Goal: Navigation & Orientation: Locate item on page

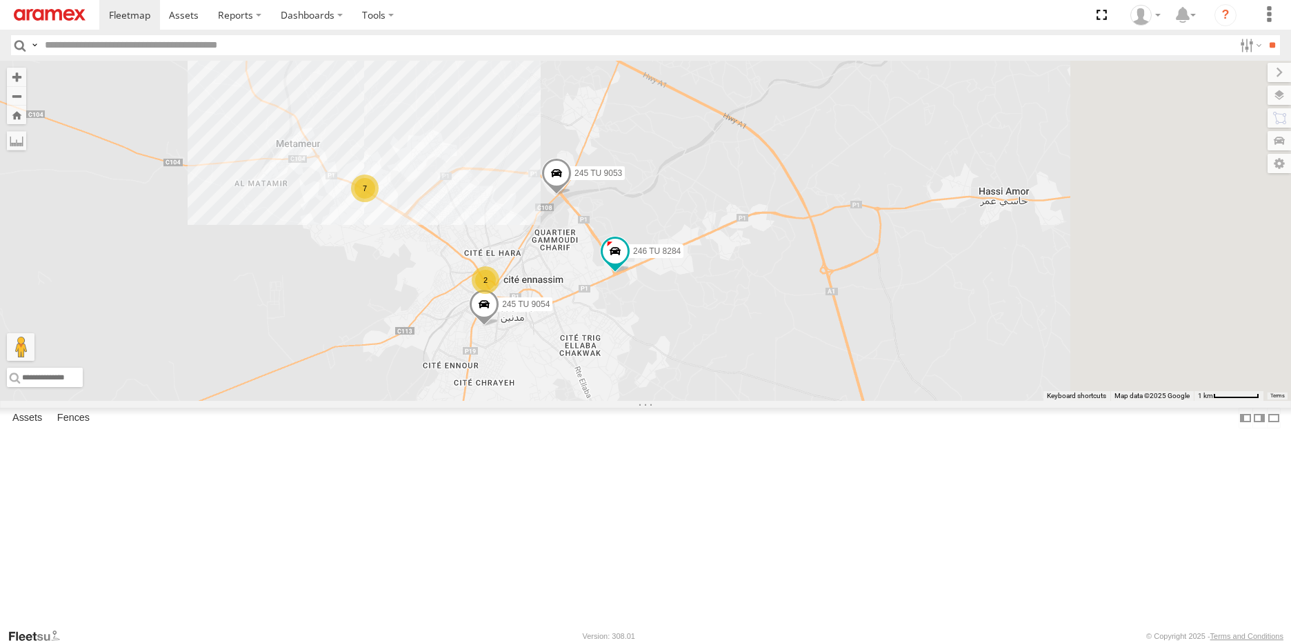
drag, startPoint x: 1209, startPoint y: 426, endPoint x: 882, endPoint y: 416, distance: 327.6
click at [882, 401] on div "245 TU 9053 246 TU 8284 245 TU 9054 7 2" at bounding box center [645, 231] width 1291 height 340
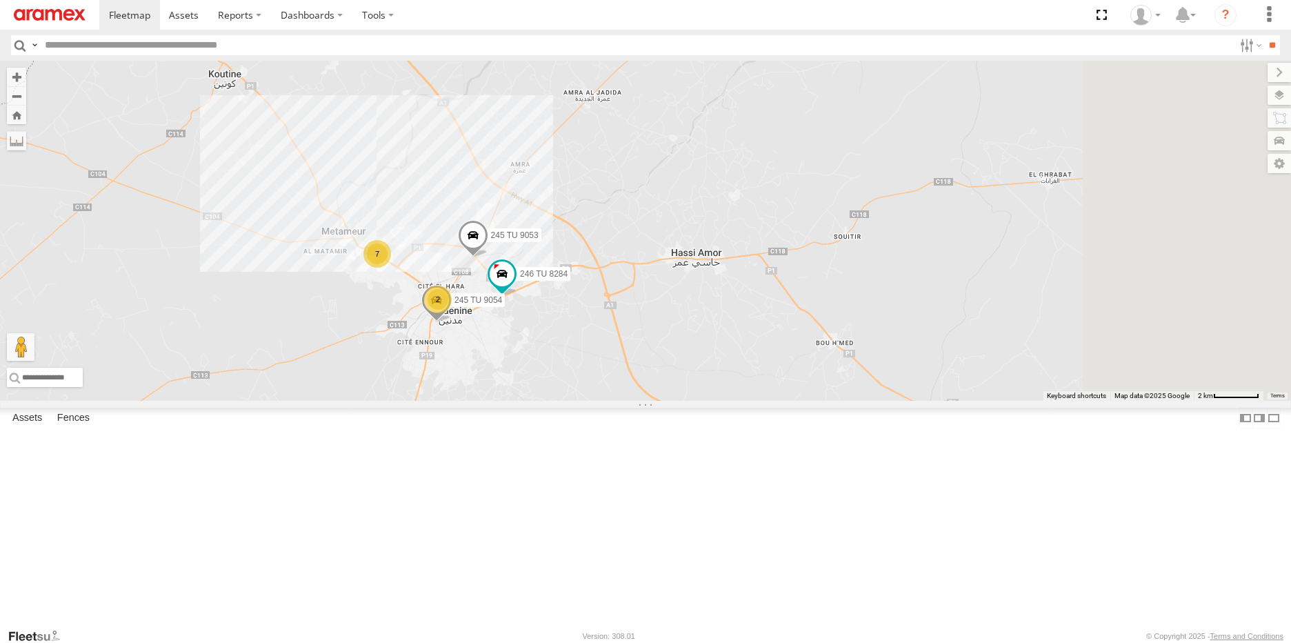
drag, startPoint x: 1083, startPoint y: 397, endPoint x: 856, endPoint y: 419, distance: 227.9
click at [856, 401] on div "245 TU 9053 246 TU 8284 245 TU 9054 7 2" at bounding box center [645, 231] width 1291 height 340
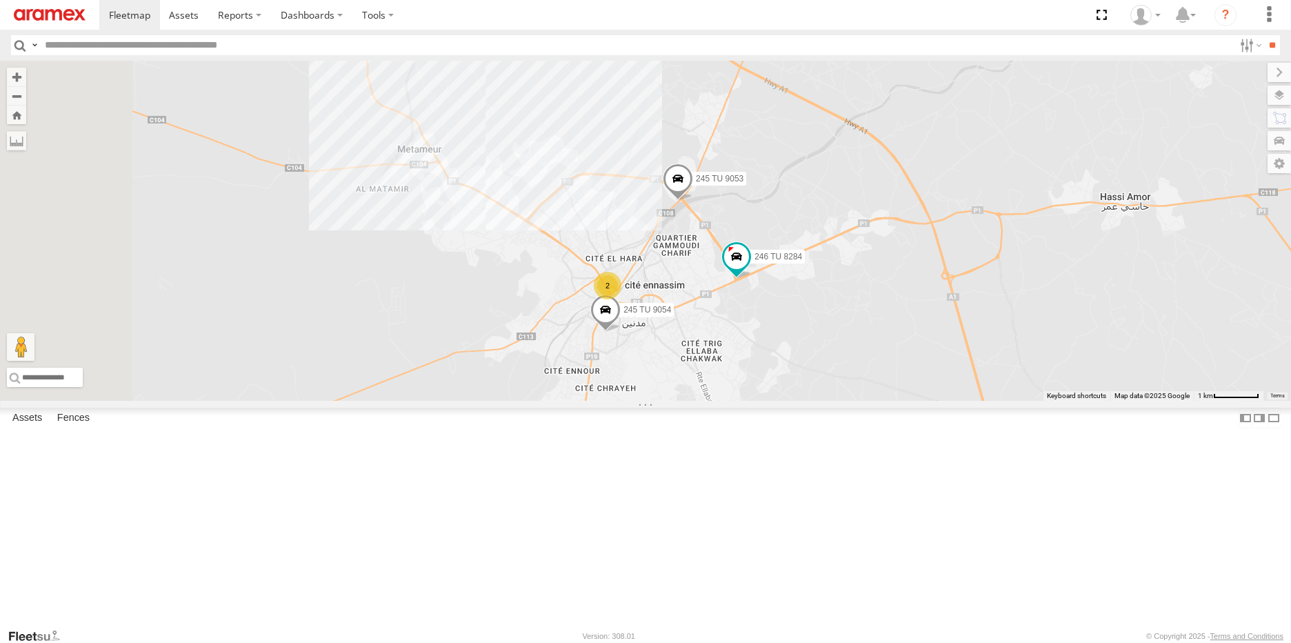
drag, startPoint x: 714, startPoint y: 421, endPoint x: 1051, endPoint y: 421, distance: 337.8
click at [1051, 401] on div "245 TU 9053 246 TU 8284 245 TU 9054 2" at bounding box center [645, 231] width 1291 height 340
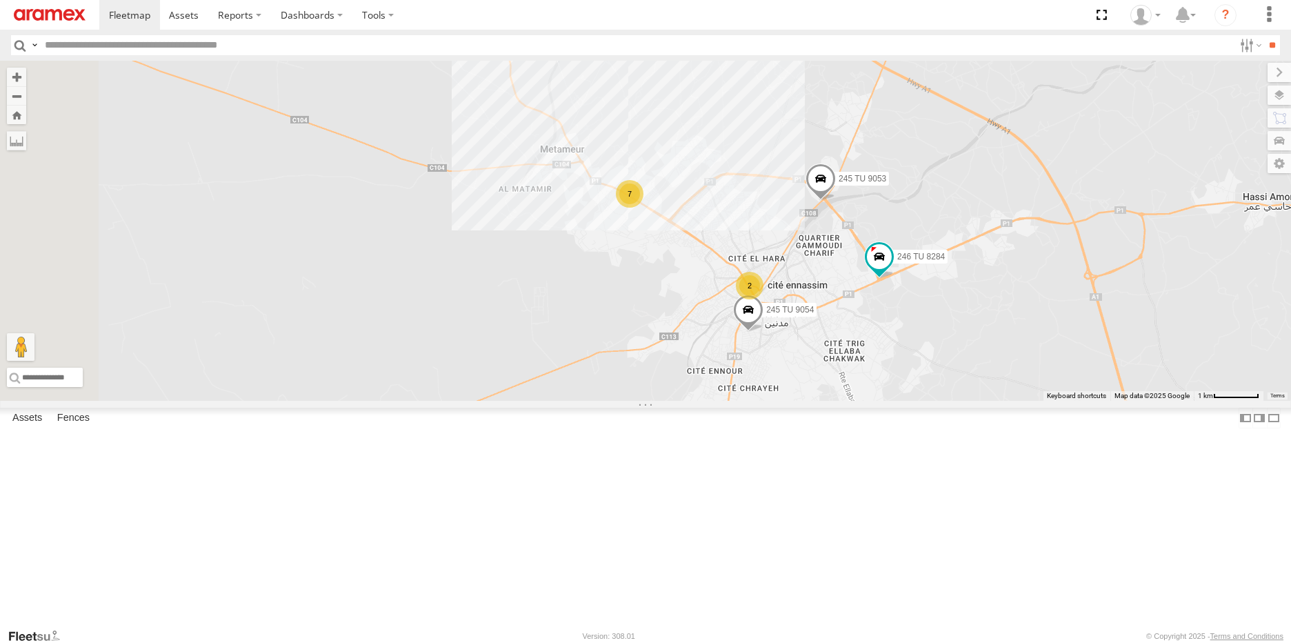
click at [0, 0] on div "231 TU 3157" at bounding box center [0, 0] width 0 height 0
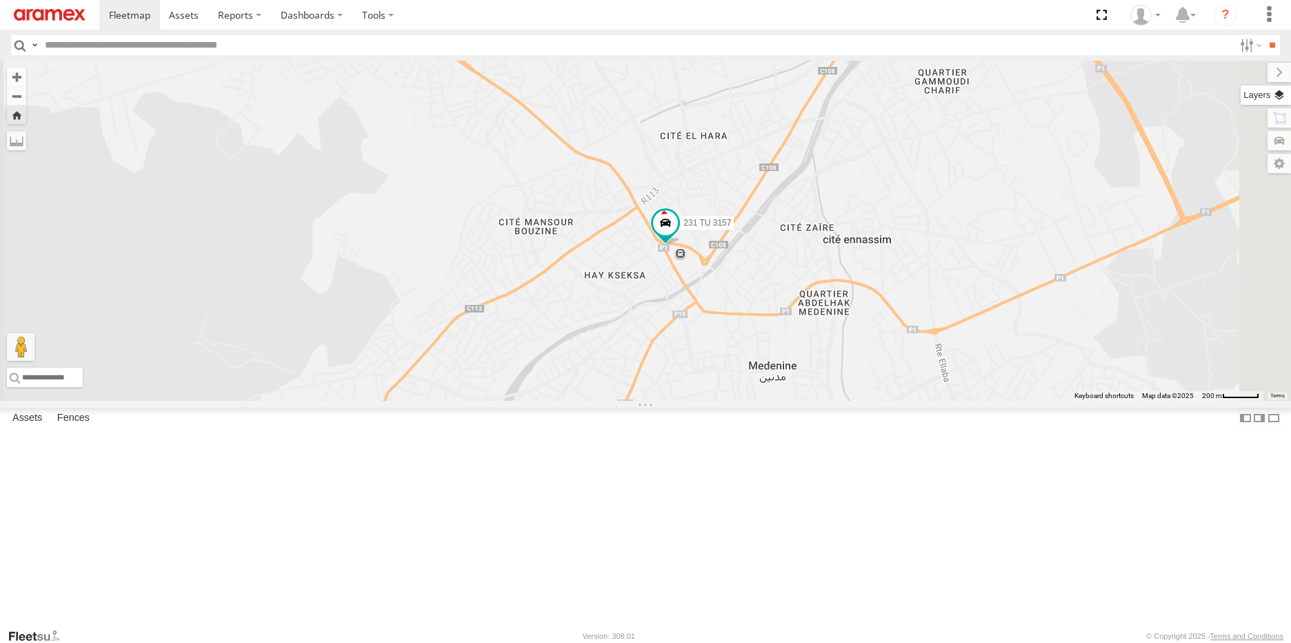
click at [1279, 101] on label at bounding box center [1265, 94] width 50 height 19
click at [0, 0] on label at bounding box center [0, 0] width 0 height 0
click at [0, 0] on span "Satellite + Roadmap" at bounding box center [0, 0] width 0 height 0
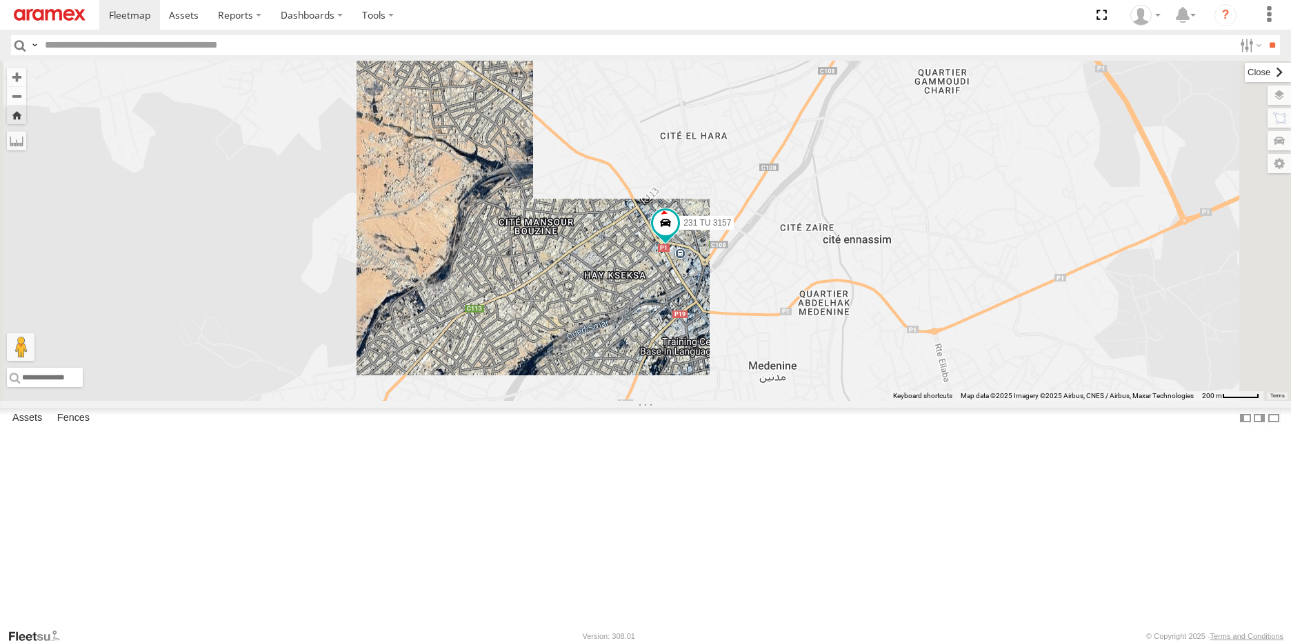
click at [1244, 70] on label at bounding box center [1267, 72] width 46 height 19
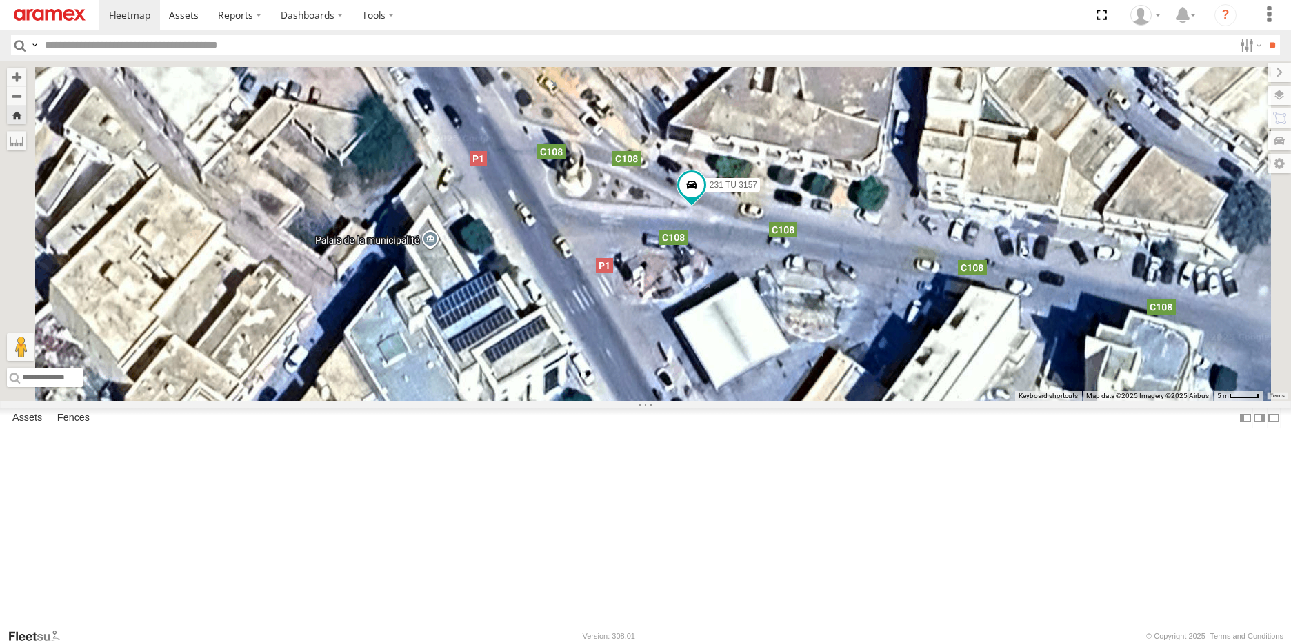
drag, startPoint x: 904, startPoint y: 225, endPoint x: 915, endPoint y: 410, distance: 185.8
click at [915, 401] on div "231 TU 3157" at bounding box center [645, 231] width 1291 height 340
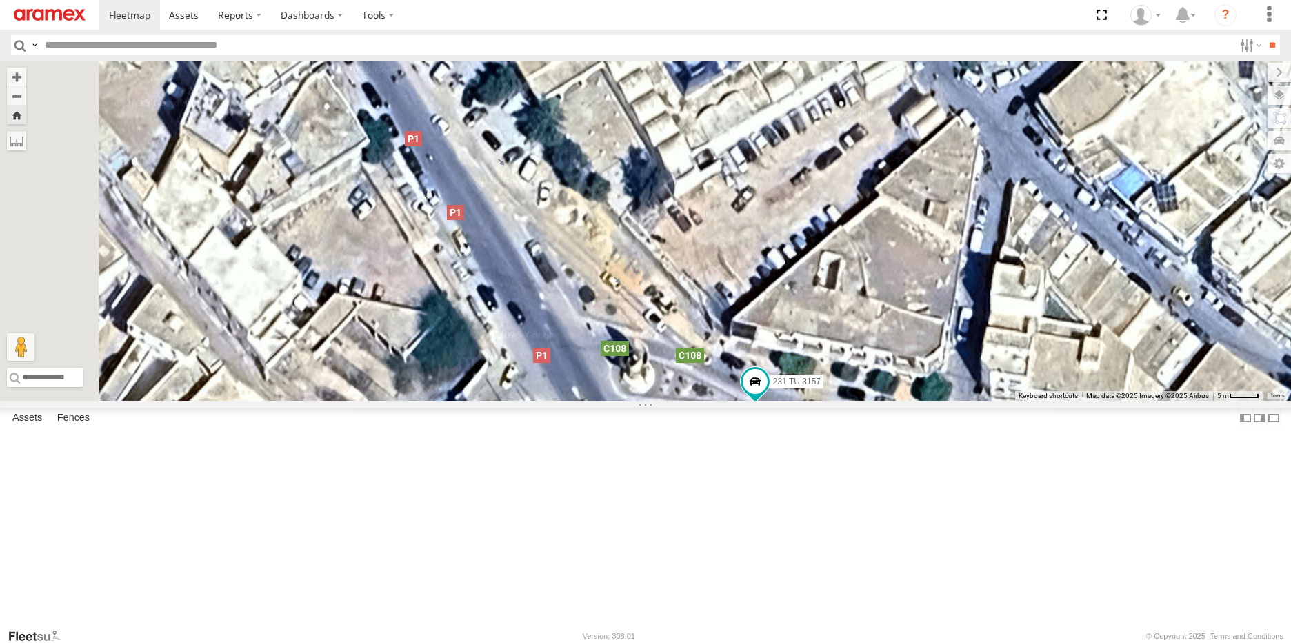
drag, startPoint x: 801, startPoint y: 336, endPoint x: 870, endPoint y: 461, distance: 143.2
click at [870, 401] on div "231 TU 3157" at bounding box center [645, 231] width 1291 height 340
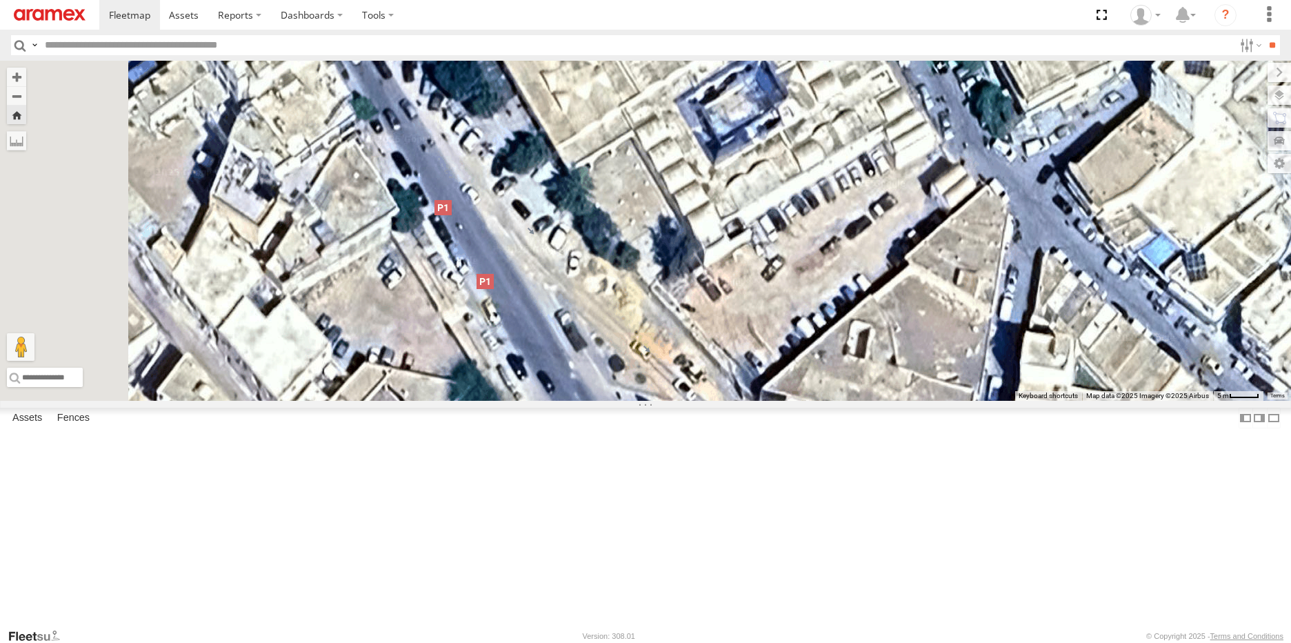
drag, startPoint x: 805, startPoint y: 343, endPoint x: 862, endPoint y: 324, distance: 60.4
click at [862, 324] on div "231 TU 3157" at bounding box center [645, 231] width 1291 height 340
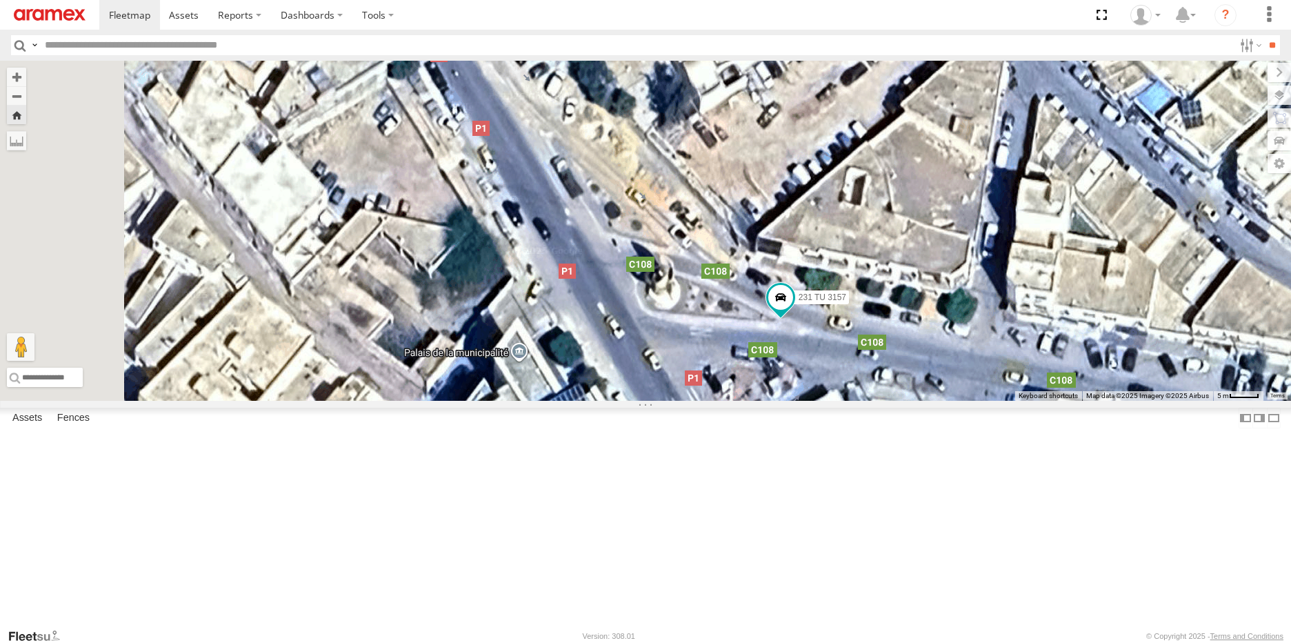
drag, startPoint x: 1000, startPoint y: 456, endPoint x: 964, endPoint y: 434, distance: 41.1
click at [964, 401] on div "231 TU 3157" at bounding box center [645, 231] width 1291 height 340
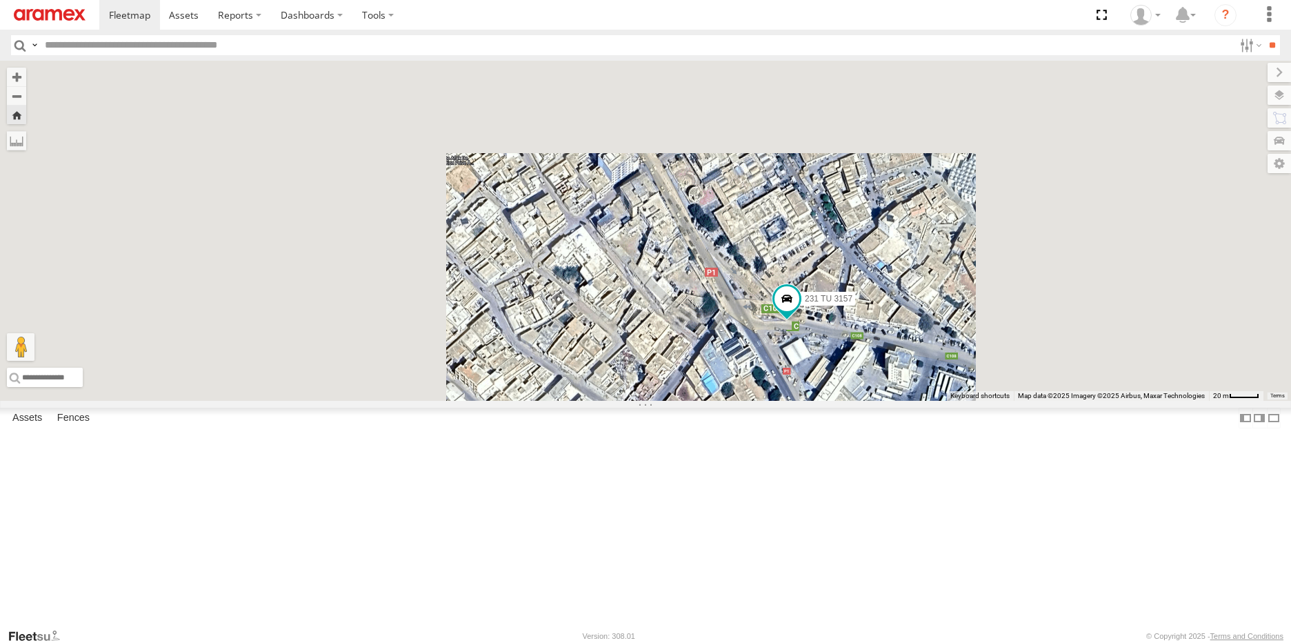
drag, startPoint x: 77, startPoint y: 92, endPoint x: 170, endPoint y: 103, distance: 93.7
click at [0, 0] on div "246 TU 8284" at bounding box center [0, 0] width 0 height 0
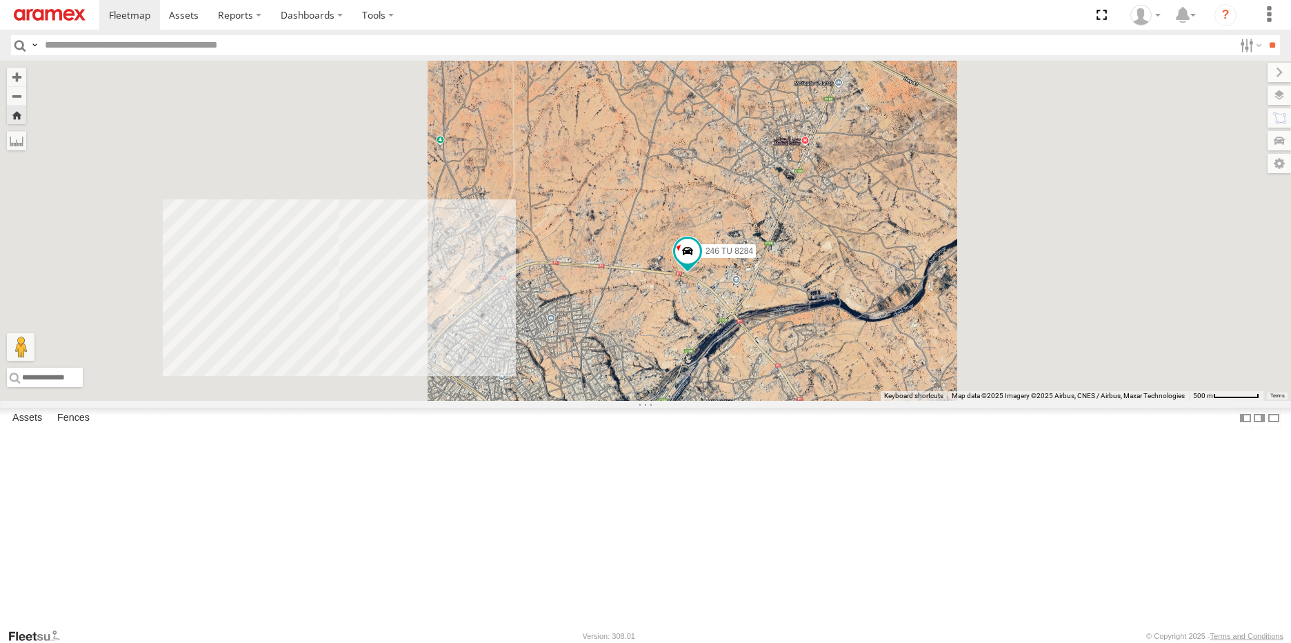
drag, startPoint x: 734, startPoint y: 487, endPoint x: 873, endPoint y: 371, distance: 181.7
click at [873, 371] on div "246 TU 8284" at bounding box center [645, 231] width 1291 height 340
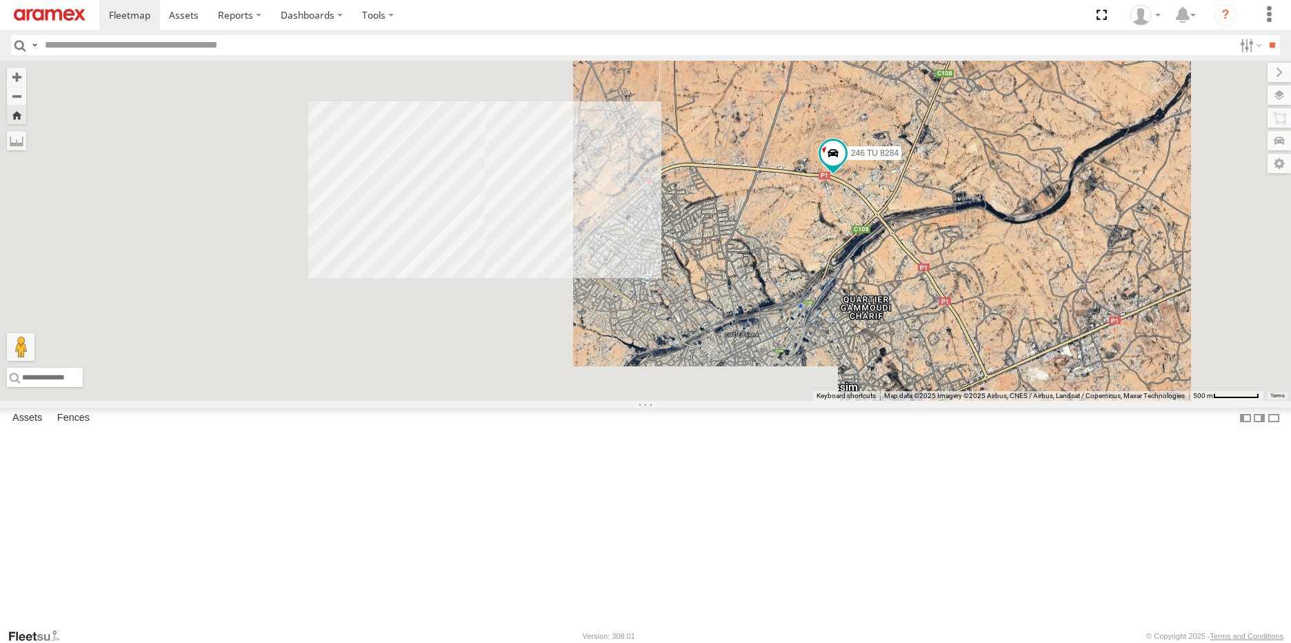
click at [0, 0] on div "231 TU 3157" at bounding box center [0, 0] width 0 height 0
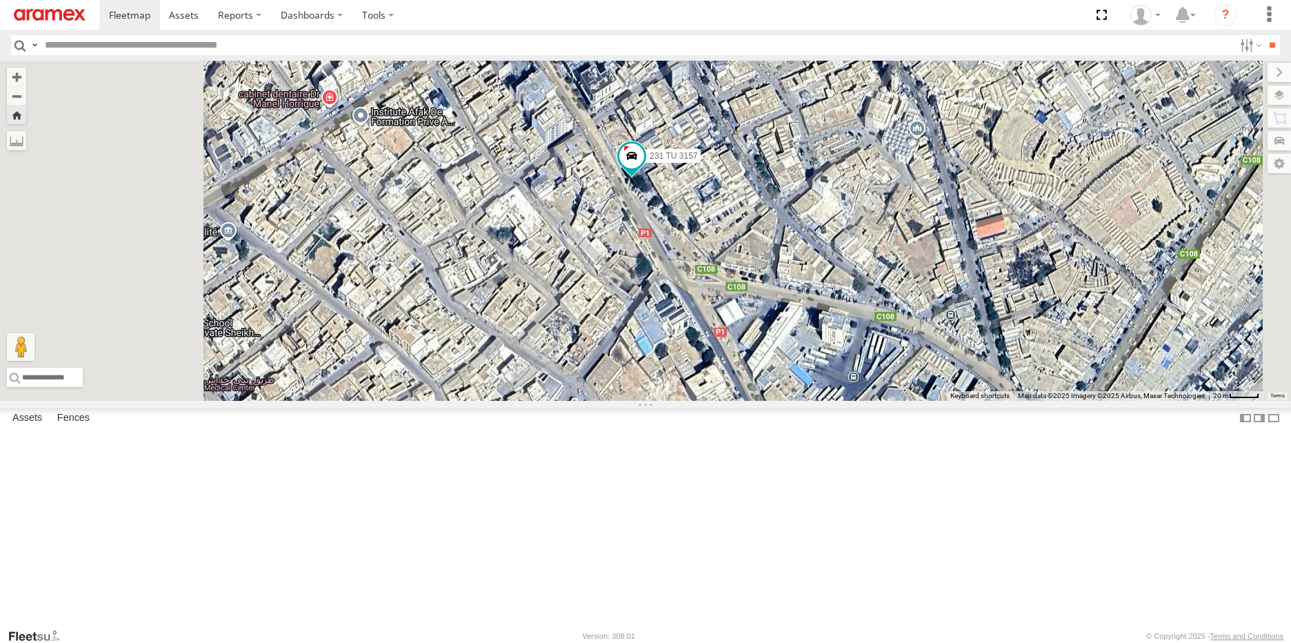
drag, startPoint x: 778, startPoint y: 287, endPoint x: 833, endPoint y: 324, distance: 66.0
click at [833, 324] on div "231 TU 3157" at bounding box center [645, 231] width 1291 height 340
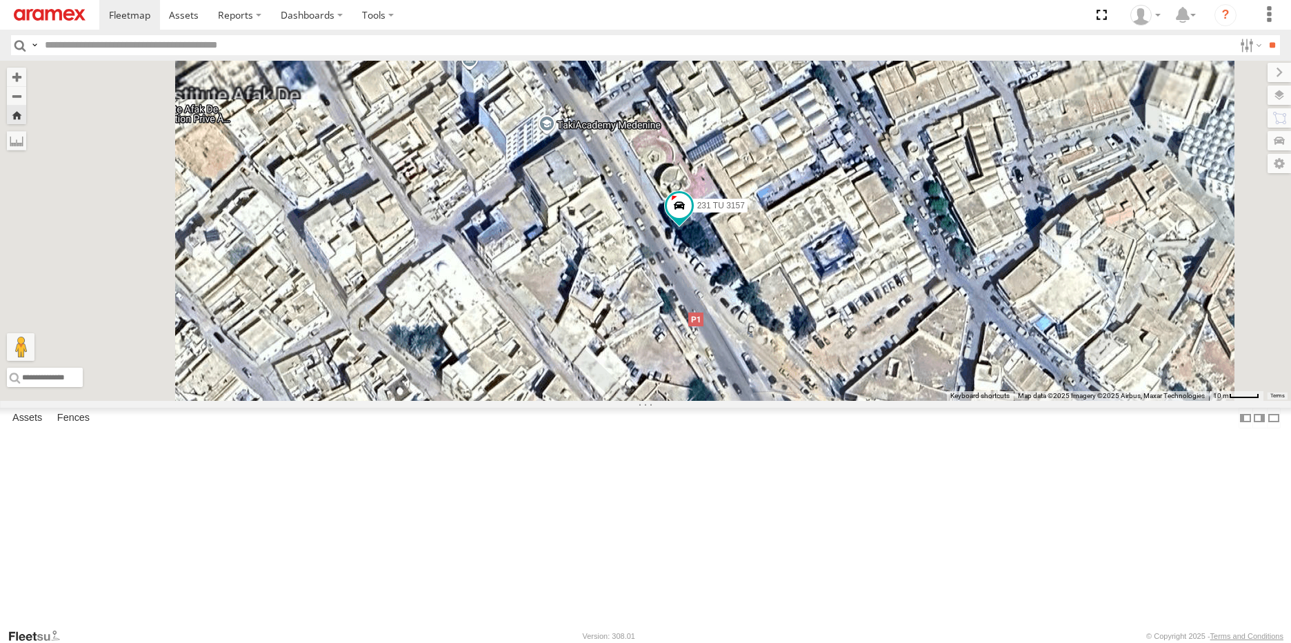
drag, startPoint x: 816, startPoint y: 313, endPoint x: 889, endPoint y: 401, distance: 114.6
click at [889, 401] on div "231 TU 3157" at bounding box center [645, 231] width 1291 height 340
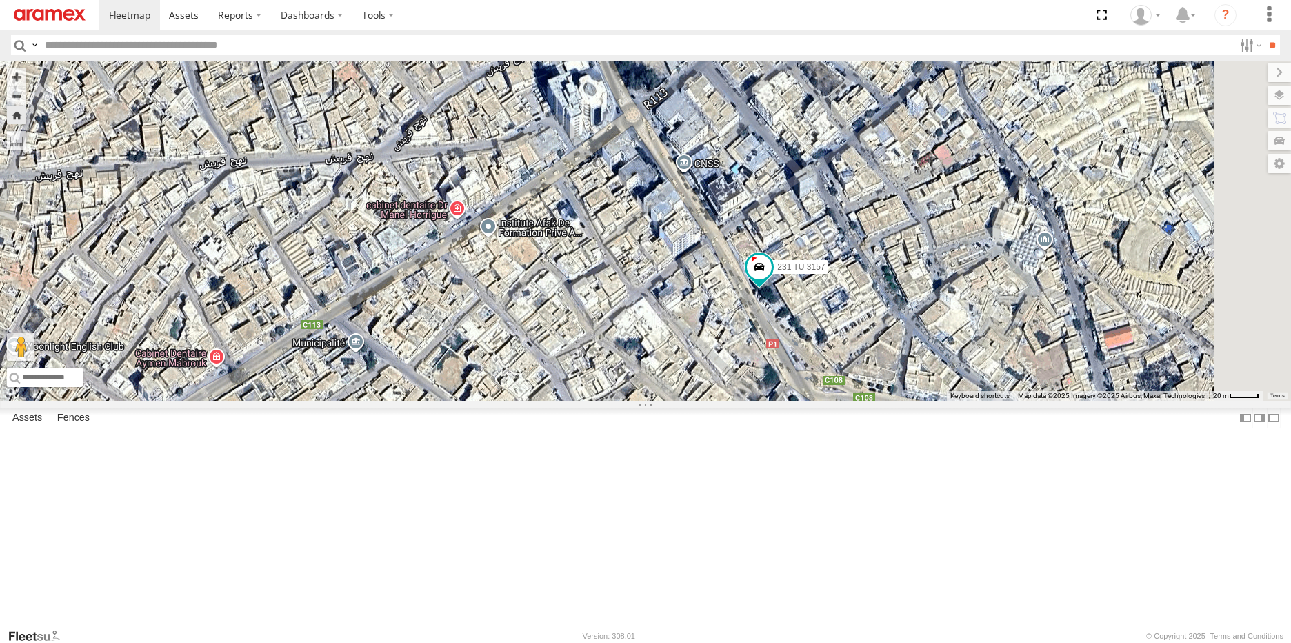
drag, startPoint x: 910, startPoint y: 376, endPoint x: 832, endPoint y: 323, distance: 93.9
click at [832, 323] on div "231 TU 3157" at bounding box center [645, 231] width 1291 height 340
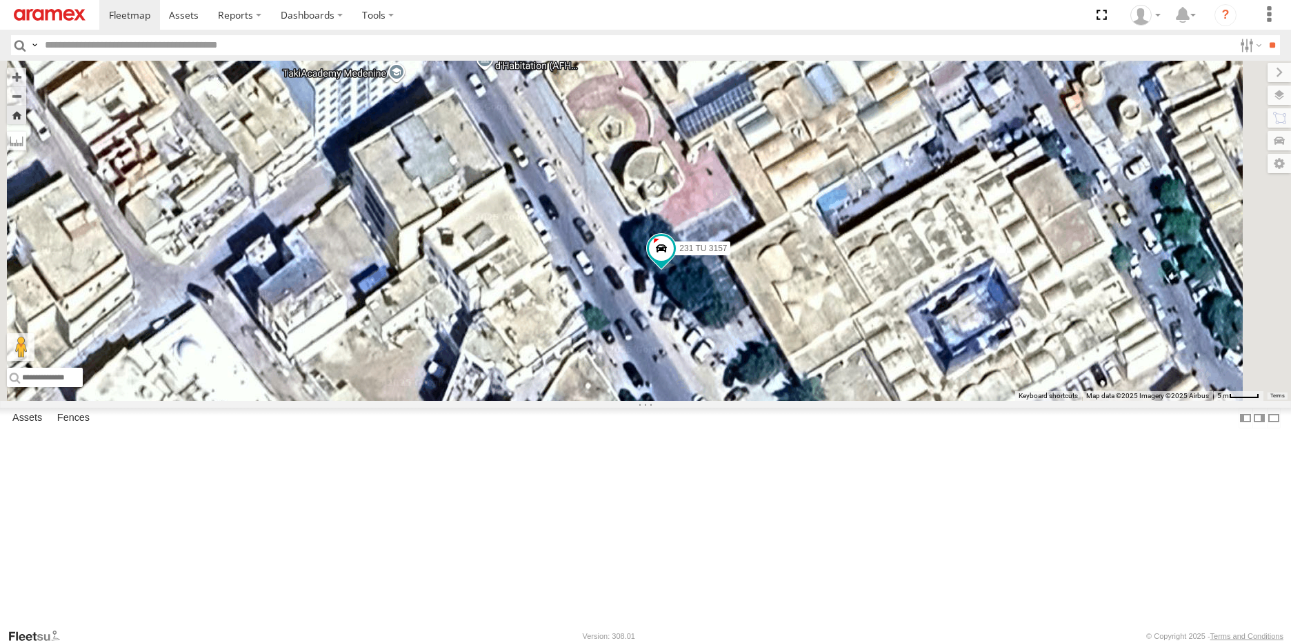
drag, startPoint x: 861, startPoint y: 316, endPoint x: 953, endPoint y: 491, distance: 197.7
click at [953, 401] on div "231 TU 3157" at bounding box center [645, 231] width 1291 height 340
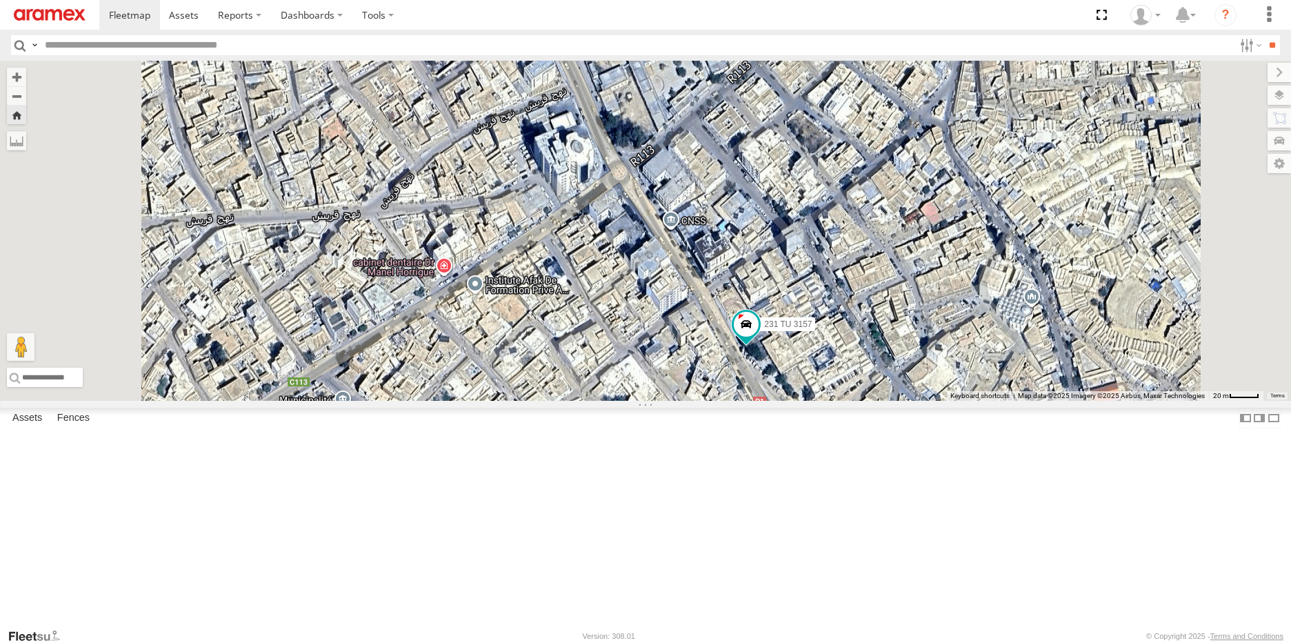
drag, startPoint x: 976, startPoint y: 497, endPoint x: 975, endPoint y: 473, distance: 24.2
click at [975, 401] on div "231 TU 3157" at bounding box center [645, 231] width 1291 height 340
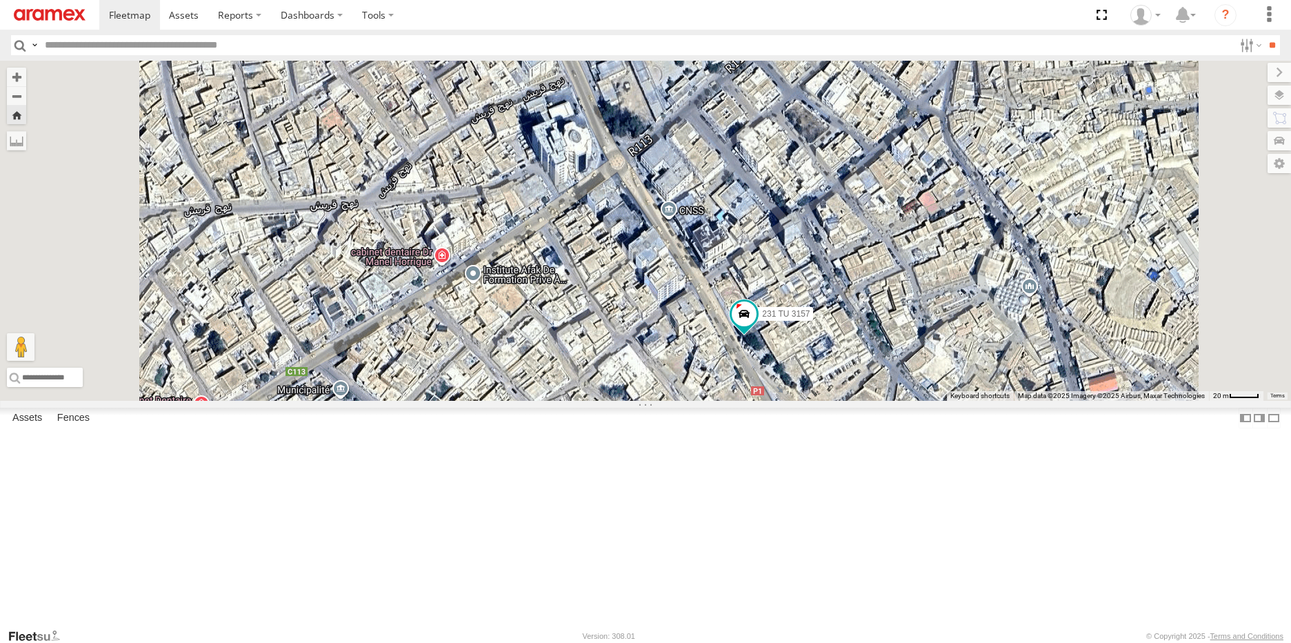
drag, startPoint x: 70, startPoint y: 125, endPoint x: 84, endPoint y: 118, distance: 15.4
click at [0, 0] on div "231 TU 3157" at bounding box center [0, 0] width 0 height 0
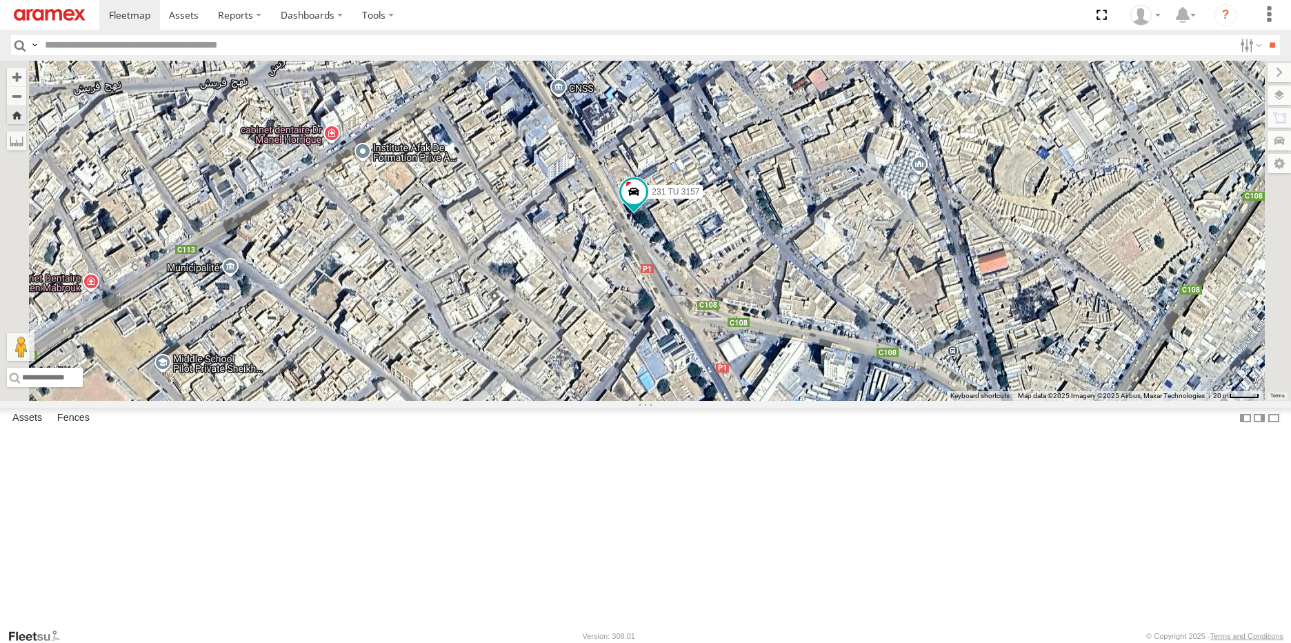
click at [859, 359] on div "231 TU 3157" at bounding box center [645, 231] width 1291 height 340
click at [0, 0] on div "246 TU 8284" at bounding box center [0, 0] width 0 height 0
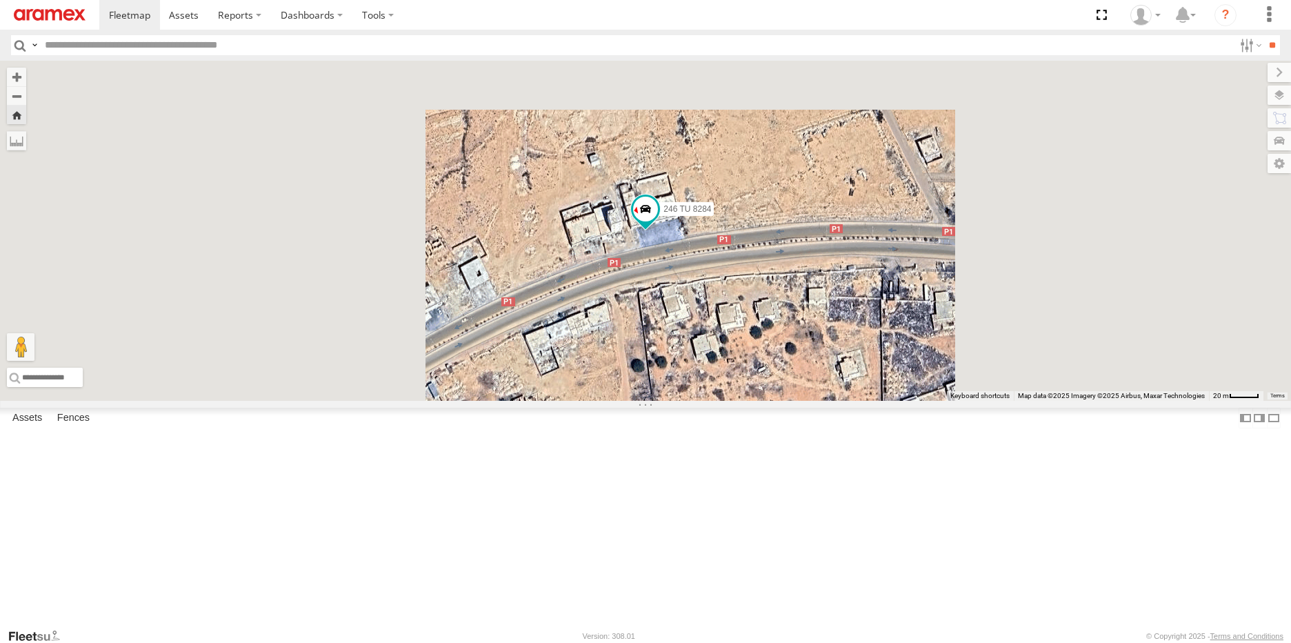
click at [0, 0] on div "231 TU 3157" at bounding box center [0, 0] width 0 height 0
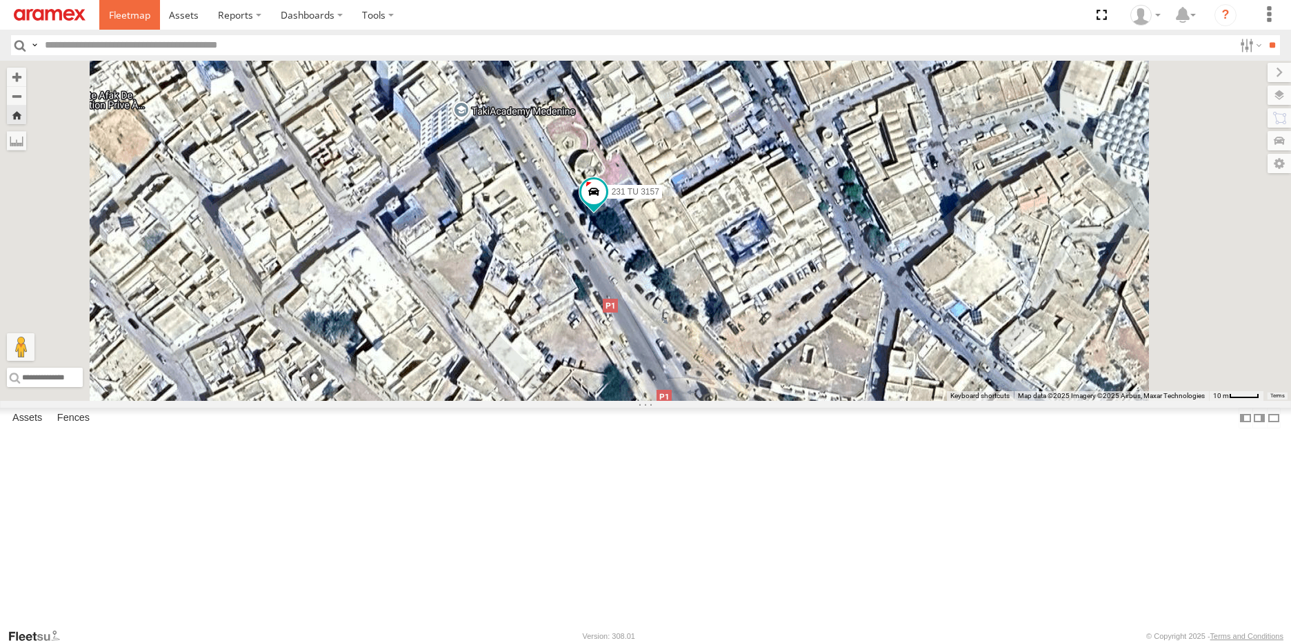
click at [136, 11] on span at bounding box center [129, 14] width 41 height 13
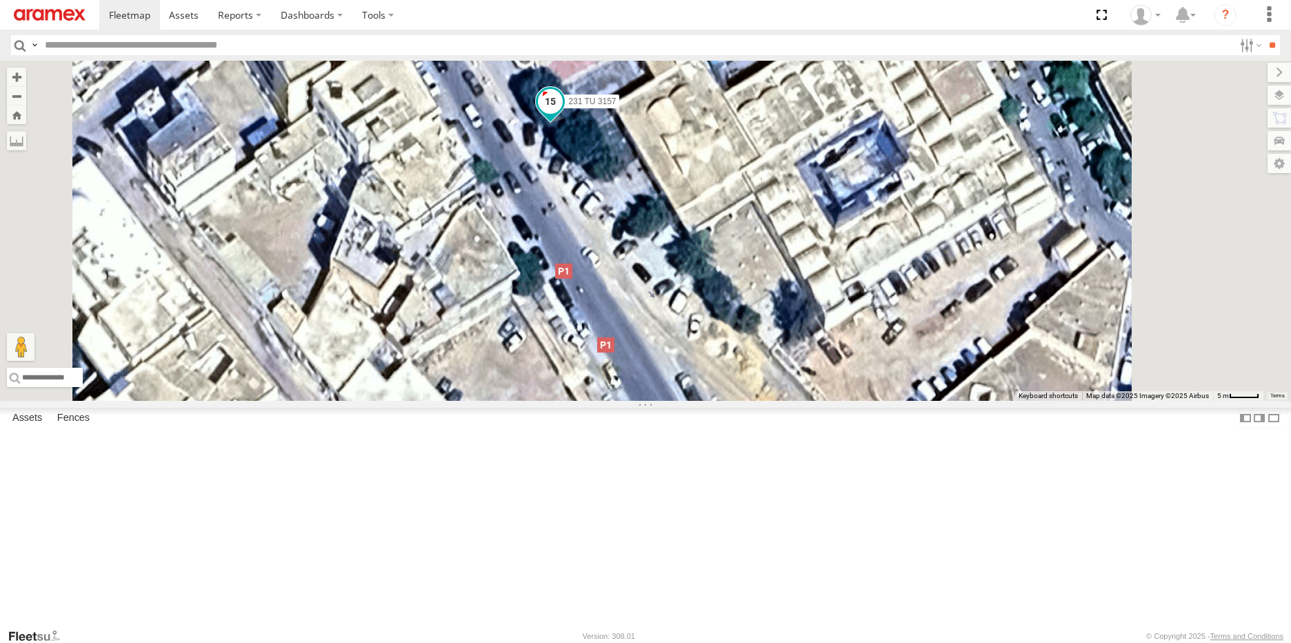
click at [563, 114] on span at bounding box center [550, 101] width 25 height 25
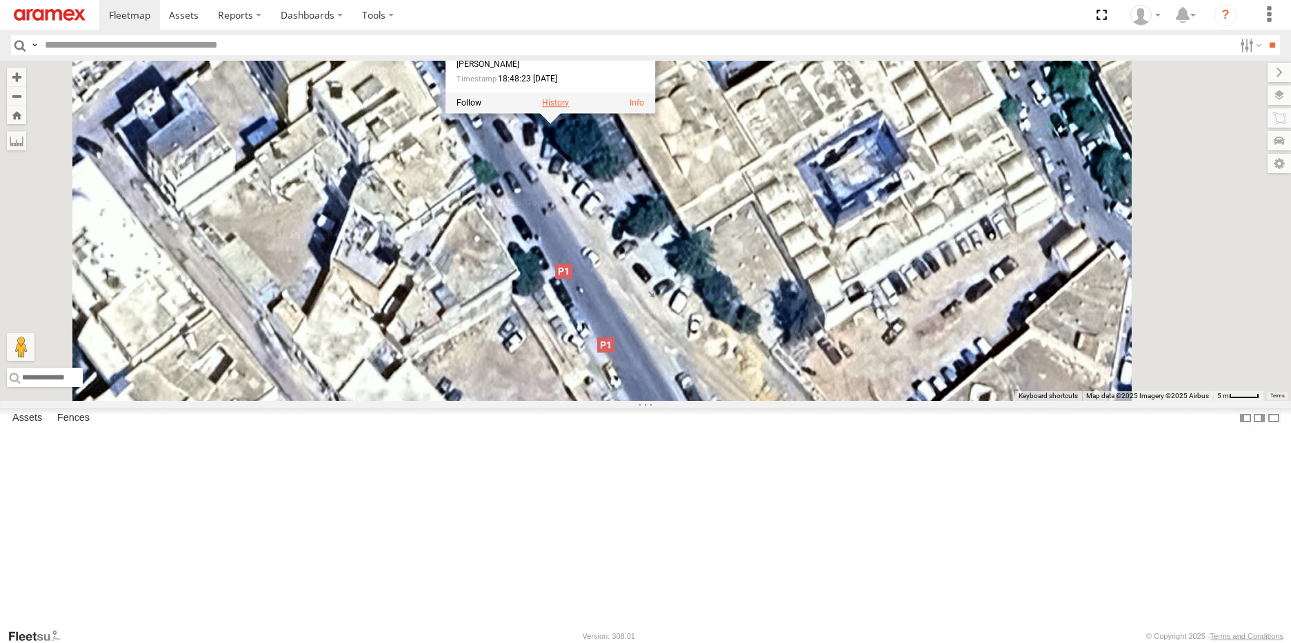
click at [569, 108] on label at bounding box center [555, 103] width 27 height 10
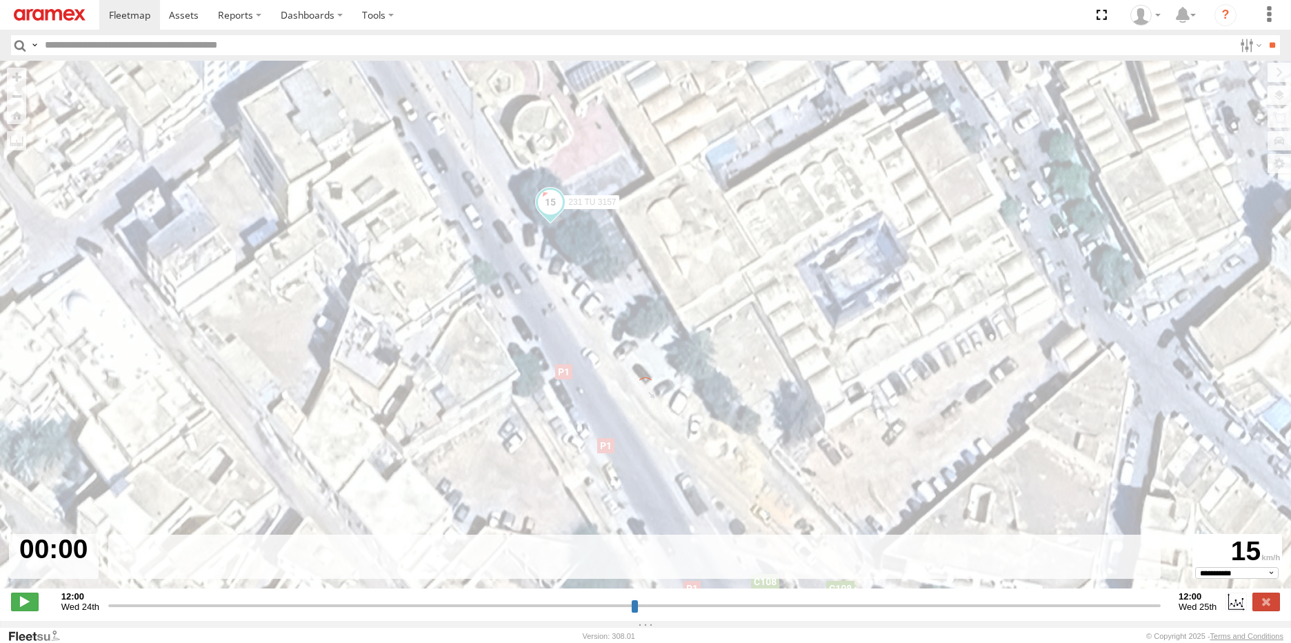
type input "**********"
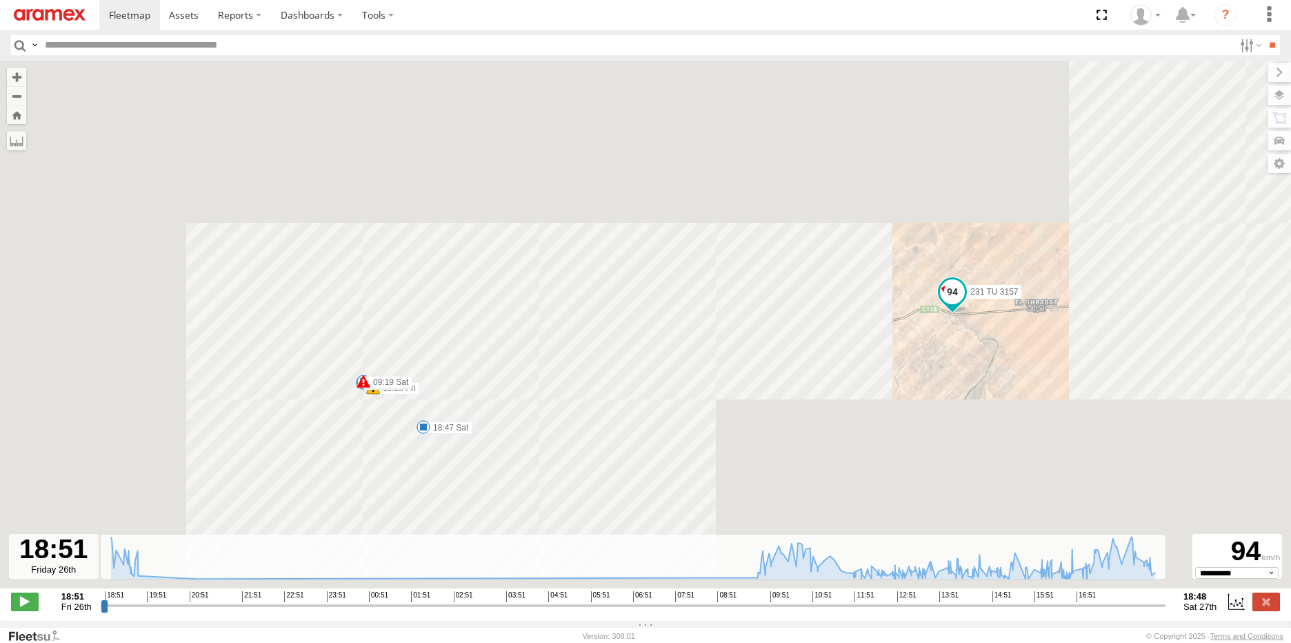
drag, startPoint x: 649, startPoint y: 452, endPoint x: 908, endPoint y: 363, distance: 274.3
click at [942, 361] on div "231 TU 3157 19:28 Fri 19:29 Fri 09:19 Sat 09:19 Sat 15:43 Sat 15:57 Sat 16:26 S…" at bounding box center [645, 332] width 1291 height 542
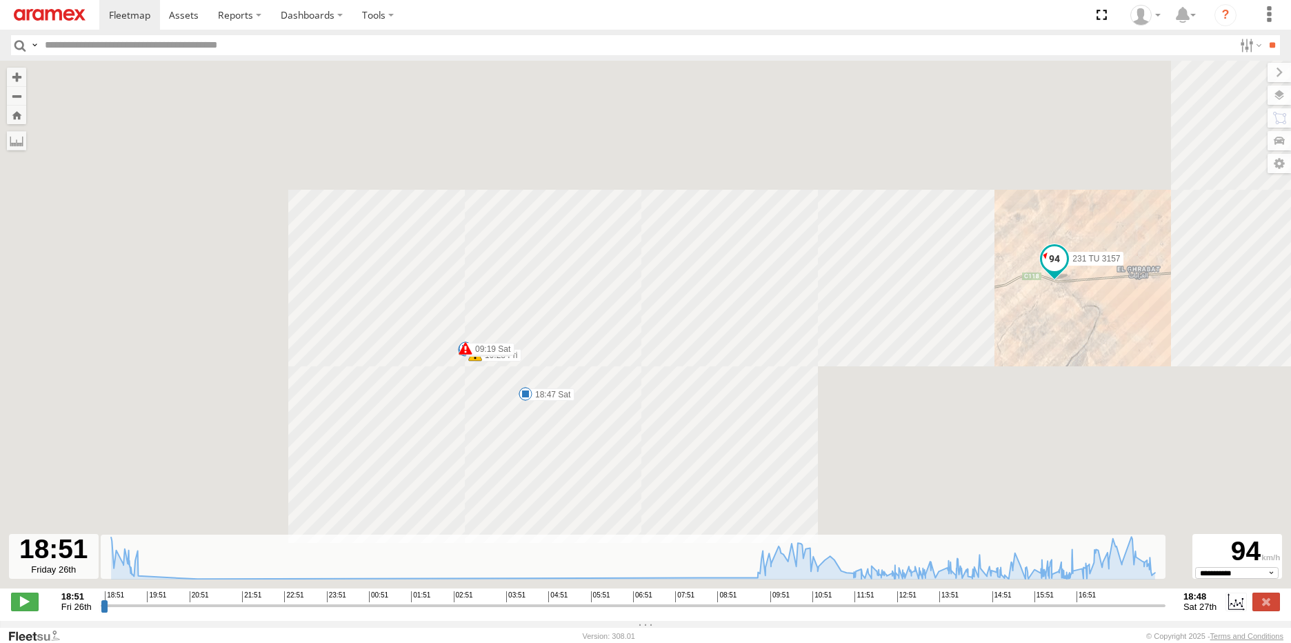
drag, startPoint x: 481, startPoint y: 448, endPoint x: 673, endPoint y: 433, distance: 192.9
click at [673, 433] on div "231 TU 3157 19:28 Fri 19:29 Fri 09:19 Sat 09:19 Sat 15:43 Sat 15:57 Sat 16:26 S…" at bounding box center [645, 332] width 1291 height 542
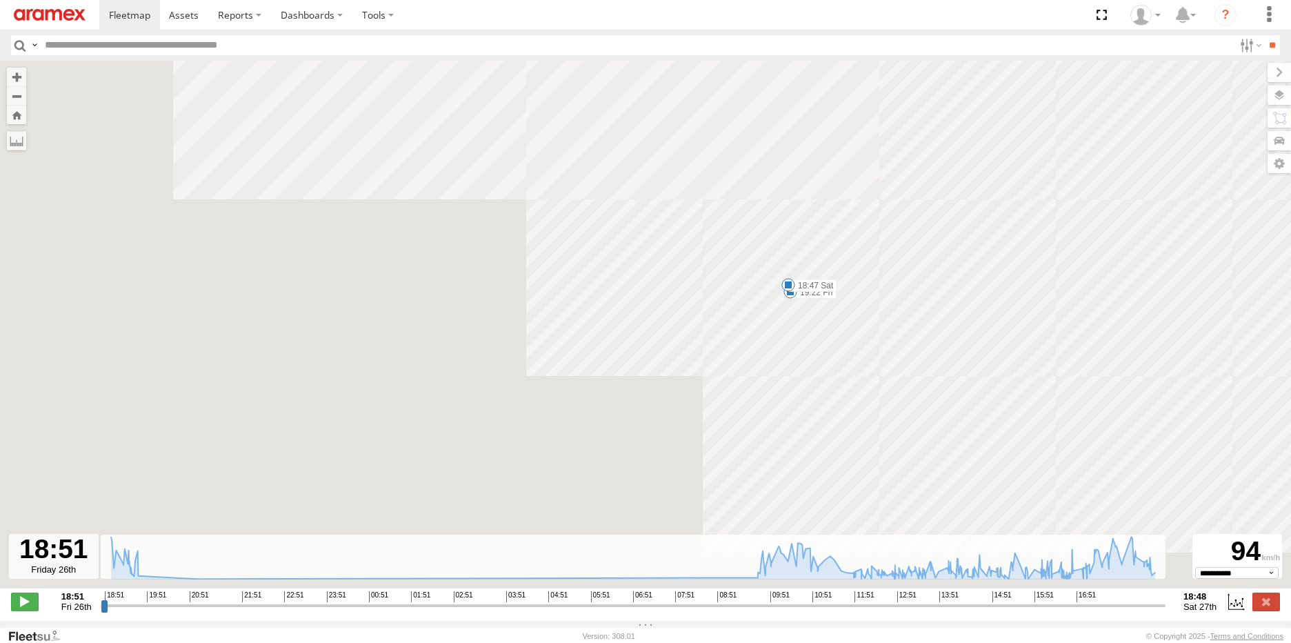
drag, startPoint x: 802, startPoint y: 258, endPoint x: 758, endPoint y: 341, distance: 93.8
click at [758, 341] on div "231 TU 3157 19:28 Fri 19:29 Fri 09:19 Sat 09:19 Sat 15:43 Sat 15:57 Sat 16:26 S…" at bounding box center [645, 332] width 1291 height 542
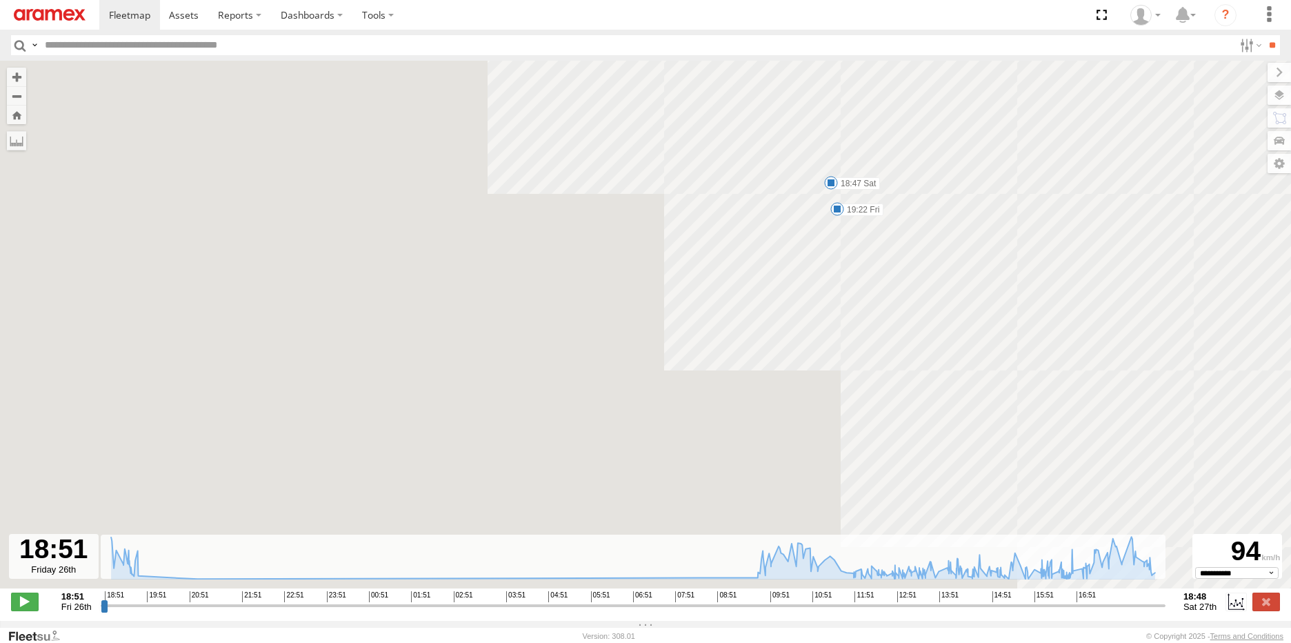
drag, startPoint x: 829, startPoint y: 255, endPoint x: 711, endPoint y: 390, distance: 178.3
click at [712, 390] on div "231 TU 3157 19:28 Fri 19:29 Fri 09:19 Sat 09:19 Sat 15:43 Sat 15:57 Sat 16:26 S…" at bounding box center [645, 332] width 1291 height 542
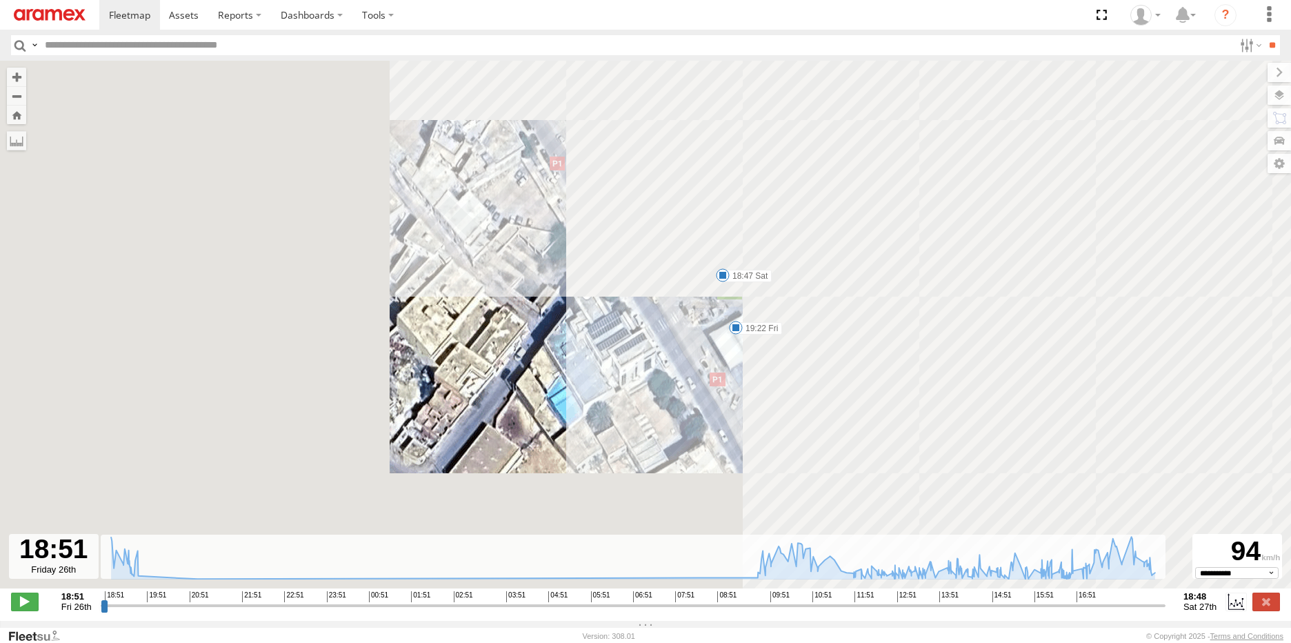
drag, startPoint x: 698, startPoint y: 330, endPoint x: 644, endPoint y: 367, distance: 66.0
click at [645, 366] on div "231 TU 3157 19:28 Fri 19:29 Fri 09:19 Sat 09:19 Sat 15:43 Sat 15:57 Sat 16:26 S…" at bounding box center [645, 332] width 1291 height 542
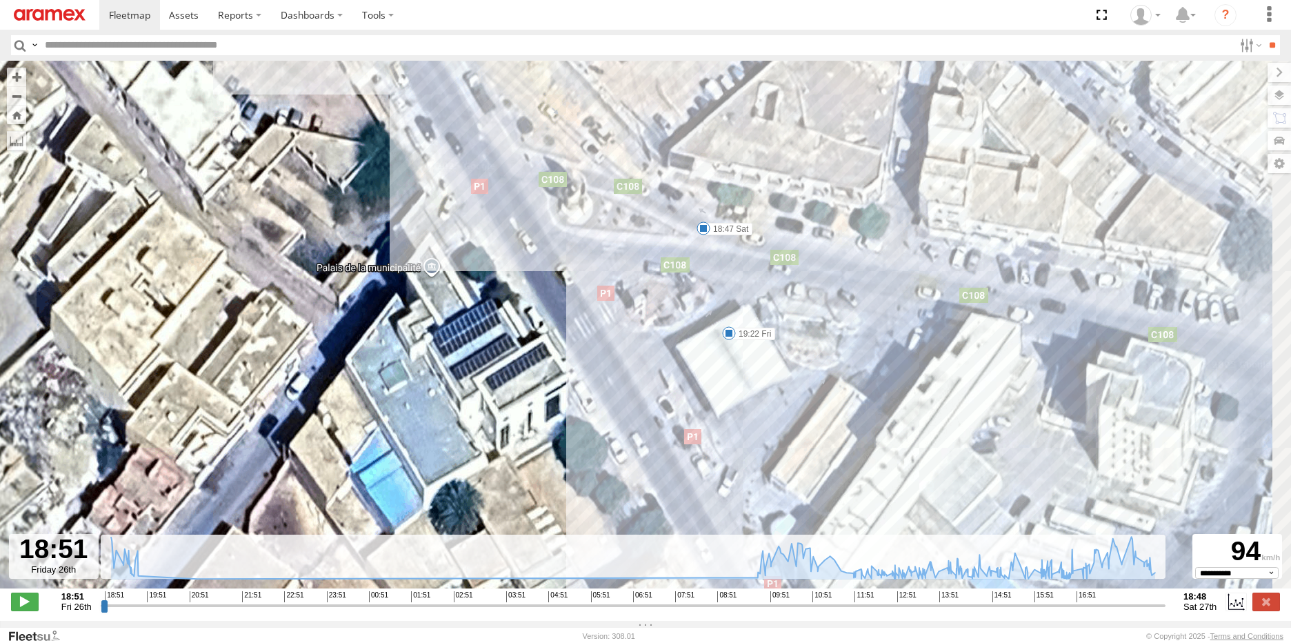
drag, startPoint x: 746, startPoint y: 304, endPoint x: 640, endPoint y: 332, distance: 109.9
click at [640, 332] on div "231 TU 3157 19:28 Fri 19:29 Fri 09:19 Sat 09:19 Sat 15:43 Sat 15:57 Sat 16:26 S…" at bounding box center [645, 332] width 1291 height 542
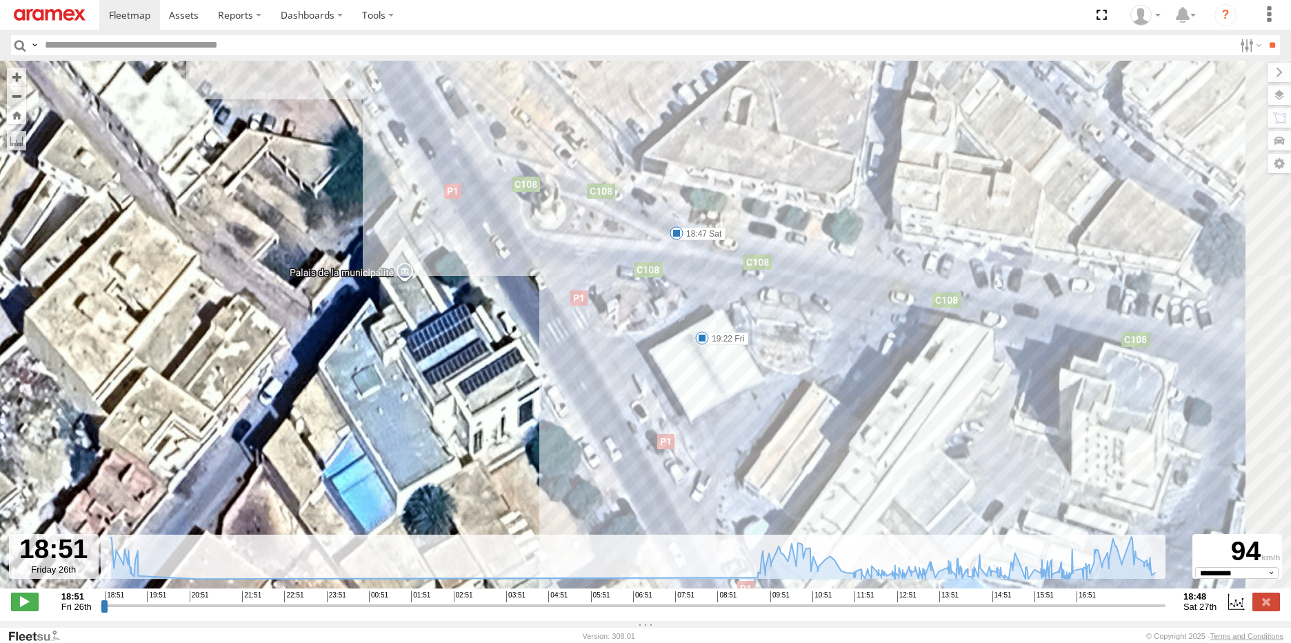
click at [703, 341] on span at bounding box center [702, 338] width 14 height 14
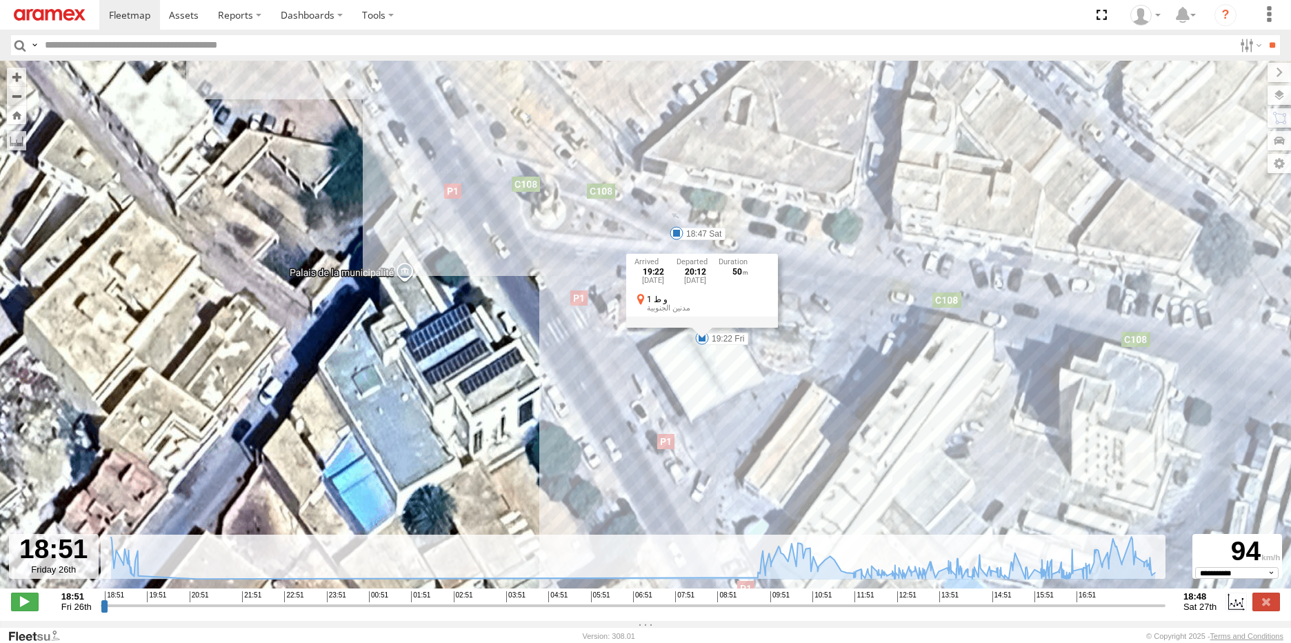
click at [764, 374] on div "231 TU 3157 19:28 Fri 19:29 Fri 09:19 Sat 09:19 Sat 15:43 Sat 15:57 Sat 16:26 S…" at bounding box center [645, 332] width 1291 height 542
click at [675, 237] on span at bounding box center [676, 233] width 14 height 14
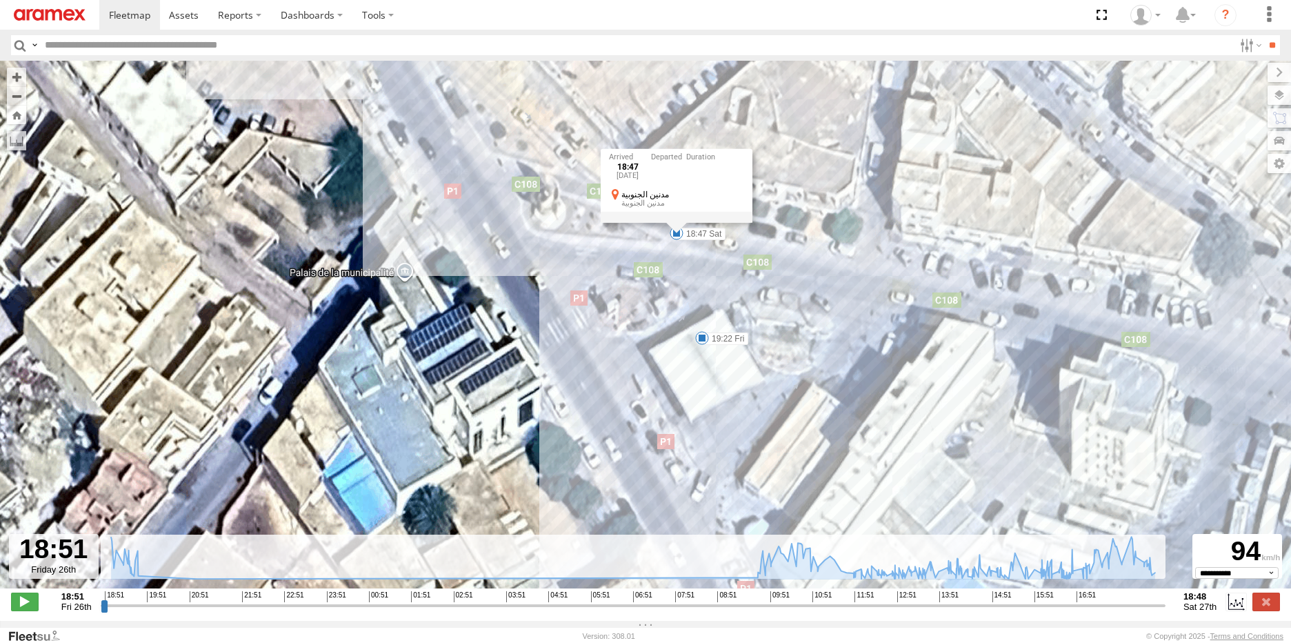
click at [729, 277] on div "231 TU 3157 19:28 Fri 19:29 Fri 09:19 Sat 09:19 Sat 15:43 Sat 15:57 Sat 16:26 S…" at bounding box center [645, 332] width 1291 height 542
click at [701, 341] on span at bounding box center [702, 338] width 14 height 14
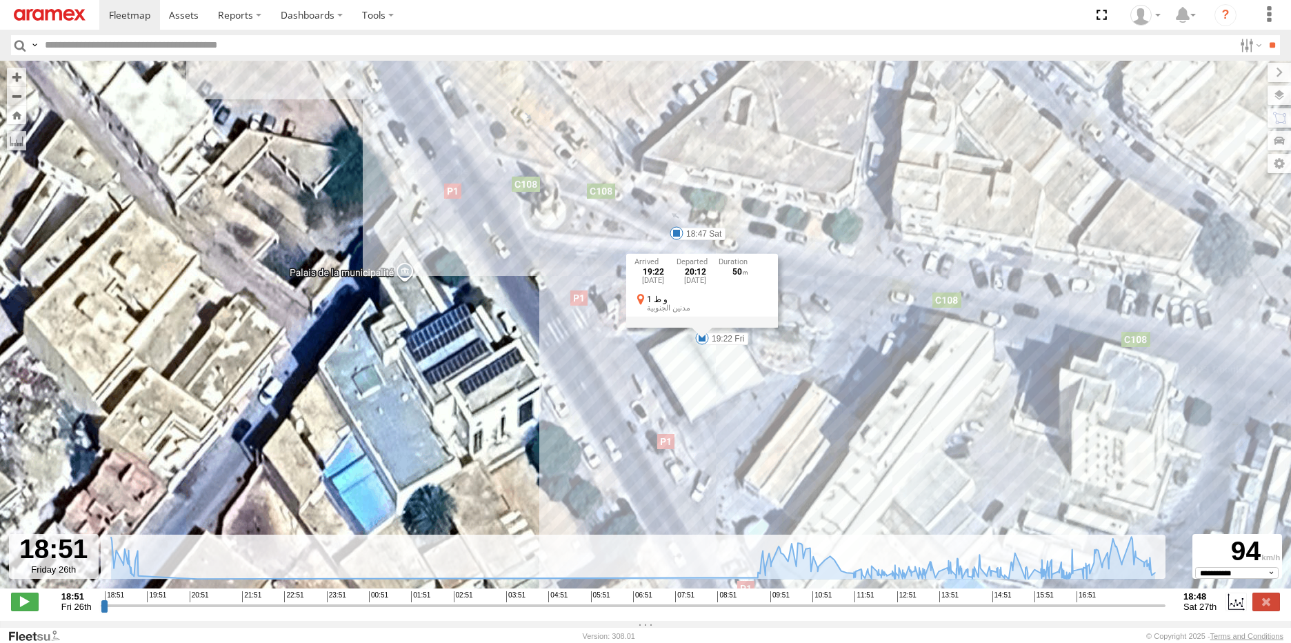
click at [747, 372] on div "231 TU 3157 19:28 Fri 19:29 Fri 09:19 Sat 09:19 Sat 15:43 Sat 15:57 Sat 16:26 S…" at bounding box center [645, 332] width 1291 height 542
click at [675, 238] on span at bounding box center [676, 233] width 14 height 14
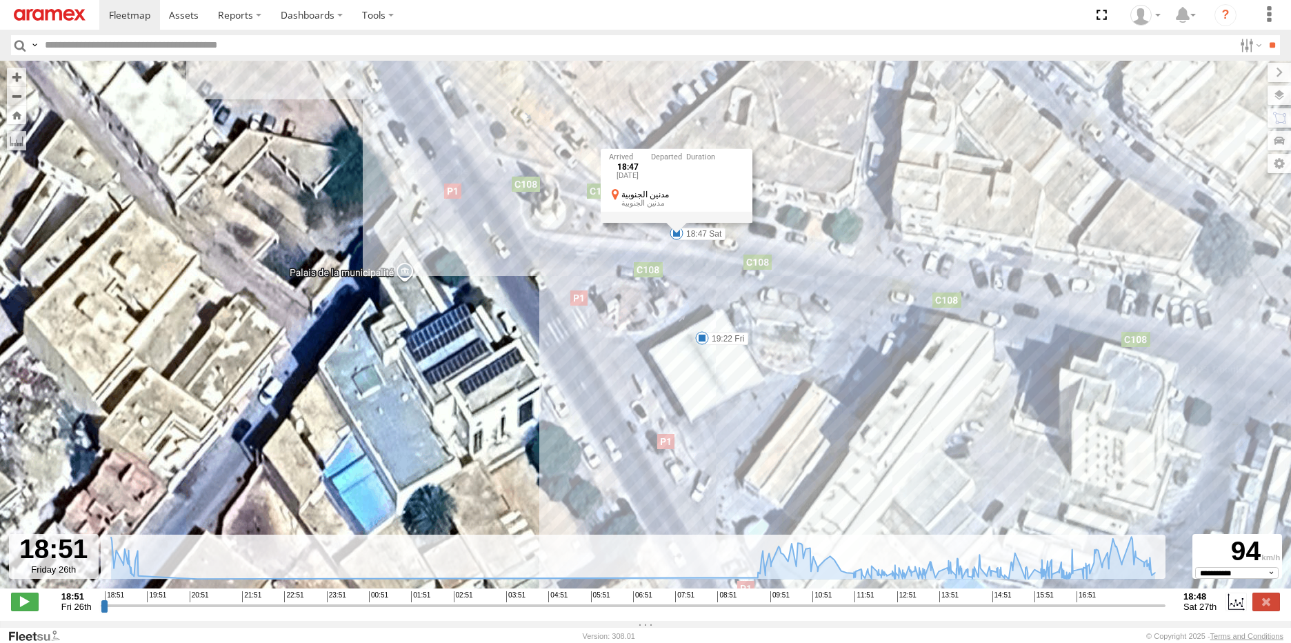
click at [825, 308] on div "231 TU 3157 19:28 Fri 19:29 Fri 09:19 Sat 09:19 Sat 15:43 Sat 15:57 Sat 16:26 S…" at bounding box center [645, 332] width 1291 height 542
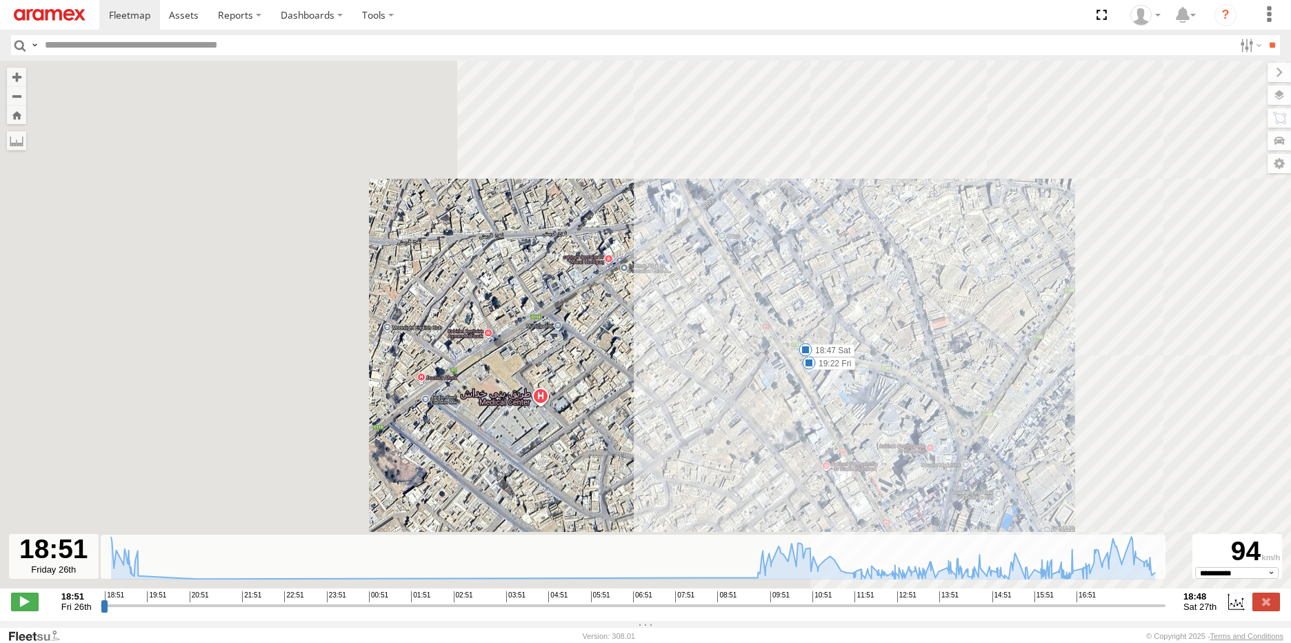
drag, startPoint x: 765, startPoint y: 237, endPoint x: 765, endPoint y: 316, distance: 79.3
click at [765, 316] on div "231 TU 3157 19:28 Fri 19:29 Fri 09:19 Sat 09:19 Sat 15:43 Sat 15:57 Sat 16:26 S…" at bounding box center [645, 332] width 1291 height 542
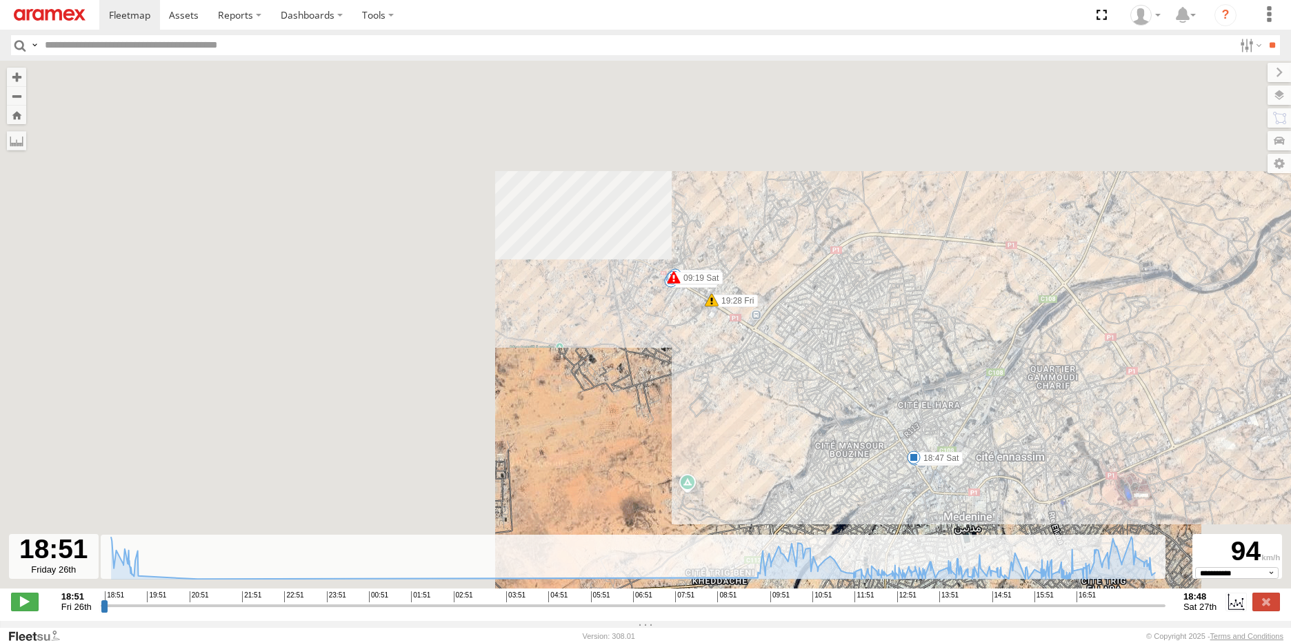
drag, startPoint x: 600, startPoint y: 229, endPoint x: 776, endPoint y: 407, distance: 249.6
click at [776, 407] on div "231 TU 3157 19:28 Fri 19:29 Fri 09:19 Sat 09:19 Sat 15:43 Sat 15:57 Sat 16:26 S…" at bounding box center [645, 332] width 1291 height 542
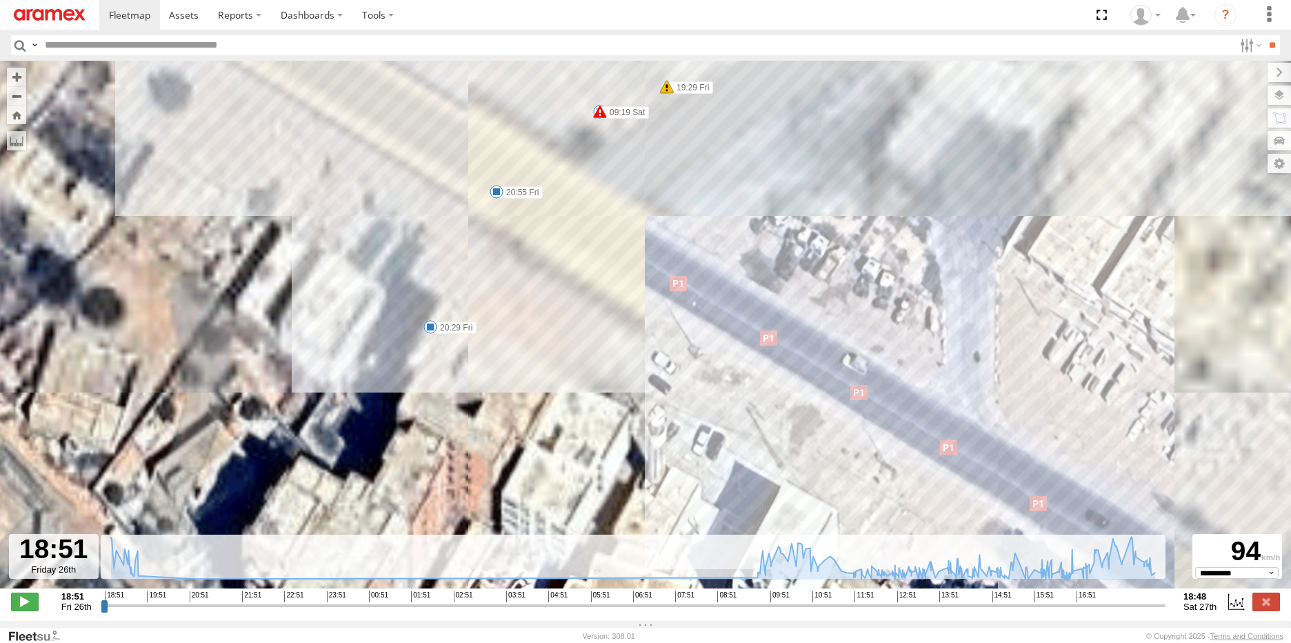
drag, startPoint x: 291, startPoint y: 371, endPoint x: 500, endPoint y: 375, distance: 209.6
click at [500, 375] on div "231 TU 3157 19:28 Fri 19:29 Fri 09:19 Sat 09:19 Sat 15:43 Sat 15:57 Sat 16:26 S…" at bounding box center [645, 332] width 1291 height 542
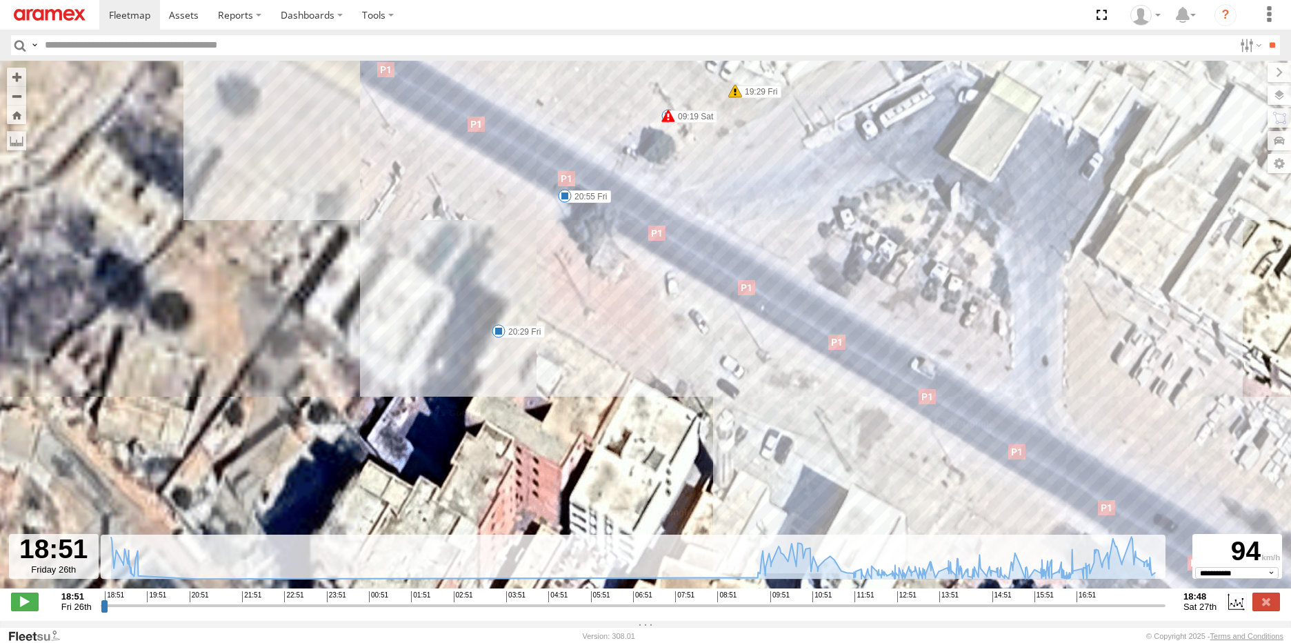
click at [498, 334] on span at bounding box center [499, 331] width 14 height 14
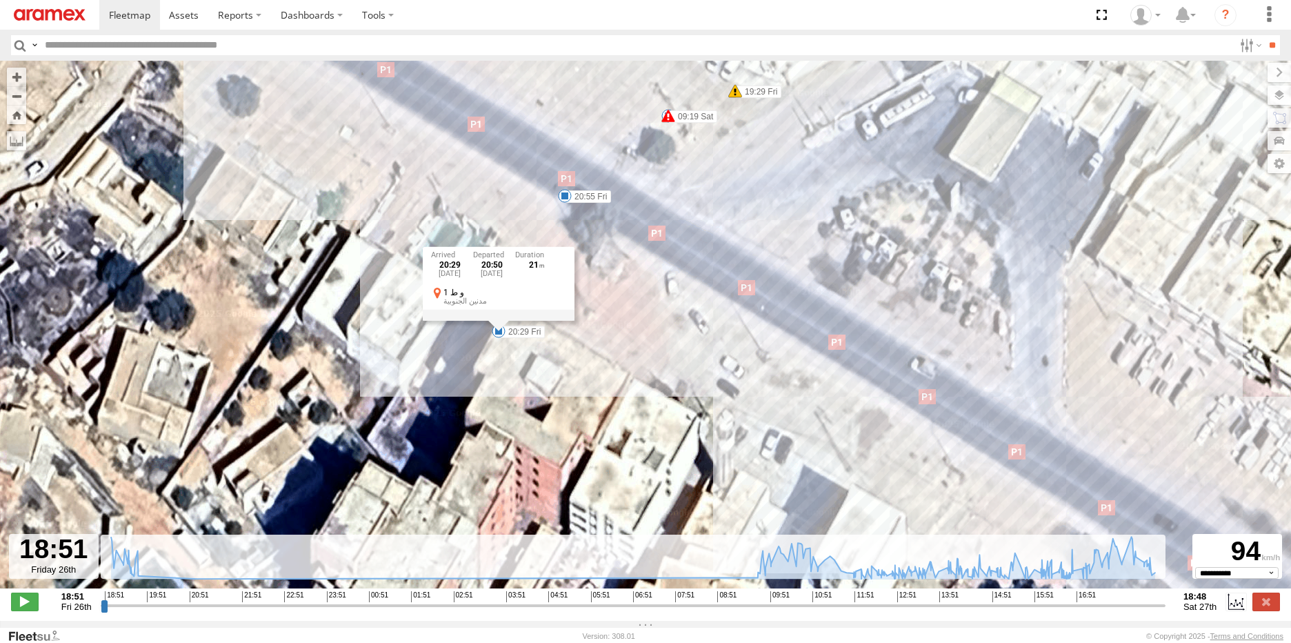
click at [564, 377] on div "231 TU 3157 19:28 Fri 19:29 Fri 09:19 Sat 09:19 Sat 15:43 Sat 15:57 Sat 16:26 S…" at bounding box center [645, 332] width 1291 height 542
click at [496, 334] on span at bounding box center [499, 331] width 14 height 14
click at [554, 391] on div "231 TU 3157 19:28 Fri 19:29 Fri 09:19 Sat 09:19 Sat 15:43 Sat 15:57 Sat 16:26 S…" at bounding box center [645, 332] width 1291 height 542
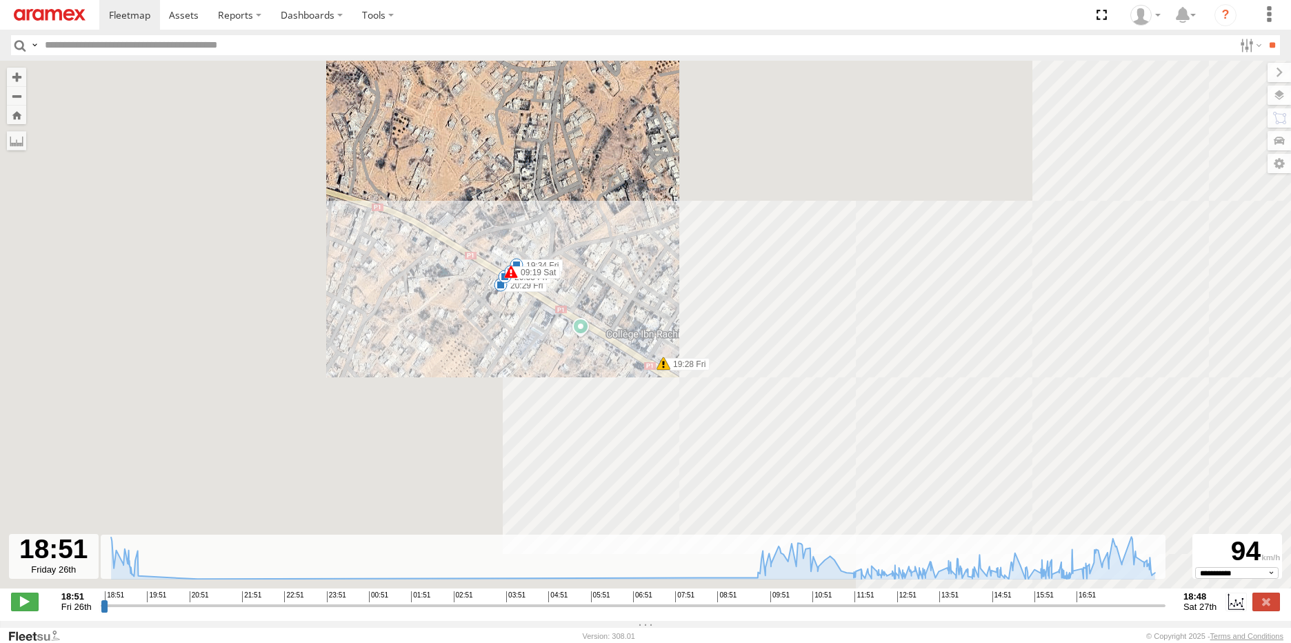
drag, startPoint x: 661, startPoint y: 412, endPoint x: 549, endPoint y: 356, distance: 125.8
click at [549, 356] on div "231 TU 3157 19:28 Fri 19:29 Fri 09:19 Sat 09:19 Sat 15:43 Sat 15:57 Sat 16:26 S…" at bounding box center [645, 332] width 1291 height 542
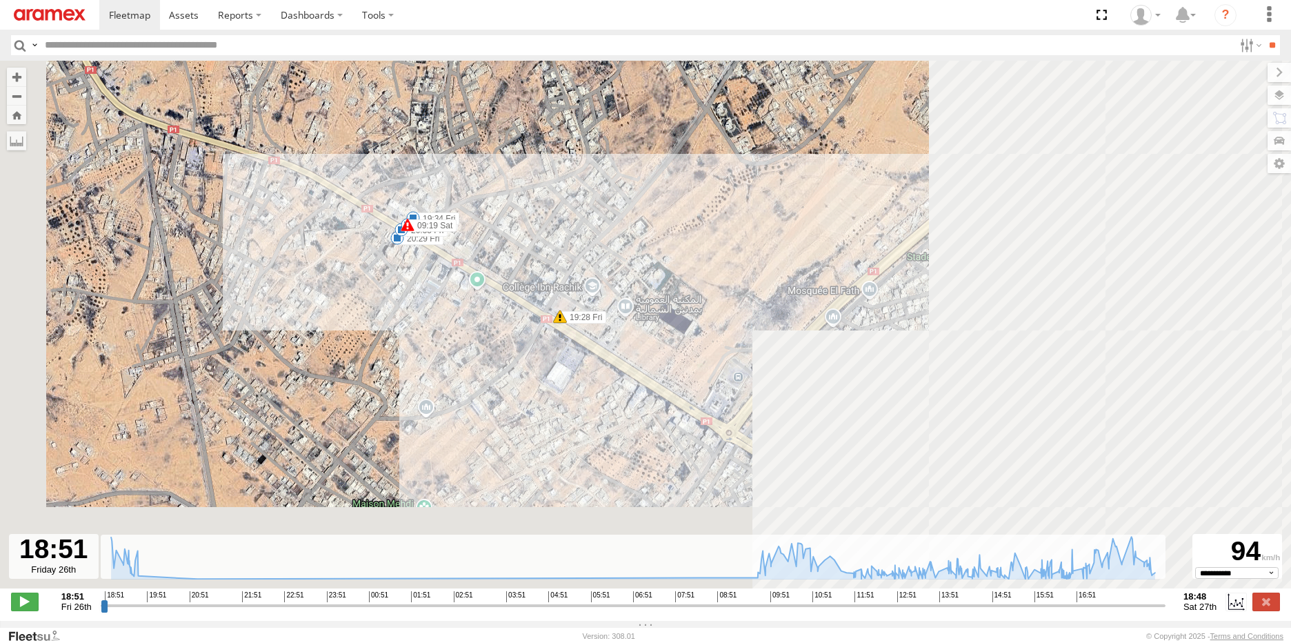
drag, startPoint x: 856, startPoint y: 310, endPoint x: 745, endPoint y: 258, distance: 123.1
click at [747, 259] on div "231 TU 3157 19:28 Fri 19:29 Fri 09:19 Sat 09:19 Sat 15:43 Sat 15:57 Sat 16:26 S…" at bounding box center [645, 332] width 1291 height 542
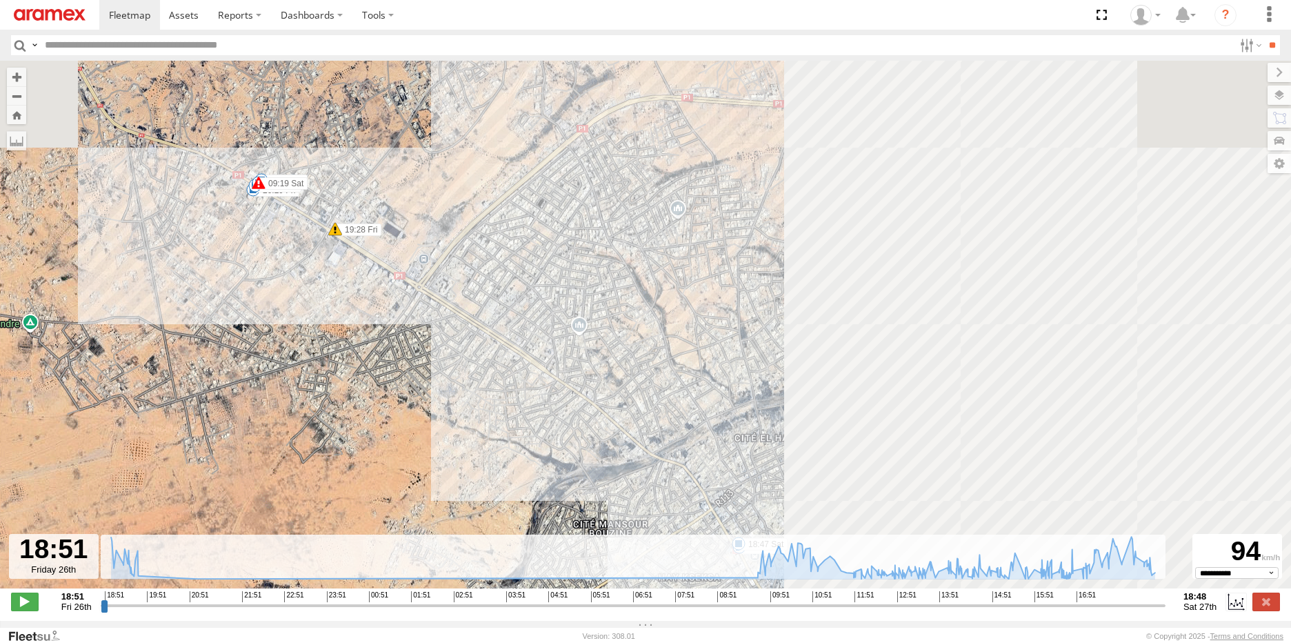
drag, startPoint x: 820, startPoint y: 370, endPoint x: 495, endPoint y: 275, distance: 339.0
click at [495, 275] on div "231 TU 3157 19:28 Fri 19:29 Fri 09:19 Sat 09:19 Sat 15:43 Sat 15:57 Sat 16:26 S…" at bounding box center [645, 332] width 1291 height 542
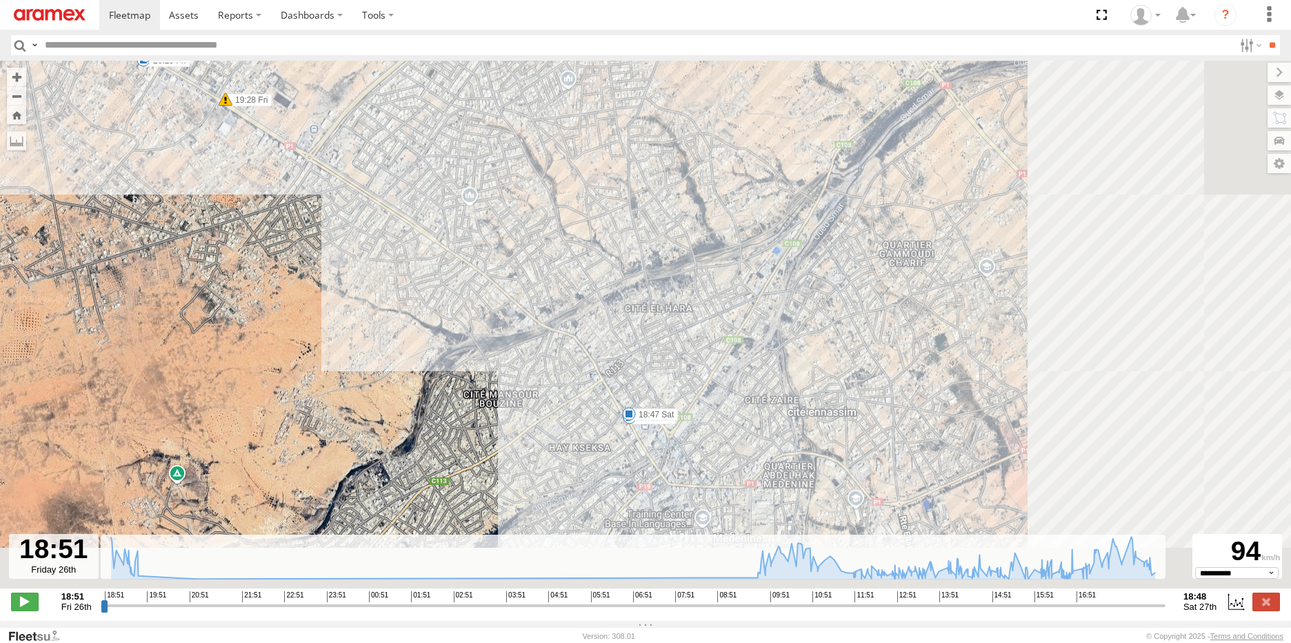
drag, startPoint x: 680, startPoint y: 256, endPoint x: 670, endPoint y: 225, distance: 32.5
click at [670, 225] on div "231 TU 3157 19:28 Fri 19:29 Fri 09:19 Sat 09:19 Sat 15:43 Sat 15:57 Sat 16:26 S…" at bounding box center [645, 332] width 1291 height 542
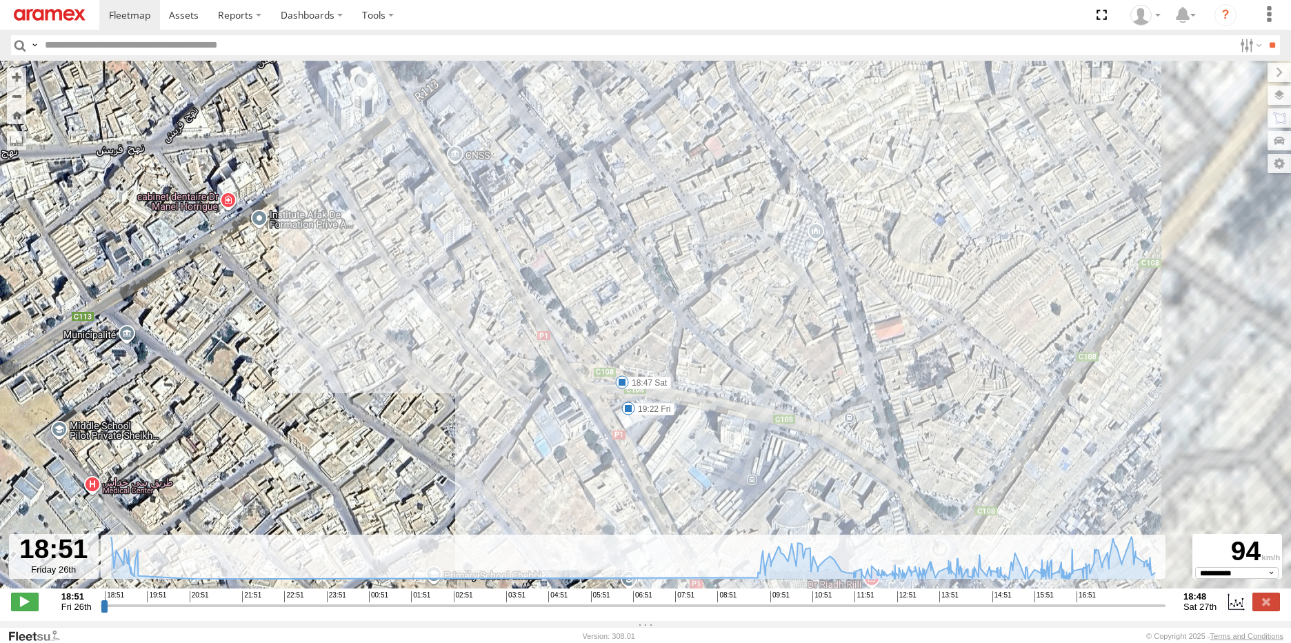
click at [621, 383] on span at bounding box center [622, 382] width 14 height 14
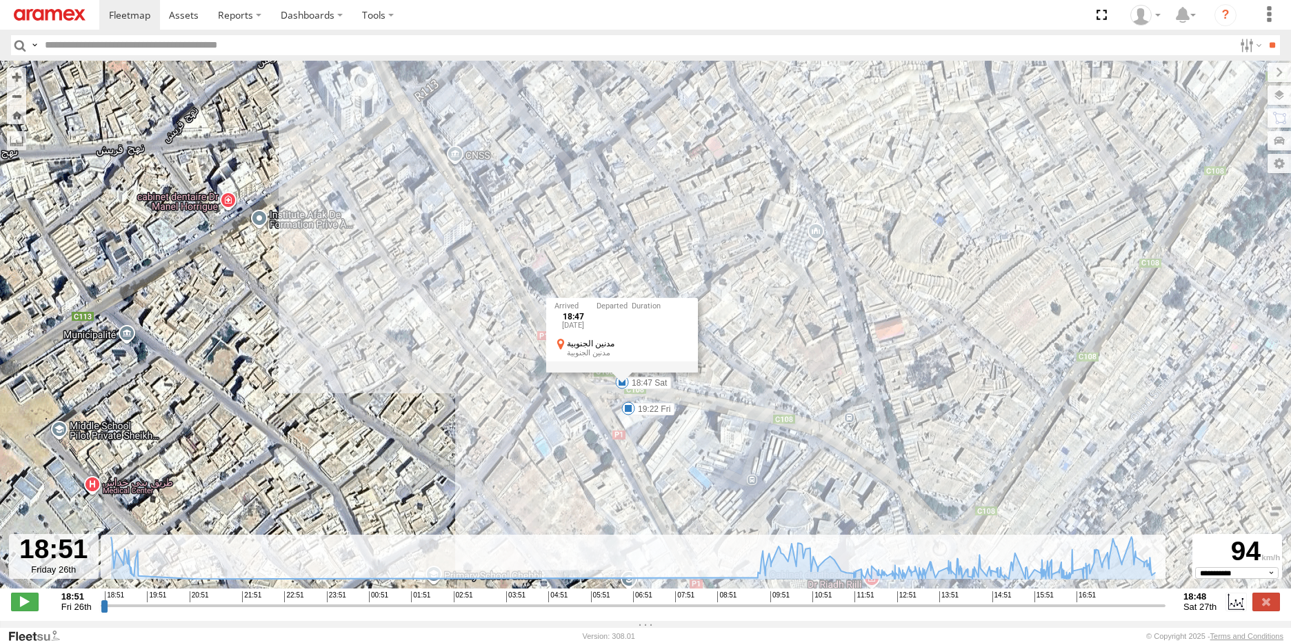
click at [784, 327] on div "231 TU 3157 19:28 Fri 19:29 Fri 09:19 Sat 09:19 Sat 15:43 Sat 15:57 Sat 16:26 S…" at bounding box center [645, 332] width 1291 height 542
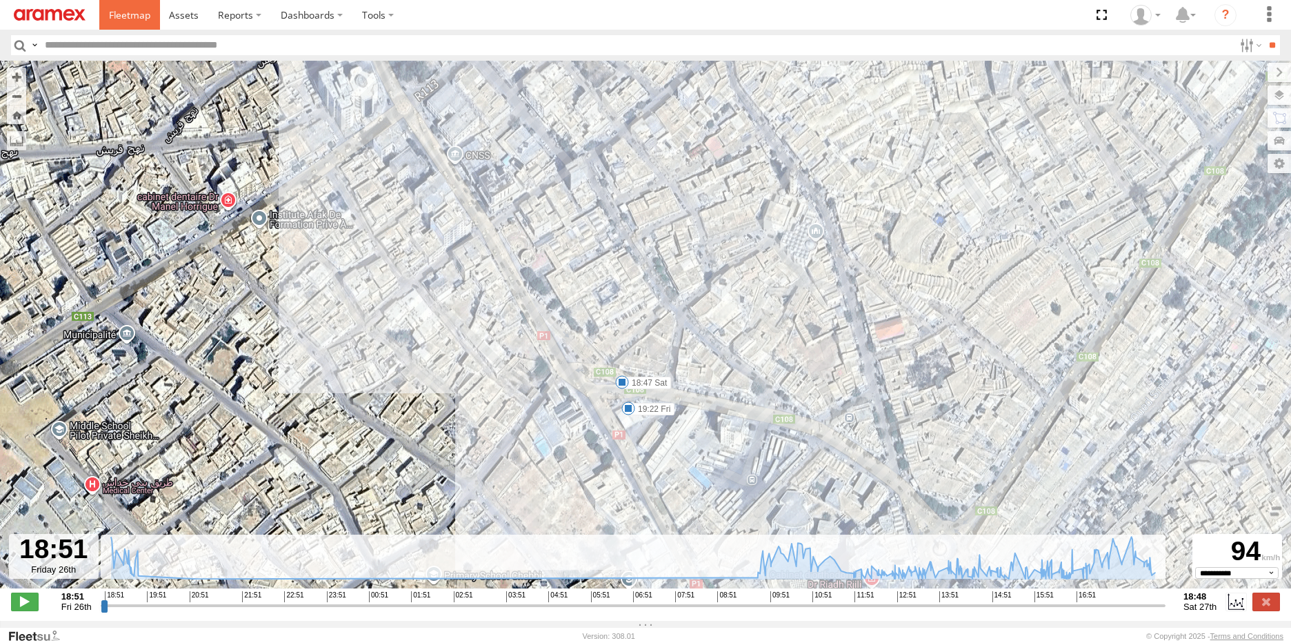
click at [127, 12] on span at bounding box center [129, 14] width 41 height 13
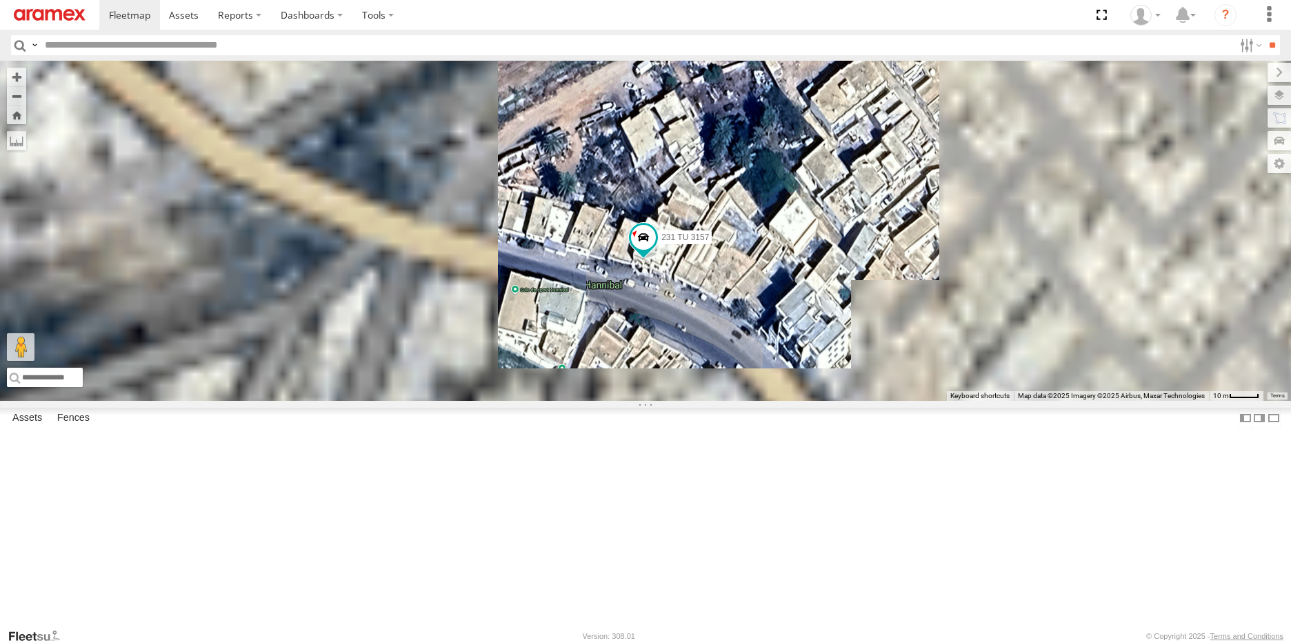
drag, startPoint x: 879, startPoint y: 431, endPoint x: 869, endPoint y: 381, distance: 50.6
click at [869, 381] on div "245 TU 9053 246 TU 8284 231 TU 3157 245 TU 9056 245 TU 9054" at bounding box center [645, 231] width 1291 height 340
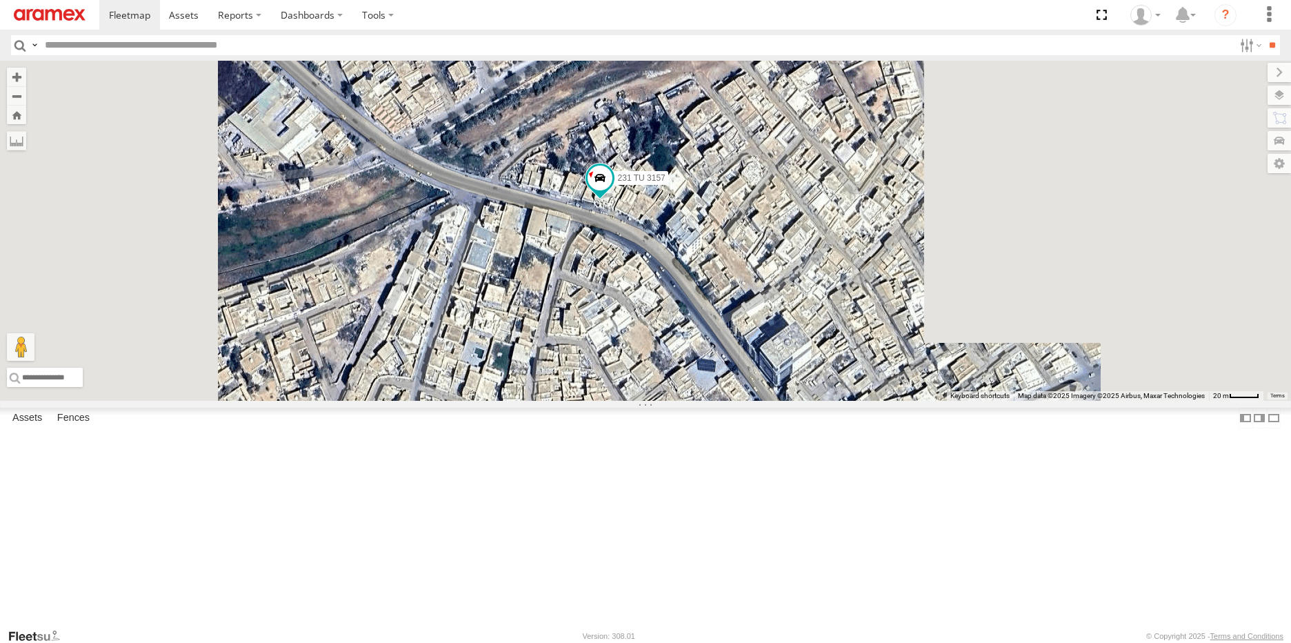
drag, startPoint x: 869, startPoint y: 396, endPoint x: 793, endPoint y: 332, distance: 98.8
click at [793, 332] on div "245 TU 9053 246 TU 8284 231 TU 3157 245 TU 9056 245 TU 9054" at bounding box center [645, 231] width 1291 height 340
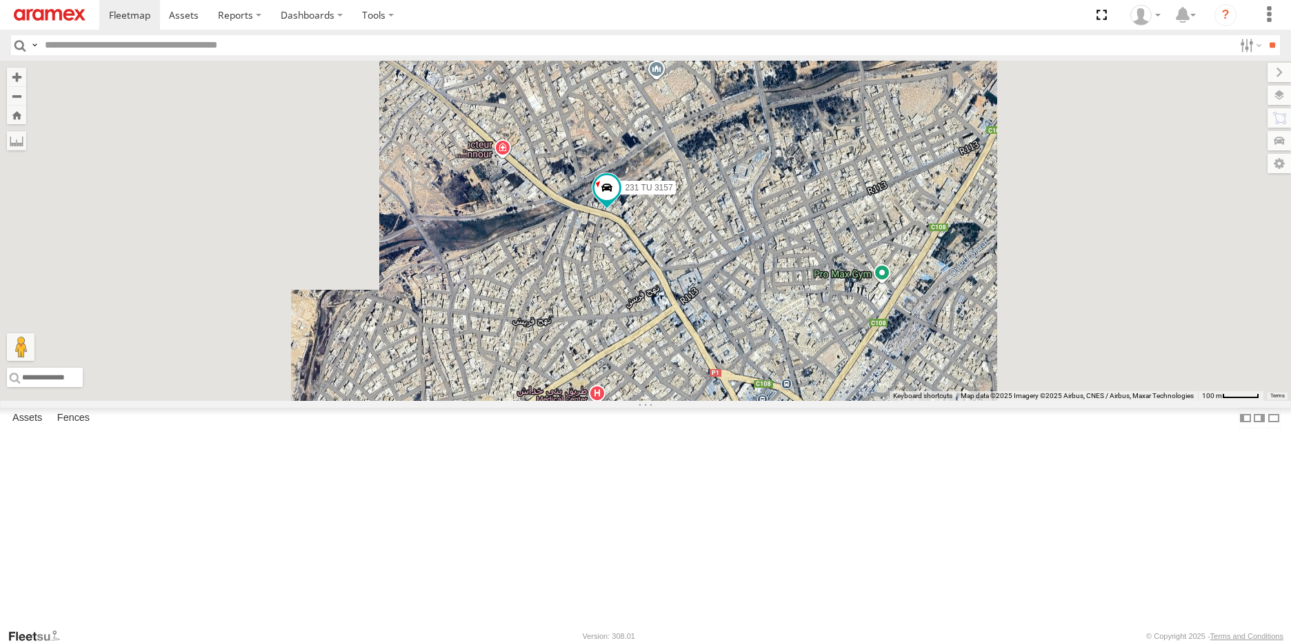
drag, startPoint x: 853, startPoint y: 425, endPoint x: 828, endPoint y: 388, distance: 45.1
click at [828, 388] on div "245 TU 9053 246 TU 8284 231 TU 3157 245 TU 9056 245 TU 9054" at bounding box center [645, 231] width 1291 height 340
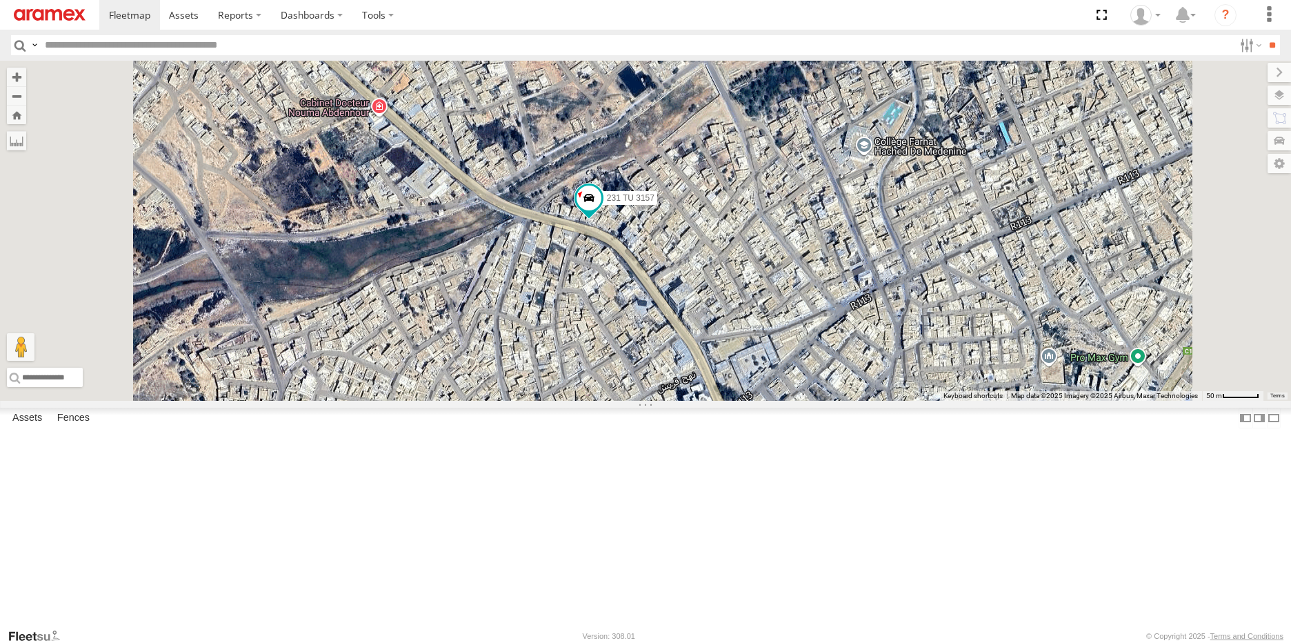
drag, startPoint x: 769, startPoint y: 327, endPoint x: 769, endPoint y: 413, distance: 85.5
click at [769, 401] on div "245 TU 9053 246 TU 8284 231 TU 3157 245 TU 9056 245 TU 9054" at bounding box center [645, 231] width 1291 height 340
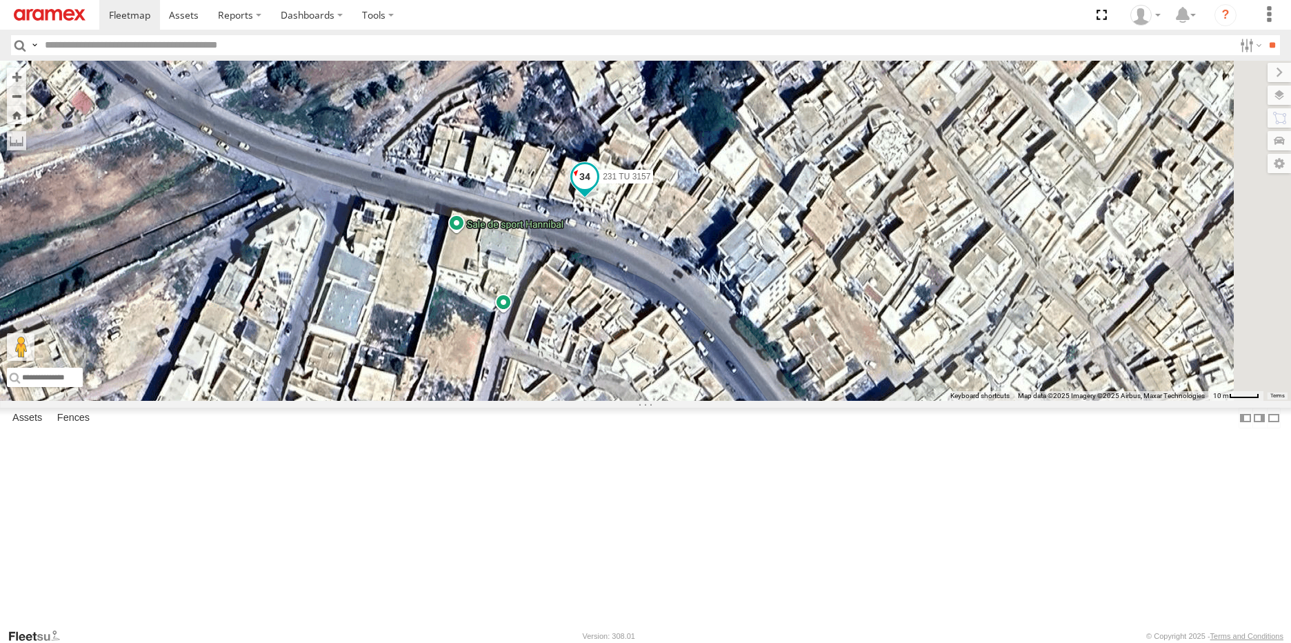
click at [597, 189] on span at bounding box center [584, 176] width 25 height 25
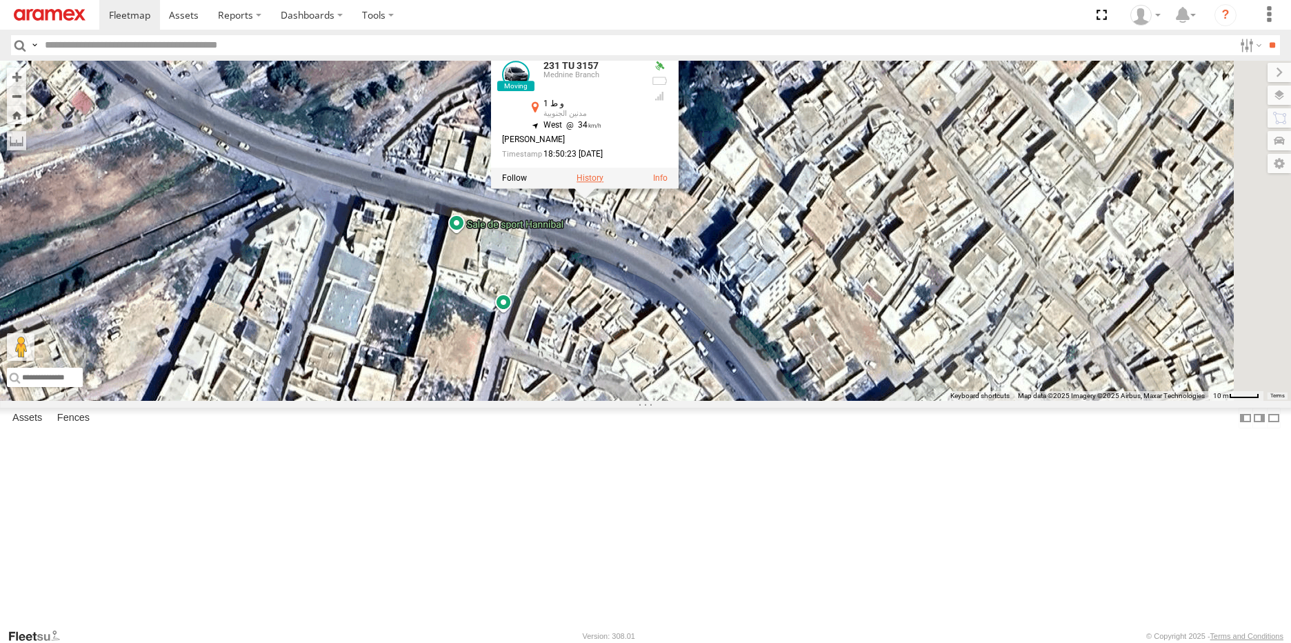
click at [603, 183] on label at bounding box center [589, 178] width 27 height 10
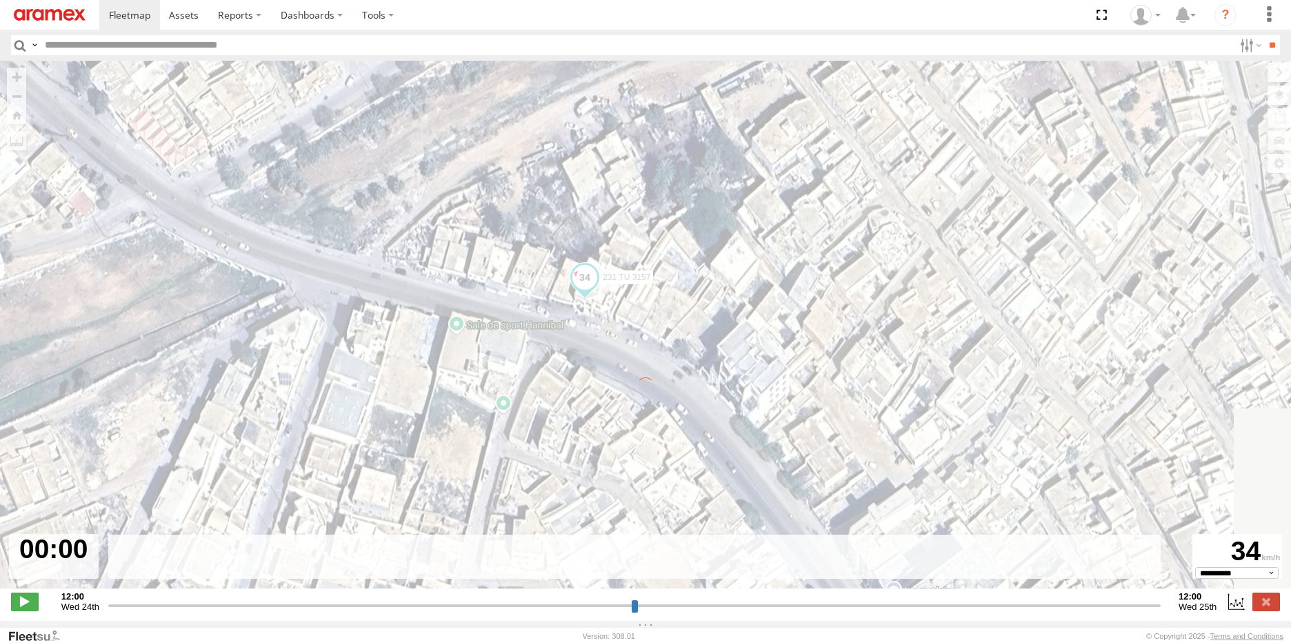
type input "**********"
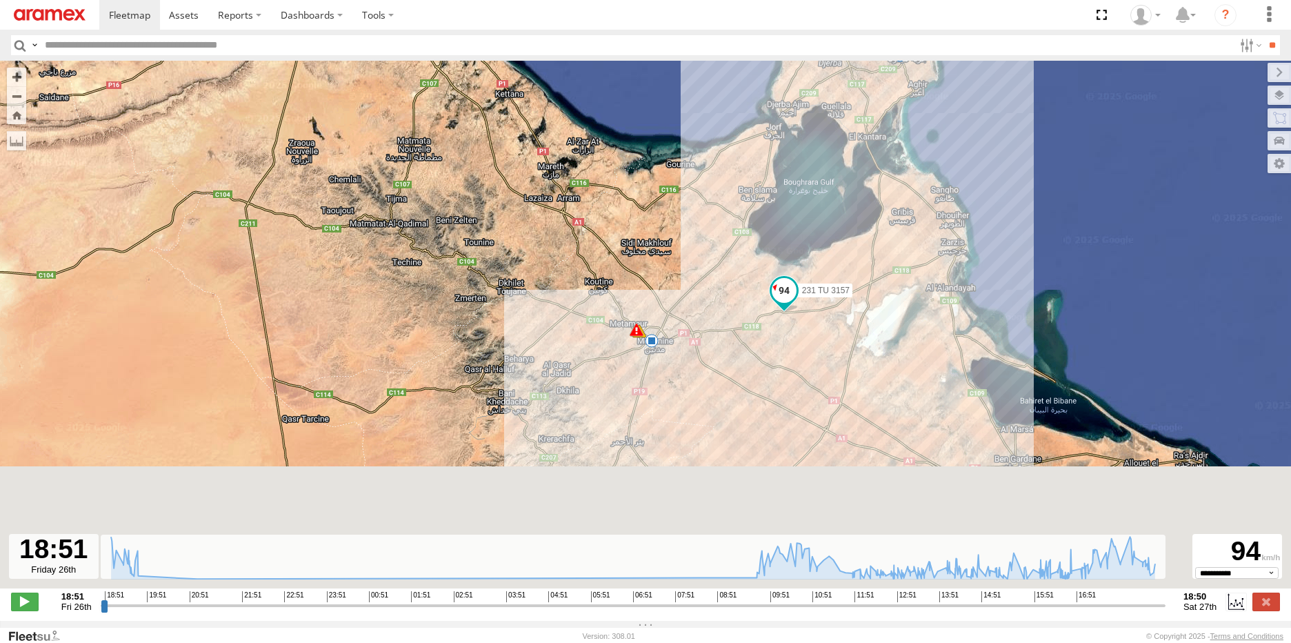
drag, startPoint x: 674, startPoint y: 494, endPoint x: 806, endPoint y: 343, distance: 199.8
click at [806, 343] on div "231 TU 3157 19:28 Fri 19:29 Fri 09:19 Sat 09:19 Sat 15:43 Sat 15:57 Sat 16:26 S…" at bounding box center [645, 332] width 1291 height 542
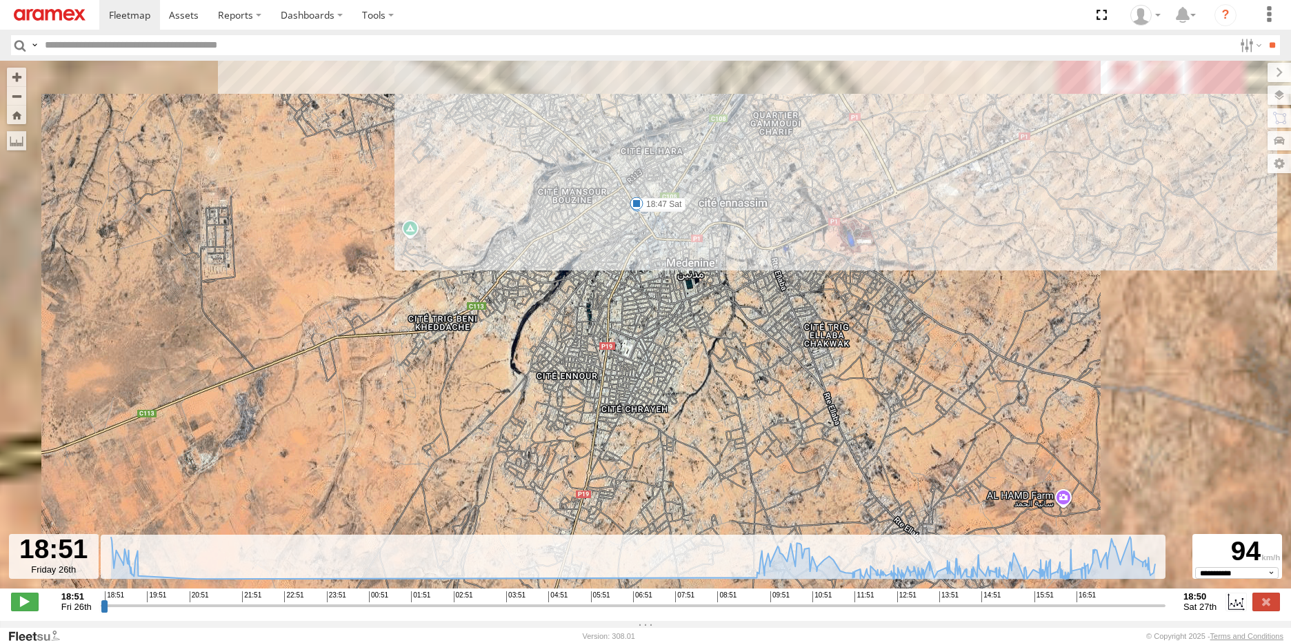
drag, startPoint x: 663, startPoint y: 250, endPoint x: 675, endPoint y: 407, distance: 158.3
click at [675, 407] on div "231 TU 3157 19:28 Fri 19:29 Fri 09:19 Sat 09:19 Sat 15:43 Sat 15:57 Sat 16:26 S…" at bounding box center [645, 332] width 1291 height 542
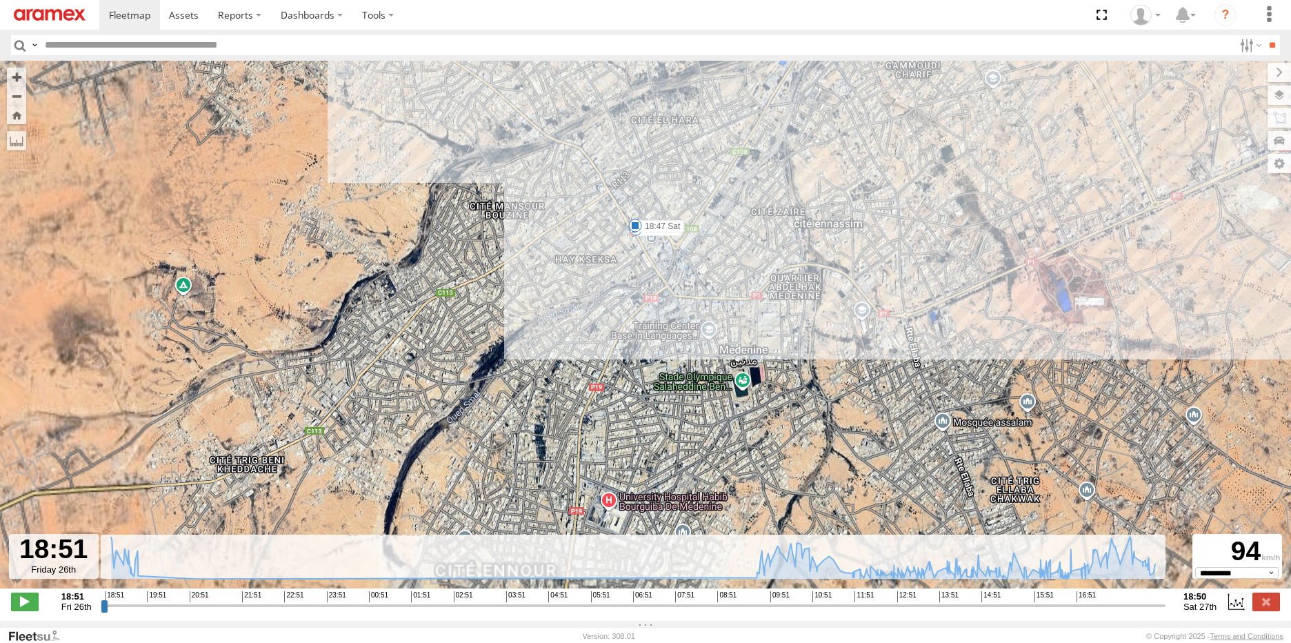
drag, startPoint x: 626, startPoint y: 261, endPoint x: 690, endPoint y: 389, distance: 142.7
click at [690, 389] on div "231 TU 3157 19:28 Fri 19:29 Fri 09:19 Sat 09:19 Sat 15:43 Sat 15:57 Sat 16:26 S…" at bounding box center [645, 332] width 1291 height 542
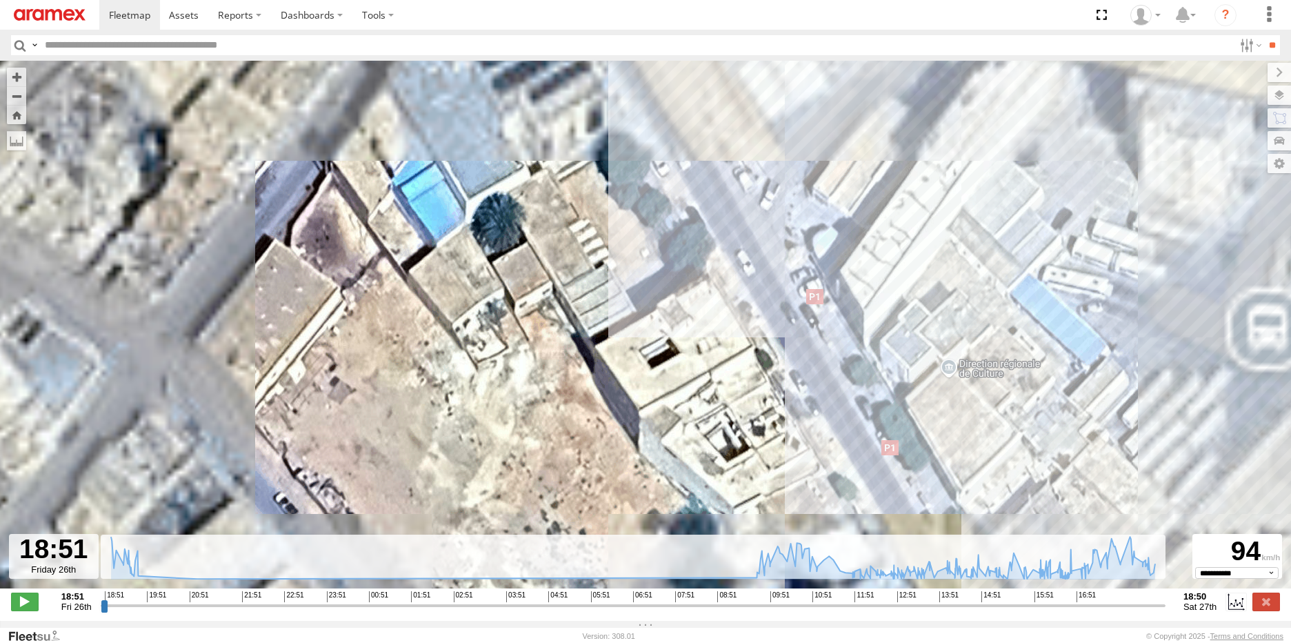
drag, startPoint x: 769, startPoint y: 179, endPoint x: 685, endPoint y: 571, distance: 400.4
click at [685, 571] on div "← Move left → Move right ↑ Move up ↓ Move down + Zoom in - Zoom out Home Jump l…" at bounding box center [645, 341] width 1291 height 560
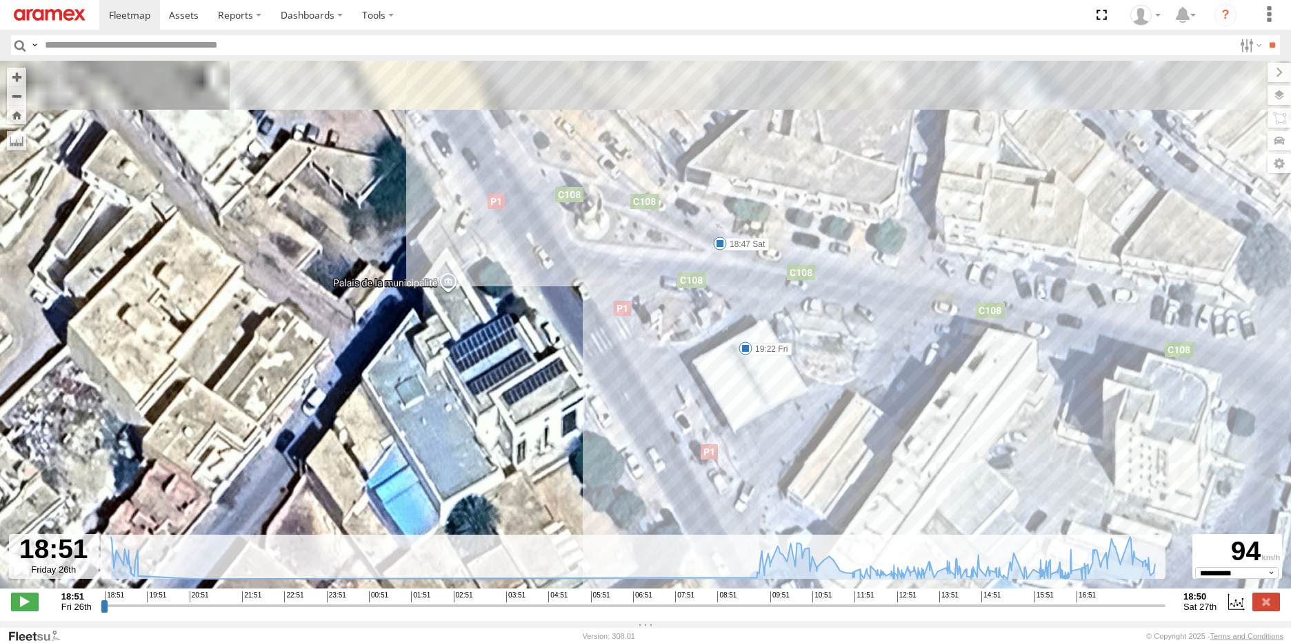
drag, startPoint x: 659, startPoint y: 295, endPoint x: 662, endPoint y: 472, distance: 177.2
click at [662, 472] on div "231 TU 3157 19:28 Fri 19:29 Fri 09:19 Sat 09:19 Sat 15:43 Sat 15:57 Sat 16:26 S…" at bounding box center [645, 332] width 1291 height 542
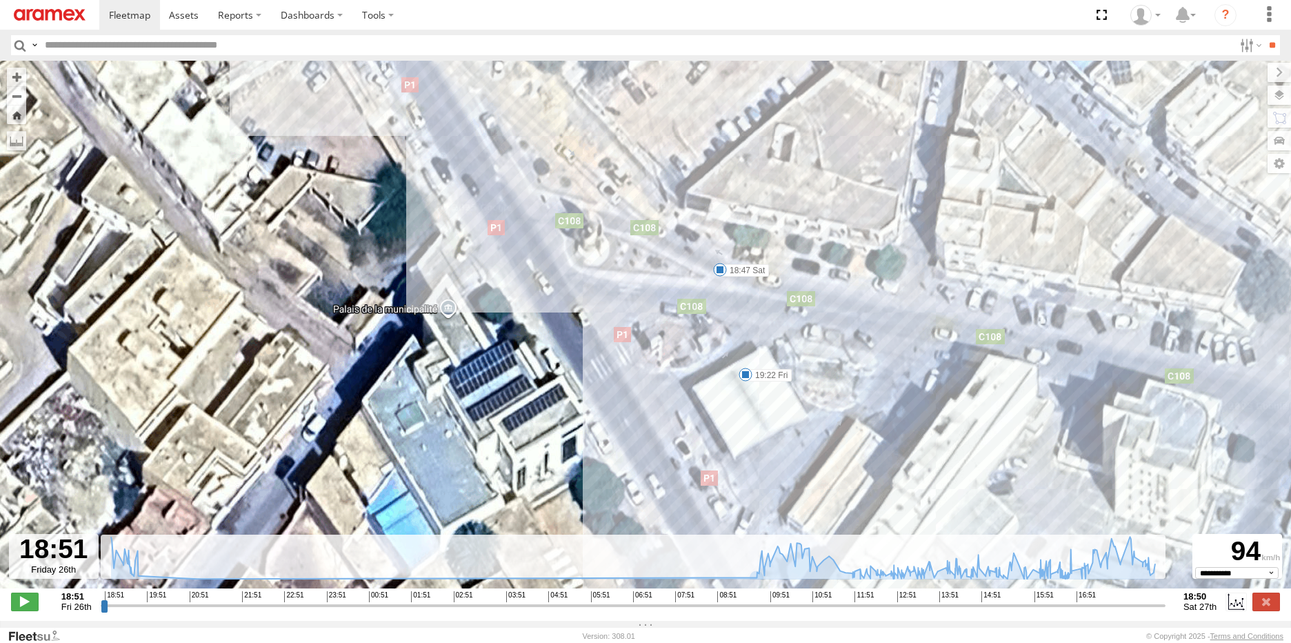
click at [721, 281] on div "231 TU 3157 19:28 Fri 19:29 Fri 09:19 Sat 09:19 Sat 15:43 Sat 15:57 Sat 16:26 S…" at bounding box center [645, 332] width 1291 height 542
click at [721, 272] on span at bounding box center [720, 270] width 14 height 14
click at [699, 309] on div "231 TU 3157 19:28 Fri 19:29 Fri 09:19 Sat 09:19 Sat 15:43 Sat 15:57 Sat 16:26 S…" at bounding box center [645, 332] width 1291 height 542
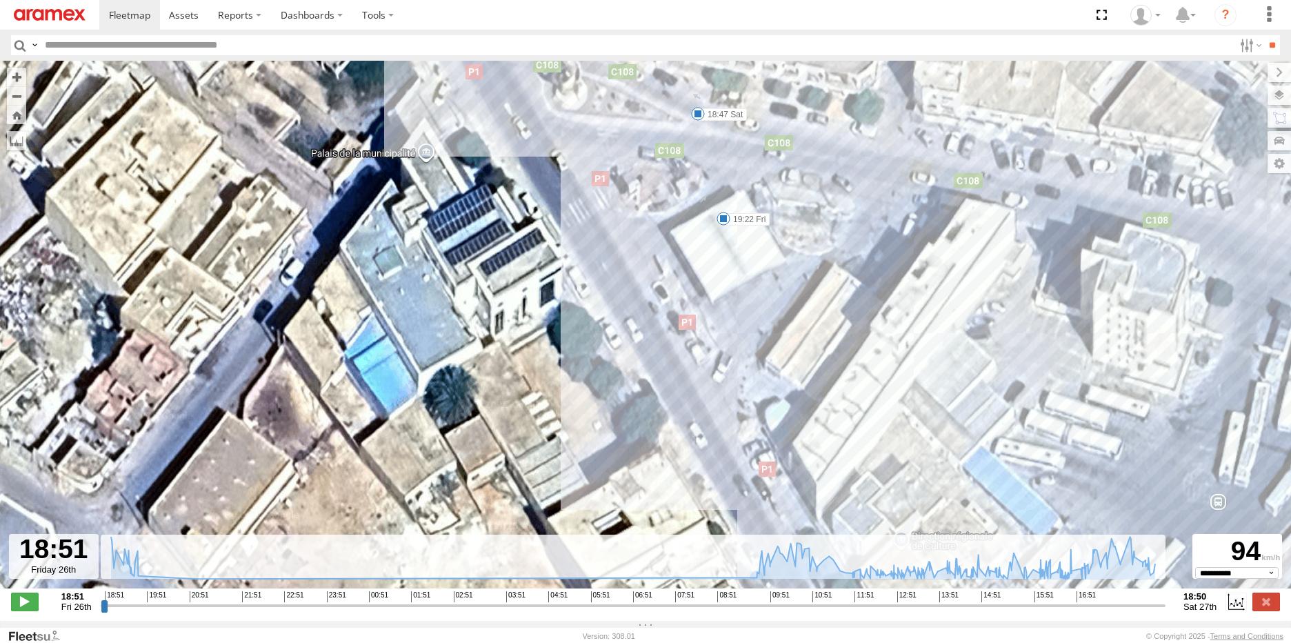
drag, startPoint x: 808, startPoint y: 425, endPoint x: 786, endPoint y: 264, distance: 162.1
click at [786, 264] on div "231 TU 3157 19:28 Fri 19:29 Fri 09:19 Sat 09:19 Sat 15:43 Sat 15:57 Sat 16:26 S…" at bounding box center [645, 332] width 1291 height 542
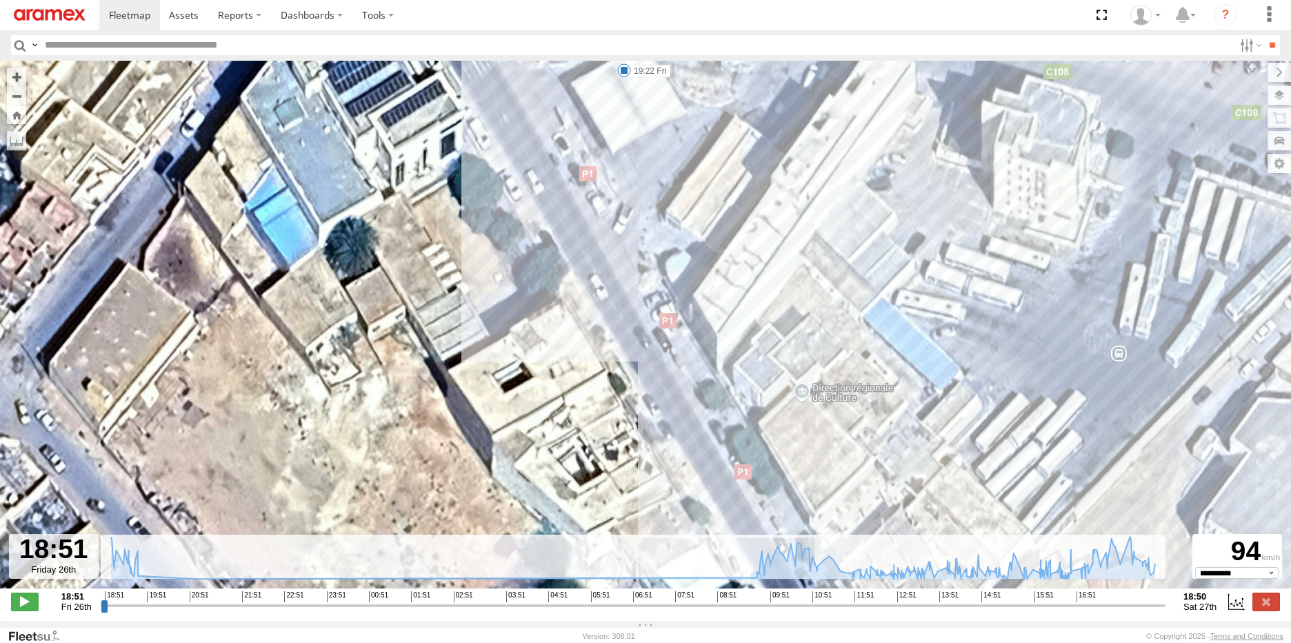
drag, startPoint x: 797, startPoint y: 338, endPoint x: 727, endPoint y: 239, distance: 120.7
click at [727, 239] on div "231 TU 3157 19:28 Fri 19:29 Fri 09:19 Sat 09:19 Sat 15:43 Sat 15:57 Sat 16:26 S…" at bounding box center [645, 332] width 1291 height 542
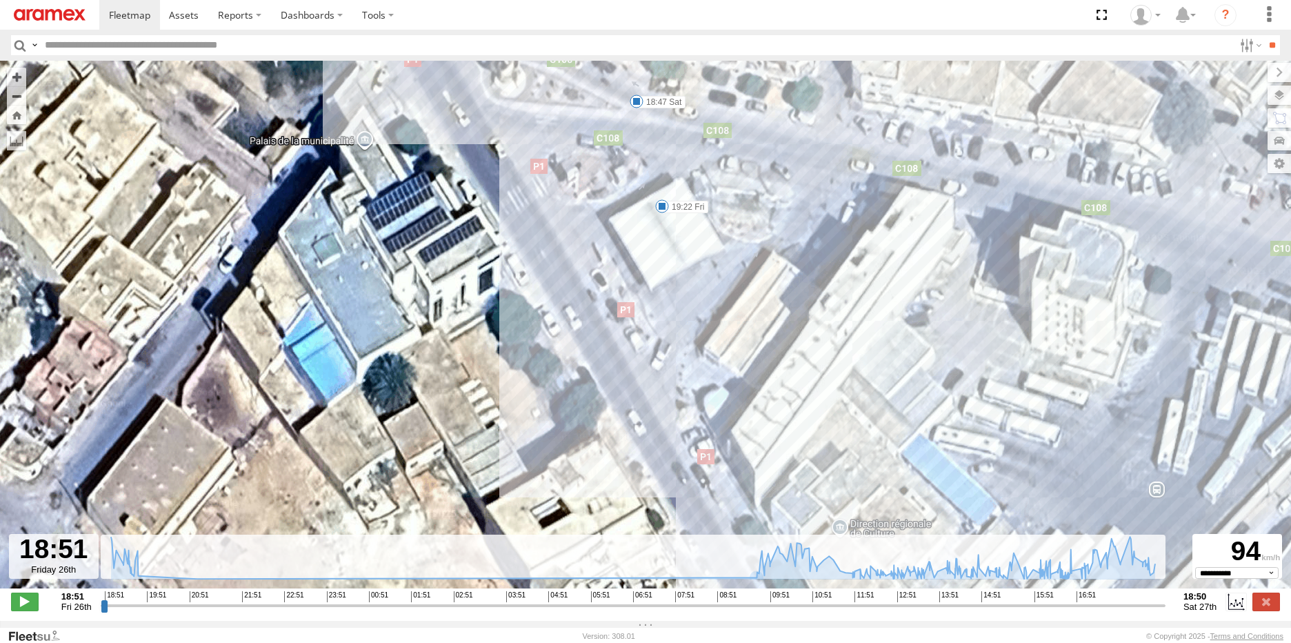
drag, startPoint x: 728, startPoint y: 223, endPoint x: 767, endPoint y: 363, distance: 145.2
click at [767, 363] on div "231 TU 3157 19:28 Fri 19:29 Fri 09:19 Sat 09:19 Sat 15:43 Sat 15:57 Sat 16:26 S…" at bounding box center [645, 332] width 1291 height 542
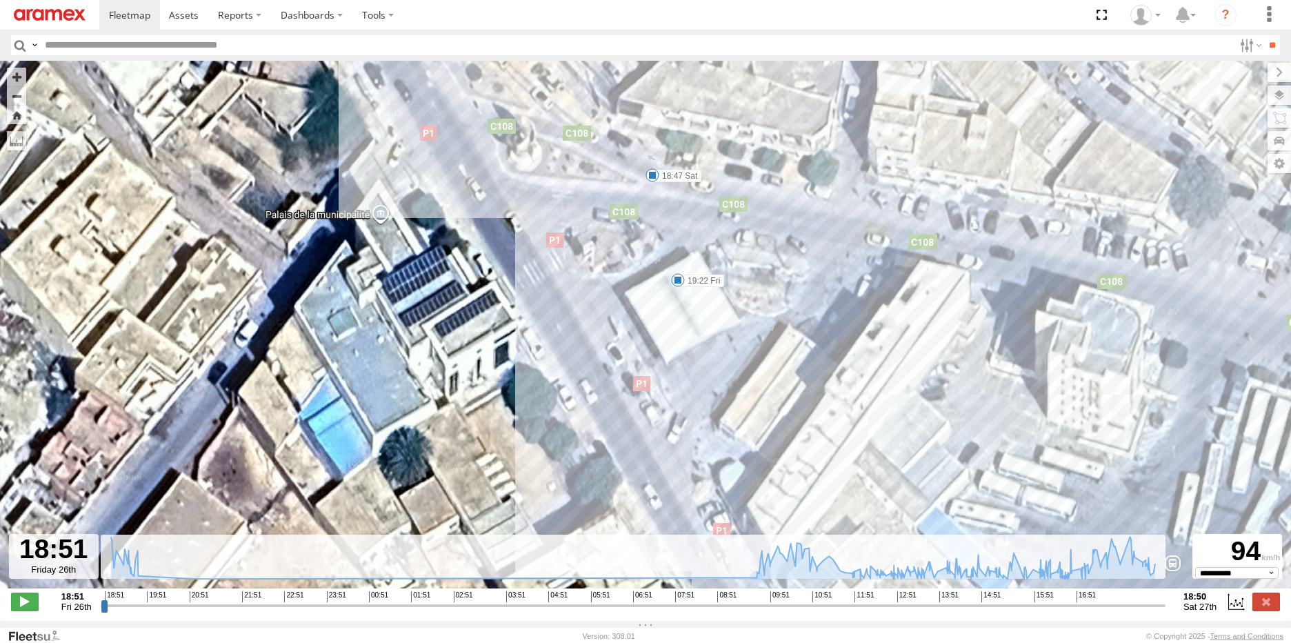
drag, startPoint x: 719, startPoint y: 276, endPoint x: 735, endPoint y: 354, distance: 79.5
click at [735, 354] on div "231 TU 3157 19:28 Fri 19:29 Fri 09:19 Sat 09:19 Sat 15:43 Sat 15:57 Sat 16:26 S…" at bounding box center [645, 332] width 1291 height 542
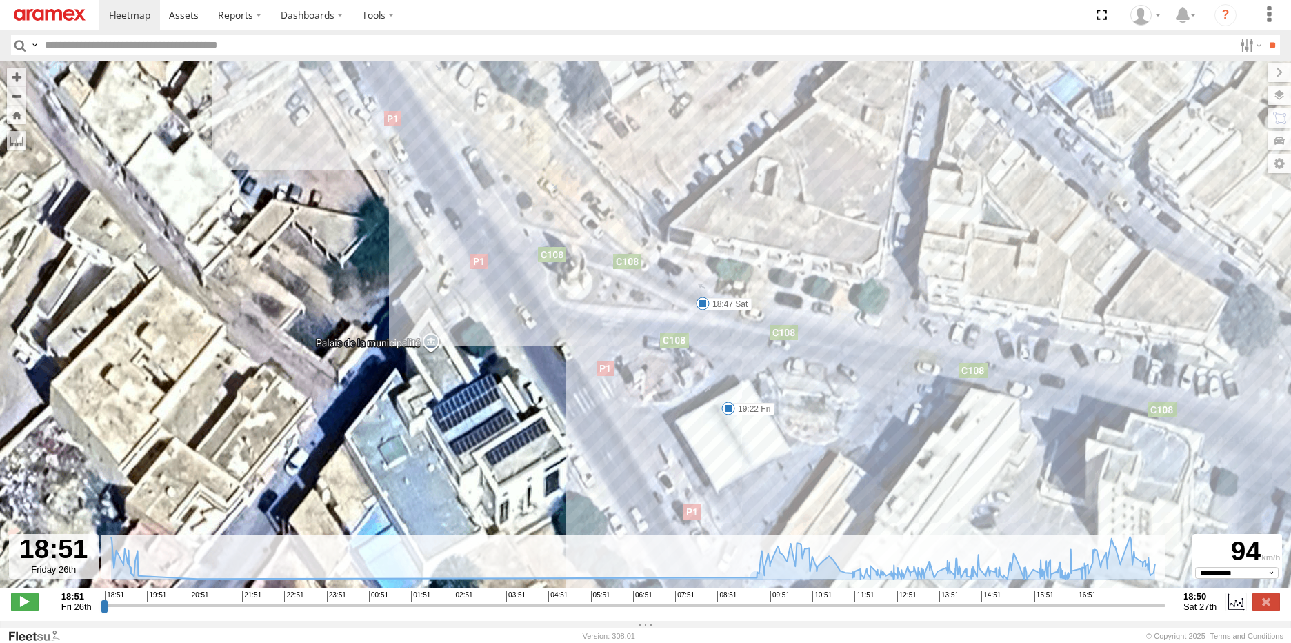
drag, startPoint x: 719, startPoint y: 232, endPoint x: 772, endPoint y: 358, distance: 136.9
click at [772, 358] on div "231 TU 3157 19:28 Fri 19:29 Fri 09:19 Sat 09:19 Sat 15:43 Sat 15:57 Sat 16:26 S…" at bounding box center [645, 332] width 1291 height 542
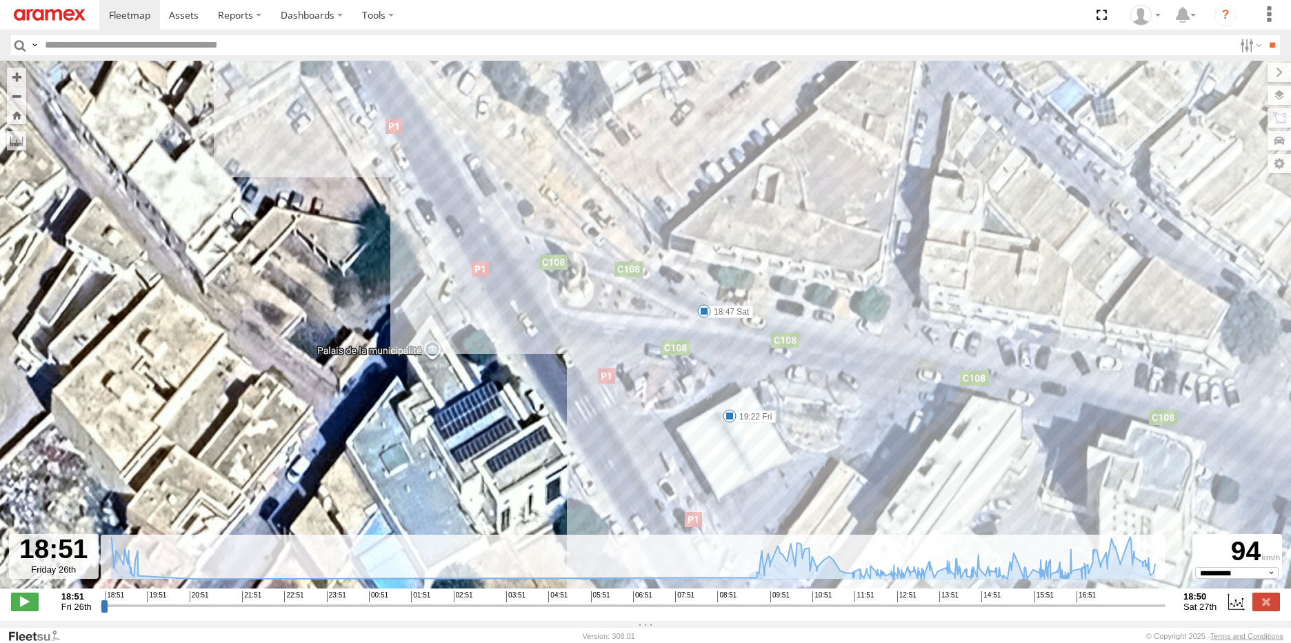
click at [705, 315] on span at bounding box center [704, 311] width 14 height 14
click at [886, 346] on div "231 TU 3157 19:28 Fri 19:29 Fri 09:19 Sat 09:19 Sat 15:43 Sat 15:57 Sat 16:26 S…" at bounding box center [645, 332] width 1291 height 542
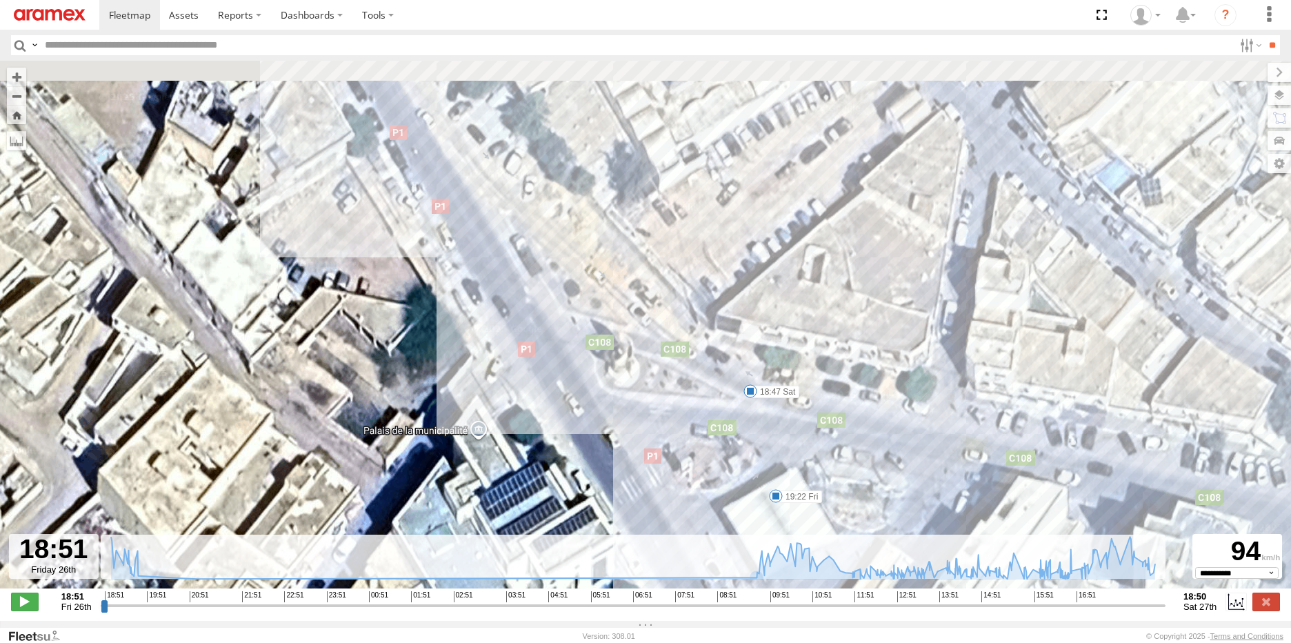
drag, startPoint x: 676, startPoint y: 252, endPoint x: 736, endPoint y: 367, distance: 129.8
click at [736, 367] on div "231 TU 3157 19:28 Fri 19:29 Fri 09:19 Sat 09:19 Sat 15:43 Sat 15:57 Sat 16:26 S…" at bounding box center [645, 332] width 1291 height 542
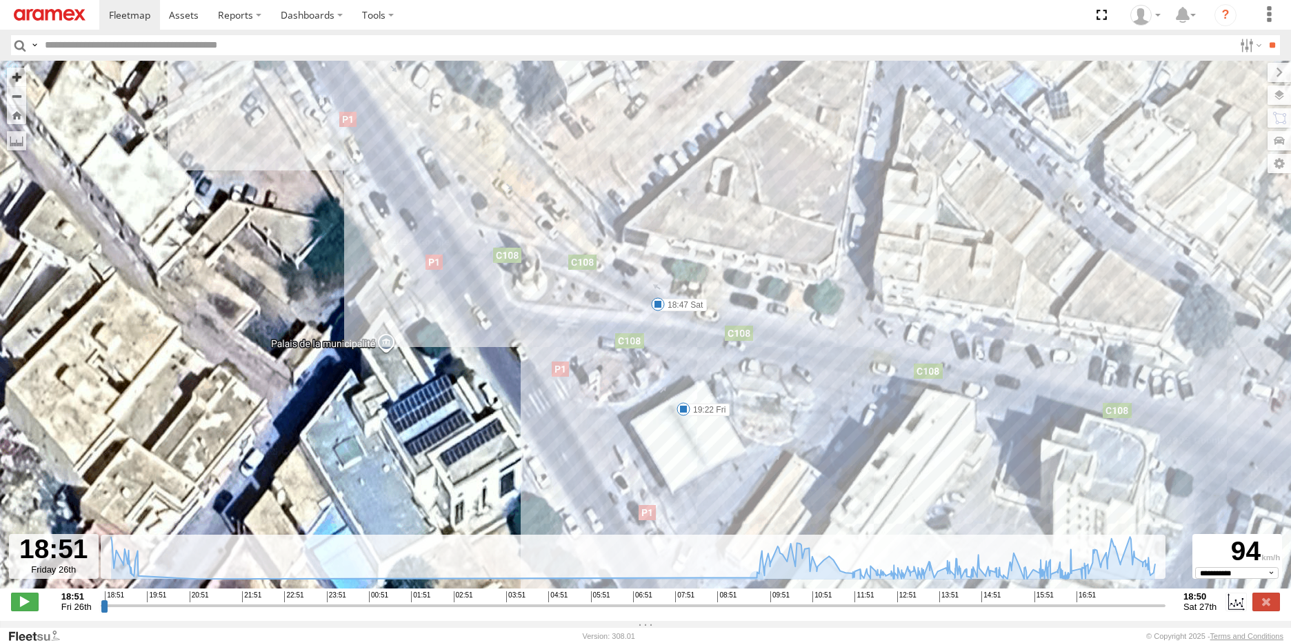
drag, startPoint x: 823, startPoint y: 310, endPoint x: 767, endPoint y: 240, distance: 89.3
click at [767, 240] on div "231 TU 3157 19:28 Fri 19:29 Fri 09:19 Sat 09:19 Sat 15:43 Sat 15:57 Sat 16:26 S…" at bounding box center [645, 332] width 1291 height 542
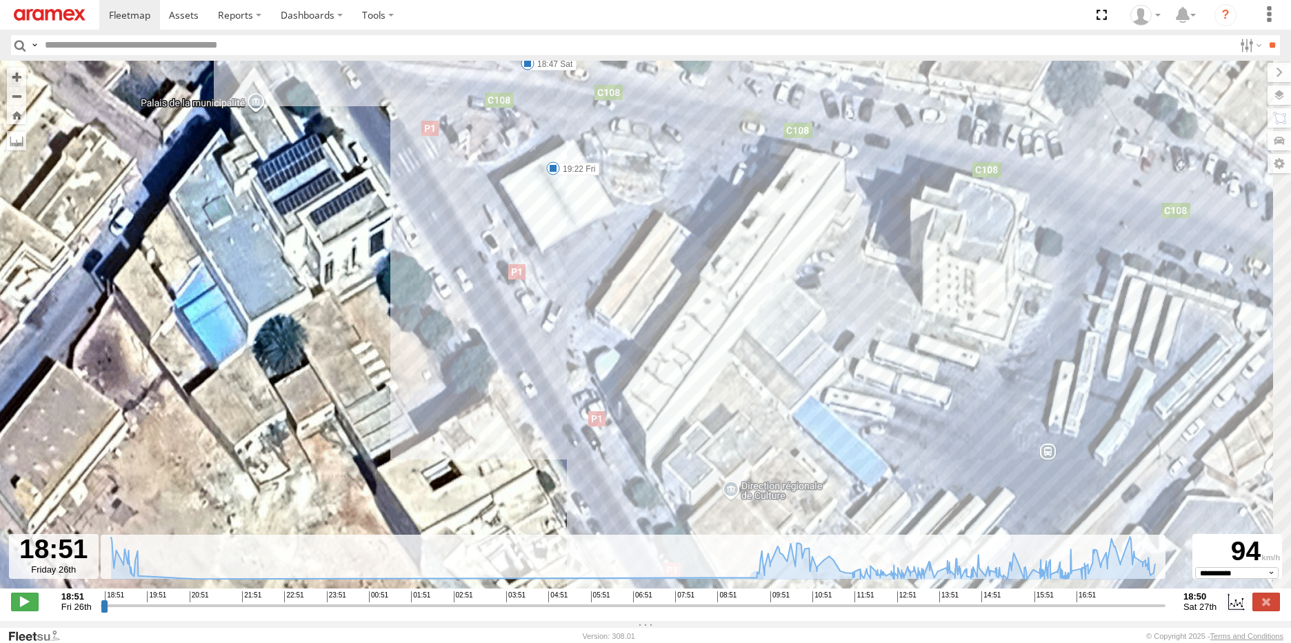
drag, startPoint x: 807, startPoint y: 366, endPoint x: 755, endPoint y: 225, distance: 150.5
click at [755, 225] on div "231 TU 3157 19:28 Fri 19:29 Fri 09:19 Sat 09:19 Sat 15:43 Sat 15:57 Sat 16:26 S…" at bounding box center [645, 332] width 1291 height 542
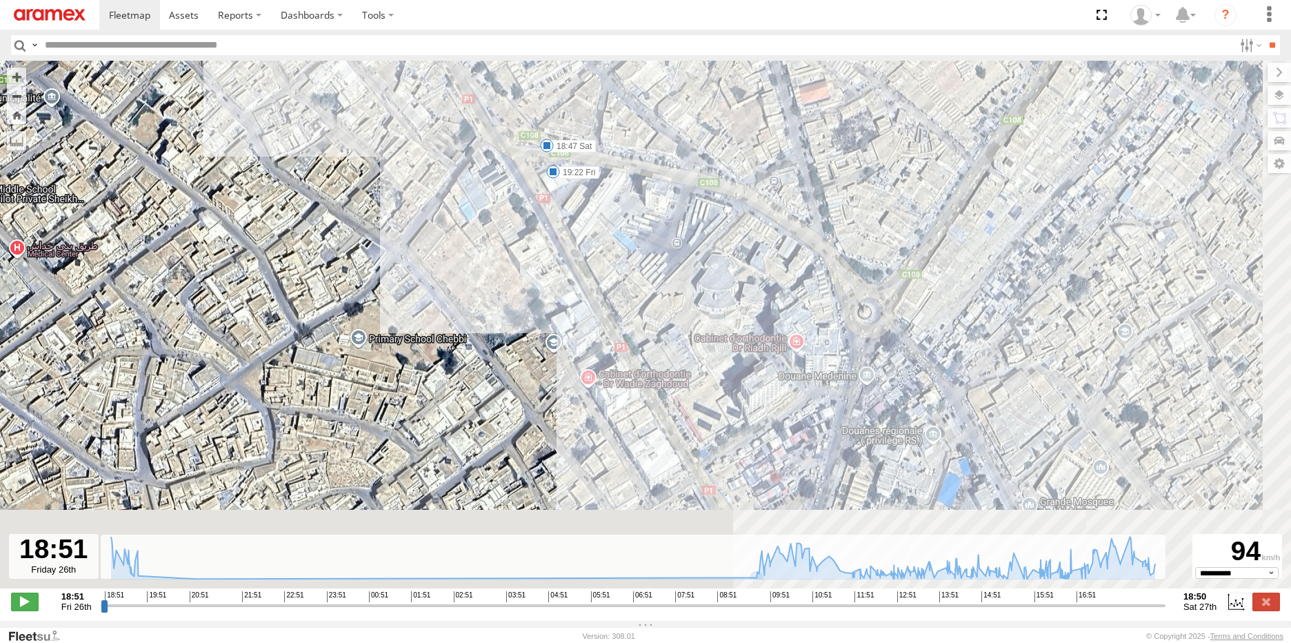
drag, startPoint x: 933, startPoint y: 334, endPoint x: 760, endPoint y: 241, distance: 196.5
click at [760, 241] on div "231 TU 3157 19:28 Fri 19:29 Fri 09:19 Sat 09:19 Sat 15:43 Sat 15:57 Sat 16:26 S…" at bounding box center [645, 332] width 1291 height 542
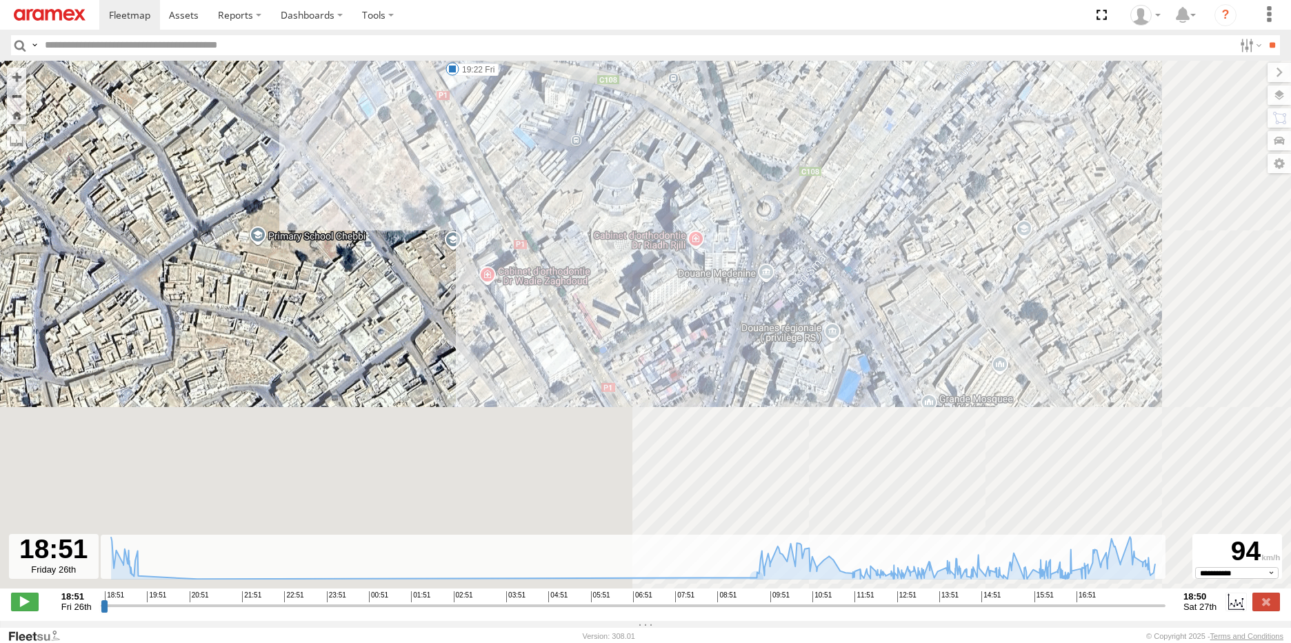
drag, startPoint x: 849, startPoint y: 396, endPoint x: 758, endPoint y: 299, distance: 133.2
click at [758, 299] on div "231 TU 3157 19:28 Fri 19:29 Fri 09:19 Sat 09:19 Sat 15:43 Sat 15:57 Sat 16:26 S…" at bounding box center [645, 332] width 1291 height 542
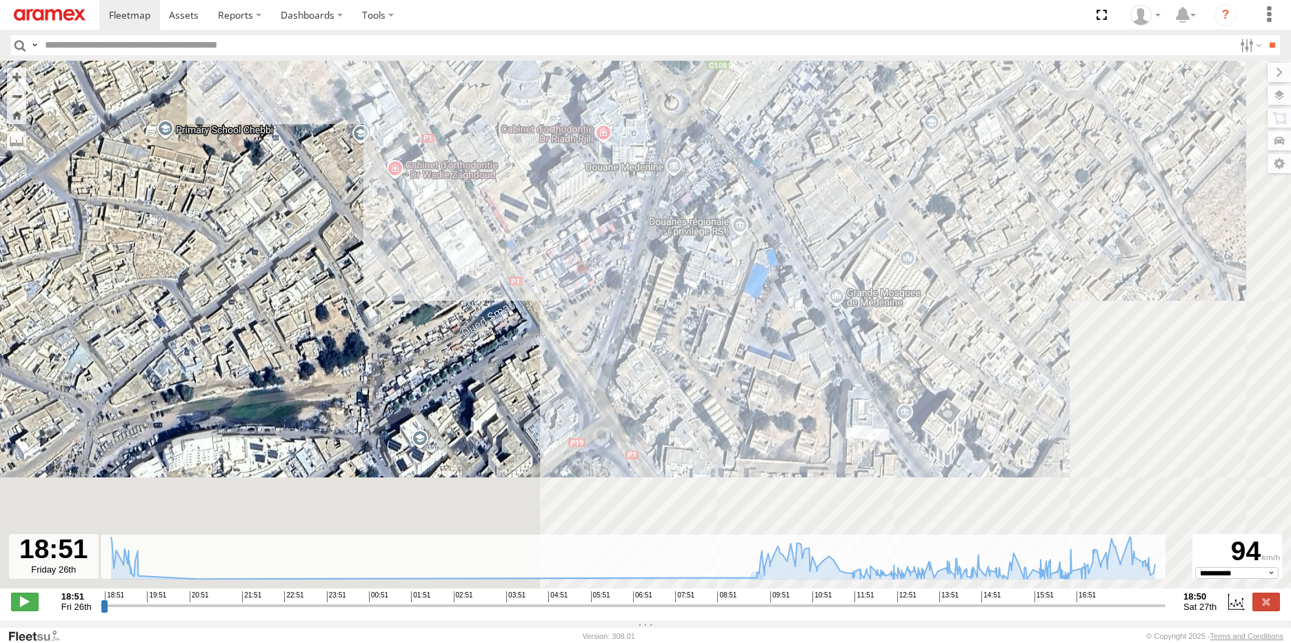
drag, startPoint x: 806, startPoint y: 384, endPoint x: 711, endPoint y: 276, distance: 144.1
click at [711, 276] on div "231 TU 3157 19:28 Fri 19:29 Fri 09:19 Sat 09:19 Sat 15:43 Sat 15:57 Sat 16:26 S…" at bounding box center [645, 332] width 1291 height 542
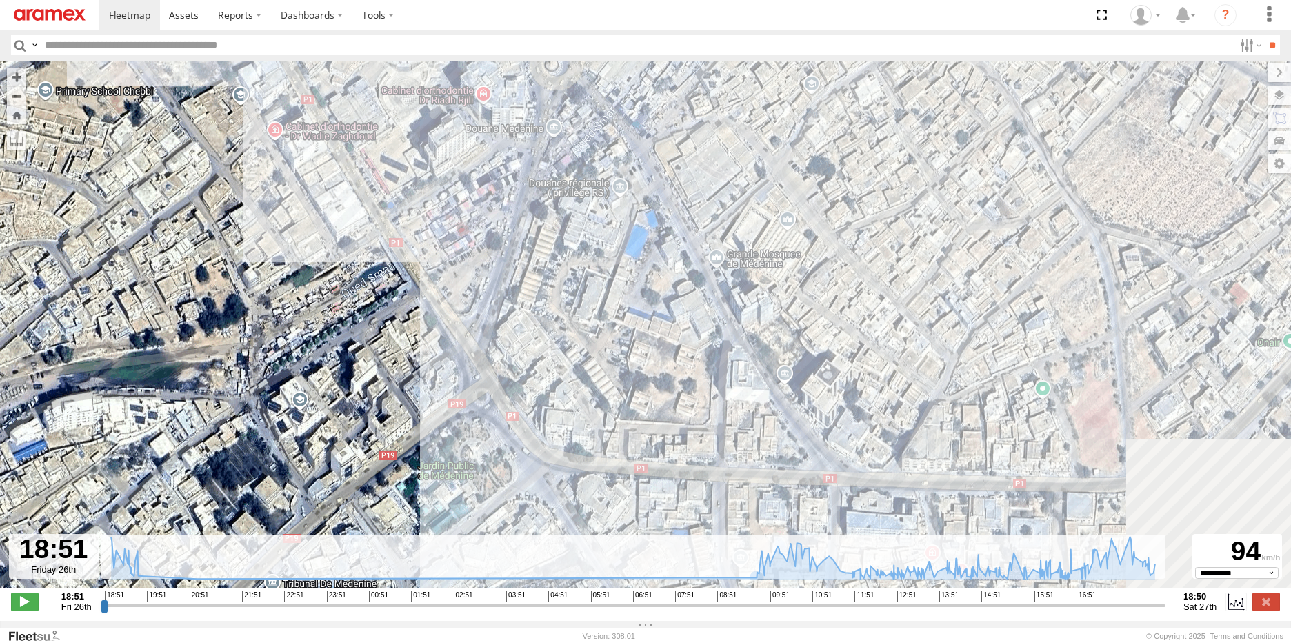
drag, startPoint x: 850, startPoint y: 395, endPoint x: 706, endPoint y: 361, distance: 148.0
click at [706, 361] on div "231 TU 3157 19:28 Fri 19:29 Fri 09:19 Sat 09:19 Sat 15:43 Sat 15:57 Sat 16:26 S…" at bounding box center [645, 332] width 1291 height 542
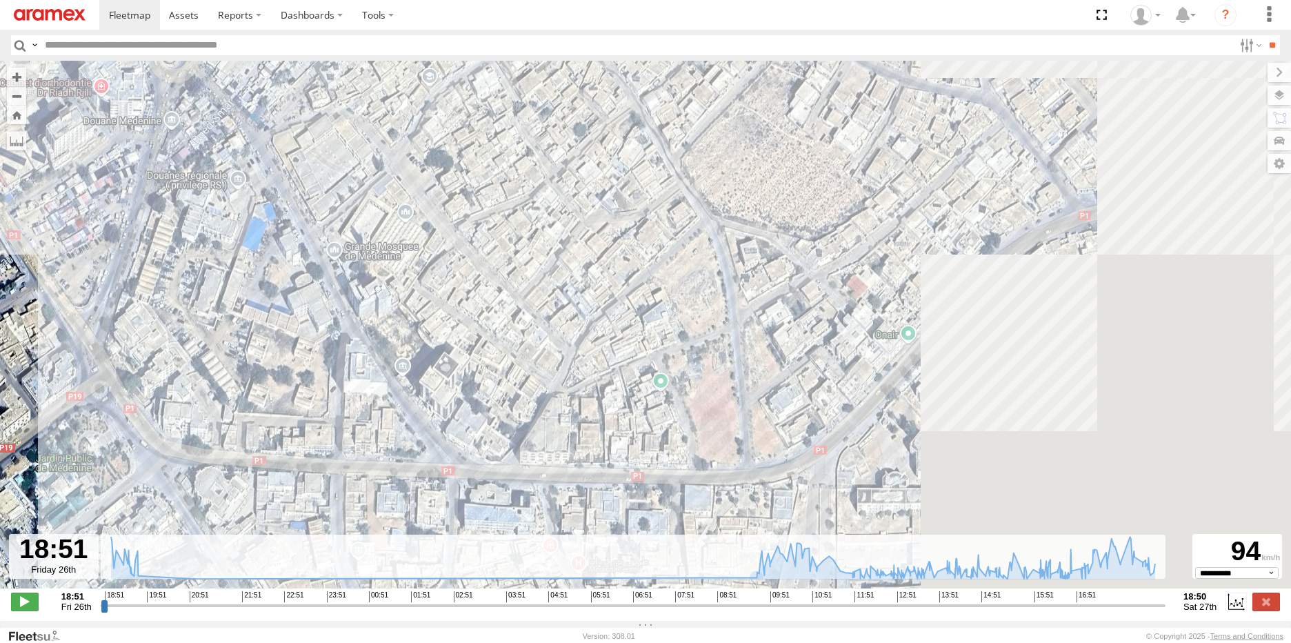
drag, startPoint x: 986, startPoint y: 349, endPoint x: 643, endPoint y: 349, distance: 342.6
click at [643, 349] on div "231 TU 3157 19:28 Fri 19:29 Fri 09:19 Sat 09:19 Sat 15:43 Sat 15:57 Sat 16:26 S…" at bounding box center [645, 332] width 1291 height 542
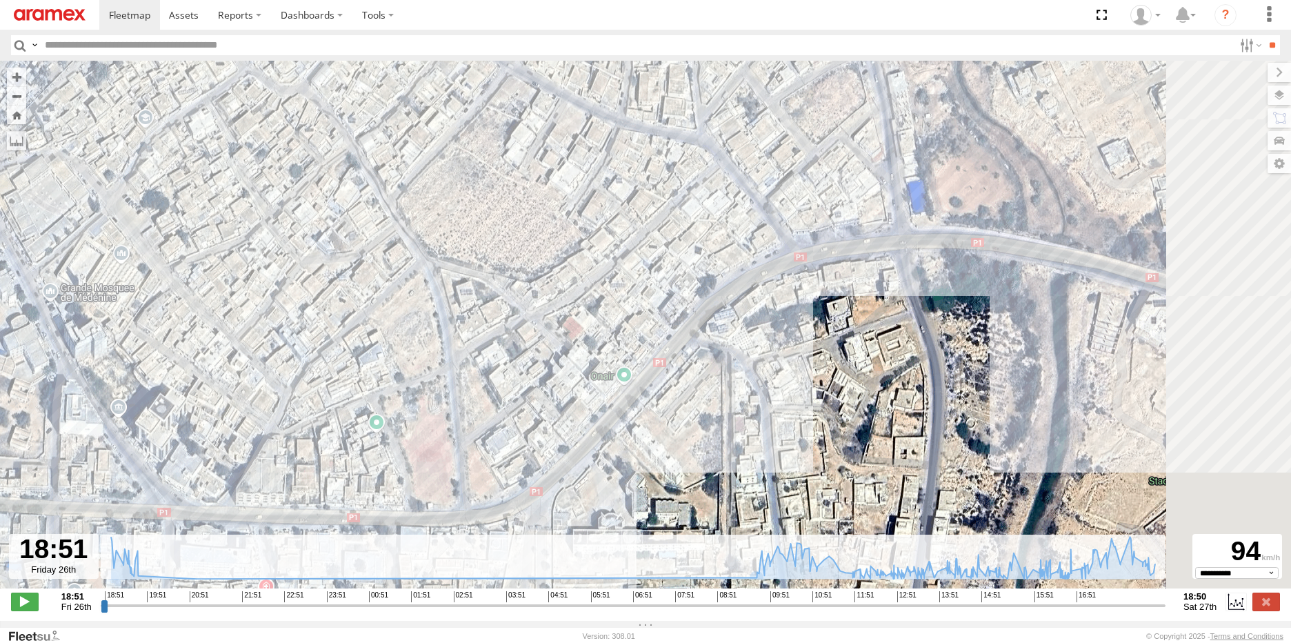
drag, startPoint x: 837, startPoint y: 248, endPoint x: 562, endPoint y: 289, distance: 278.1
click at [562, 289] on div "231 TU 3157 19:28 Fri 19:29 Fri 09:19 Sat 09:19 Sat 15:43 Sat 15:57 Sat 16:26 S…" at bounding box center [645, 332] width 1291 height 542
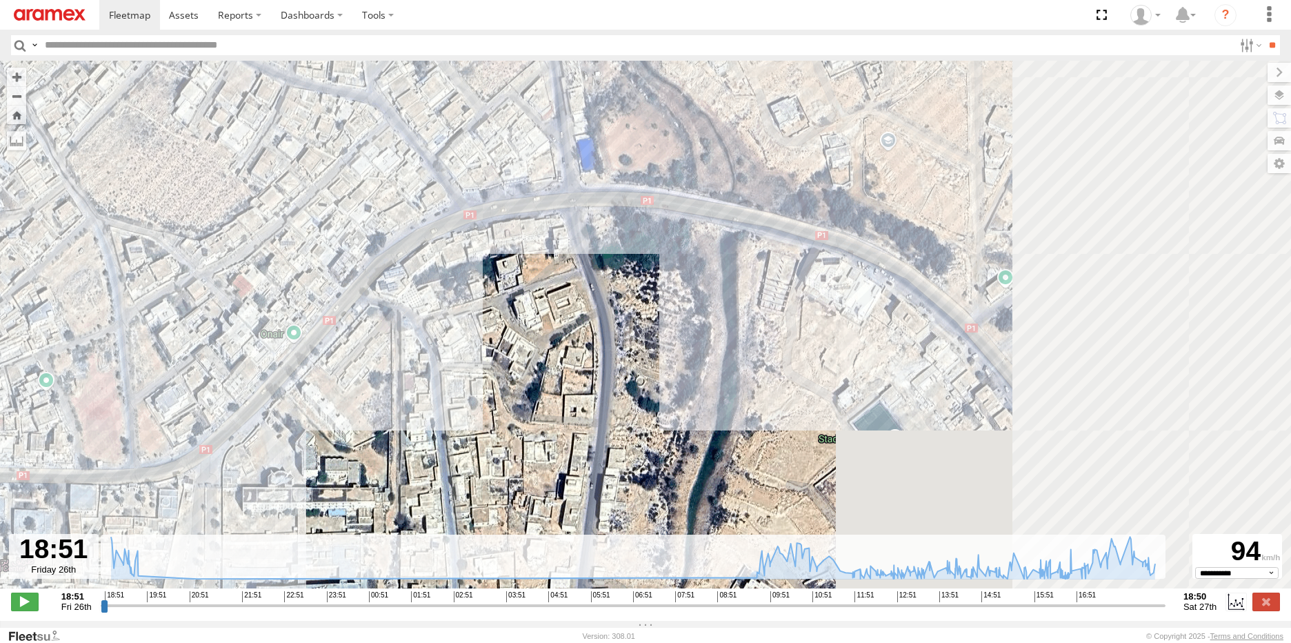
drag, startPoint x: 924, startPoint y: 318, endPoint x: 594, endPoint y: 275, distance: 333.0
click at [594, 275] on div "231 TU 3157 19:28 Fri 19:29 Fri 09:19 Sat 09:19 Sat 15:43 Sat 15:57 Sat 16:26 S…" at bounding box center [645, 332] width 1291 height 542
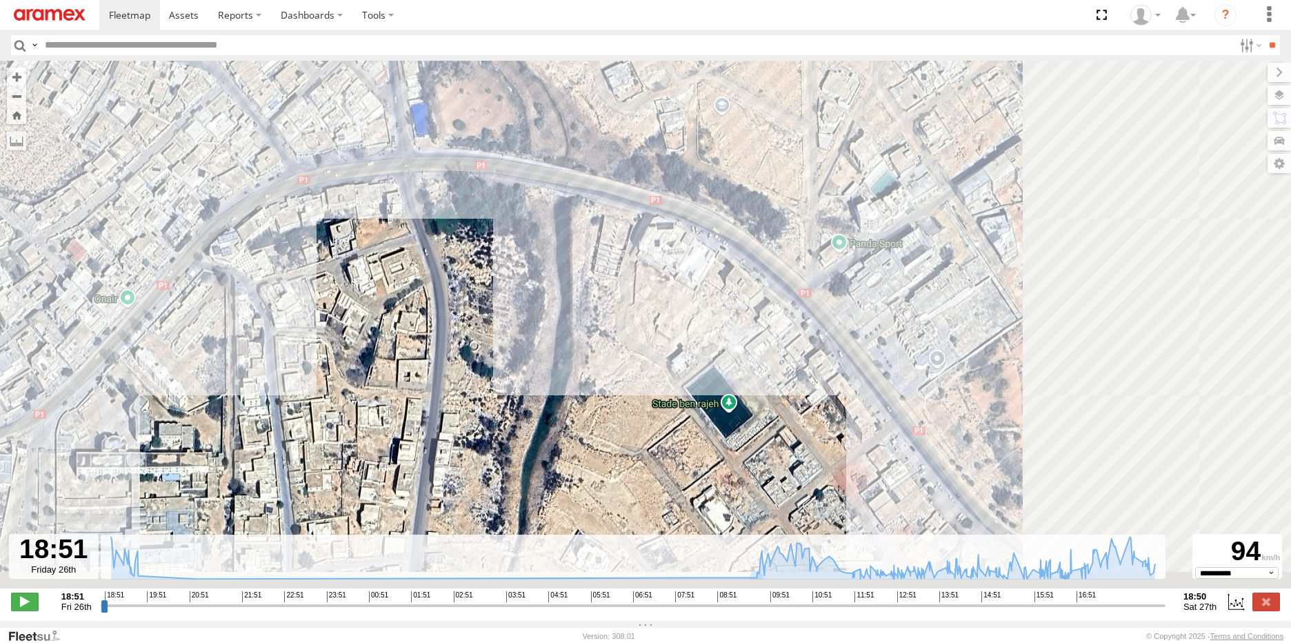
drag, startPoint x: 840, startPoint y: 375, endPoint x: 655, endPoint y: 331, distance: 190.6
click at [655, 331] on div "231 TU 3157 19:28 Fri 19:29 Fri 09:19 Sat 09:19 Sat 15:43 Sat 15:57 Sat 16:26 S…" at bounding box center [645, 332] width 1291 height 542
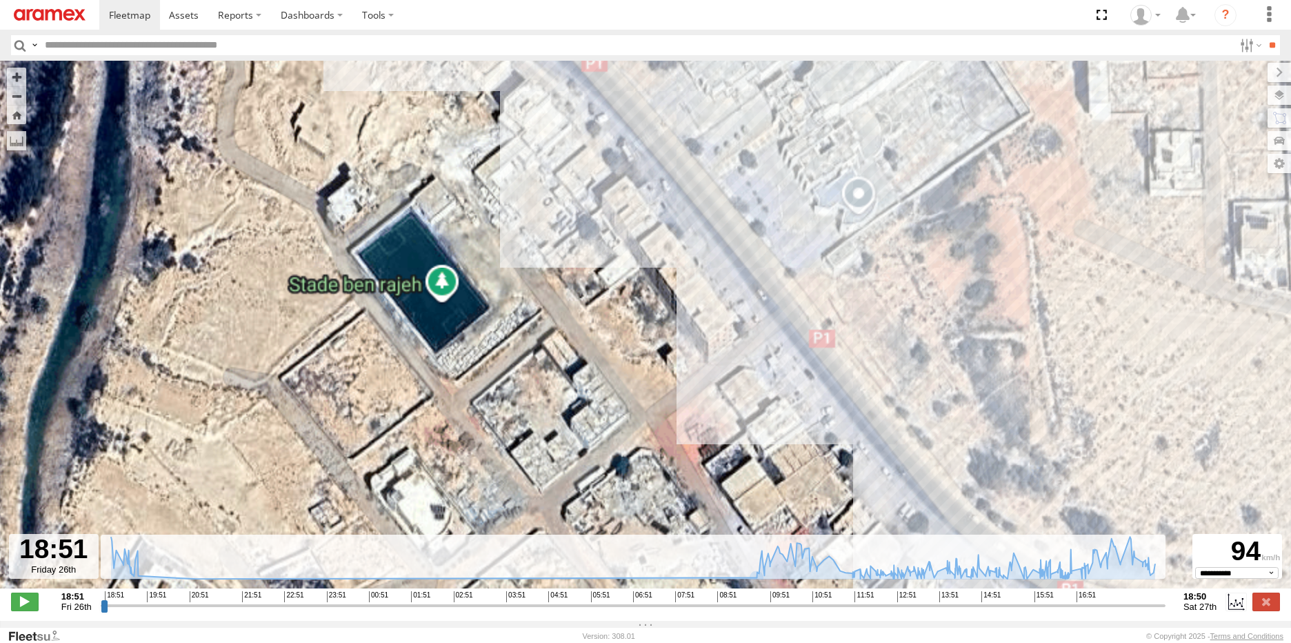
drag, startPoint x: 825, startPoint y: 395, endPoint x: 647, endPoint y: 232, distance: 240.5
click at [647, 232] on div "231 TU 3157 19:28 Fri 19:29 Fri 09:19 Sat 09:19 Sat 15:43 Sat 15:57 Sat 16:26 S…" at bounding box center [645, 332] width 1291 height 542
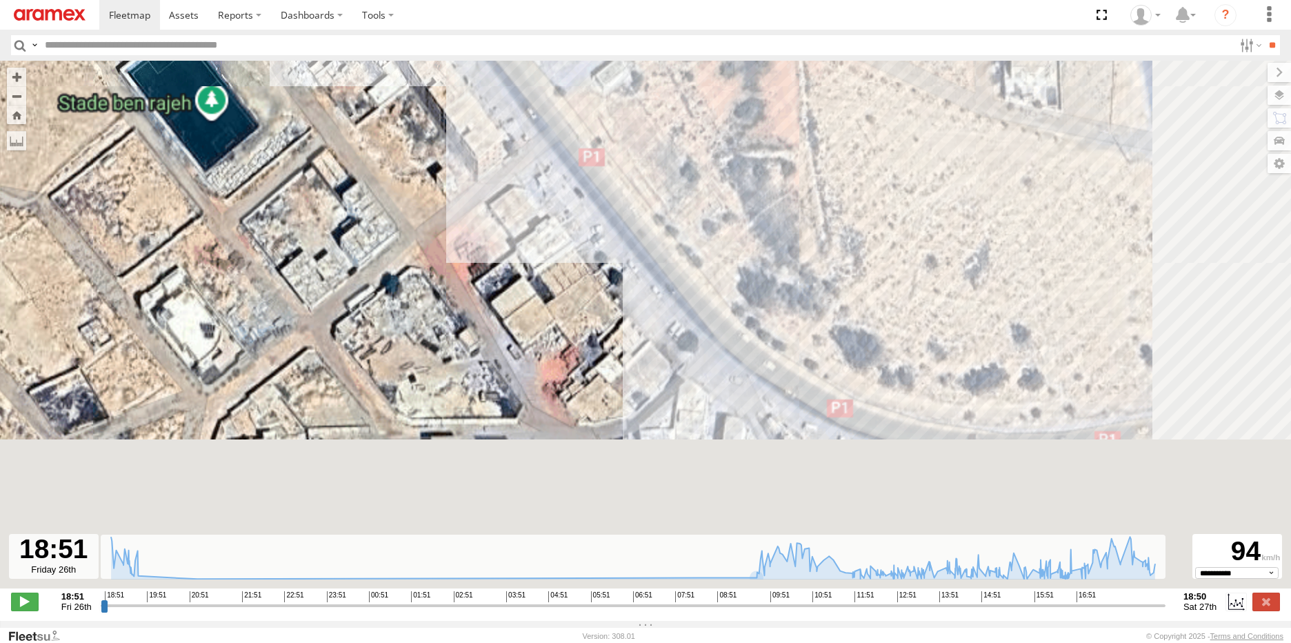
drag, startPoint x: 807, startPoint y: 386, endPoint x: 610, endPoint y: 225, distance: 253.8
click at [611, 225] on div "231 TU 3157 19:28 Fri 19:29 Fri 09:19 Sat 09:19 Sat 15:43 Sat 15:57 Sat 16:26 S…" at bounding box center [645, 332] width 1291 height 542
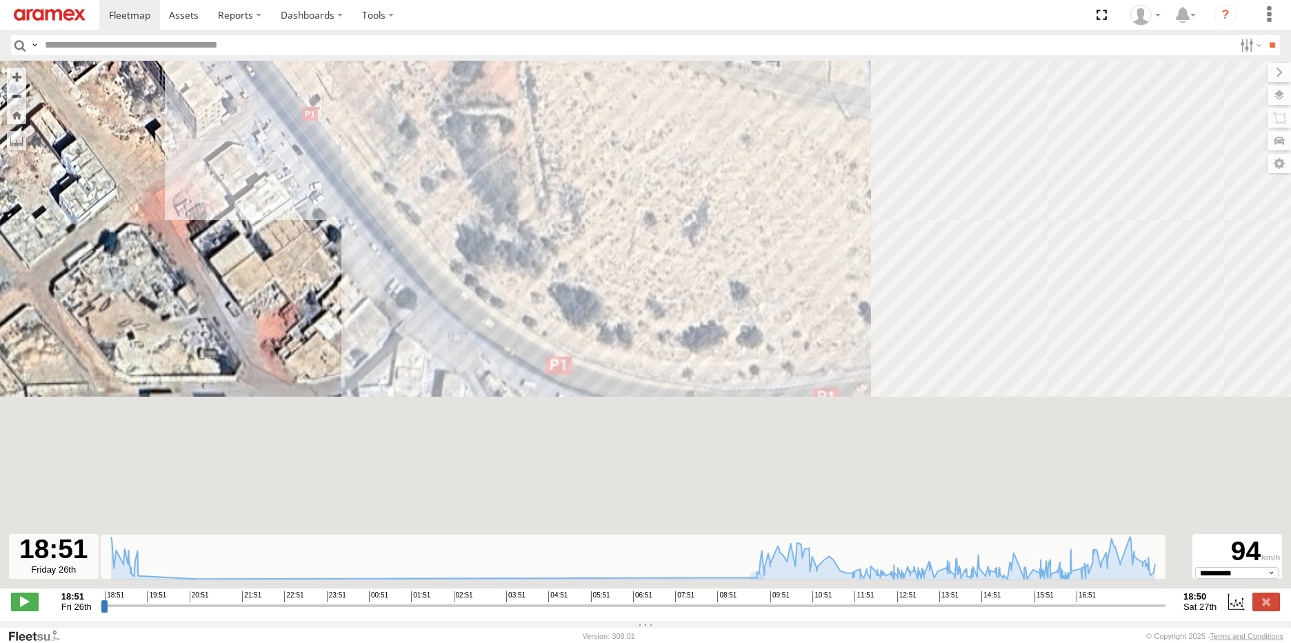
drag, startPoint x: 987, startPoint y: 405, endPoint x: 696, endPoint y: 403, distance: 290.2
click at [696, 403] on div "231 TU 3157 19:28 Fri 19:29 Fri 09:19 Sat 09:19 Sat 15:43 Sat 15:57 Sat 16:26 S…" at bounding box center [645, 332] width 1291 height 542
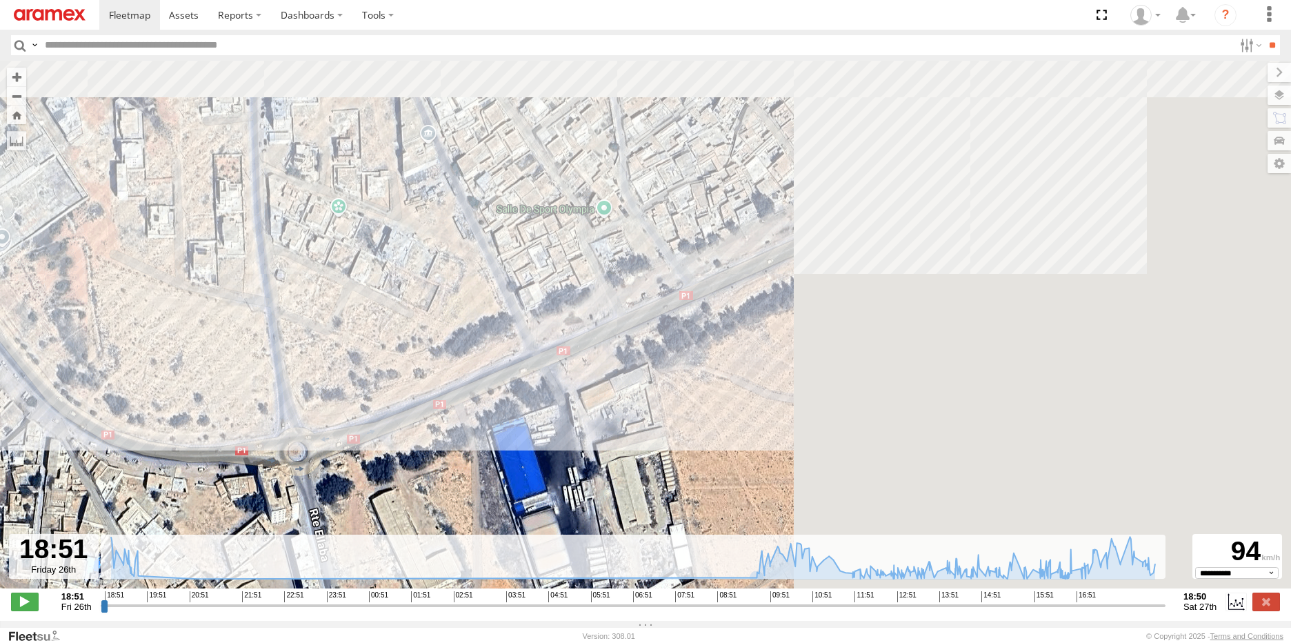
drag, startPoint x: 943, startPoint y: 335, endPoint x: 467, endPoint y: 403, distance: 481.2
click at [467, 403] on div "231 TU 3157 19:28 Fri 19:29 Fri 09:19 Sat 09:19 Sat 15:43 Sat 15:57 Sat 16:26 S…" at bounding box center [645, 332] width 1291 height 542
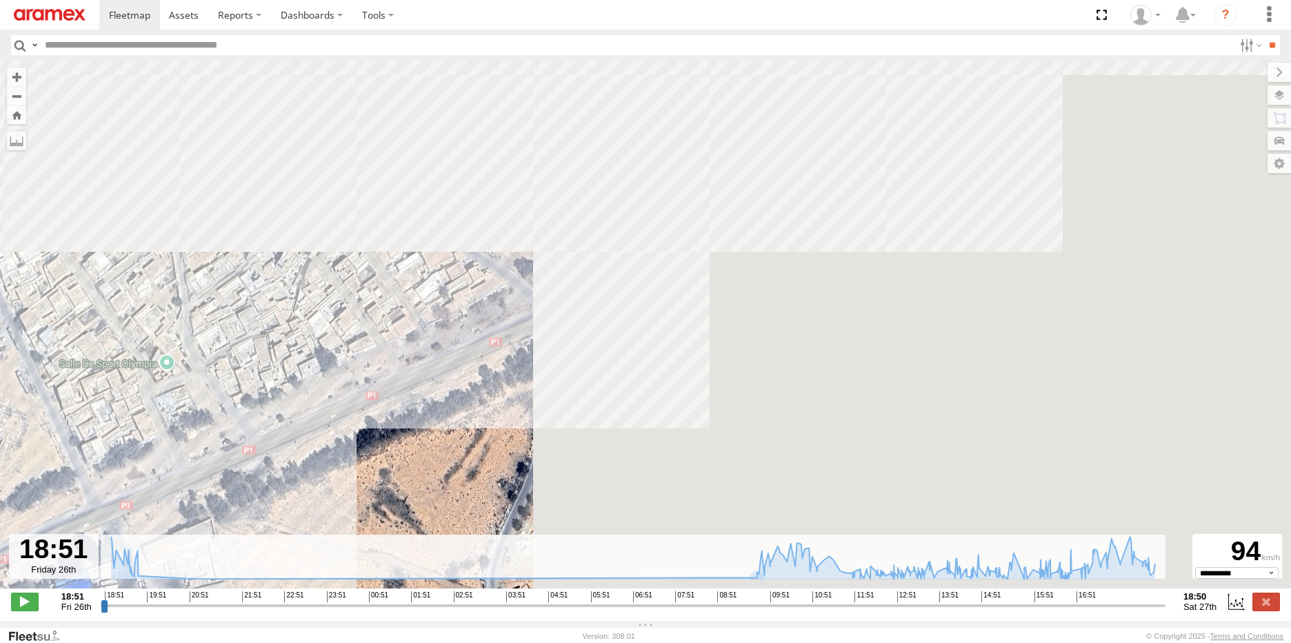
drag, startPoint x: 777, startPoint y: 278, endPoint x: 507, endPoint y: 397, distance: 295.4
click at [507, 397] on div "231 TU 3157 19:28 Fri 19:29 Fri 09:19 Sat 09:19 Sat 15:43 Sat 15:57 Sat 16:26 S…" at bounding box center [645, 332] width 1291 height 542
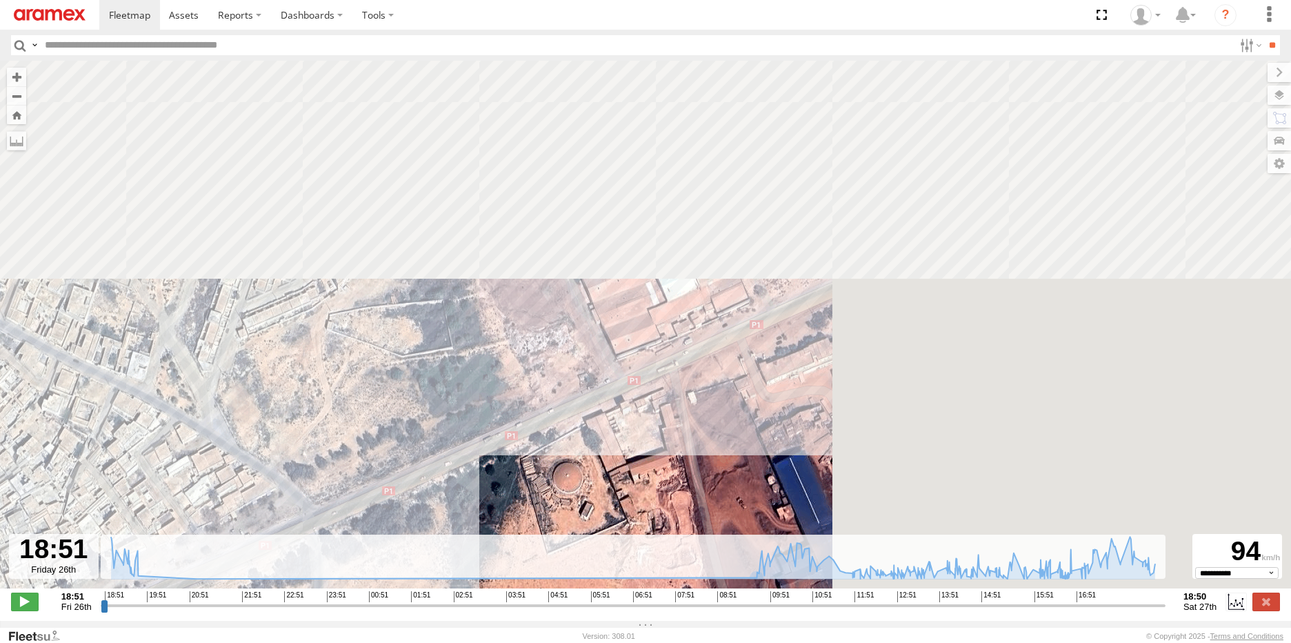
drag, startPoint x: 810, startPoint y: 276, endPoint x: 640, endPoint y: 438, distance: 235.0
click at [640, 438] on div "231 TU 3157 19:28 Fri 19:29 Fri 09:19 Sat 09:19 Sat 15:43 Sat 15:57 Sat 16:26 S…" at bounding box center [645, 332] width 1291 height 542
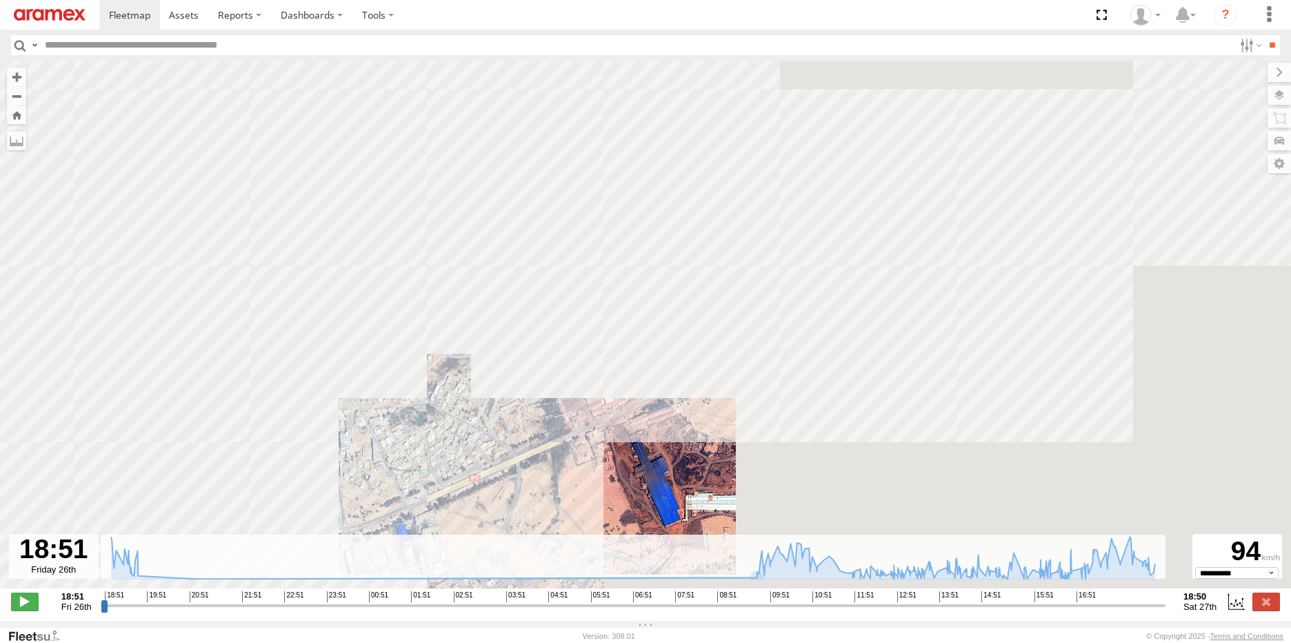
drag, startPoint x: 960, startPoint y: 363, endPoint x: 665, endPoint y: 437, distance: 303.6
click at [665, 437] on div "231 TU 3157 19:28 Fri 19:29 Fri 09:19 Sat 09:19 Sat 15:43 Sat 15:57 Sat 16:26 S…" at bounding box center [645, 332] width 1291 height 542
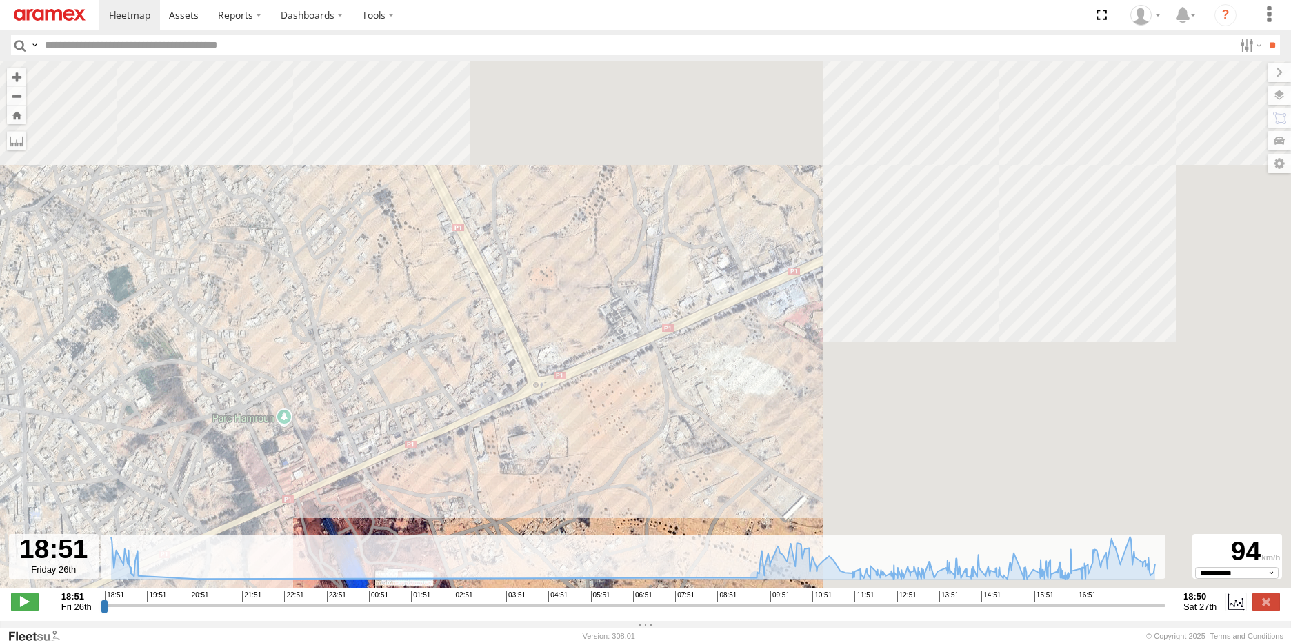
drag, startPoint x: 817, startPoint y: 358, endPoint x: 511, endPoint y: 430, distance: 314.4
click at [512, 430] on div "231 TU 3157 19:28 Fri 19:29 Fri 09:19 Sat 09:19 Sat 15:43 Sat 15:57 Sat 16:26 S…" at bounding box center [645, 332] width 1291 height 542
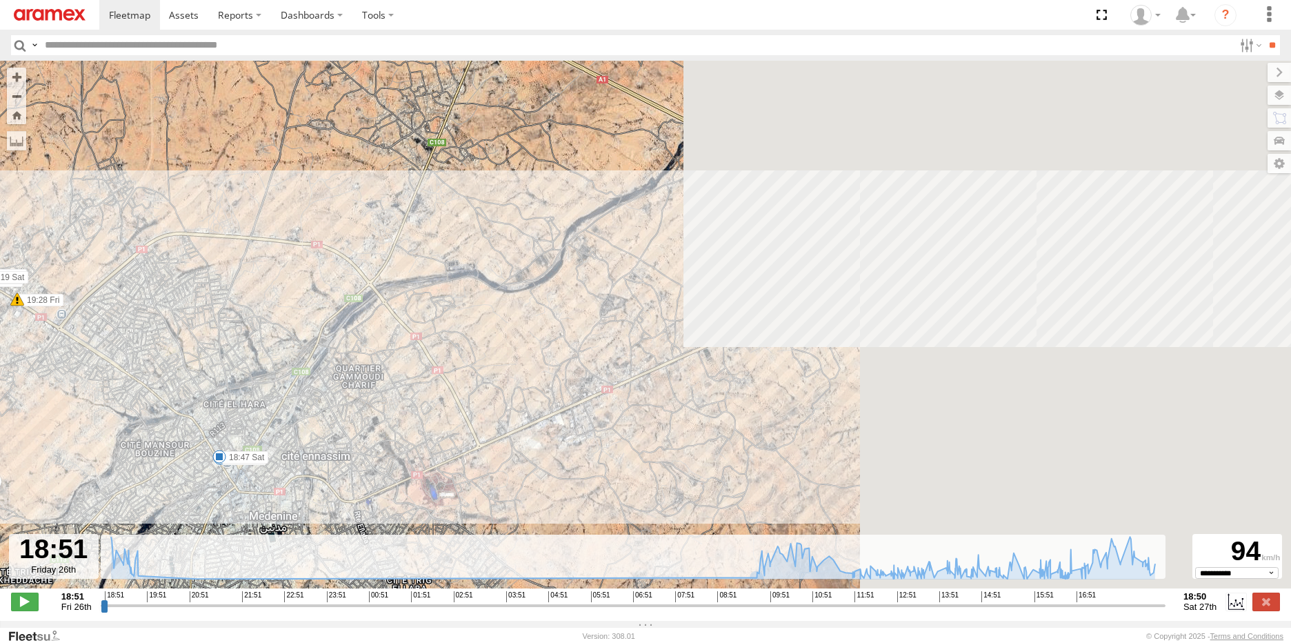
drag, startPoint x: 862, startPoint y: 339, endPoint x: 722, endPoint y: 378, distance: 145.4
click at [722, 378] on div "231 TU 3157 19:28 Fri 19:29 Fri 09:19 Sat 09:19 Sat 15:43 Sat 15:57 Sat 16:26 S…" at bounding box center [645, 332] width 1291 height 542
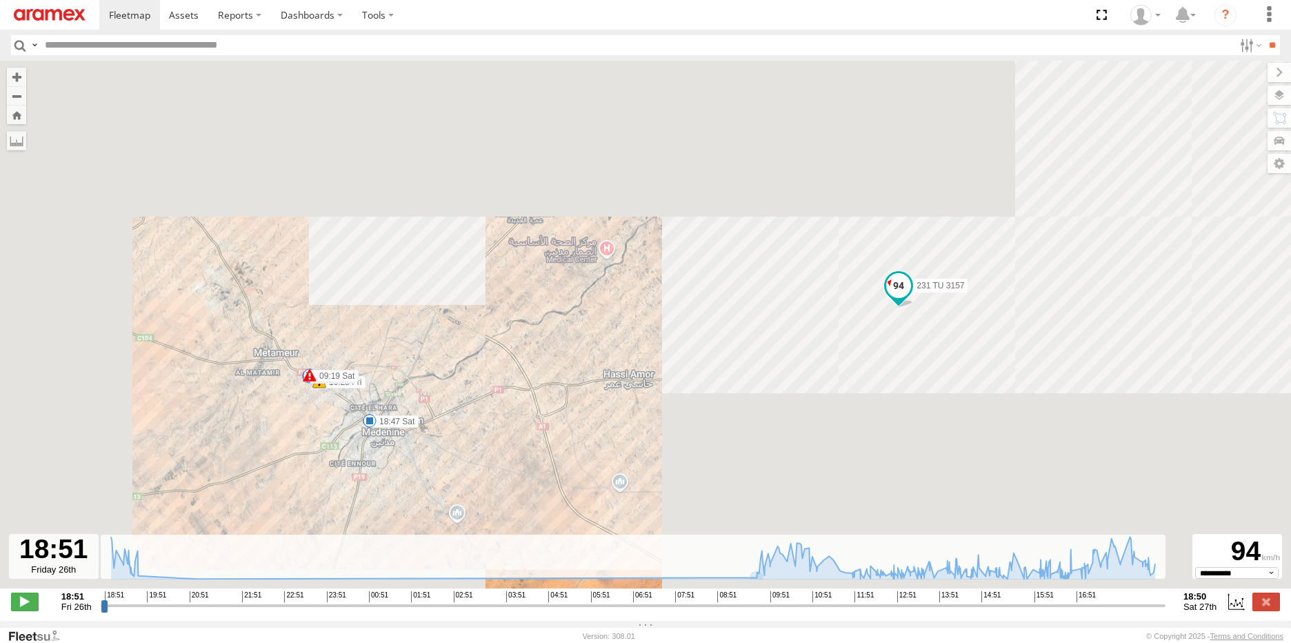
drag, startPoint x: 1029, startPoint y: 365, endPoint x: 662, endPoint y: 397, distance: 368.2
click at [662, 397] on div "231 TU 3157 19:28 Fri 19:29 Fri 09:19 Sat 09:19 Sat 15:43 Sat 15:57 Sat 16:26 S…" at bounding box center [645, 332] width 1291 height 542
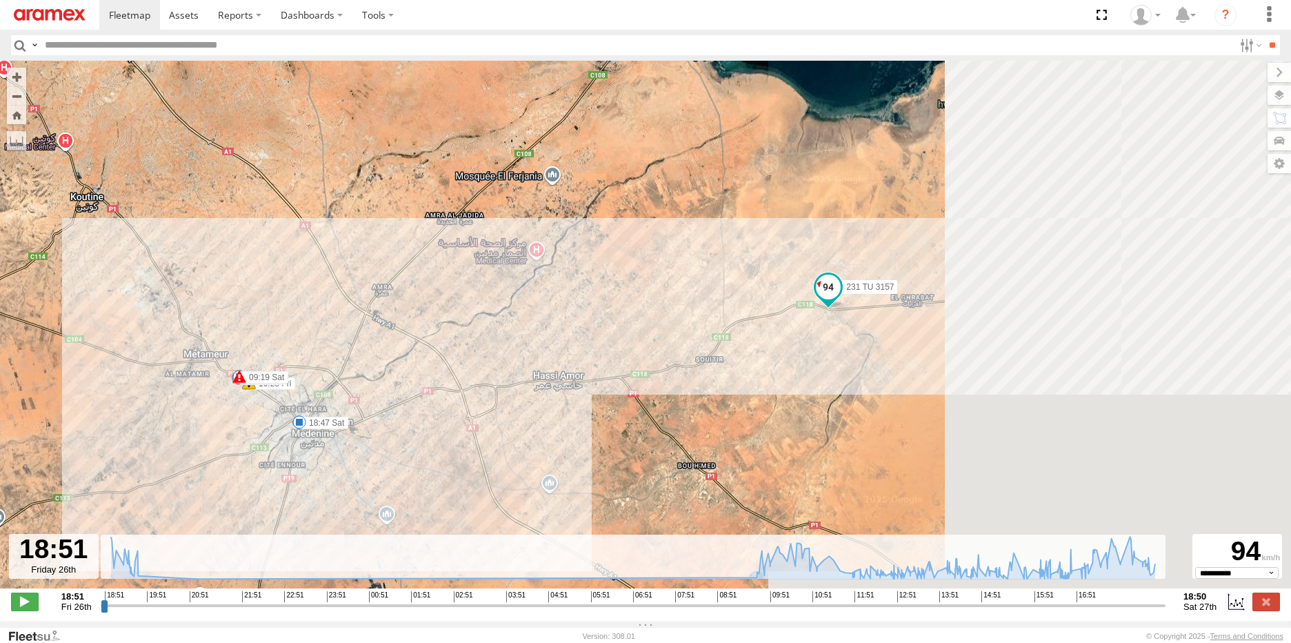
click at [829, 292] on span at bounding box center [828, 286] width 25 height 25
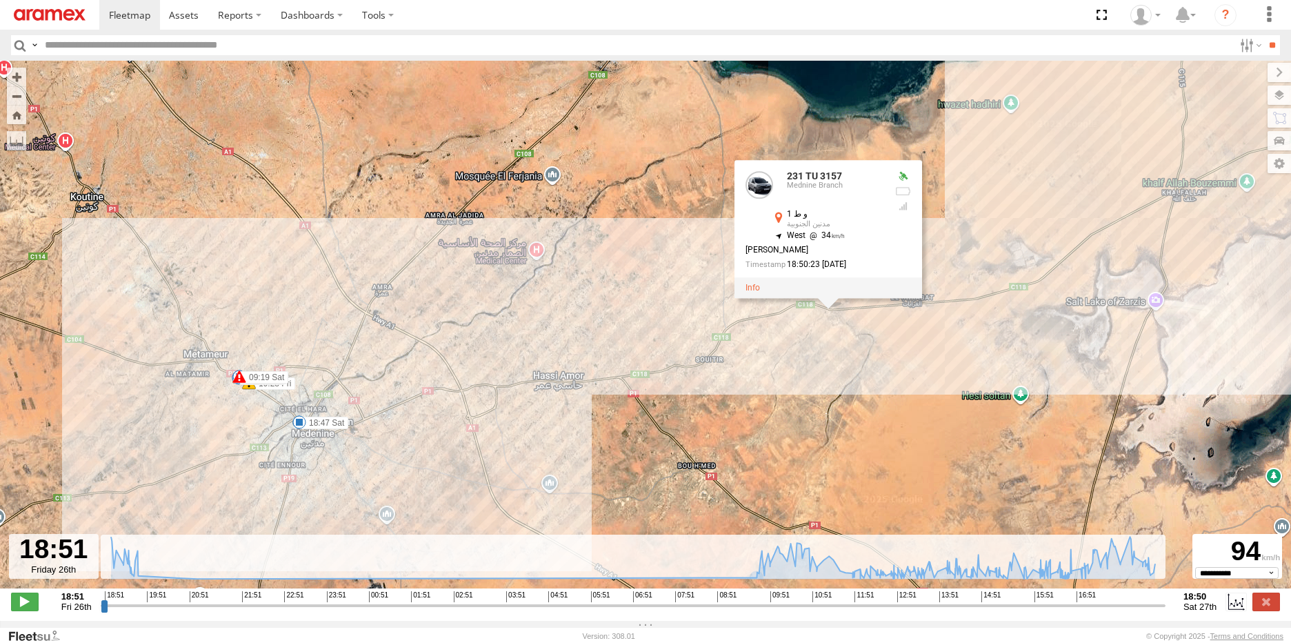
click at [843, 355] on div "231 TU 3157 19:28 Fri 19:29 Fri 09:19 Sat 09:19 Sat 15:43 Sat 15:57 Sat 16:26 S…" at bounding box center [645, 332] width 1291 height 542
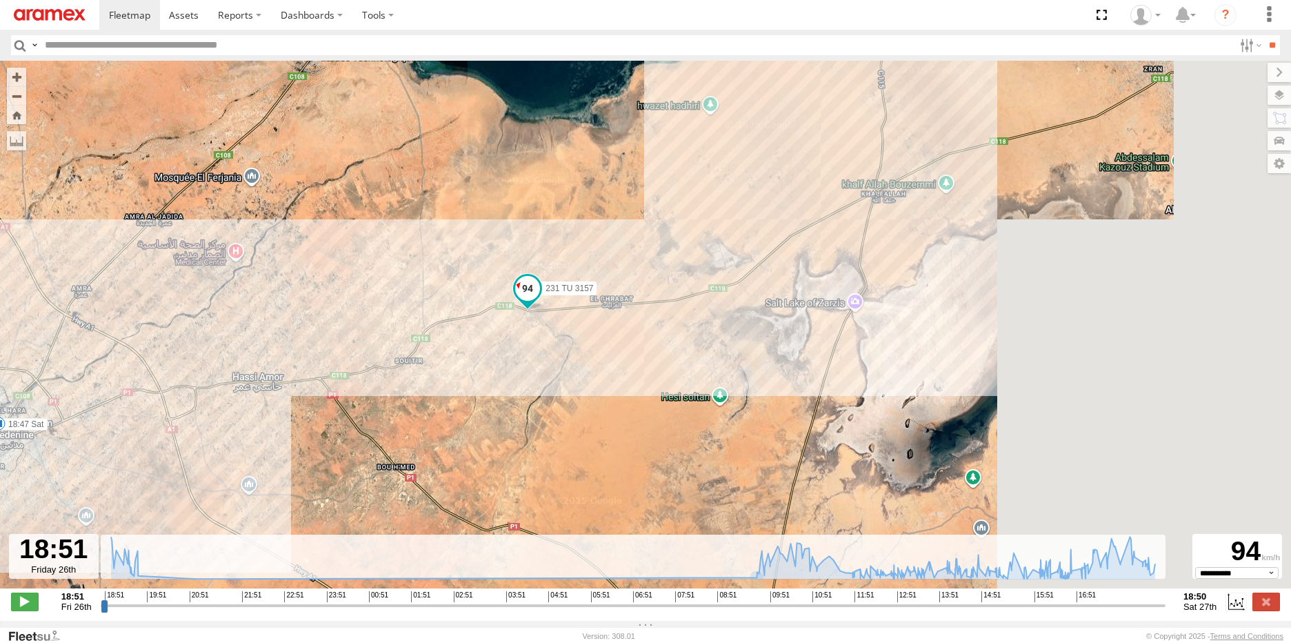
drag, startPoint x: 906, startPoint y: 340, endPoint x: 579, endPoint y: 341, distance: 326.8
click at [579, 341] on div "231 TU 3157 19:28 Fri 19:29 Fri 09:19 Sat 09:19 Sat 15:43 Sat 15:57 Sat 16:26 S…" at bounding box center [645, 332] width 1291 height 542
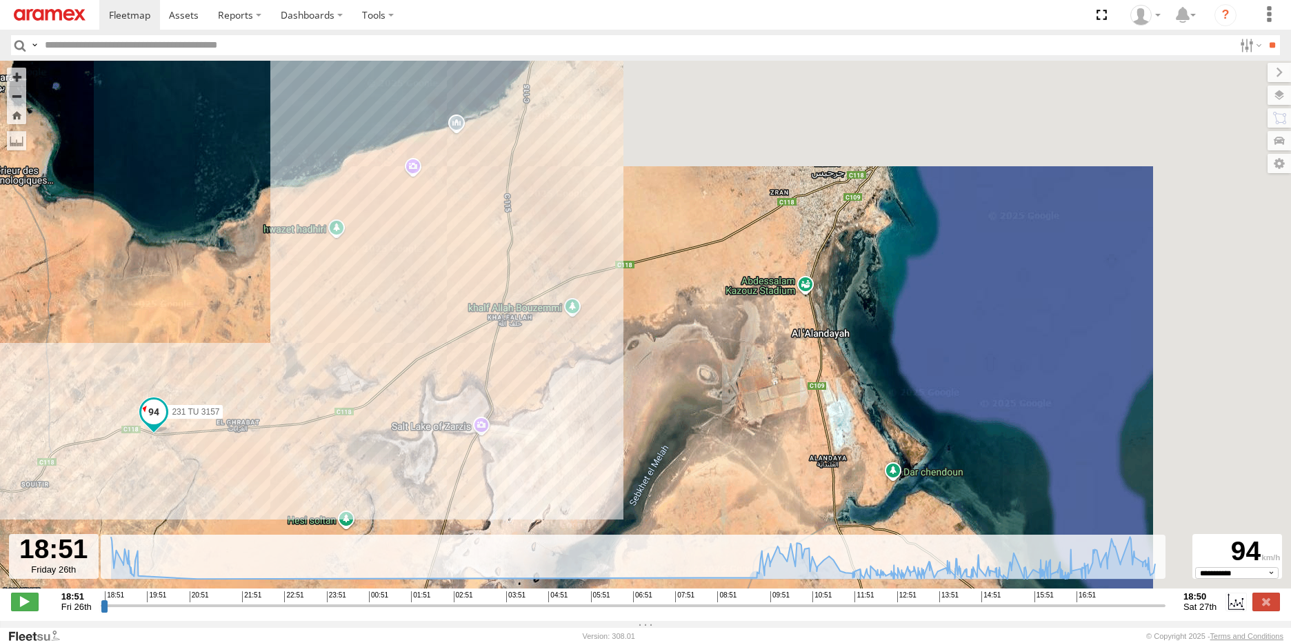
drag, startPoint x: 907, startPoint y: 248, endPoint x: 565, endPoint y: 367, distance: 362.6
click at [553, 375] on div "231 TU 3157 19:28 Fri 19:29 Fri 09:19 Sat 09:19 Sat 15:43 Sat 15:57 Sat 16:26 S…" at bounding box center [645, 332] width 1291 height 542
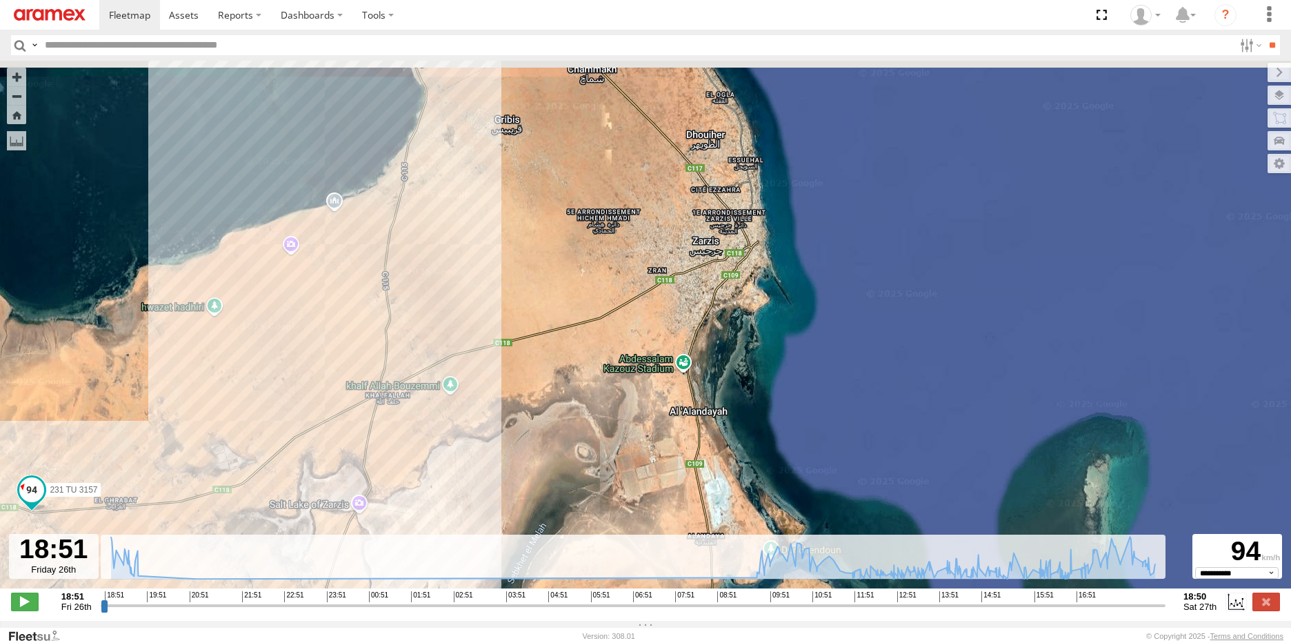
drag, startPoint x: 889, startPoint y: 236, endPoint x: 771, endPoint y: 339, distance: 156.4
click at [771, 339] on div "231 TU 3157 19:28 Fri 19:29 Fri 09:19 Sat 09:19 Sat 15:43 Sat 15:57 Sat 16:26 S…" at bounding box center [645, 332] width 1291 height 542
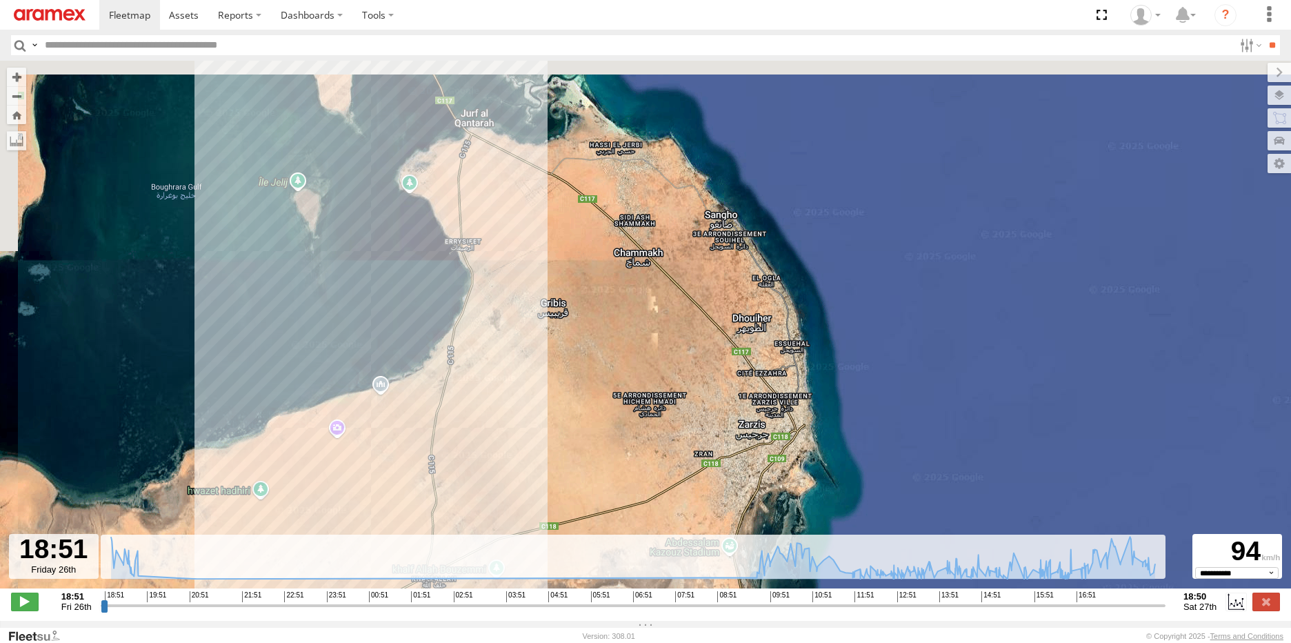
drag, startPoint x: 434, startPoint y: 259, endPoint x: 558, endPoint y: 439, distance: 218.2
click at [558, 439] on div "231 TU 3157 19:28 Fri 19:29 Fri 09:19 Sat 09:19 Sat 15:43 Sat 15:57 Sat 16:26 S…" at bounding box center [645, 332] width 1291 height 542
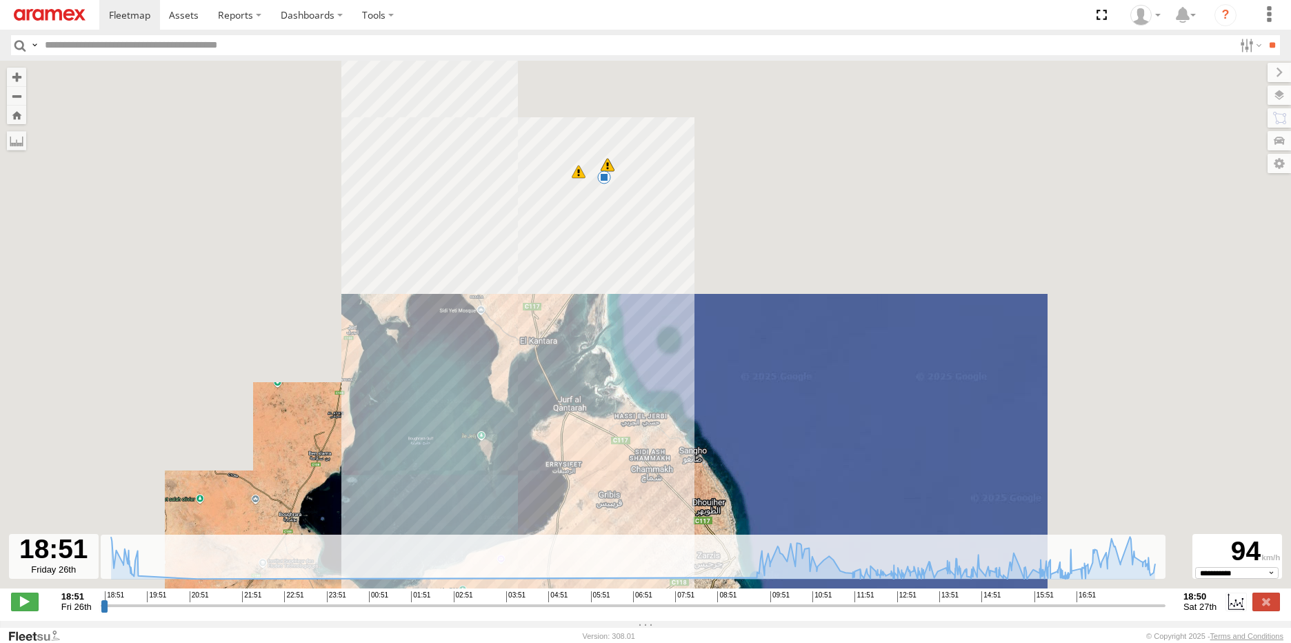
drag, startPoint x: 575, startPoint y: 271, endPoint x: 633, endPoint y: 485, distance: 221.4
click at [633, 485] on div "231 TU 3157 19:28 Fri 19:29 Fri 09:19 Sat 09:19 Sat 15:43 Sat 15:57 Sat 16:26 S…" at bounding box center [645, 332] width 1291 height 542
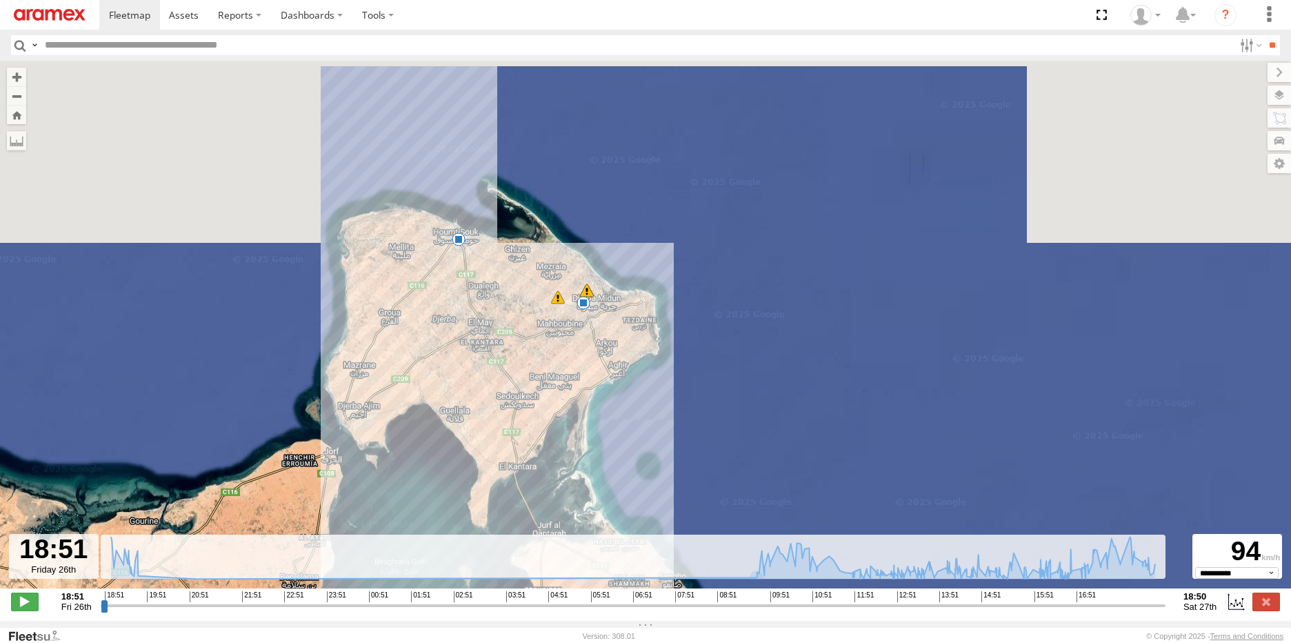
drag, startPoint x: 603, startPoint y: 279, endPoint x: 551, endPoint y: 370, distance: 105.6
click at [551, 370] on div "231 TU 3157 19:28 Fri 19:29 Fri 09:19 Sat 09:19 Sat 15:43 Sat 15:57 Sat 16:26 S…" at bounding box center [645, 332] width 1291 height 542
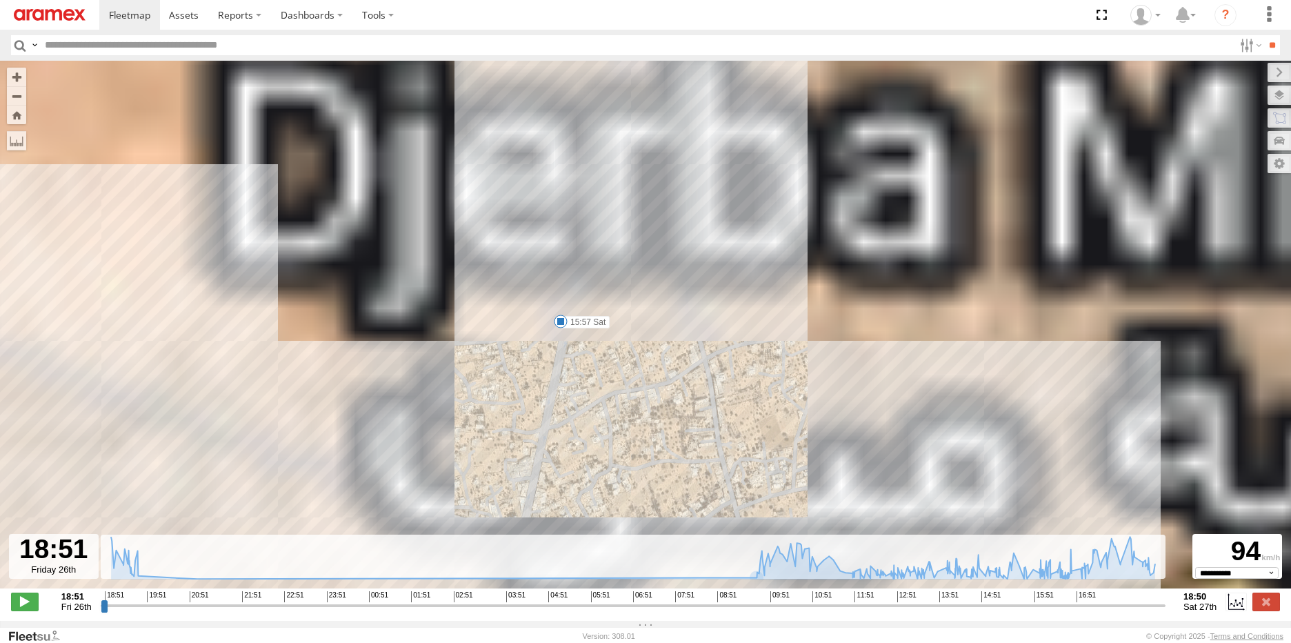
drag, startPoint x: 563, startPoint y: 332, endPoint x: 627, endPoint y: 355, distance: 67.4
click at [627, 355] on div "231 TU 3157 19:28 Fri 19:29 Fri 09:19 Sat 09:19 Sat 15:43 Sat 15:57 Sat 16:26 S…" at bounding box center [645, 332] width 1291 height 542
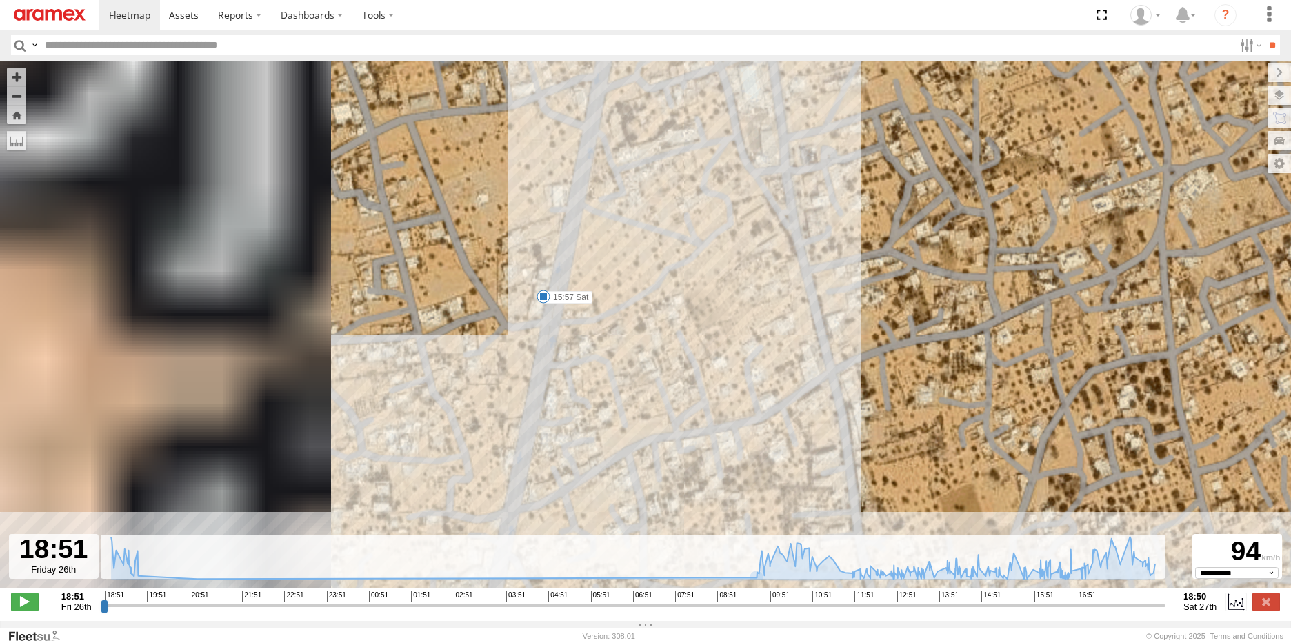
click at [545, 302] on span at bounding box center [543, 297] width 14 height 14
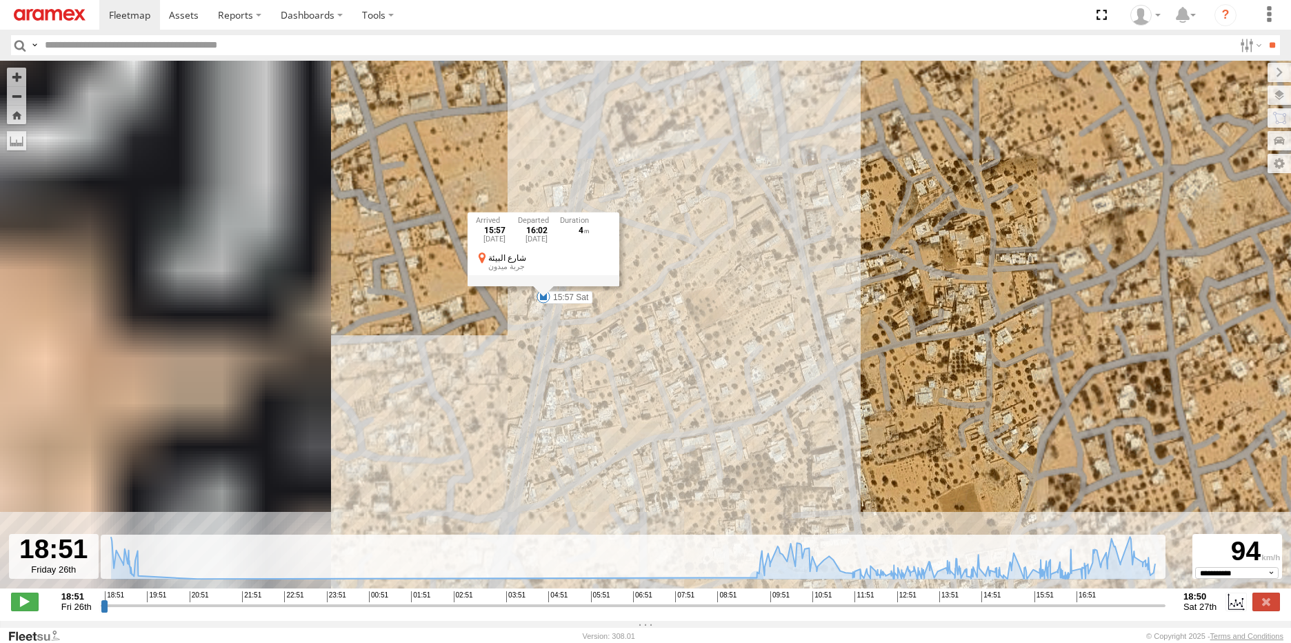
click at [680, 343] on div "231 TU 3157 19:28 Fri 19:29 Fri 09:19 Sat 09:19 Sat 15:43 Sat 15:57 Sat 16:26 S…" at bounding box center [645, 332] width 1291 height 542
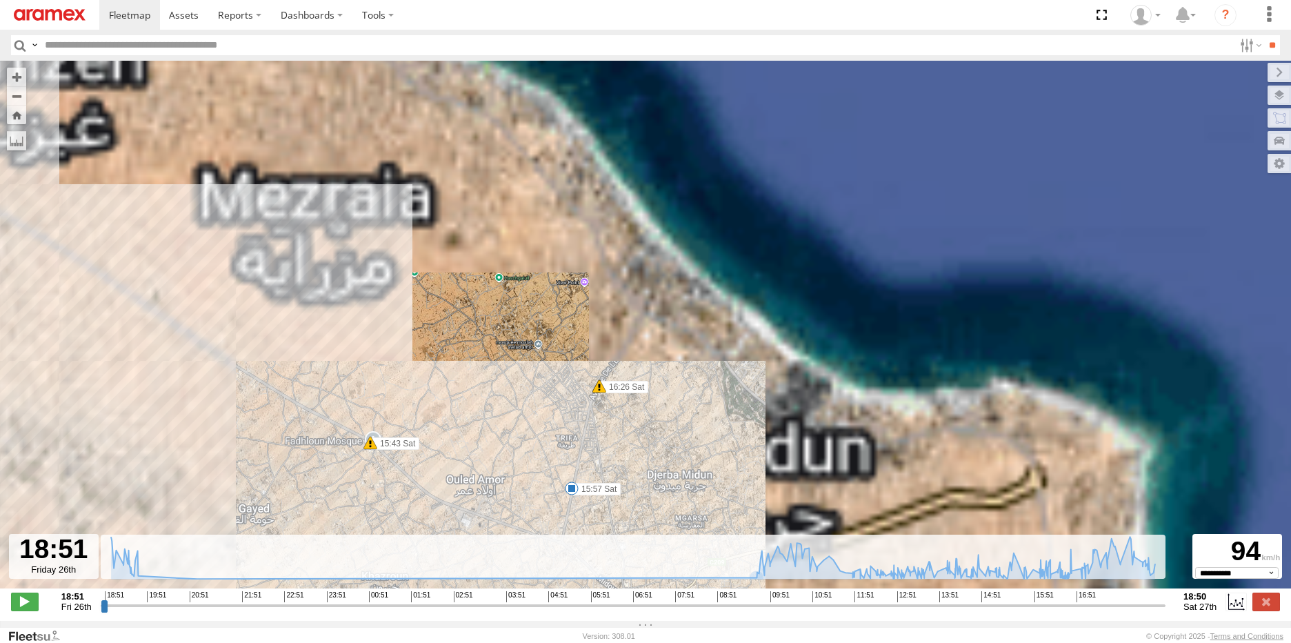
drag, startPoint x: 835, startPoint y: 286, endPoint x: 707, endPoint y: 433, distance: 194.9
click at [707, 433] on div "231 TU 3157 19:28 Fri 19:29 Fri 09:19 Sat 09:19 Sat 15:43 Sat 15:57 Sat 16:26 S…" at bounding box center [645, 332] width 1291 height 542
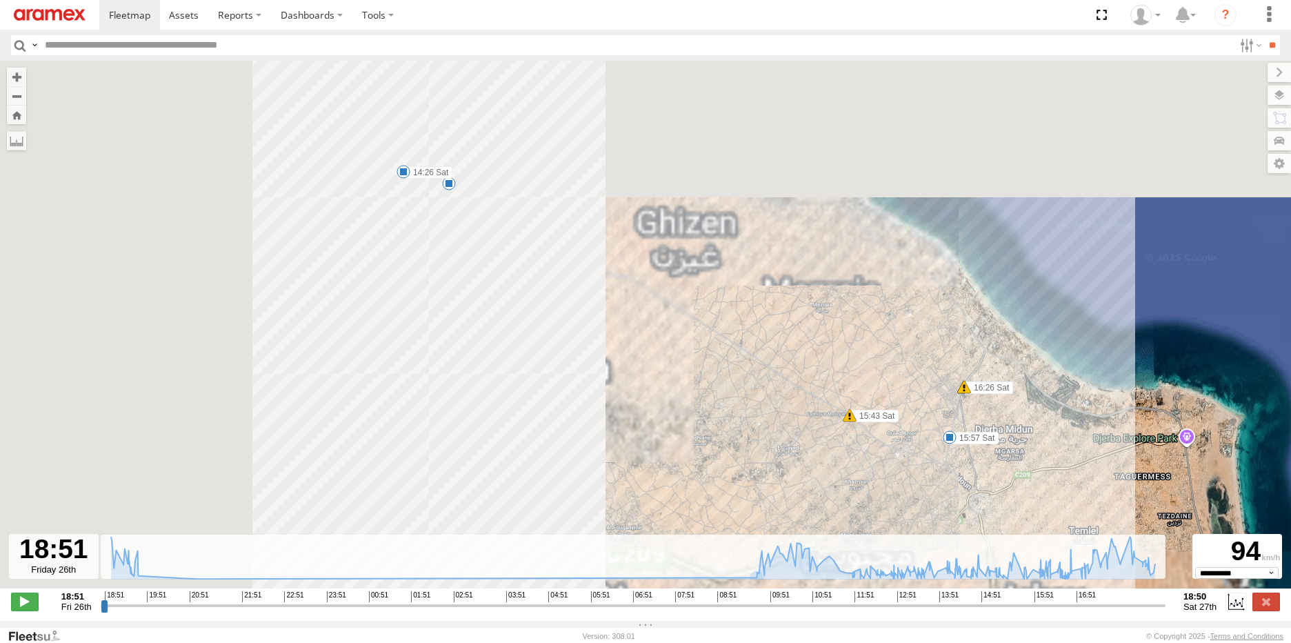
drag, startPoint x: 506, startPoint y: 341, endPoint x: 889, endPoint y: 341, distance: 382.6
click at [889, 341] on div "231 TU 3157 19:28 Fri 19:29 Fri 09:19 Sat 09:19 Sat 15:43 Sat 15:57 Sat 16:26 S…" at bounding box center [645, 332] width 1291 height 542
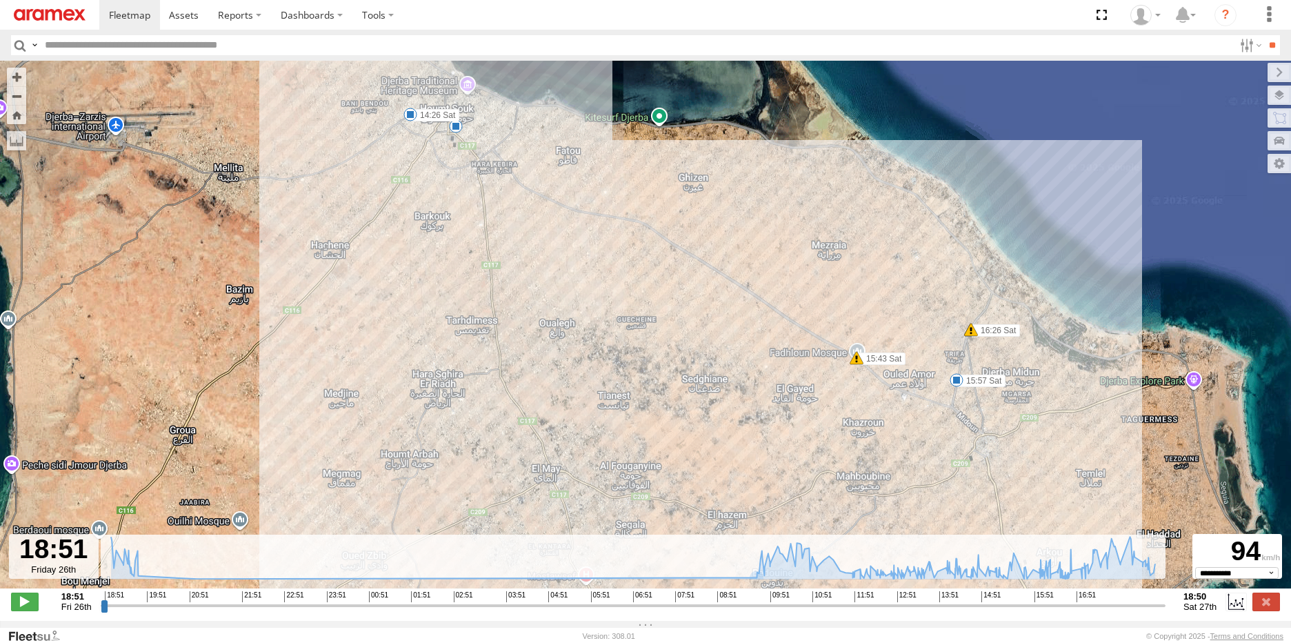
drag, startPoint x: 689, startPoint y: 373, endPoint x: 660, endPoint y: 316, distance: 64.1
click at [660, 316] on div "231 TU 3157 19:28 Fri 19:29 Fri 09:19 Sat 09:19 Sat 15:43 Sat 15:57 Sat 16:26 S…" at bounding box center [645, 332] width 1291 height 542
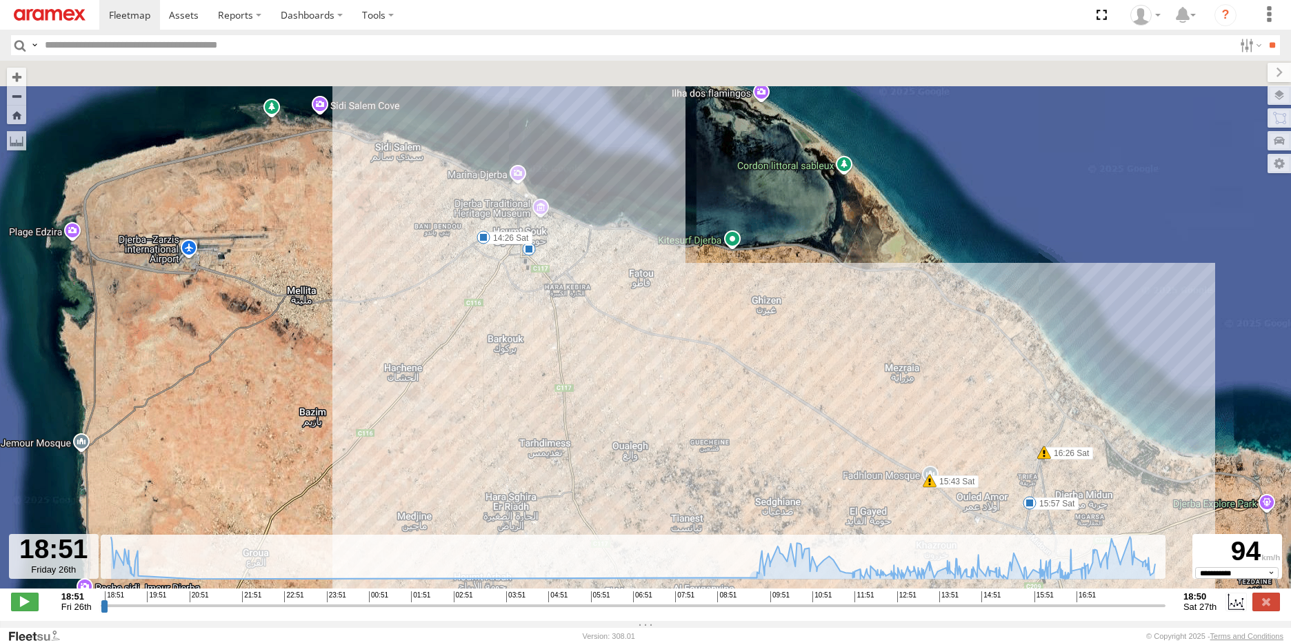
drag, startPoint x: 535, startPoint y: 226, endPoint x: 620, endPoint y: 370, distance: 166.6
click at [620, 370] on div "231 TU 3157 19:28 Fri 19:29 Fri 09:19 Sat 09:19 Sat 15:43 Sat 15:57 Sat 16:26 S…" at bounding box center [645, 332] width 1291 height 542
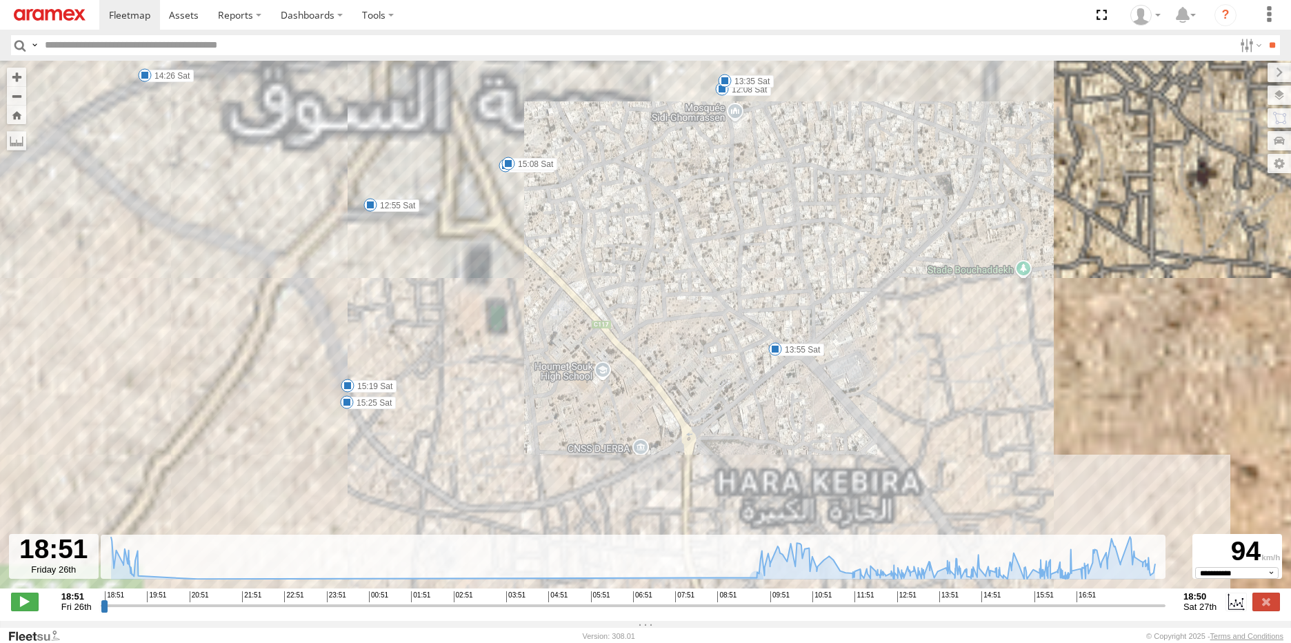
click at [776, 354] on span at bounding box center [775, 349] width 14 height 14
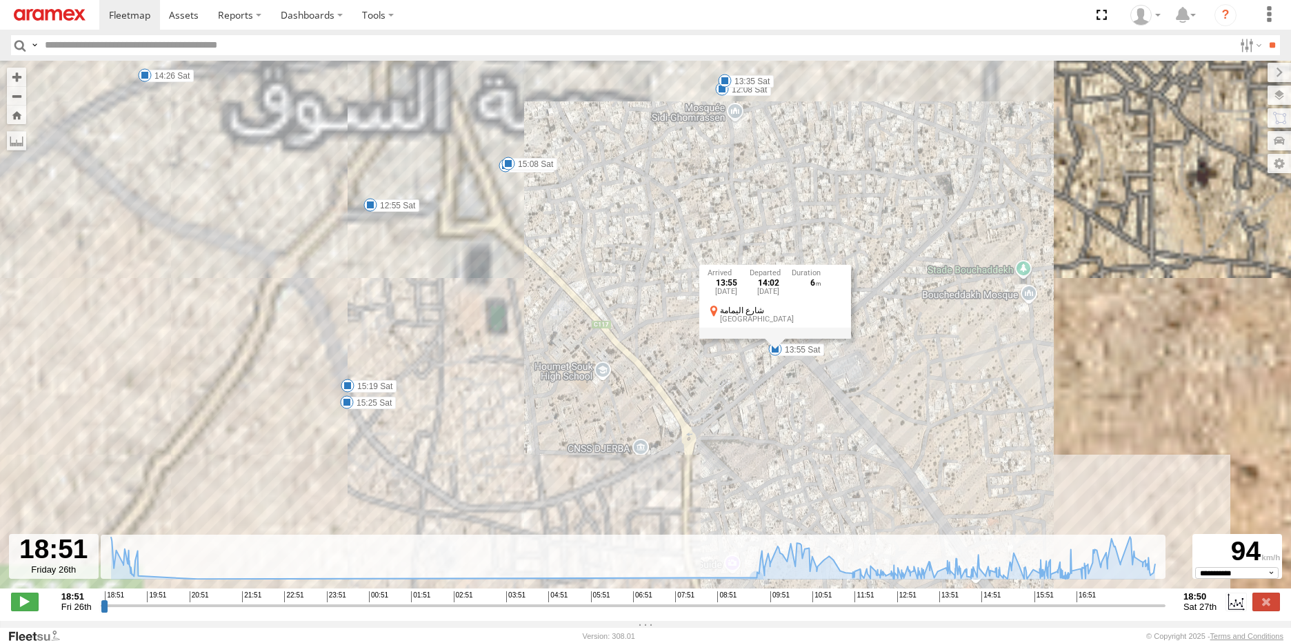
click at [727, 366] on div "231 TU 3157 19:28 Fri 19:29 Fri 09:19 Sat 09:19 Sat 15:43 Sat 15:57 Sat 16:26 S…" at bounding box center [645, 332] width 1291 height 542
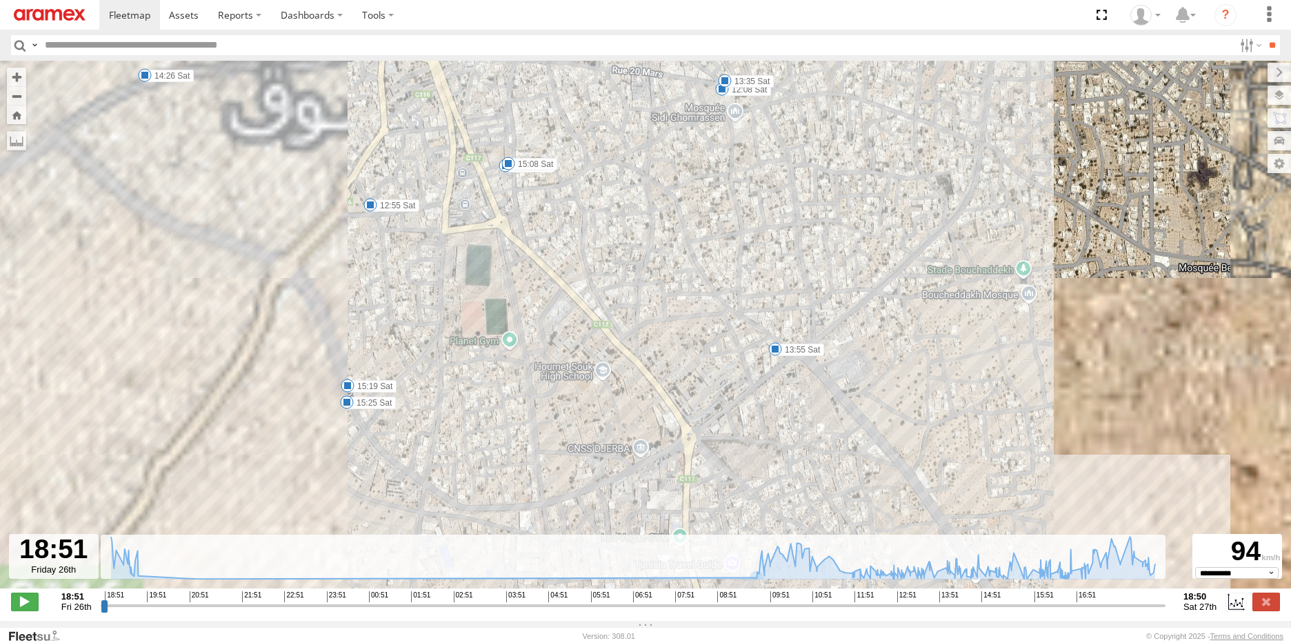
click at [720, 96] on span at bounding box center [722, 89] width 14 height 14
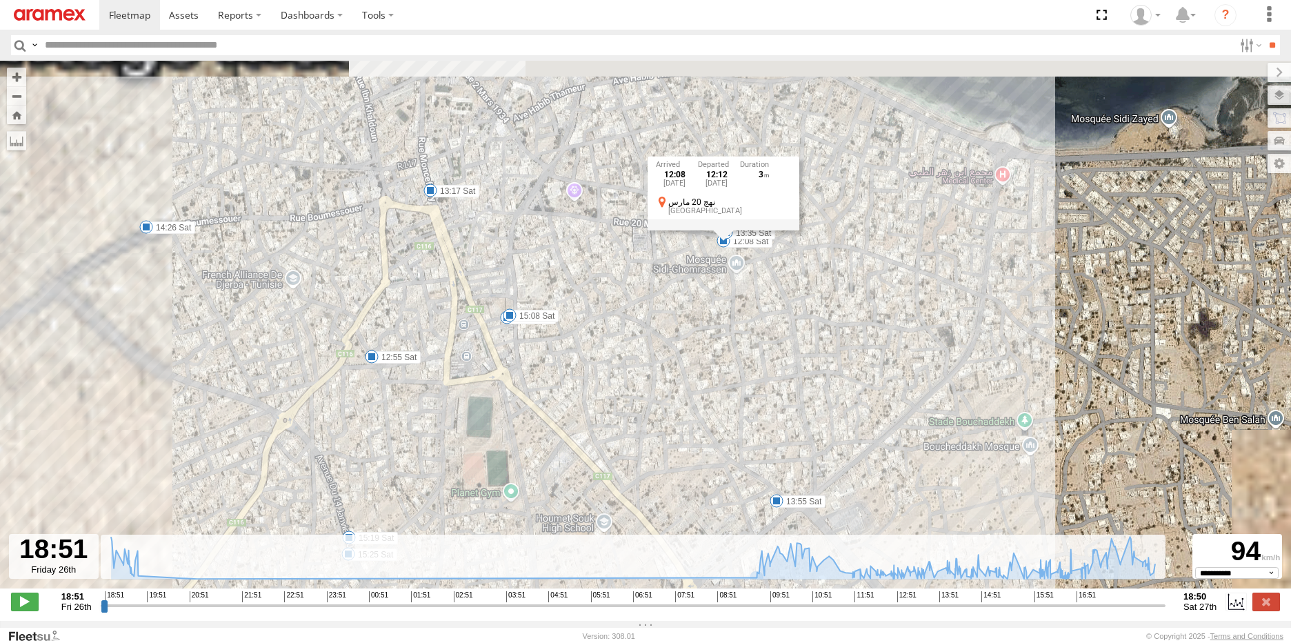
drag, startPoint x: 768, startPoint y: 184, endPoint x: 768, endPoint y: 350, distance: 166.1
click at [768, 350] on div "231 TU 3157 19:28 Fri 19:29 Fri 09:19 Sat 09:19 Sat 15:43 Sat 15:57 Sat 16:26 S…" at bounding box center [645, 332] width 1291 height 542
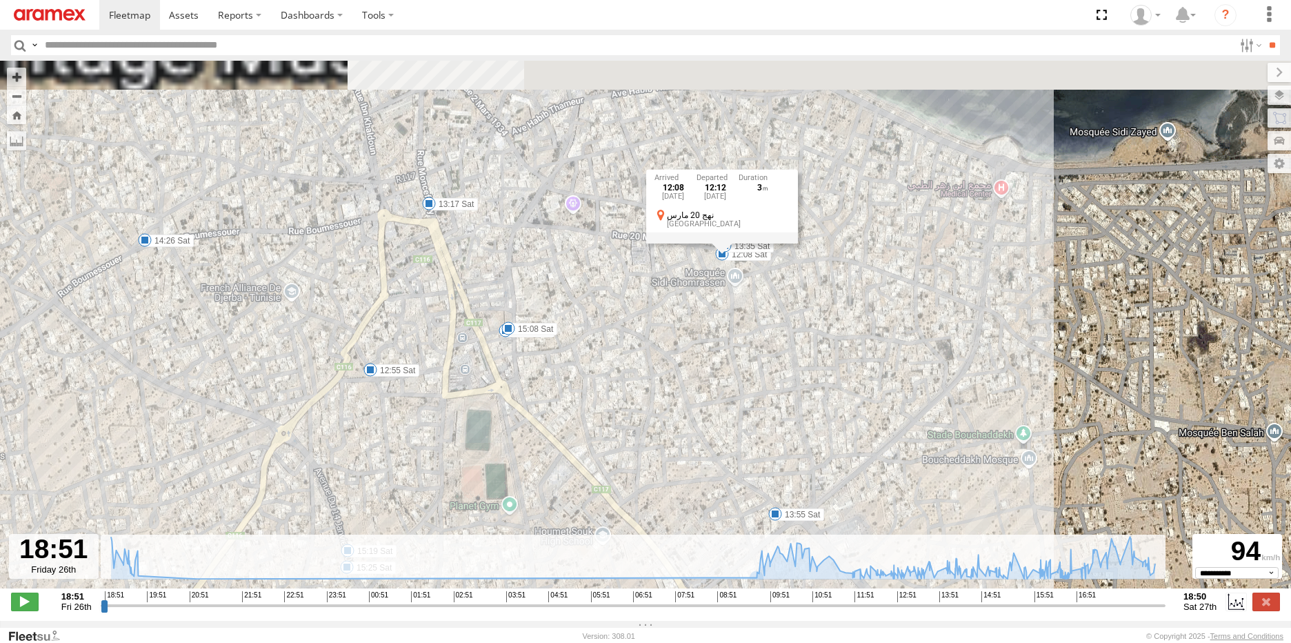
click at [772, 348] on div "231 TU 3157 19:28 Fri 19:29 Fri 09:19 Sat 09:19 Sat 15:43 Sat 15:57 Sat 16:26 S…" at bounding box center [645, 332] width 1291 height 542
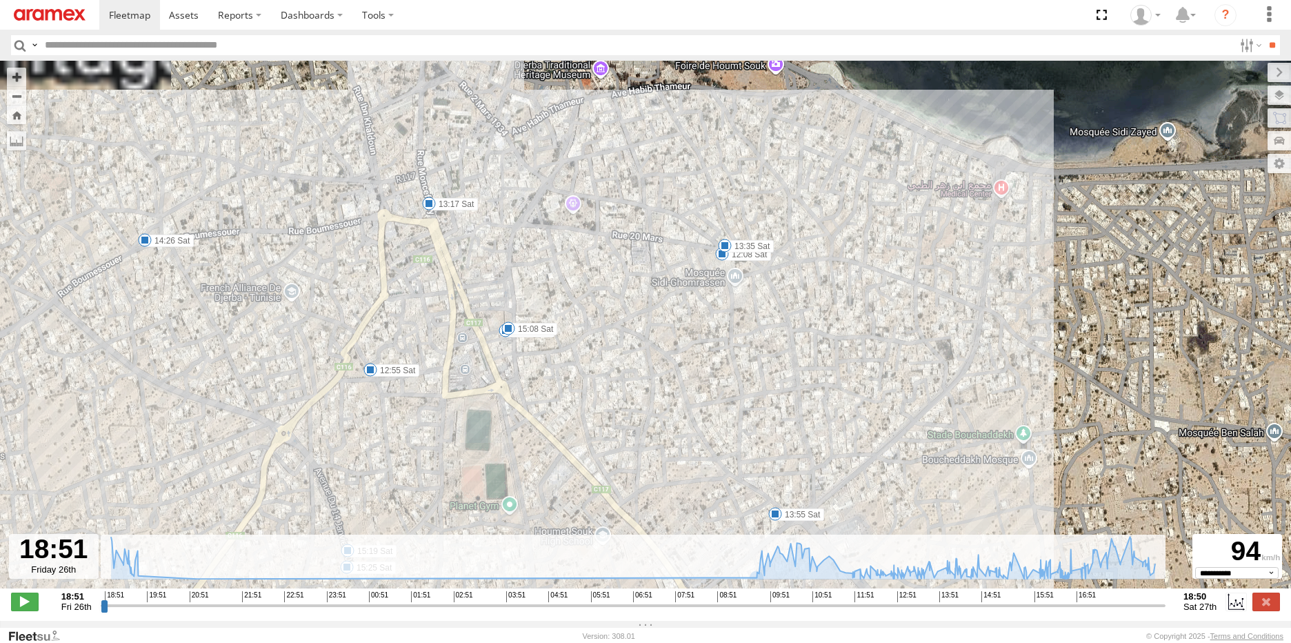
click at [725, 248] on span at bounding box center [725, 246] width 14 height 14
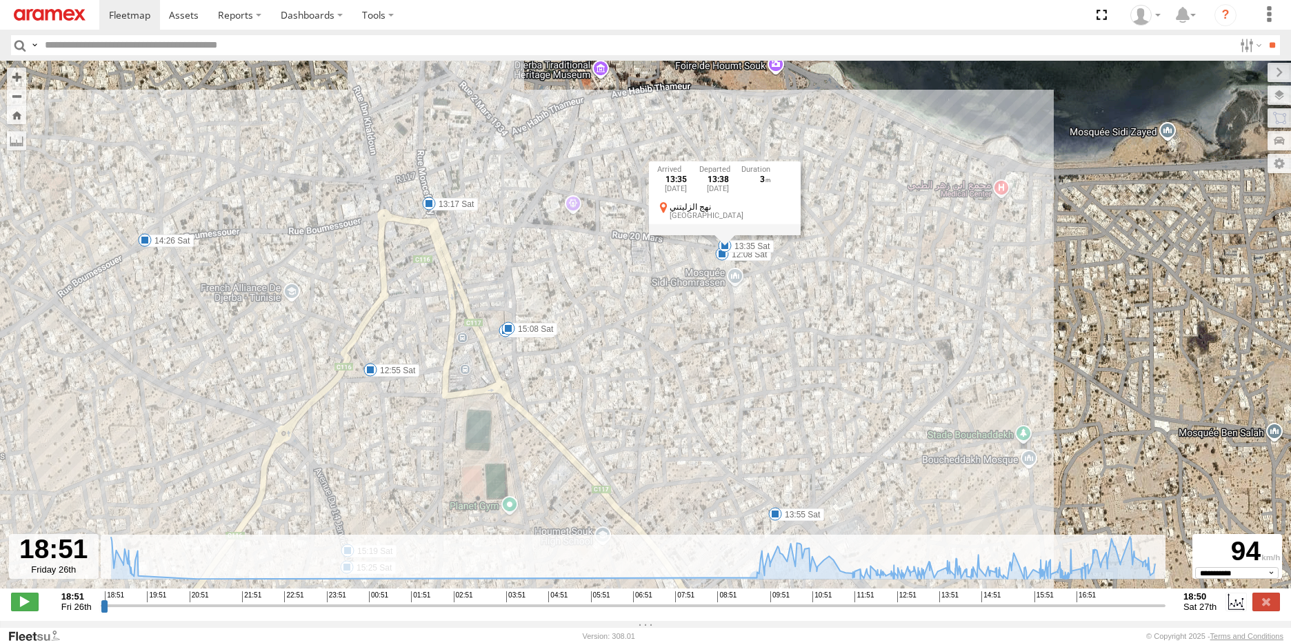
click at [860, 337] on div "231 TU 3157 19:28 Fri 19:29 Fri 09:19 Sat 09:19 Sat 15:43 Sat 15:57 Sat 16:26 S…" at bounding box center [645, 332] width 1291 height 542
click at [428, 206] on span at bounding box center [429, 203] width 14 height 14
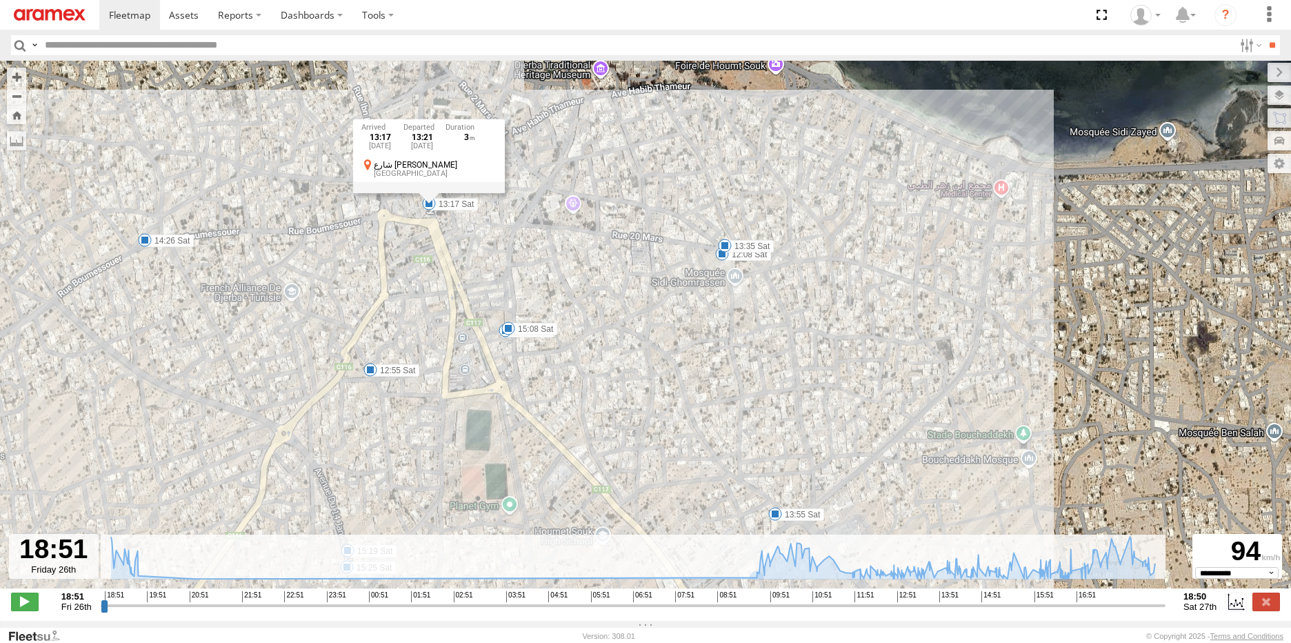
click at [509, 329] on span at bounding box center [508, 328] width 14 height 14
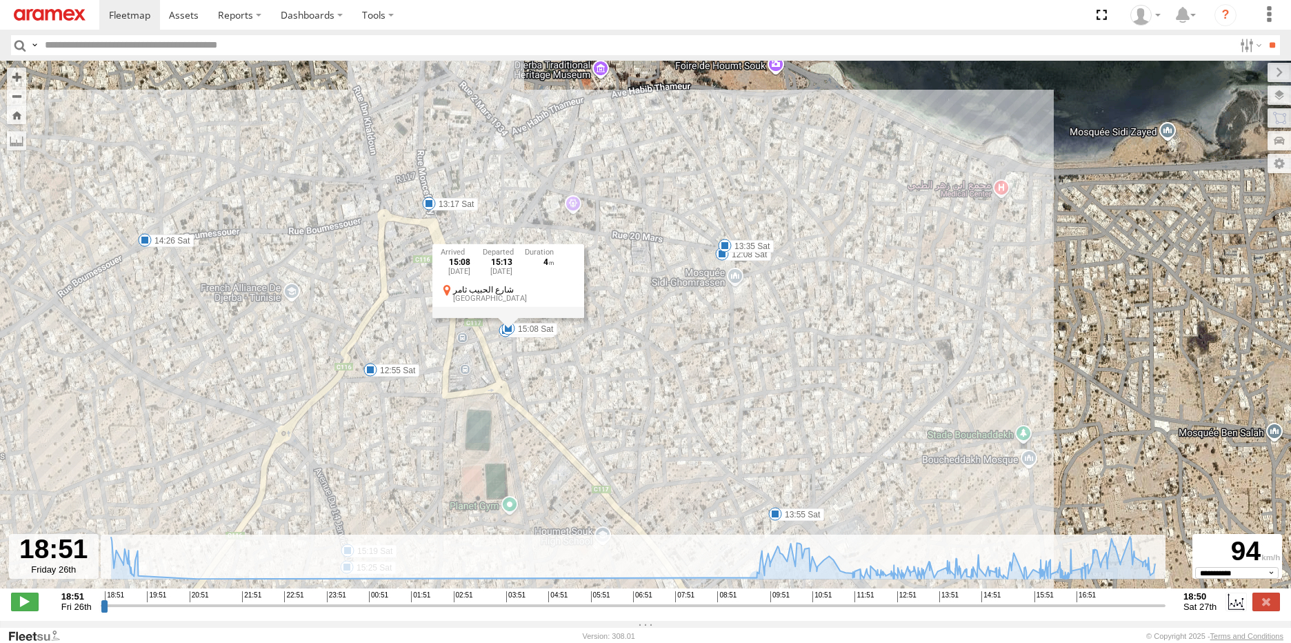
click at [557, 365] on div "231 TU 3157 19:28 Fri 19:29 Fri 09:19 Sat 09:19 Sat 15:43 Sat 15:57 Sat 16:26 S…" at bounding box center [645, 332] width 1291 height 542
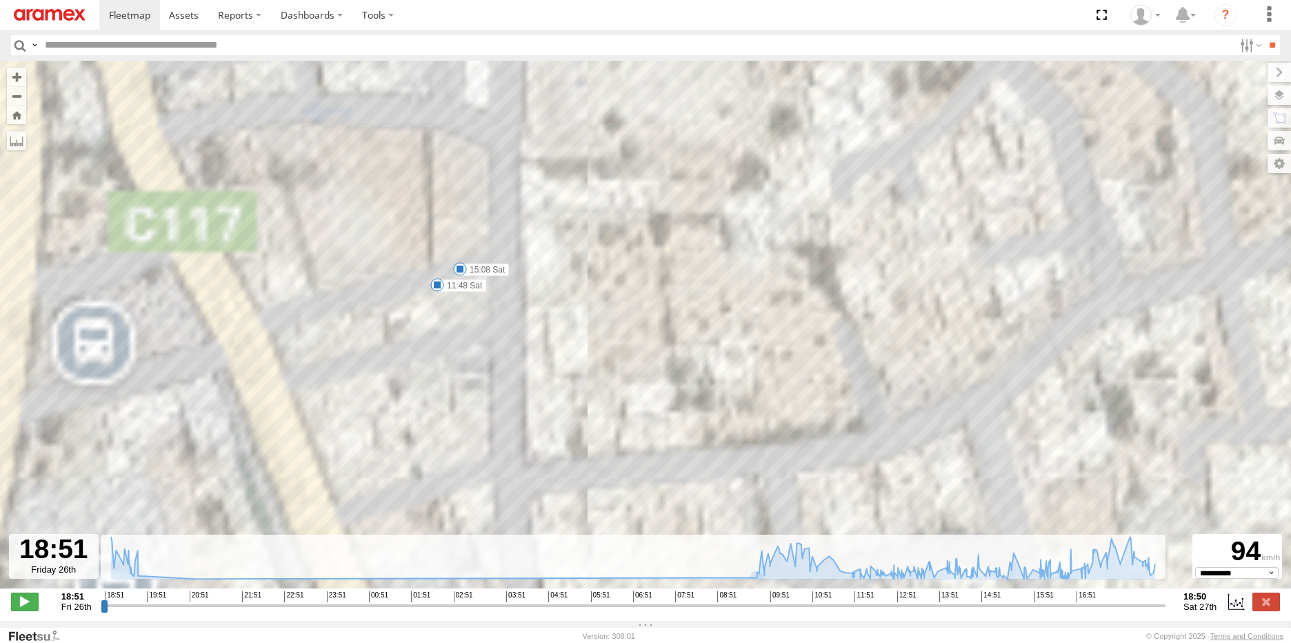
click at [438, 289] on span at bounding box center [437, 285] width 14 height 14
click at [555, 319] on div "231 TU 3157 19:28 Fri 19:29 Fri 09:19 Sat 09:19 Sat 15:43 Sat 15:57 Sat 16:26 S…" at bounding box center [645, 332] width 1291 height 542
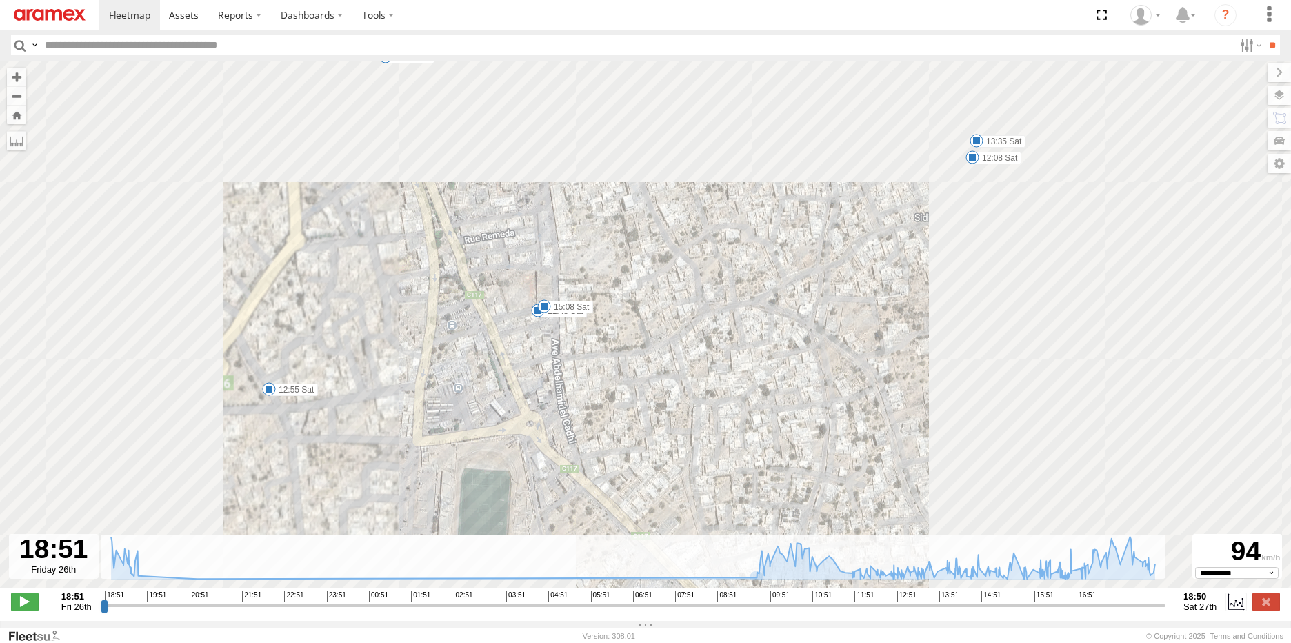
click at [271, 392] on span at bounding box center [269, 389] width 14 height 14
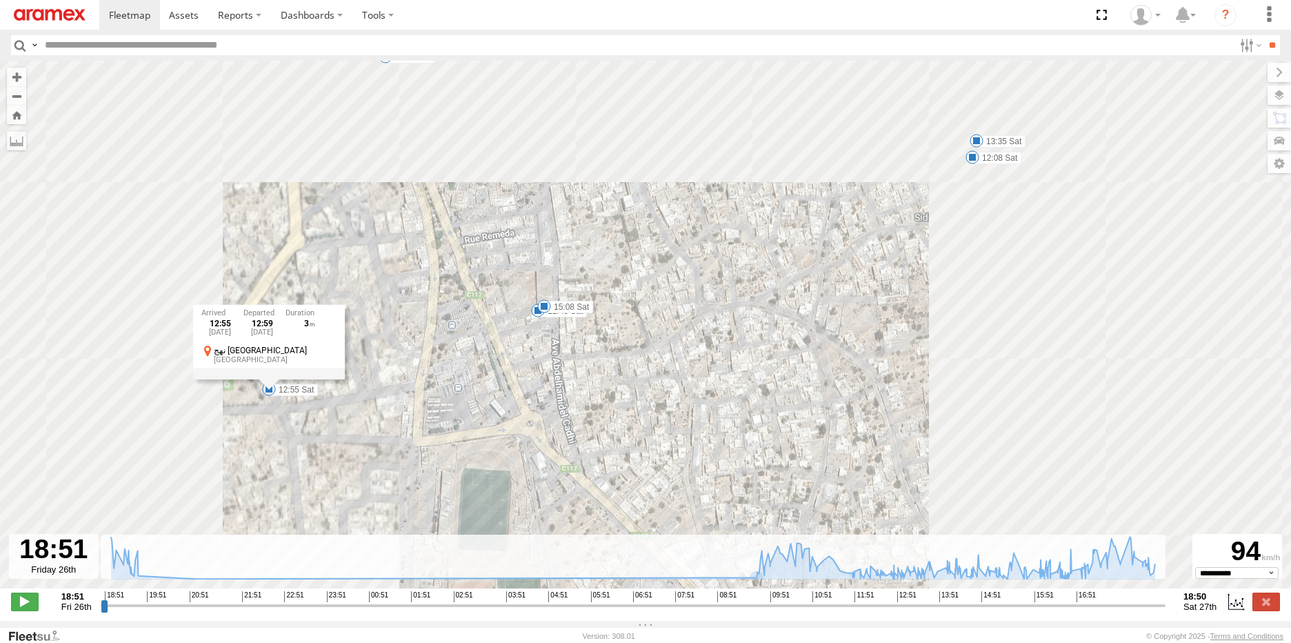
click at [410, 369] on div "231 TU 3157 19:28 Fri 19:29 Fri 09:19 Sat 09:19 Sat 15:43 Sat 15:57 Sat 16:26 S…" at bounding box center [645, 332] width 1291 height 542
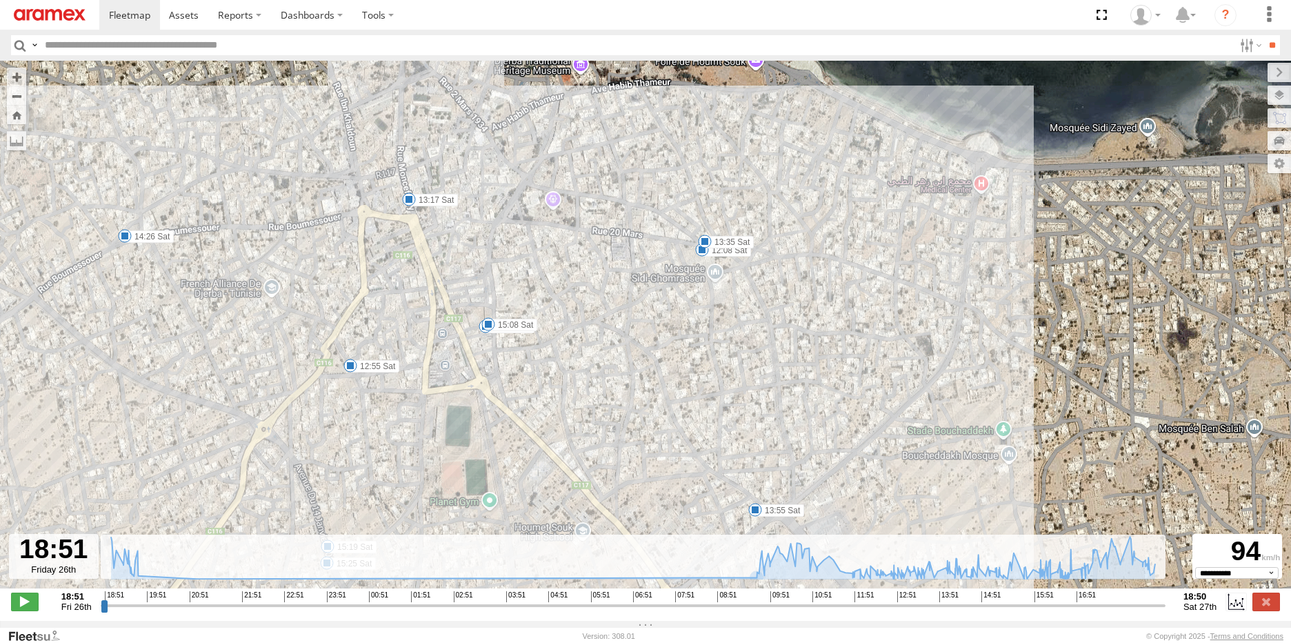
click at [408, 206] on span at bounding box center [409, 199] width 14 height 14
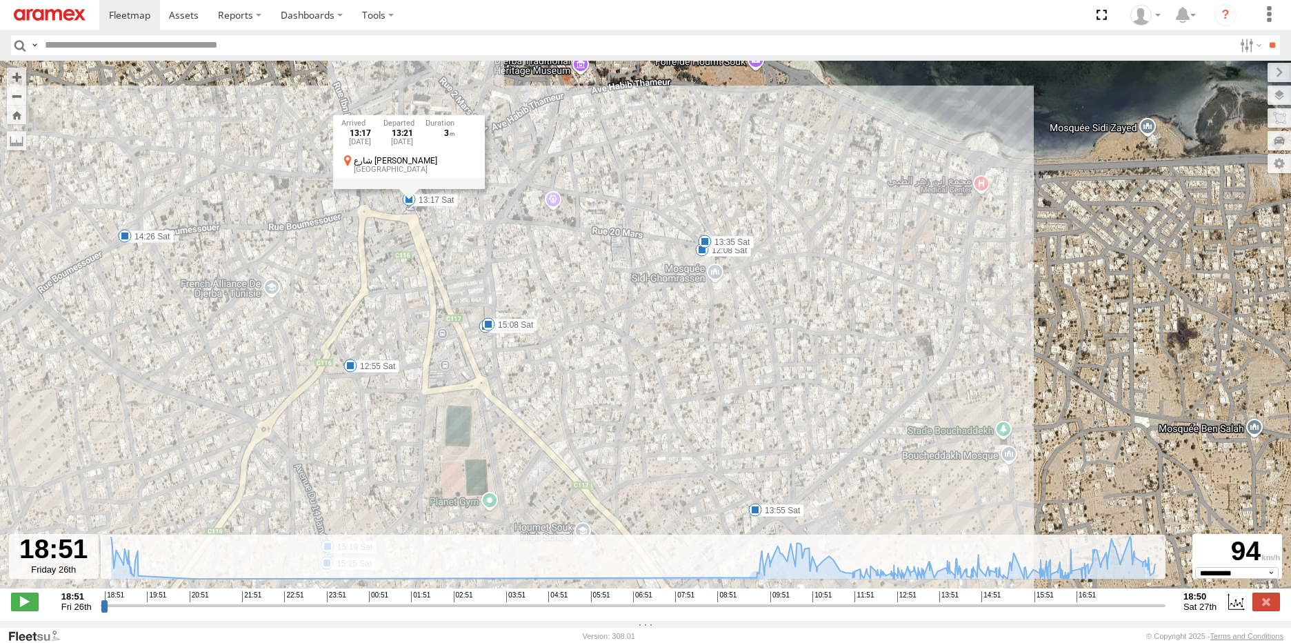
click at [456, 261] on div "231 TU 3157 19:28 Fri 19:29 Fri 09:19 Sat 09:19 Sat 15:43 Sat 15:57 Sat 16:26 S…" at bounding box center [645, 332] width 1291 height 542
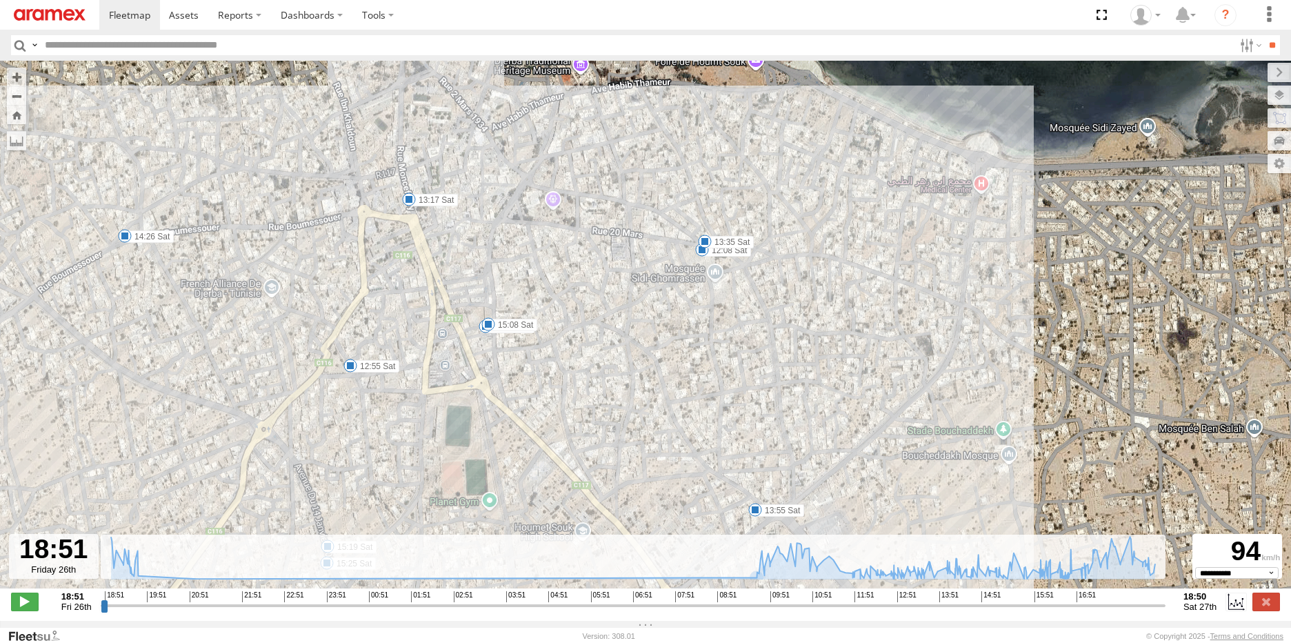
click at [122, 243] on span at bounding box center [125, 236] width 14 height 14
click at [283, 276] on div "231 TU 3157 19:28 Fri 19:29 Fri 09:19 Sat 09:19 Sat 15:43 Sat 15:57 Sat 16:26 S…" at bounding box center [645, 332] width 1291 height 542
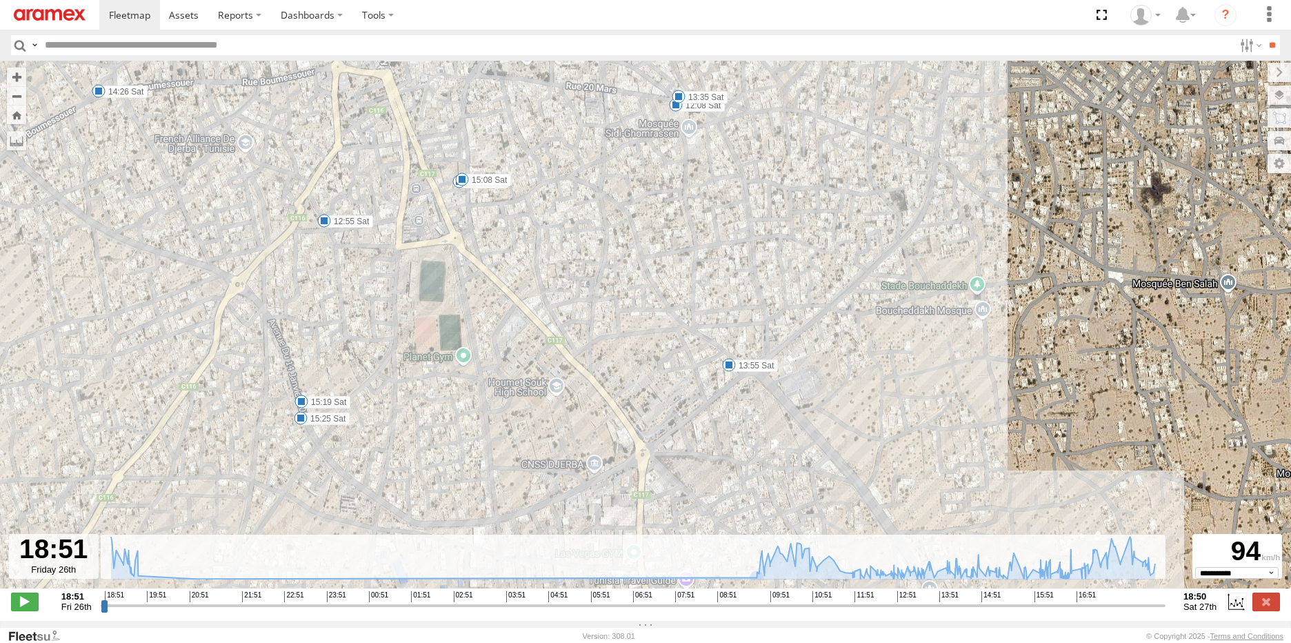
drag, startPoint x: 474, startPoint y: 391, endPoint x: 454, endPoint y: 203, distance: 188.6
click at [454, 203] on div "231 TU 3157 19:28 Fri 19:29 Fri 09:19 Sat 09:19 Sat 15:43 Sat 15:57 Sat 16:26 S…" at bounding box center [645, 332] width 1291 height 542
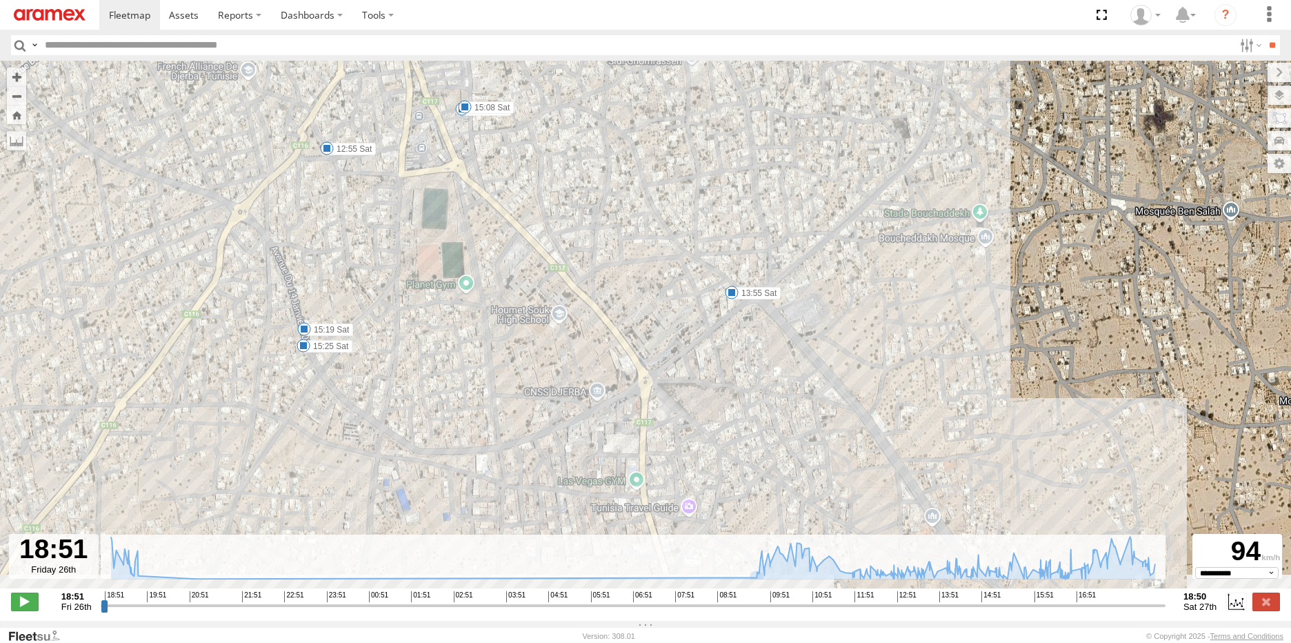
click at [305, 331] on span at bounding box center [304, 329] width 14 height 14
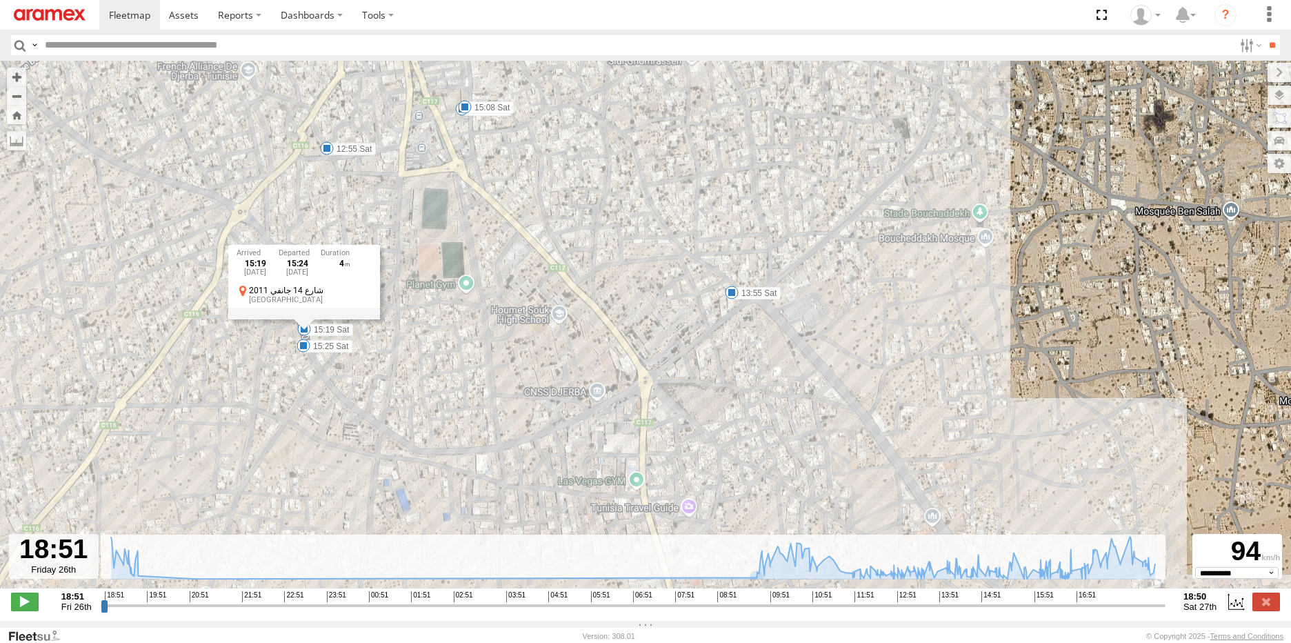
drag, startPoint x: 352, startPoint y: 383, endPoint x: 305, endPoint y: 358, distance: 52.7
click at [350, 383] on div "231 TU 3157 19:28 Fri 19:29 Fri 09:19 Sat 09:19 Sat 15:43 Sat 15:57 Sat 16:26 S…" at bounding box center [645, 332] width 1291 height 542
click at [301, 348] on span at bounding box center [303, 345] width 14 height 14
click at [513, 376] on div "231 TU 3157 19:28 Fri 19:29 Fri 09:19 Sat 09:19 Sat 15:43 Sat 15:57 Sat 16:26 S…" at bounding box center [645, 332] width 1291 height 542
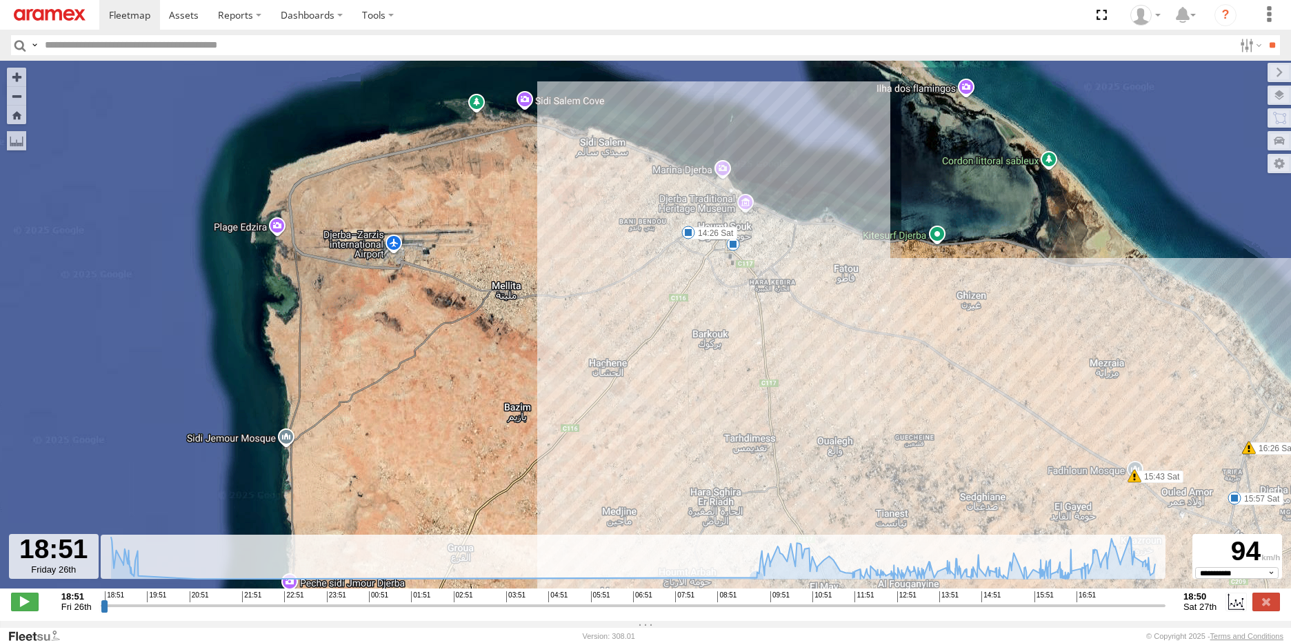
drag, startPoint x: 843, startPoint y: 326, endPoint x: 827, endPoint y: 318, distance: 18.5
click at [827, 318] on div "231 TU 3157 19:28 Fri 19:29 Fri 09:19 Sat 09:19 Sat 15:43 Sat 15:57 Sat 16:26 S…" at bounding box center [645, 332] width 1291 height 542
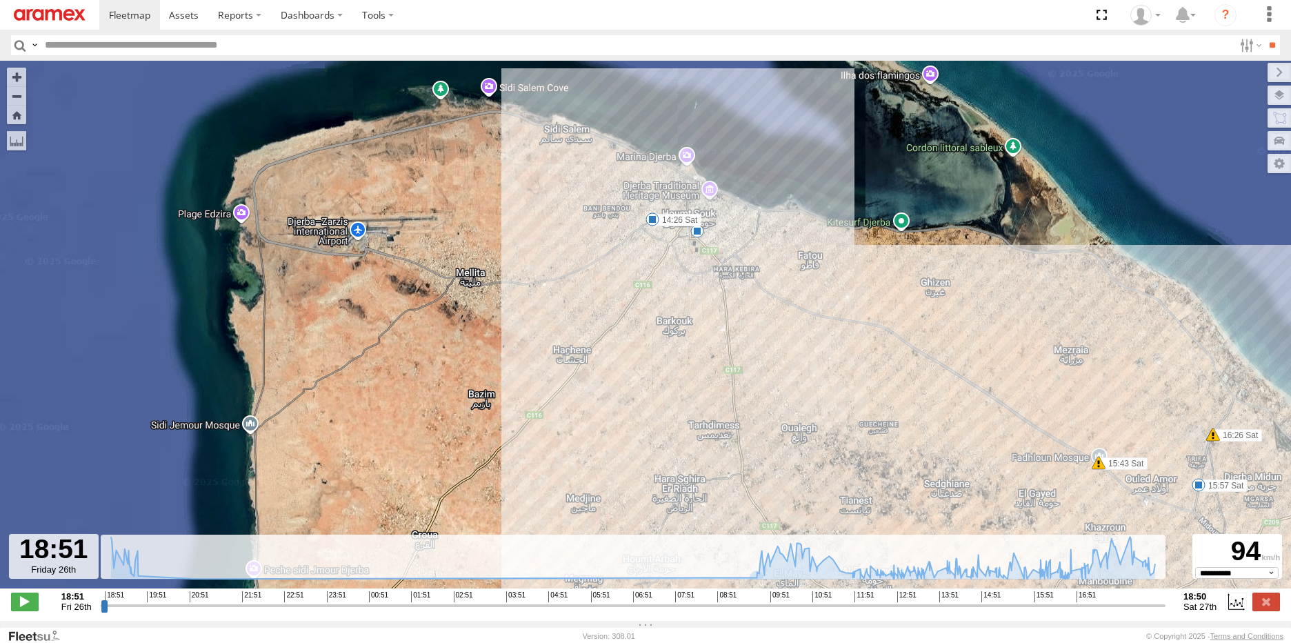
drag, startPoint x: 980, startPoint y: 374, endPoint x: 898, endPoint y: 332, distance: 92.2
click at [898, 332] on div "231 TU 3157 19:28 Fri 19:29 Fri 09:19 Sat 09:19 Sat 15:43 Sat 15:57 Sat 16:26 S…" at bounding box center [645, 332] width 1291 height 542
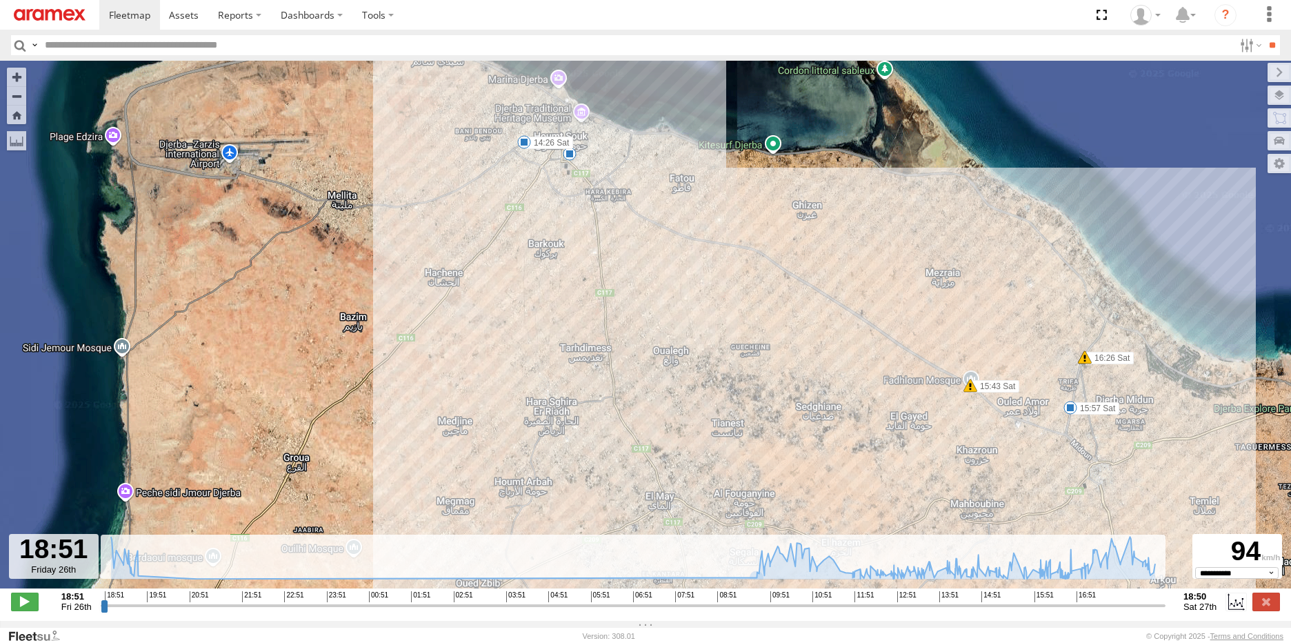
drag, startPoint x: 1007, startPoint y: 454, endPoint x: 958, endPoint y: 418, distance: 60.7
click at [958, 418] on div "231 TU 3157 19:28 Fri 19:29 Fri 09:19 Sat 09:19 Sat 15:43 Sat 15:57 Sat 16:26 S…" at bounding box center [645, 332] width 1291 height 542
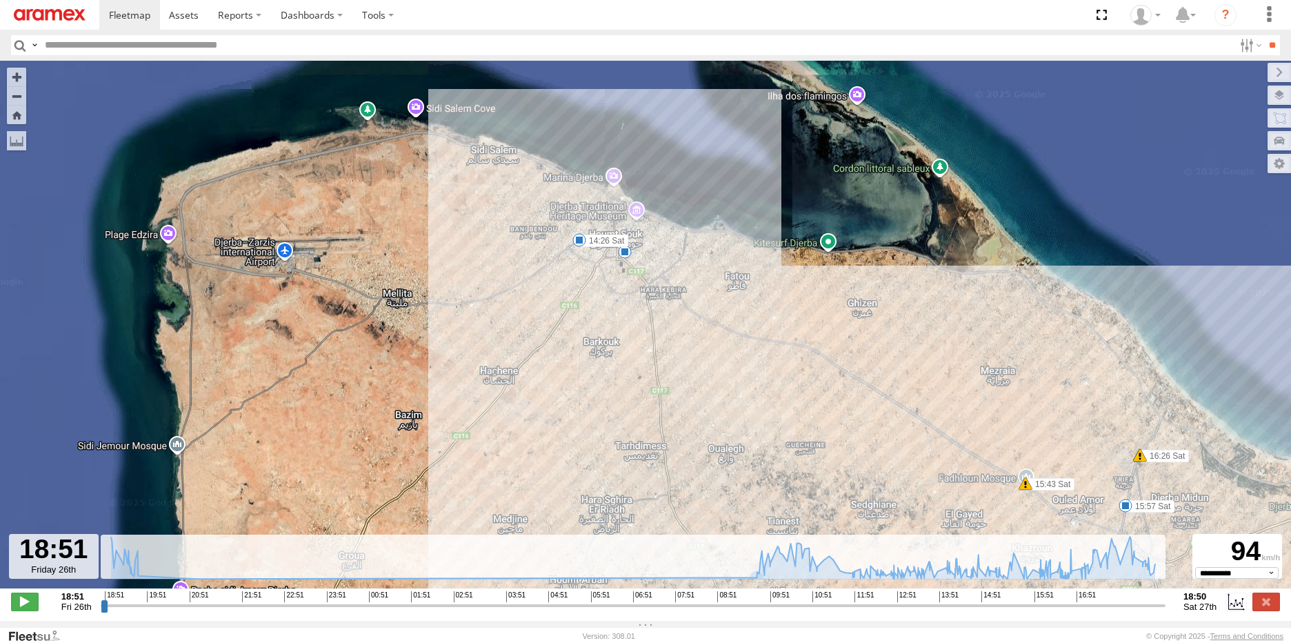
drag, startPoint x: 616, startPoint y: 212, endPoint x: 674, endPoint y: 313, distance: 116.7
click at [674, 313] on div "231 TU 3157 19:28 Fri 19:29 Fri 09:19 Sat 09:19 Sat 15:43 Sat 15:57 Sat 16:26 S…" at bounding box center [645, 332] width 1291 height 542
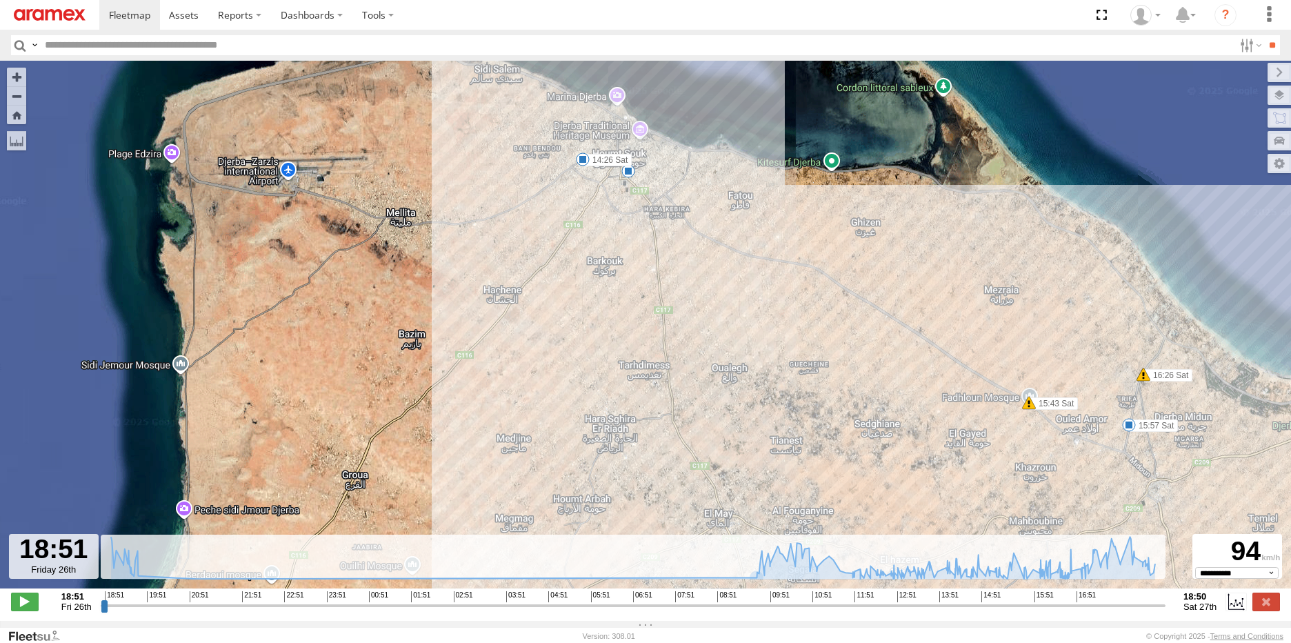
drag, startPoint x: 811, startPoint y: 422, endPoint x: 817, endPoint y: 318, distance: 103.6
click at [817, 318] on div "231 TU 3157 19:28 Fri 19:29 Fri 09:19 Sat 09:19 Sat 15:43 Sat 15:57 Sat 16:26 S…" at bounding box center [645, 332] width 1291 height 542
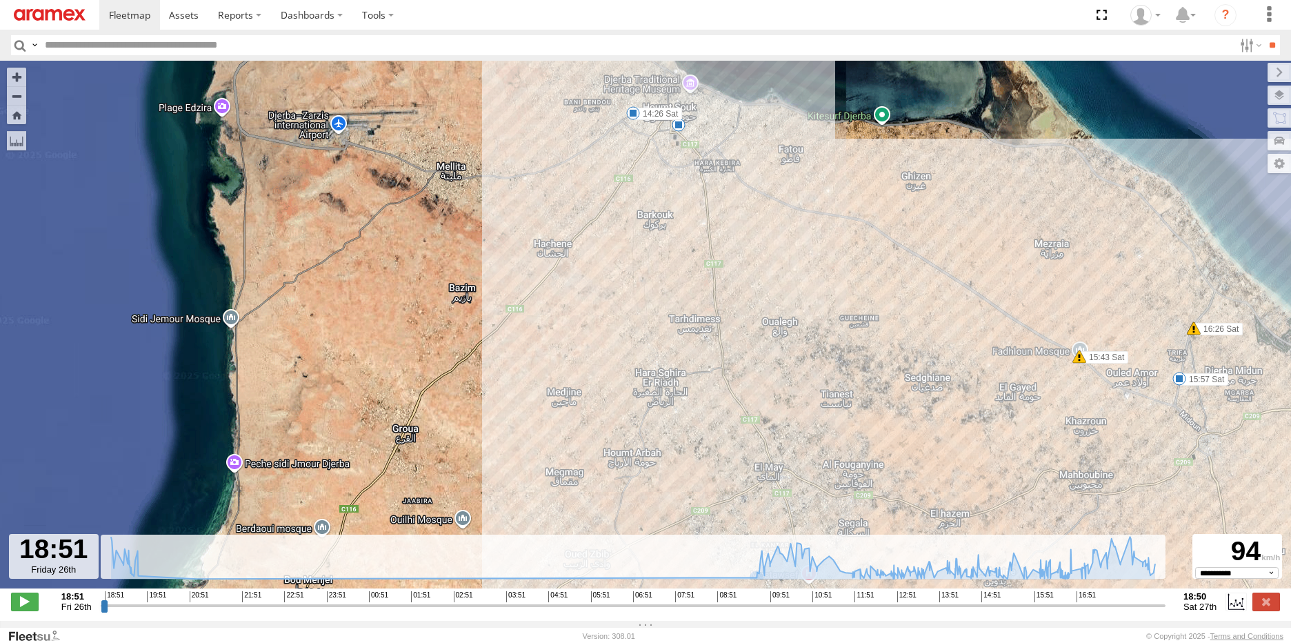
drag, startPoint x: 587, startPoint y: 311, endPoint x: 668, endPoint y: 307, distance: 81.5
click at [634, 297] on div "231 TU 3157 19:28 Fri 19:29 Fri 09:19 Sat 09:19 Sat 15:43 Sat 15:57 Sat 16:26 S…" at bounding box center [645, 332] width 1291 height 542
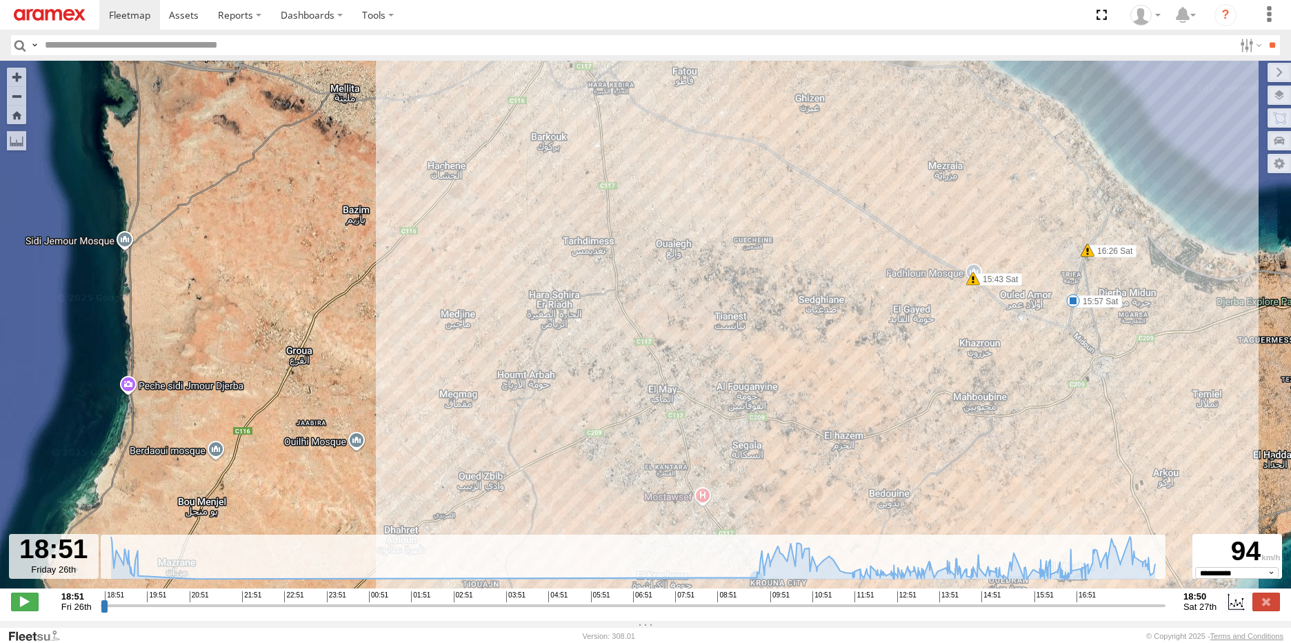
drag, startPoint x: 1082, startPoint y: 388, endPoint x: 956, endPoint y: 296, distance: 155.4
click at [956, 296] on div "231 TU 3157 19:28 Fri 19:29 Fri 09:19 Sat 09:19 Sat 15:43 Sat 15:57 Sat 16:26 S…" at bounding box center [645, 332] width 1291 height 542
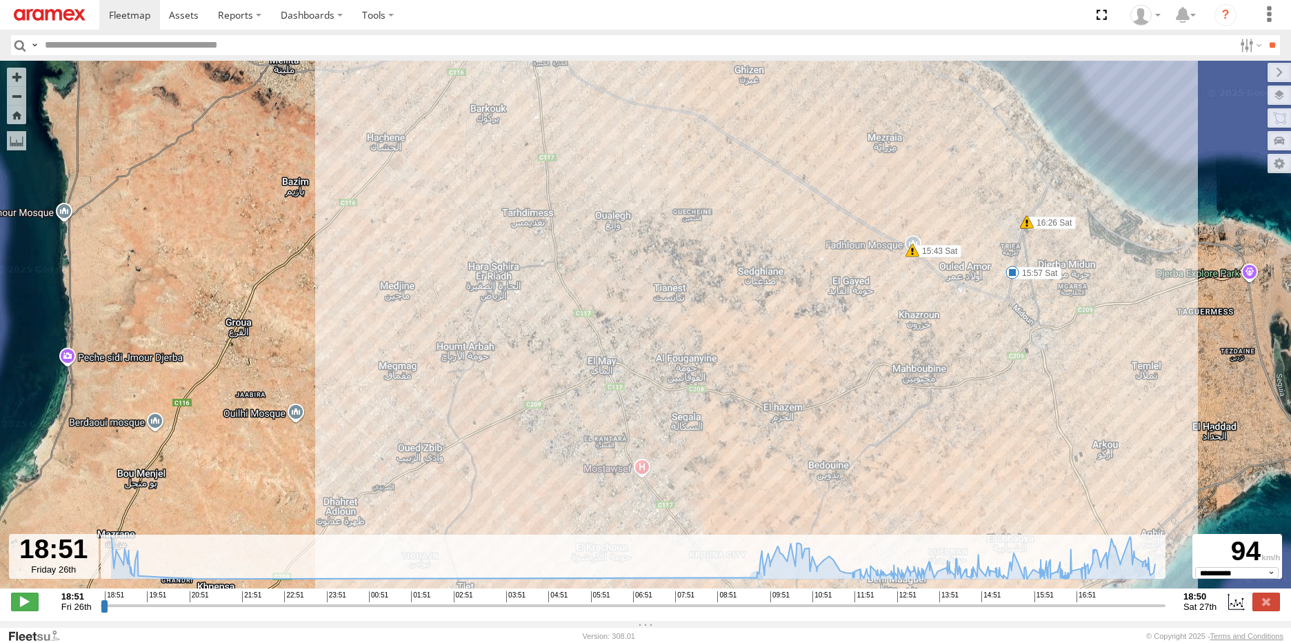
drag, startPoint x: 1006, startPoint y: 357, endPoint x: 953, endPoint y: 344, distance: 54.0
click at [953, 344] on div "231 TU 3157 19:28 Fri 19:29 Fri 09:19 Sat 09:19 Sat 15:43 Sat 15:57 Sat 16:26 S…" at bounding box center [645, 332] width 1291 height 542
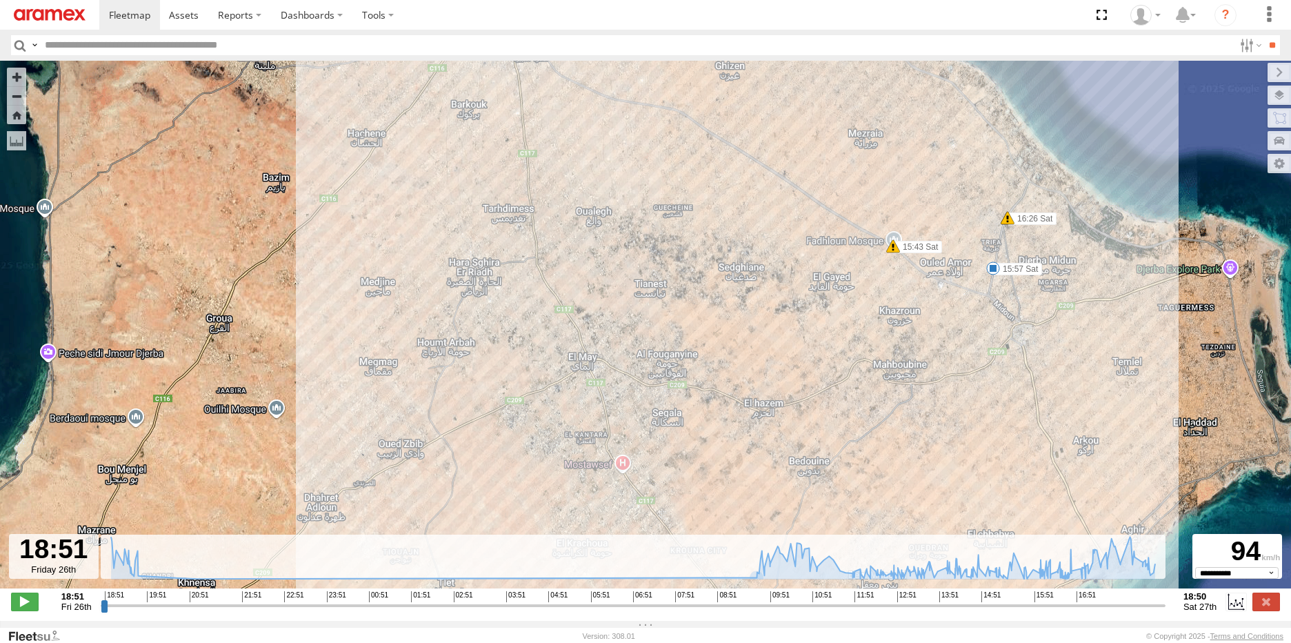
click at [992, 269] on span at bounding box center [993, 268] width 14 height 14
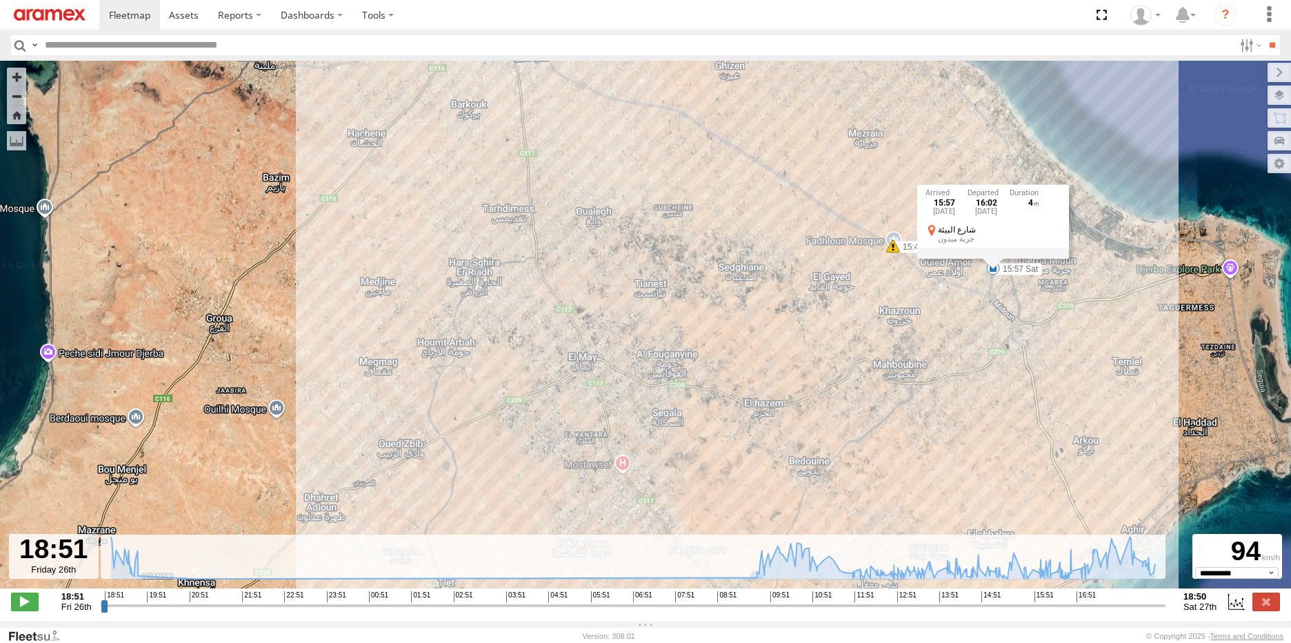
click at [948, 372] on div "231 TU 3157 19:28 Fri 19:29 Fri 09:19 Sat 09:19 Sat 15:43 Sat 15:57 Sat 16:26 S…" at bounding box center [645, 332] width 1291 height 542
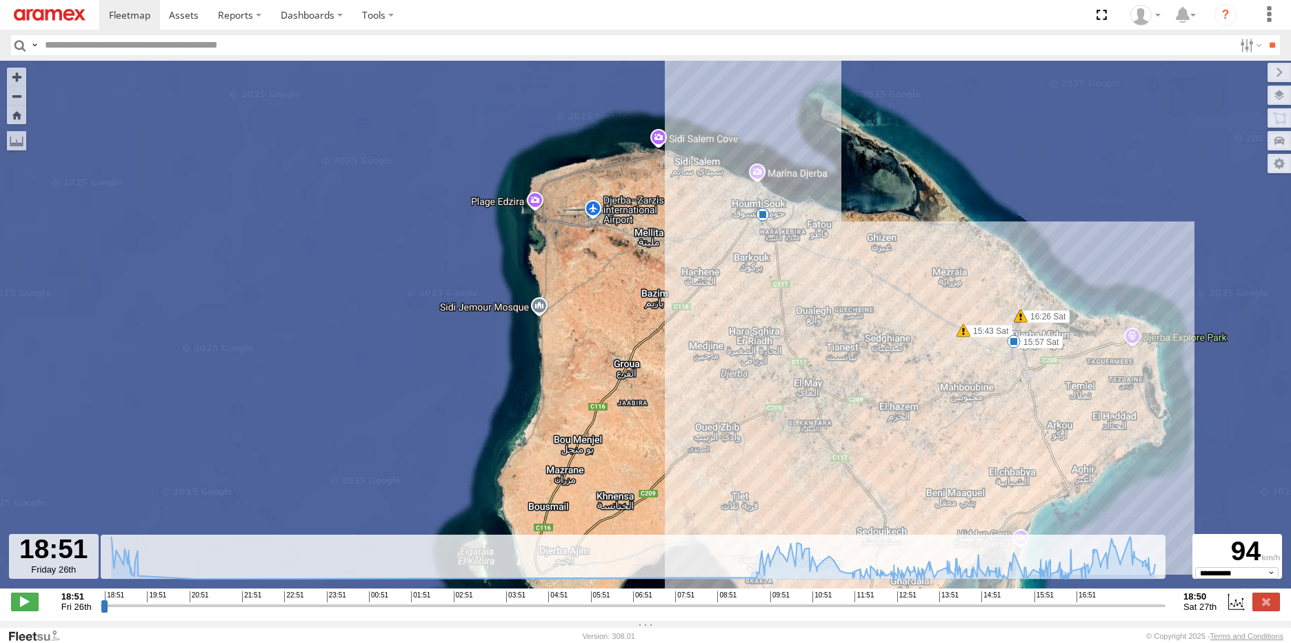
drag, startPoint x: 908, startPoint y: 327, endPoint x: 928, endPoint y: 344, distance: 26.0
click at [928, 344] on div "231 TU 3157 19:28 Fri 19:29 Fri 09:19 Sat 09:19 Sat 15:43 Sat 15:57 Sat 16:26 S…" at bounding box center [645, 332] width 1291 height 542
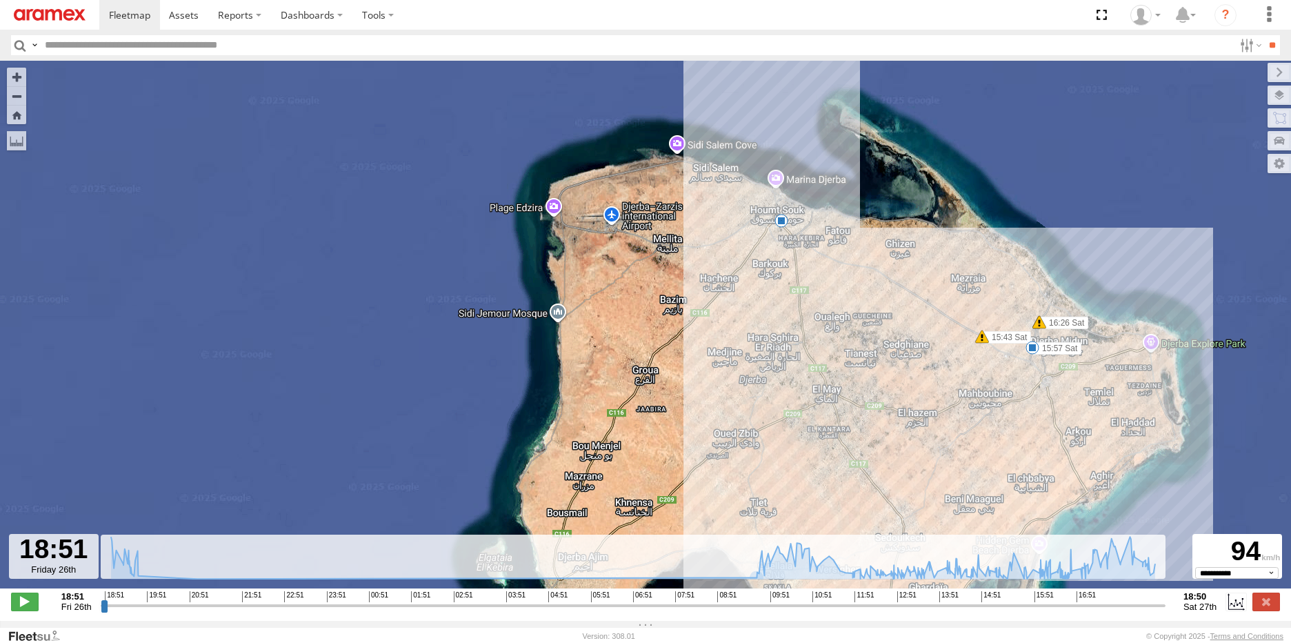
drag, startPoint x: 811, startPoint y: 283, endPoint x: 833, endPoint y: 291, distance: 22.7
click at [833, 291] on div "231 TU 3157 19:28 Fri 19:29 Fri 09:19 Sat 09:19 Sat 15:43 Sat 15:57 Sat 16:26 S…" at bounding box center [645, 332] width 1291 height 542
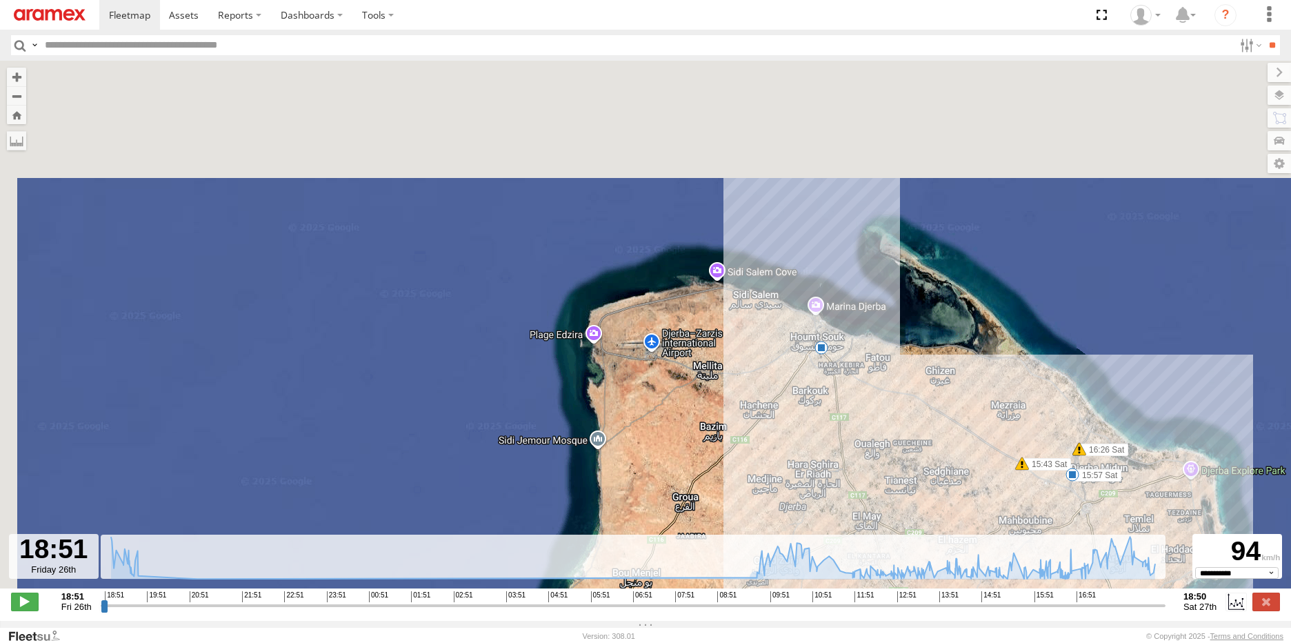
drag, startPoint x: 816, startPoint y: 287, endPoint x: 862, endPoint y: 428, distance: 148.0
click at [862, 428] on div "231 TU 3157 19:28 Fri 19:29 Fri 09:19 Sat 09:19 Sat 15:43 Sat 15:57 Sat 16:26 S…" at bounding box center [645, 332] width 1291 height 542
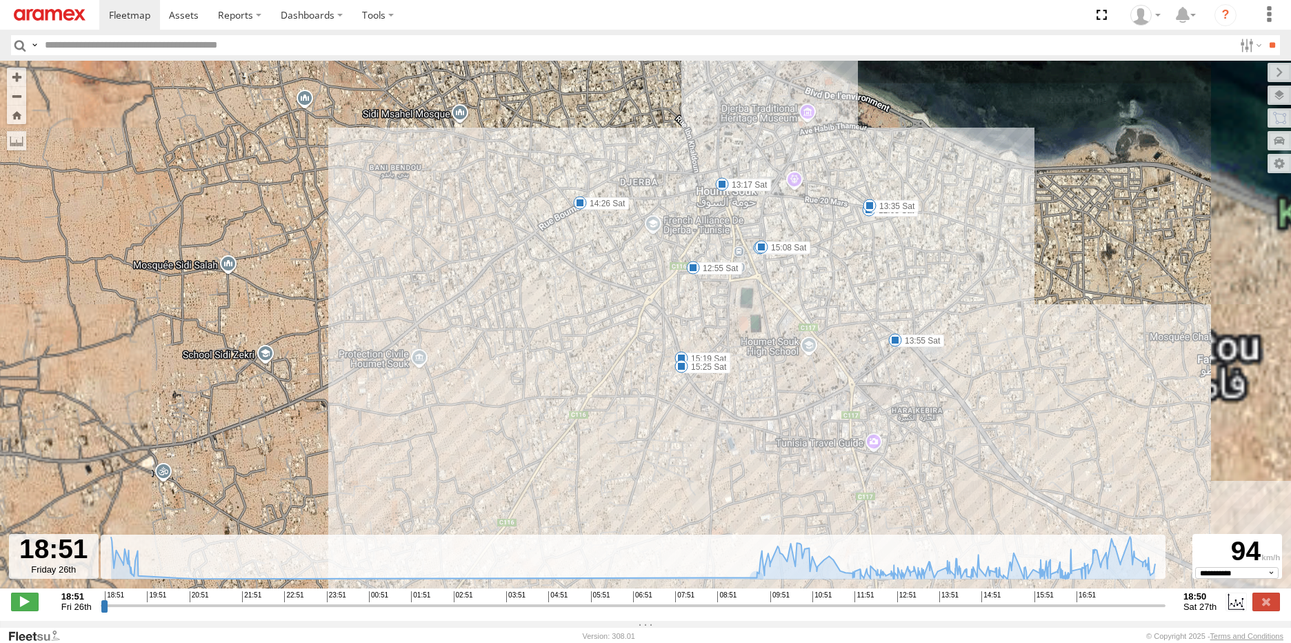
drag, startPoint x: 871, startPoint y: 361, endPoint x: 829, endPoint y: 274, distance: 96.8
click at [829, 274] on div "231 TU 3157 19:28 Fri 19:29 Fri 09:19 Sat 09:19 Sat 15:43 Sat 15:57 Sat 16:26 S…" at bounding box center [645, 332] width 1291 height 542
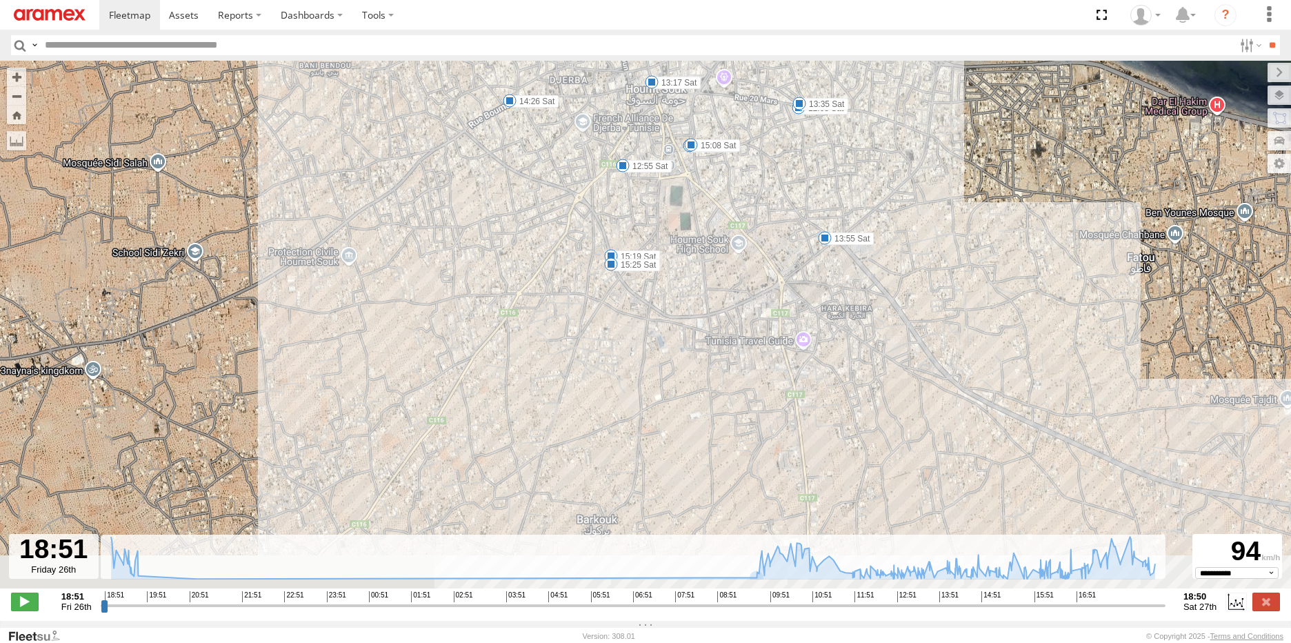
drag, startPoint x: 876, startPoint y: 390, endPoint x: 856, endPoint y: 373, distance: 26.4
click at [856, 373] on div "231 TU 3157 19:28 Fri 19:29 Fri 09:19 Sat 09:19 Sat 15:43 Sat 15:57 Sat 16:26 S…" at bounding box center [645, 332] width 1291 height 542
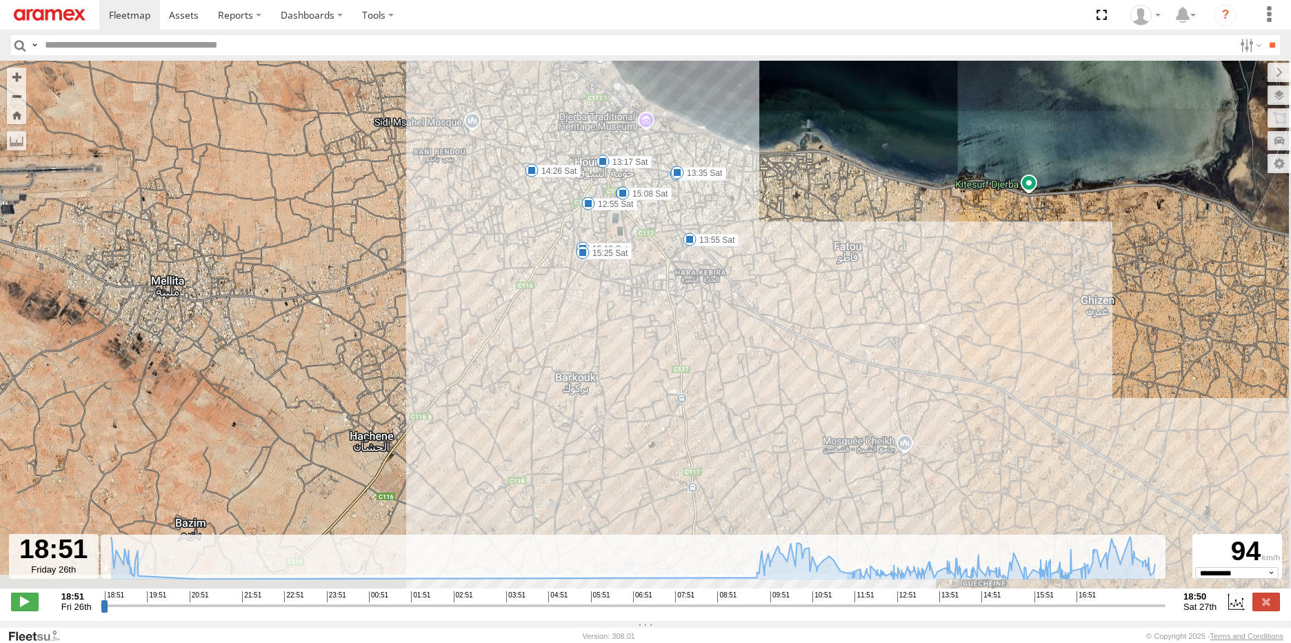
drag, startPoint x: 933, startPoint y: 402, endPoint x: 783, endPoint y: 332, distance: 165.0
click at [783, 332] on div "231 TU 3157 19:28 Fri 19:29 Fri 09:19 Sat 09:19 Sat 15:43 Sat 15:57 Sat 16:26 S…" at bounding box center [645, 332] width 1291 height 542
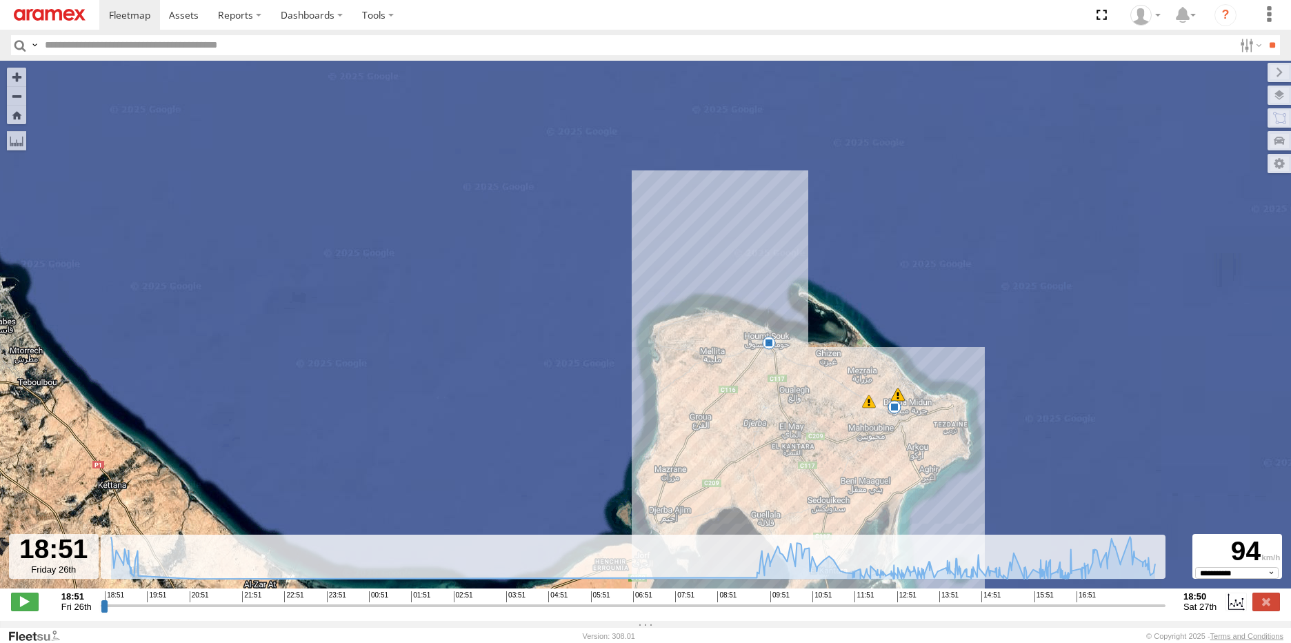
drag, startPoint x: 827, startPoint y: 435, endPoint x: 765, endPoint y: 354, distance: 102.7
click at [765, 354] on div "231 TU 3157 19:28 Fri 19:29 Fri 09:19 Sat 09:19 Sat 15:43 Sat 15:57 Sat 16:26 S…" at bounding box center [645, 332] width 1291 height 542
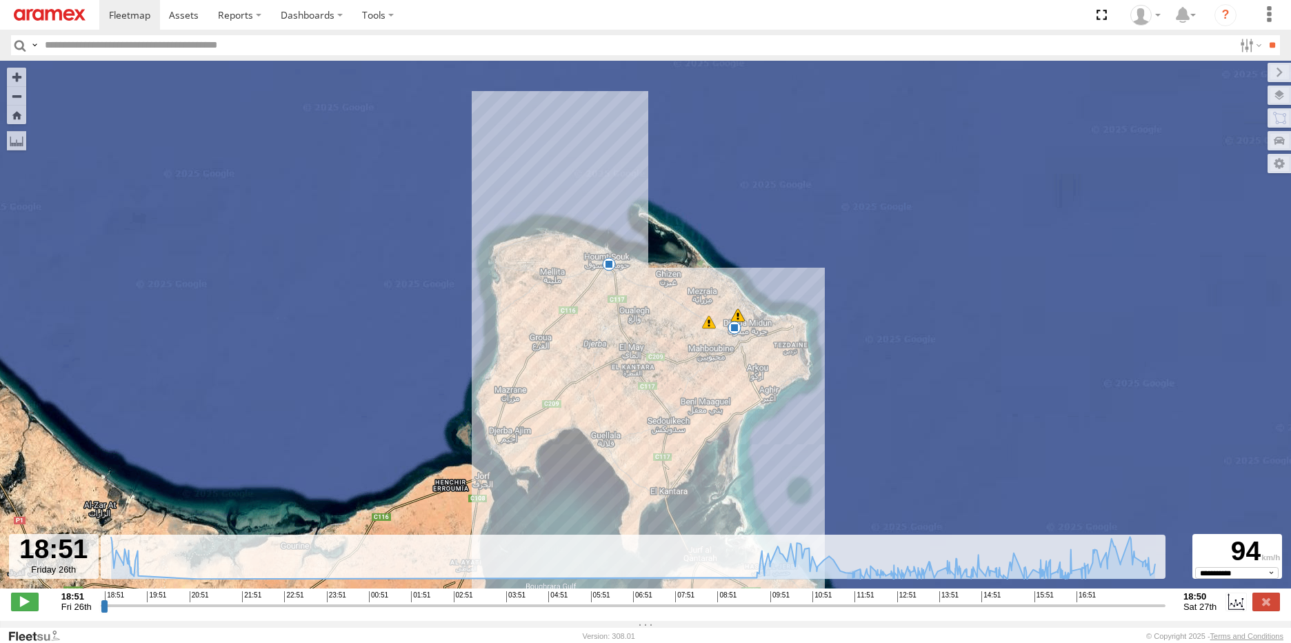
drag, startPoint x: 816, startPoint y: 351, endPoint x: 720, endPoint y: 354, distance: 95.9
click at [720, 354] on div "231 TU 3157 19:28 Fri 19:29 Fri 09:19 Sat 09:19 Sat 15:43 Sat 15:57 Sat 16:26 S…" at bounding box center [645, 332] width 1291 height 542
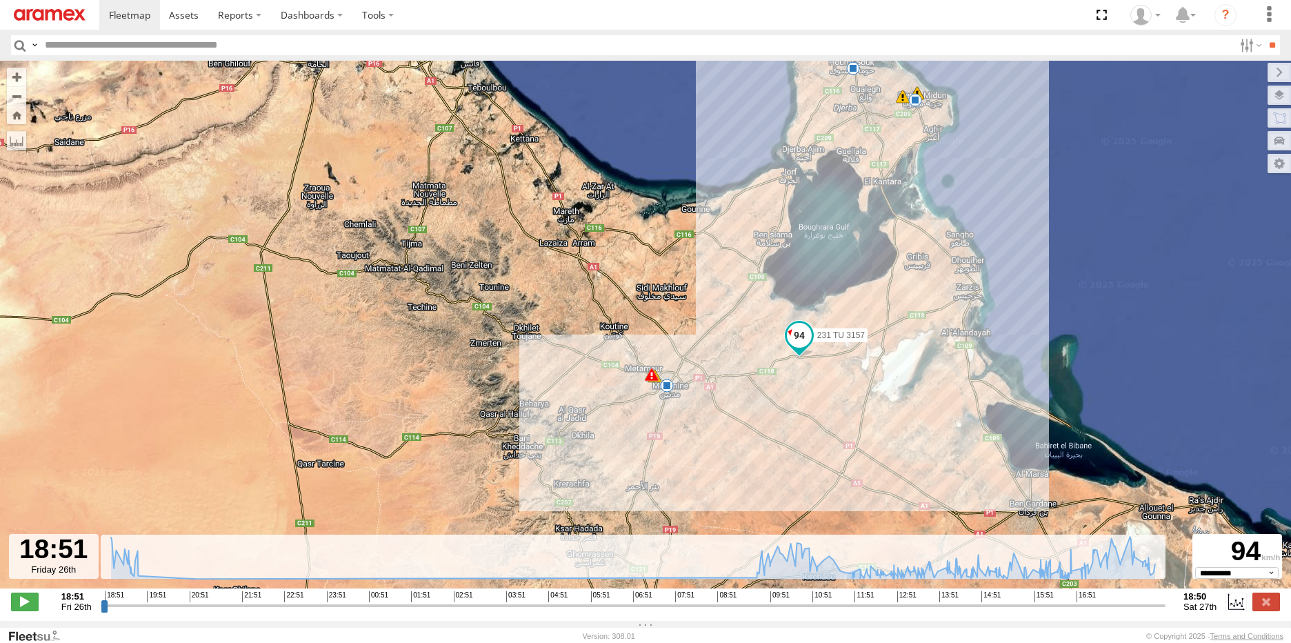
drag, startPoint x: 687, startPoint y: 444, endPoint x: 900, endPoint y: 188, distance: 333.4
click at [900, 188] on div "231 TU 3157 19:28 Fri 19:29 Fri 09:19 Sat 09:19 Sat 15:43 Sat 15:57 Sat 16:26 S…" at bounding box center [645, 332] width 1291 height 542
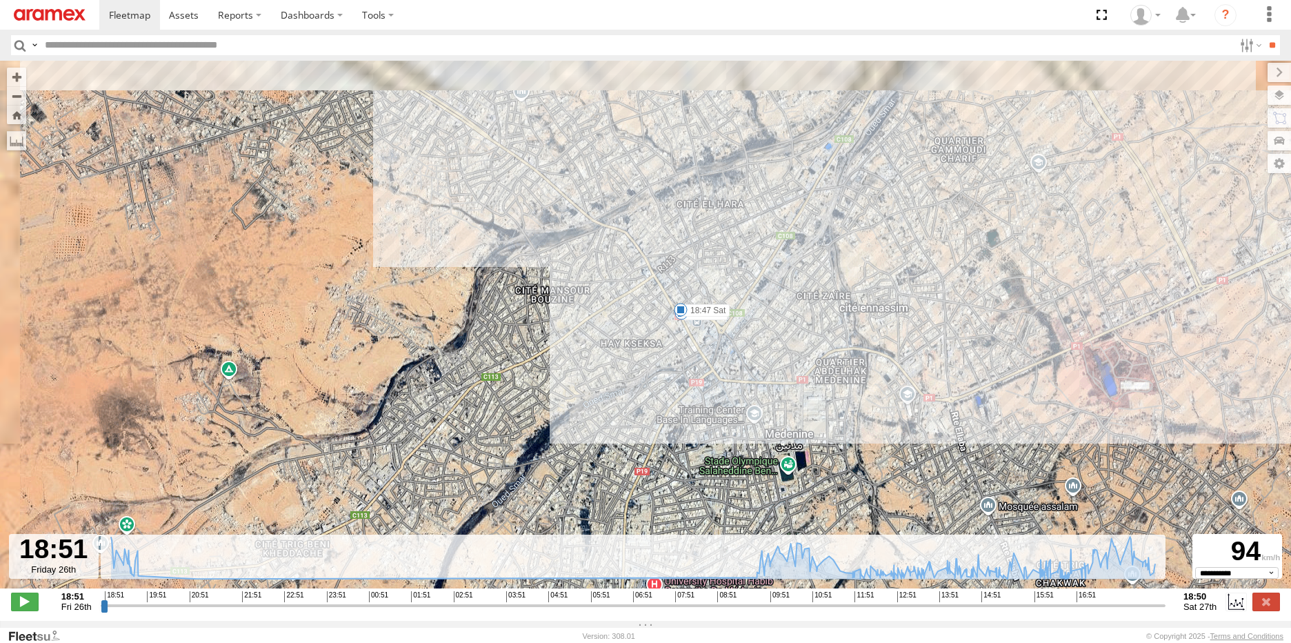
drag, startPoint x: 650, startPoint y: 250, endPoint x: 695, endPoint y: 352, distance: 111.4
click at [705, 347] on div "231 TU 3157 19:28 Fri 19:29 Fri 09:19 Sat 09:19 Sat 15:43 Sat 15:57 Sat 16:26 S…" at bounding box center [645, 332] width 1291 height 542
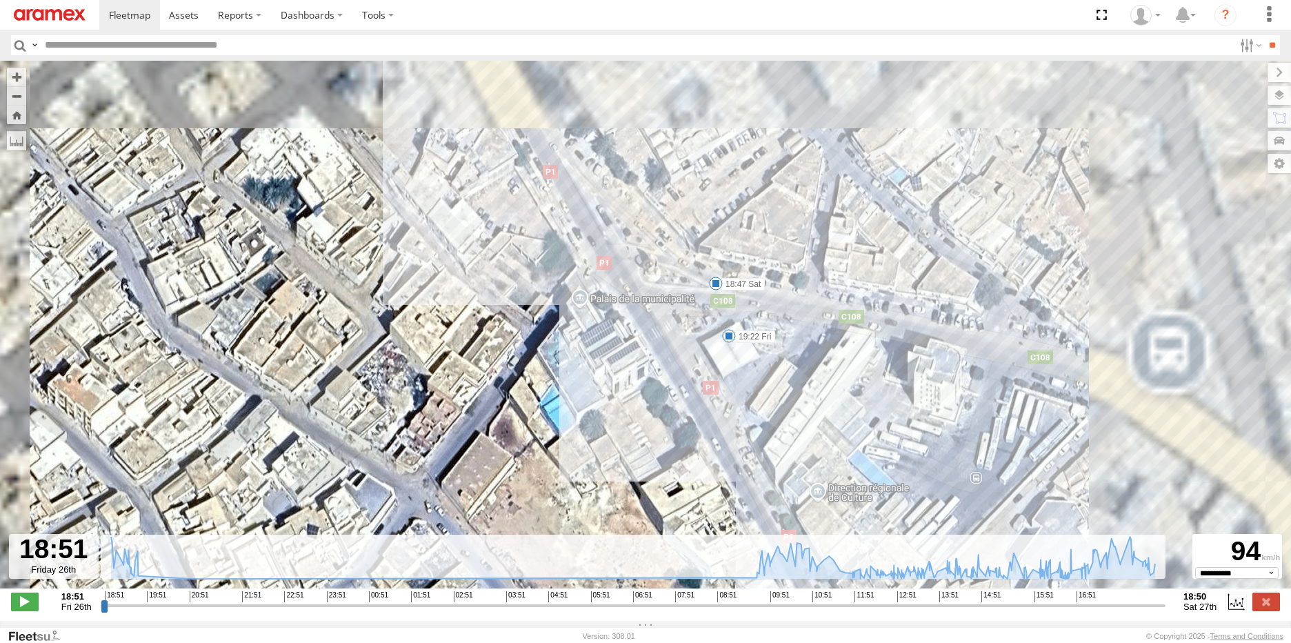
drag, startPoint x: 660, startPoint y: 185, endPoint x: 668, endPoint y: 422, distance: 236.6
click at [668, 422] on div "231 TU 3157 19:28 Fri 19:29 Fri 09:19 Sat 09:19 Sat 15:43 Sat 15:57 Sat 16:26 S…" at bounding box center [645, 332] width 1291 height 542
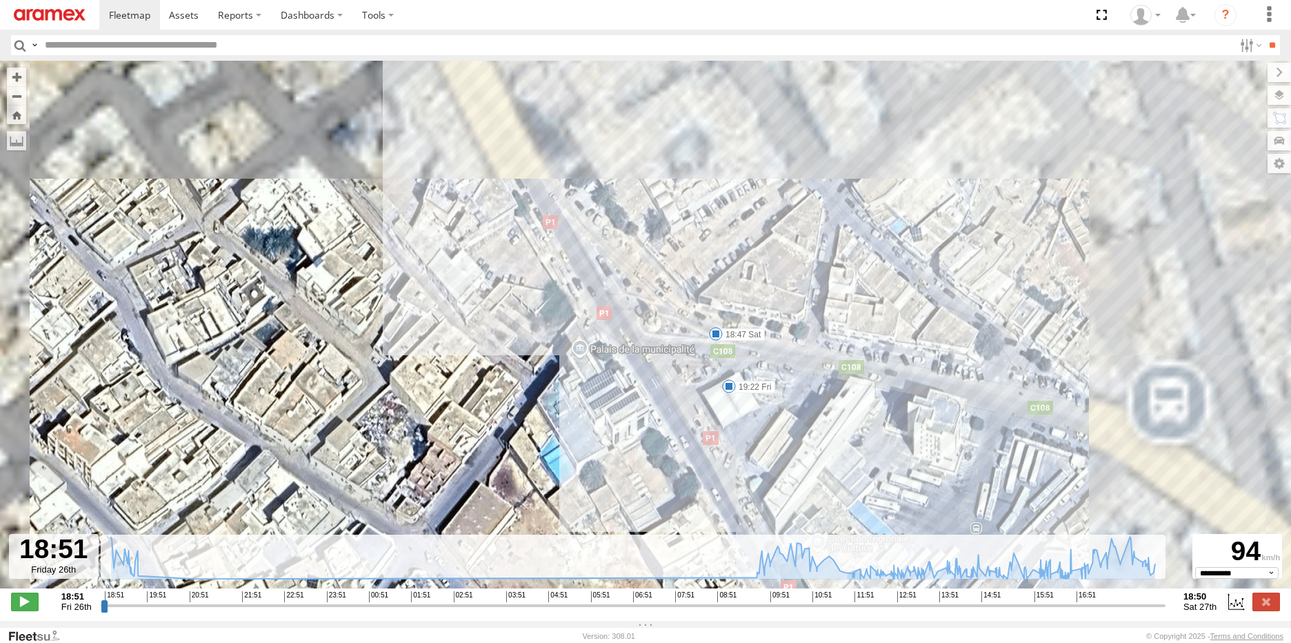
click at [717, 338] on span at bounding box center [716, 334] width 14 height 14
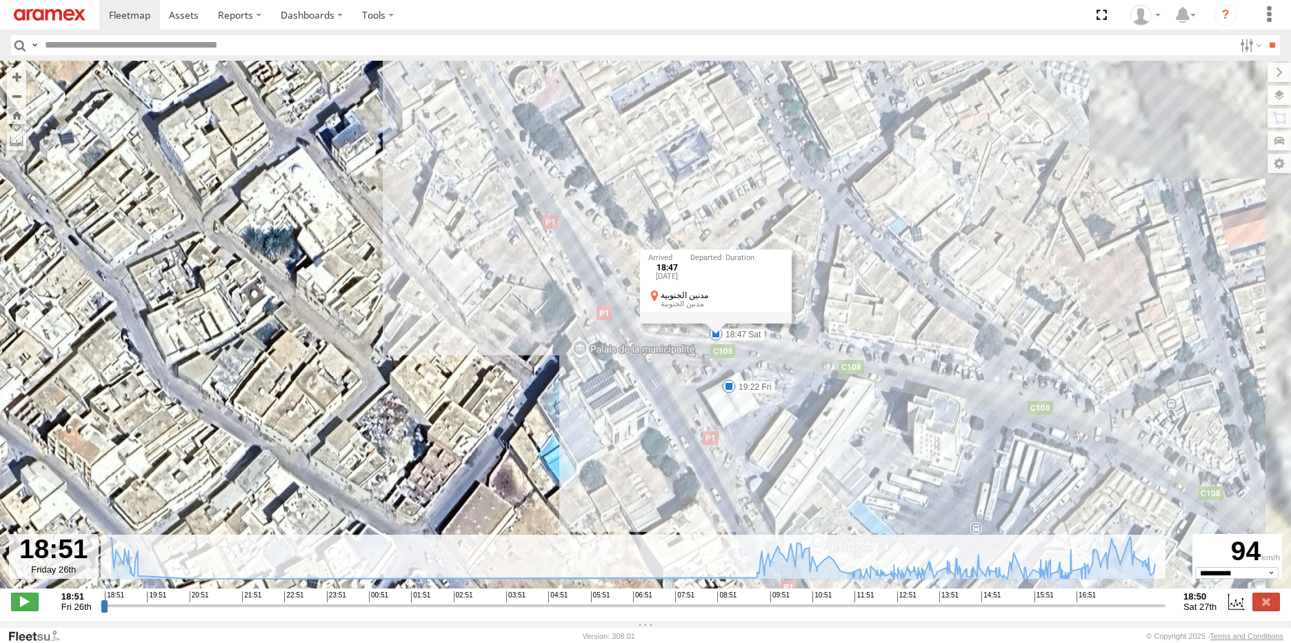
click at [658, 365] on div "231 TU 3157 19:28 Fri 19:29 Fri 09:19 Sat 09:19 Sat 15:43 Sat 15:57 Sat 16:26 S…" at bounding box center [645, 332] width 1291 height 542
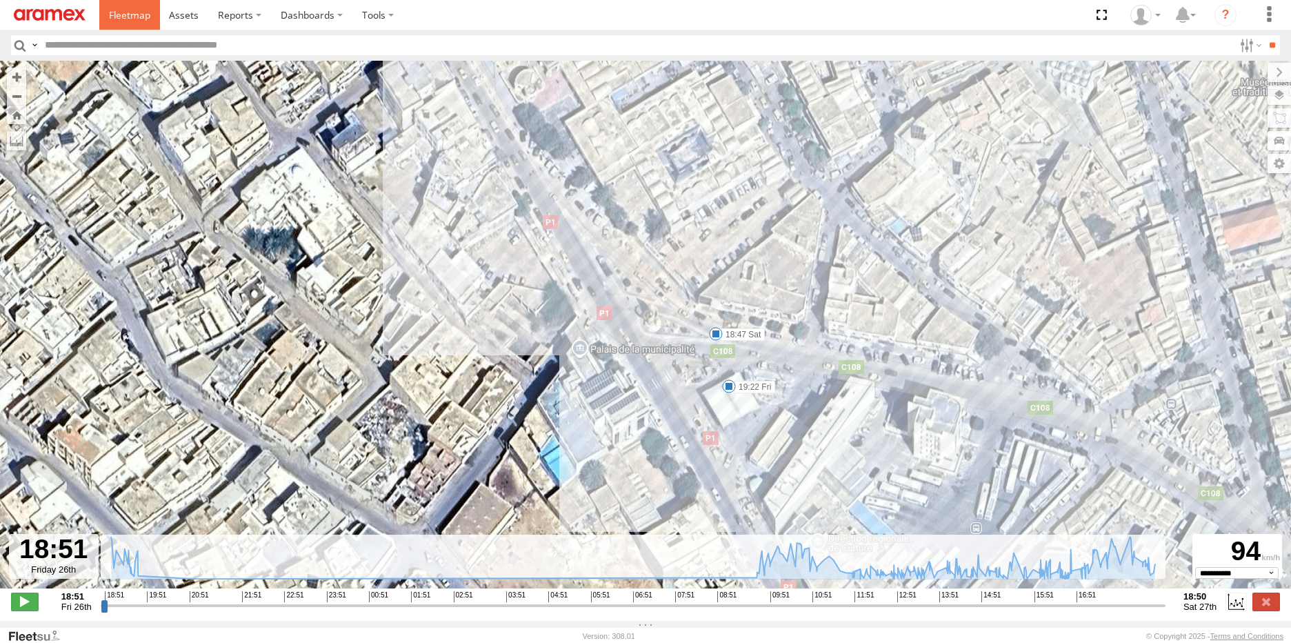
click at [121, 13] on span at bounding box center [129, 14] width 41 height 13
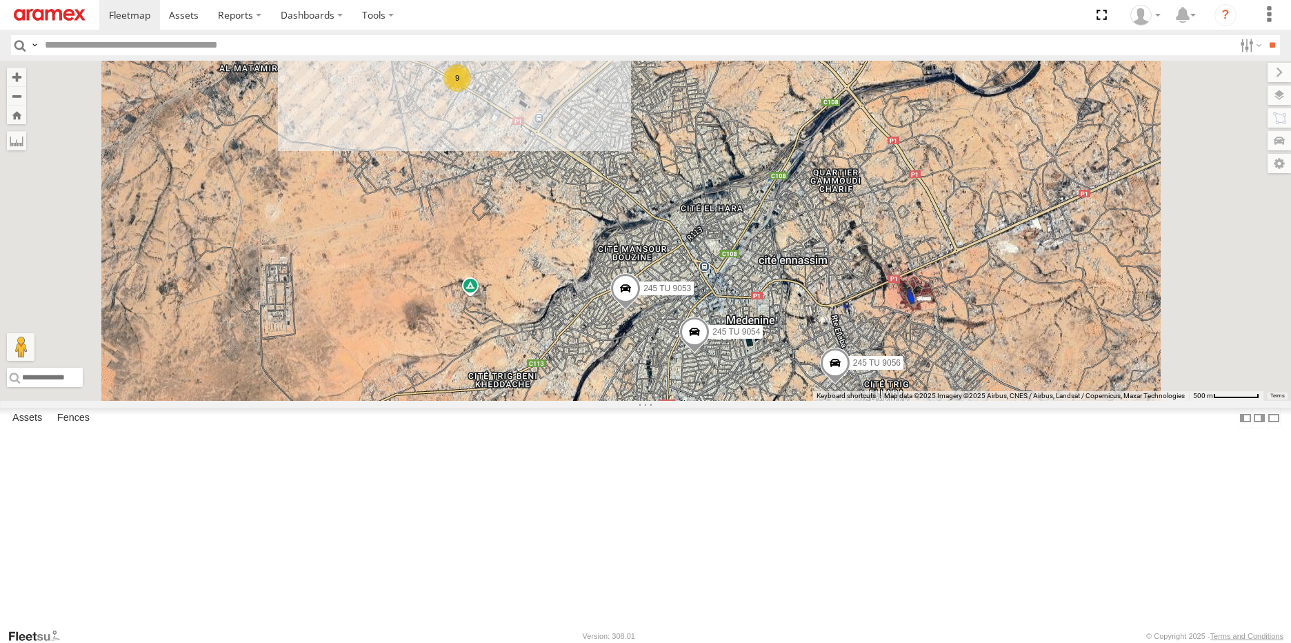
click at [0, 0] on div "Mednine Branch" at bounding box center [0, 0] width 0 height 0
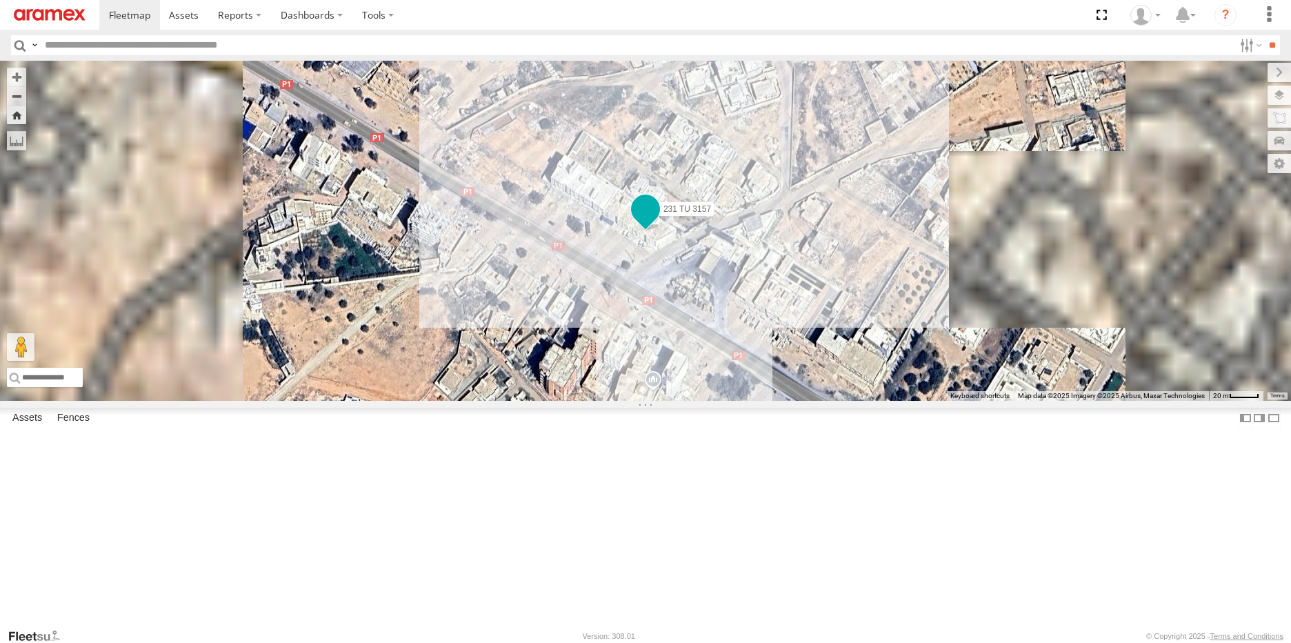
click at [658, 221] on span at bounding box center [645, 208] width 25 height 25
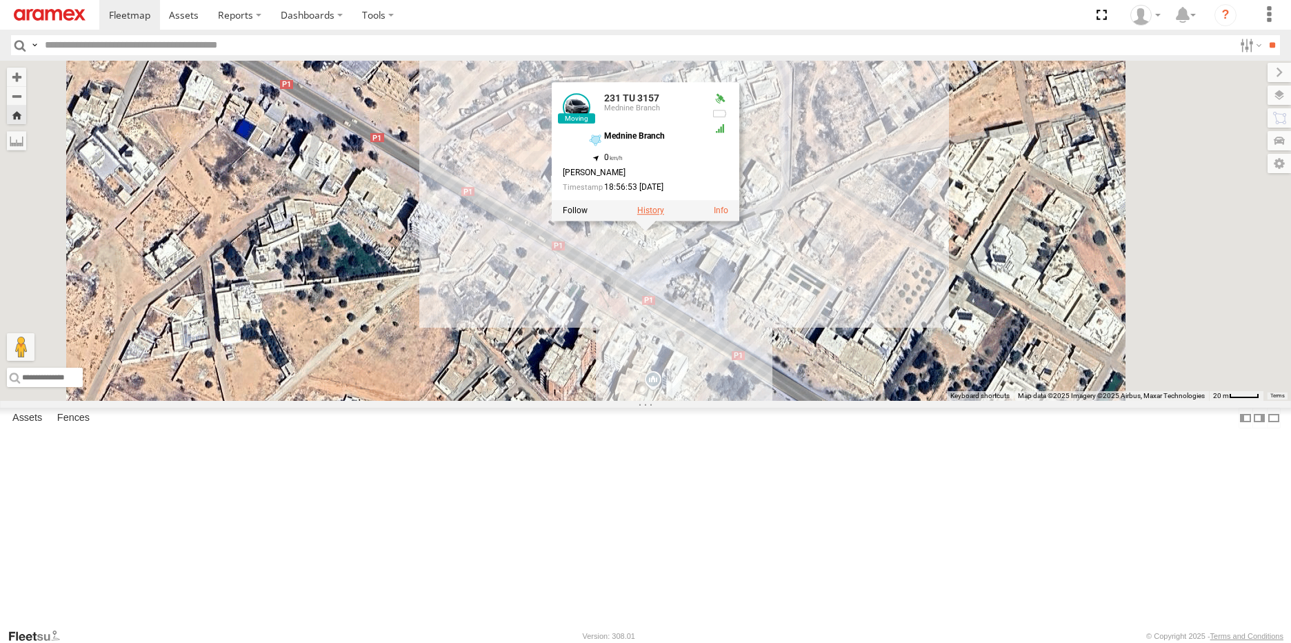
click at [664, 215] on label at bounding box center [650, 210] width 27 height 10
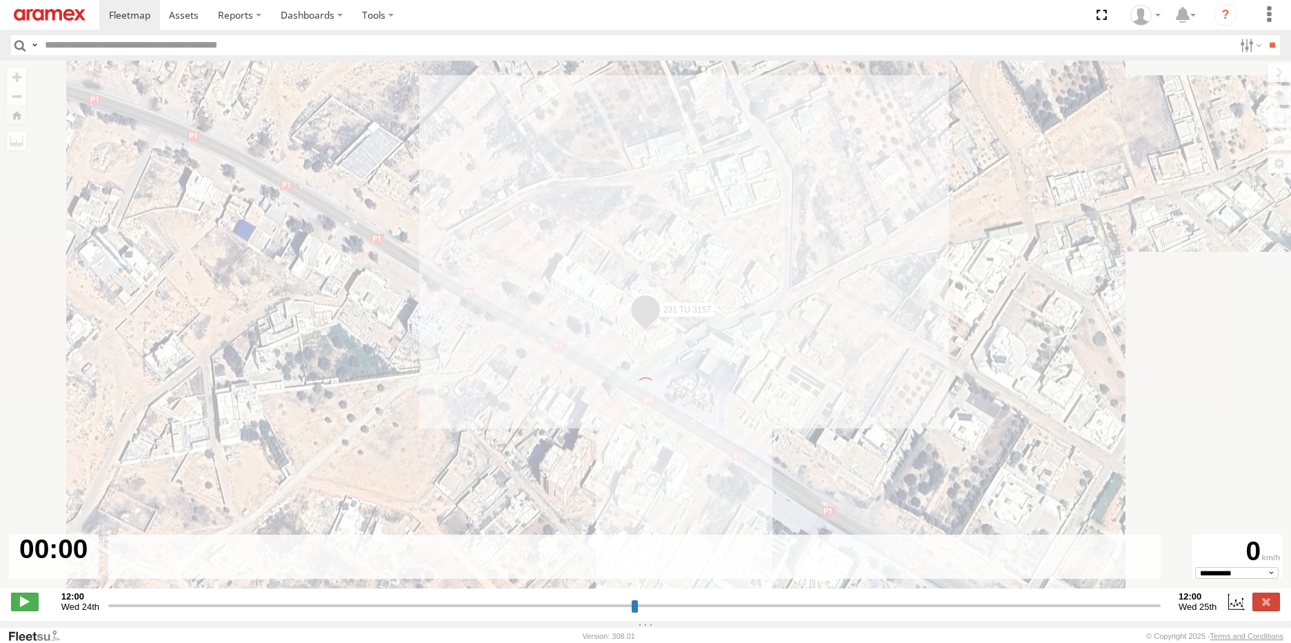
type input "**********"
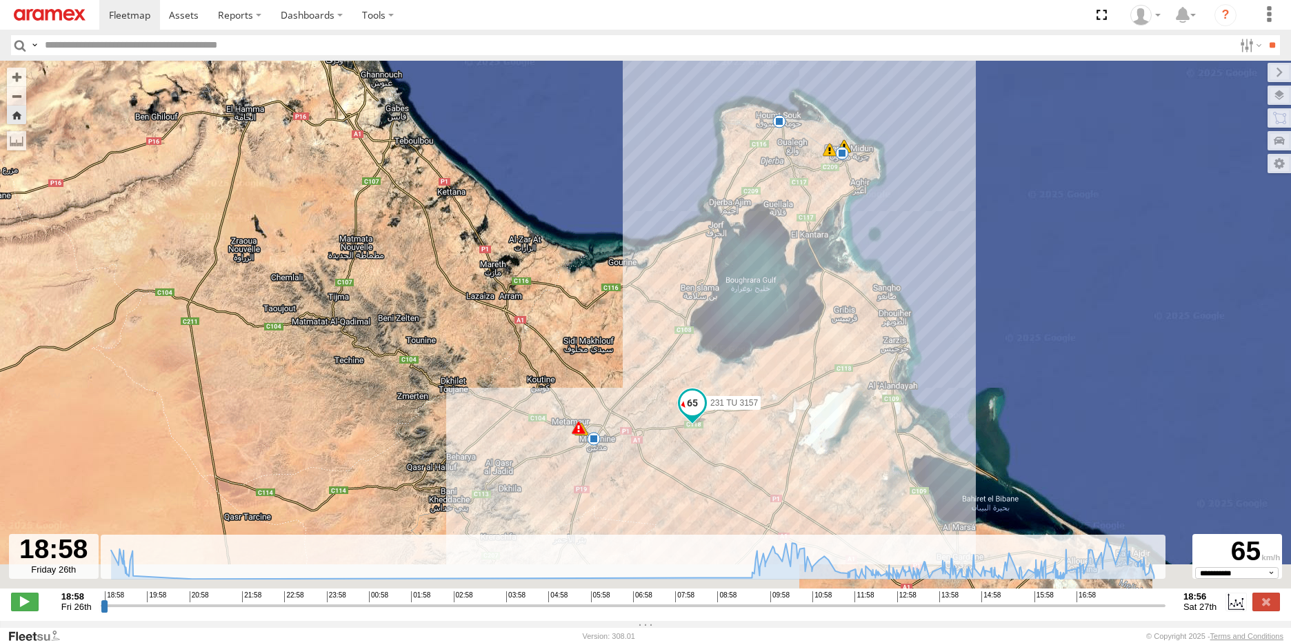
drag, startPoint x: 726, startPoint y: 492, endPoint x: 880, endPoint y: 359, distance: 203.3
click at [880, 359] on div "231 TU 3157 19:28 Fri 19:29 Fri 09:19 Sat 09:19 Sat 15:43 Sat 15:57 Sat 16:26 S…" at bounding box center [645, 332] width 1291 height 542
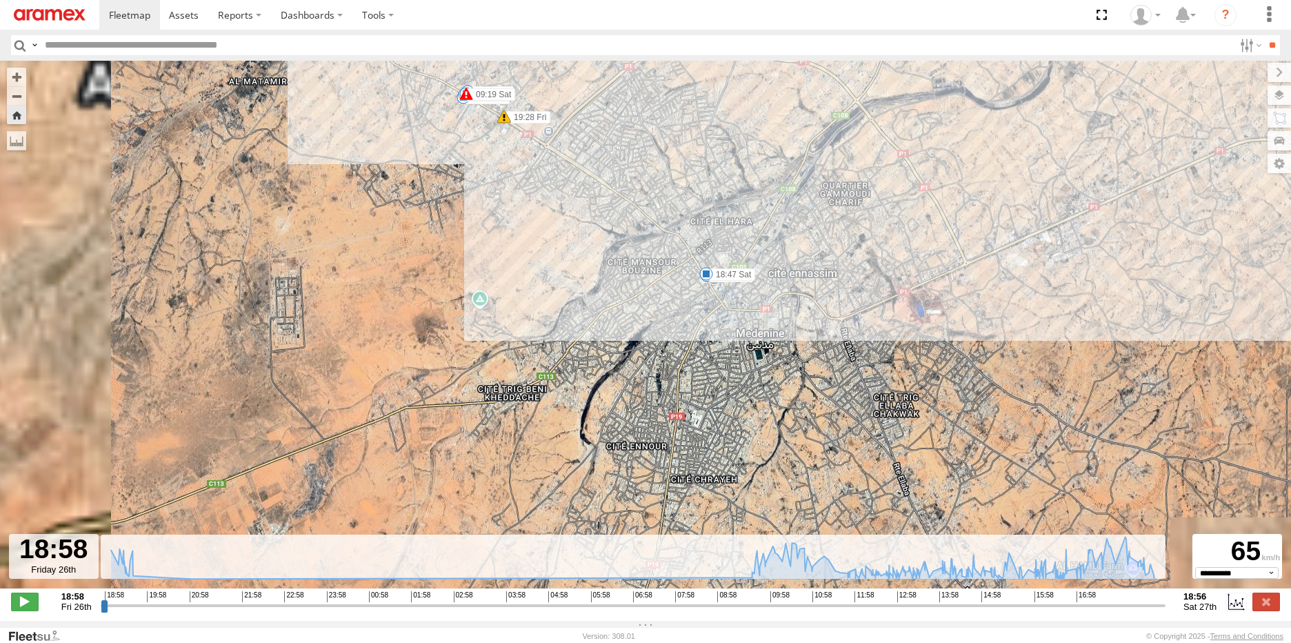
drag, startPoint x: 655, startPoint y: 284, endPoint x: 702, endPoint y: 360, distance: 89.2
click at [702, 360] on div "231 TU 3157 19:28 Fri 19:29 Fri 09:19 Sat 09:19 Sat 15:43 Sat 15:57 Sat 16:26 S…" at bounding box center [645, 332] width 1291 height 542
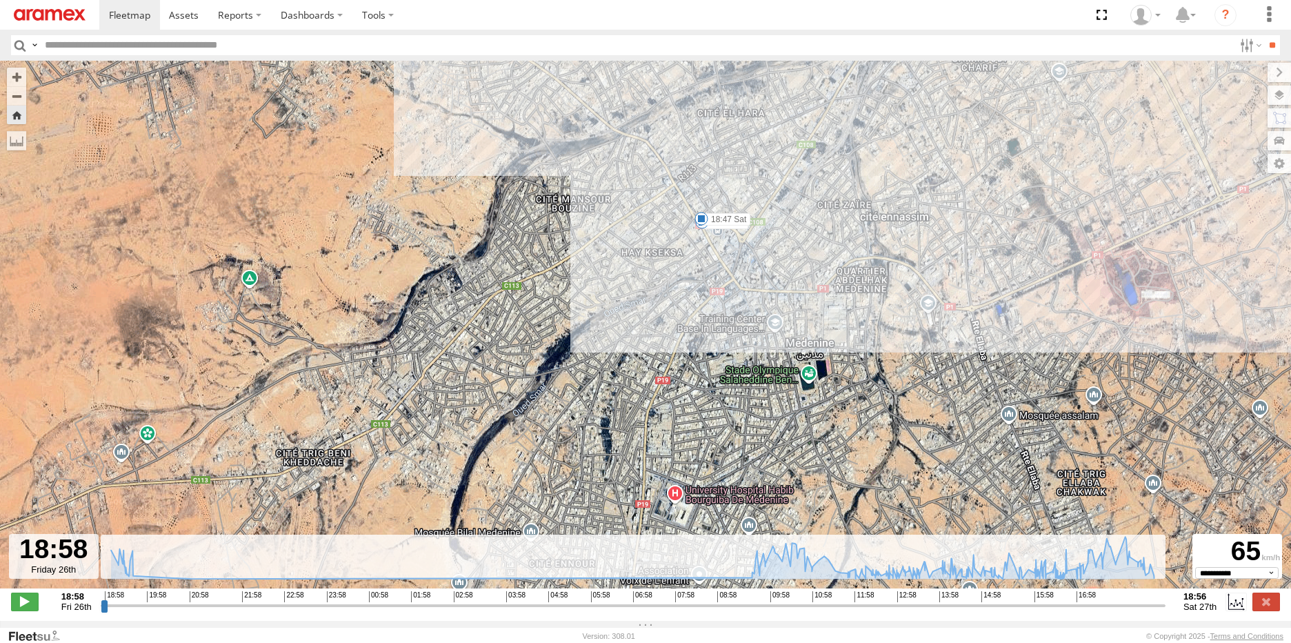
drag, startPoint x: 673, startPoint y: 259, endPoint x: 698, endPoint y: 363, distance: 107.0
click at [698, 363] on div "231 TU 3157 19:28 Fri 19:29 Fri 09:19 Sat 09:19 Sat 15:43 Sat 15:57 Sat 16:26 S…" at bounding box center [645, 332] width 1291 height 542
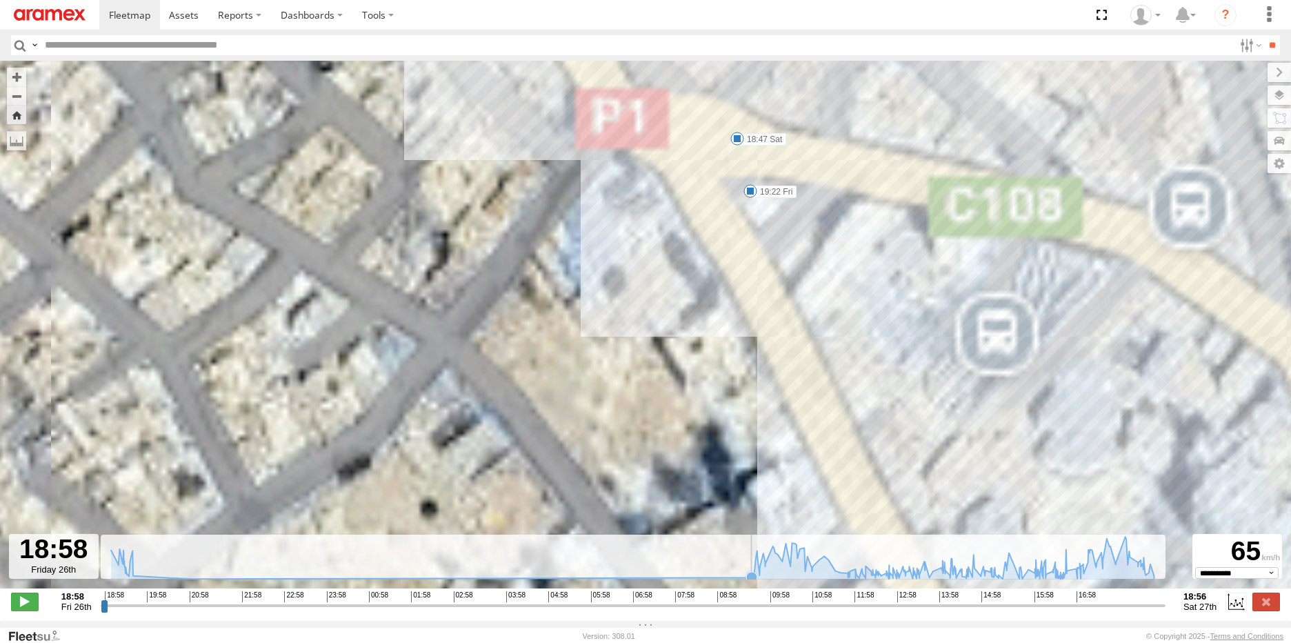
drag, startPoint x: 794, startPoint y: 239, endPoint x: 701, endPoint y: 574, distance: 347.7
click at [701, 574] on div "← Move left → Move right ↑ Move up ↓ Move down + Zoom in - Zoom out Home Jump l…" at bounding box center [645, 341] width 1291 height 560
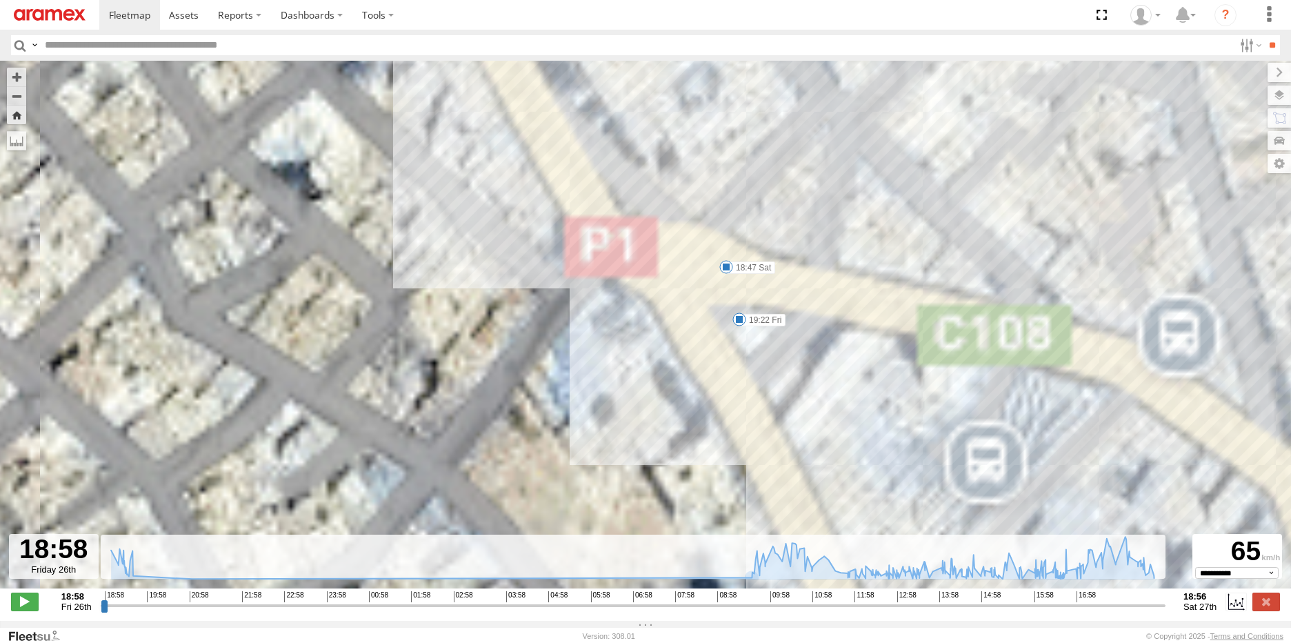
drag, startPoint x: 692, startPoint y: 372, endPoint x: 694, endPoint y: 500, distance: 128.9
click at [694, 500] on div "231 TU 3157 19:28 Fri 19:29 Fri 09:19 Sat 09:19 Sat 15:43 Sat 15:57 Sat 16:26 S…" at bounding box center [645, 332] width 1291 height 542
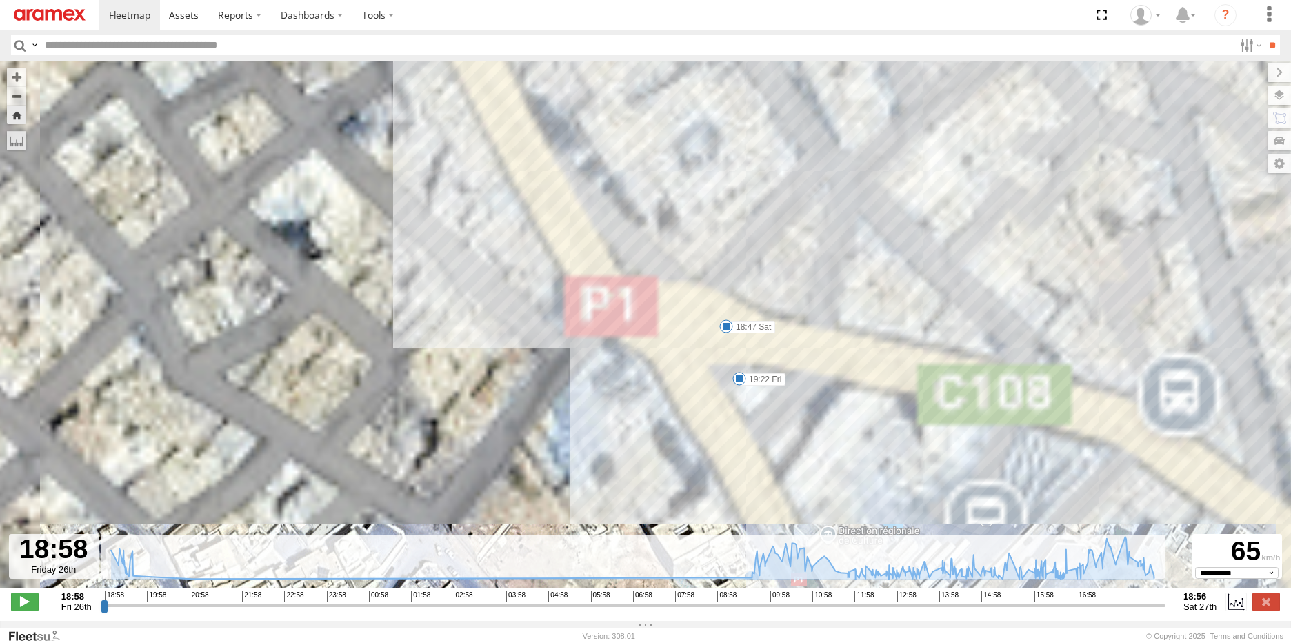
click at [739, 383] on span at bounding box center [739, 379] width 14 height 14
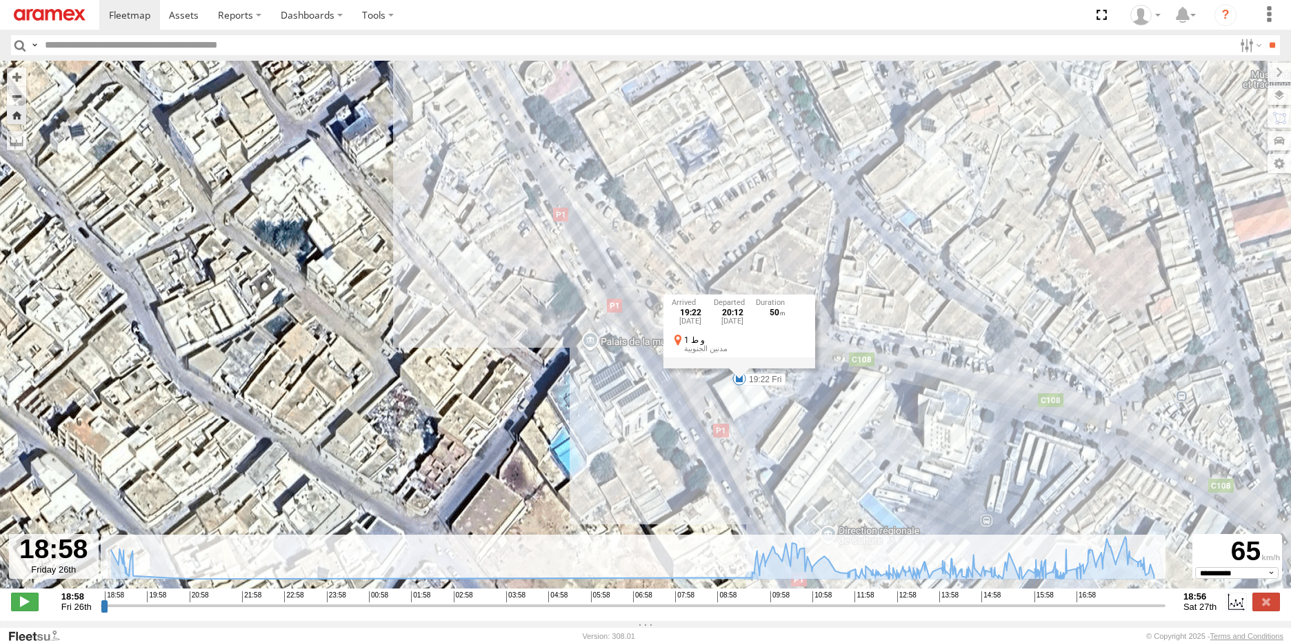
click at [922, 463] on div "231 TU 3157 19:28 Fri 19:29 Fri 09:19 Sat 09:19 Sat 15:43 Sat 15:57 Sat 16:26 S…" at bounding box center [645, 332] width 1291 height 542
click at [725, 332] on span at bounding box center [726, 326] width 14 height 14
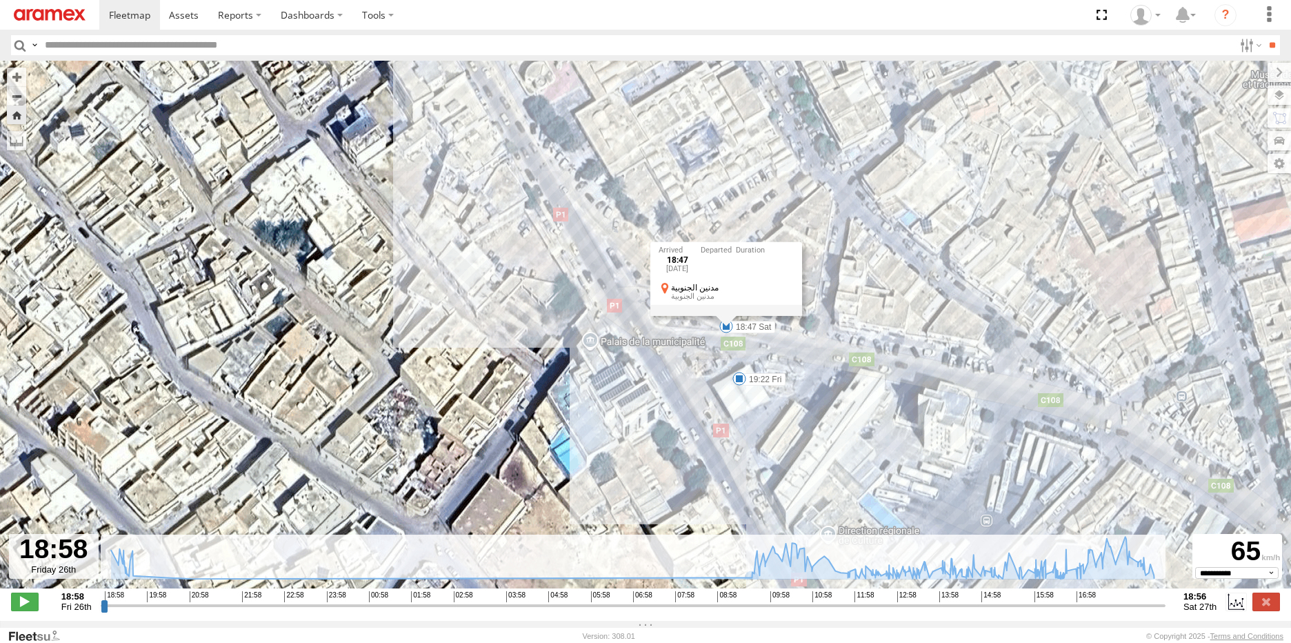
click at [899, 378] on div "231 TU 3157 19:28 Fri 19:29 Fri 09:19 Sat 09:19 Sat 15:43 Sat 15:57 Sat 16:26 S…" at bounding box center [645, 332] width 1291 height 542
click at [740, 380] on span at bounding box center [739, 379] width 14 height 14
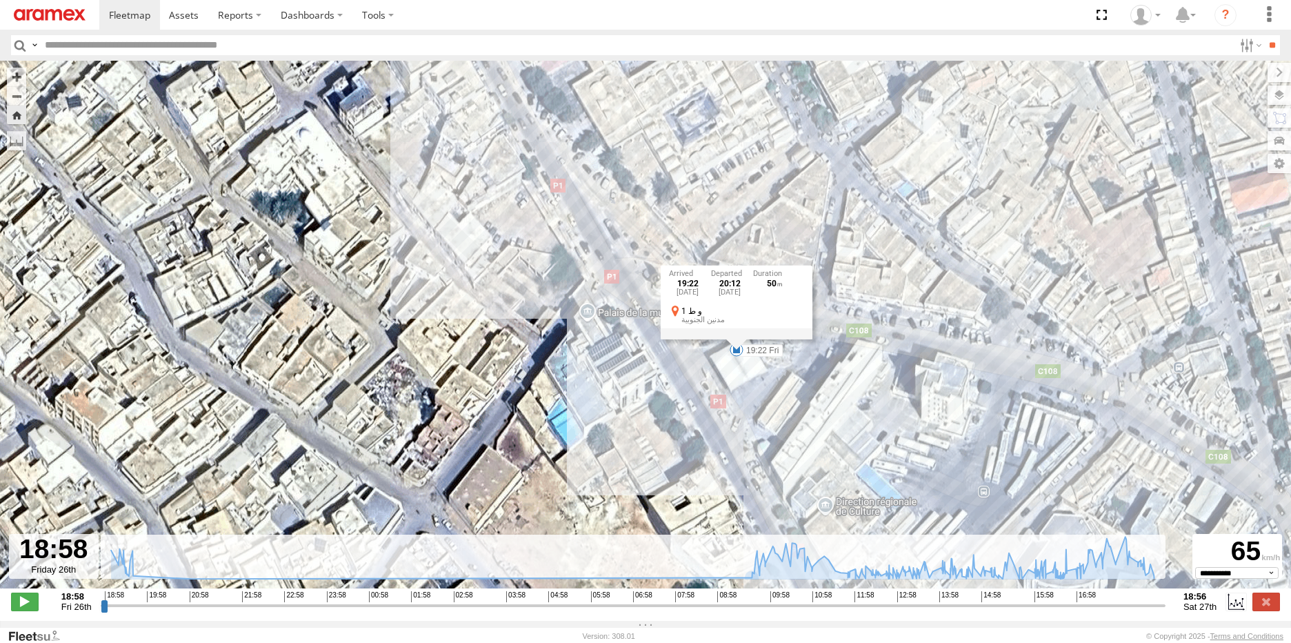
drag, startPoint x: 747, startPoint y: 401, endPoint x: 742, endPoint y: 372, distance: 29.2
click at [742, 372] on div "231 TU 3157 19:28 Fri 19:29 Fri 09:19 Sat 09:19 Sat 15:43 Sat 15:57 Sat 16:26 S…" at bounding box center [645, 332] width 1291 height 542
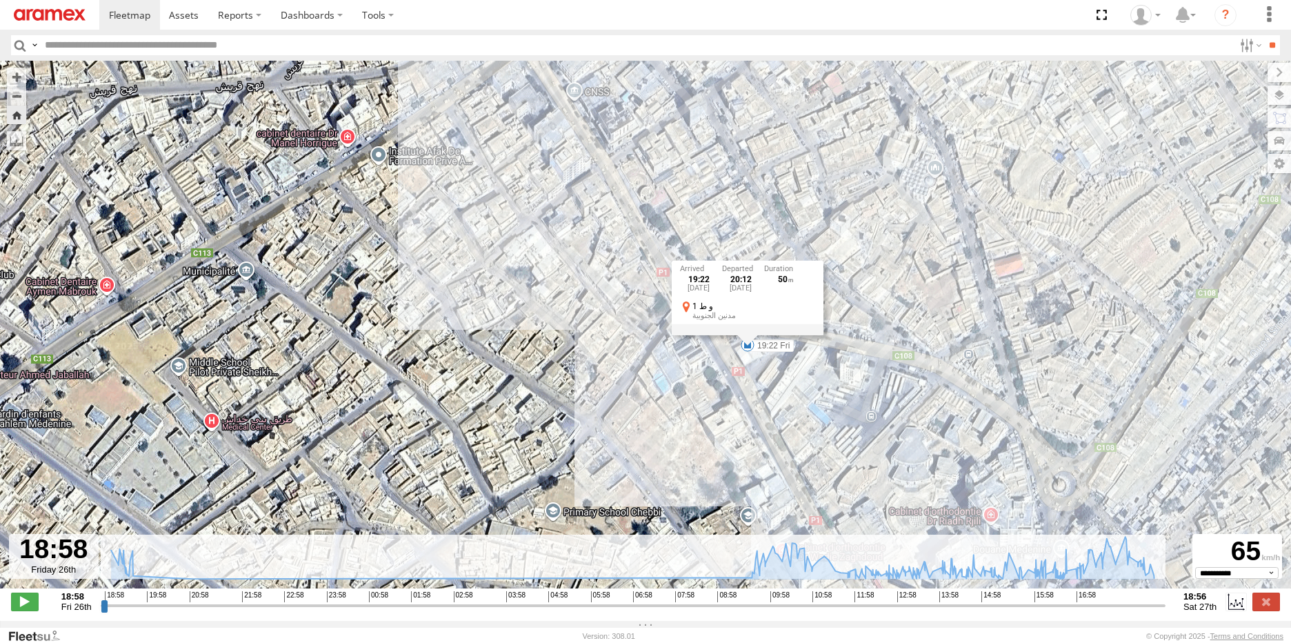
click at [851, 378] on div "231 TU 3157 19:28 Fri 19:29 Fri 09:19 Sat 09:19 Sat 15:43 Sat 15:57 Sat 16:26 S…" at bounding box center [645, 332] width 1291 height 542
click at [738, 322] on span at bounding box center [741, 319] width 14 height 14
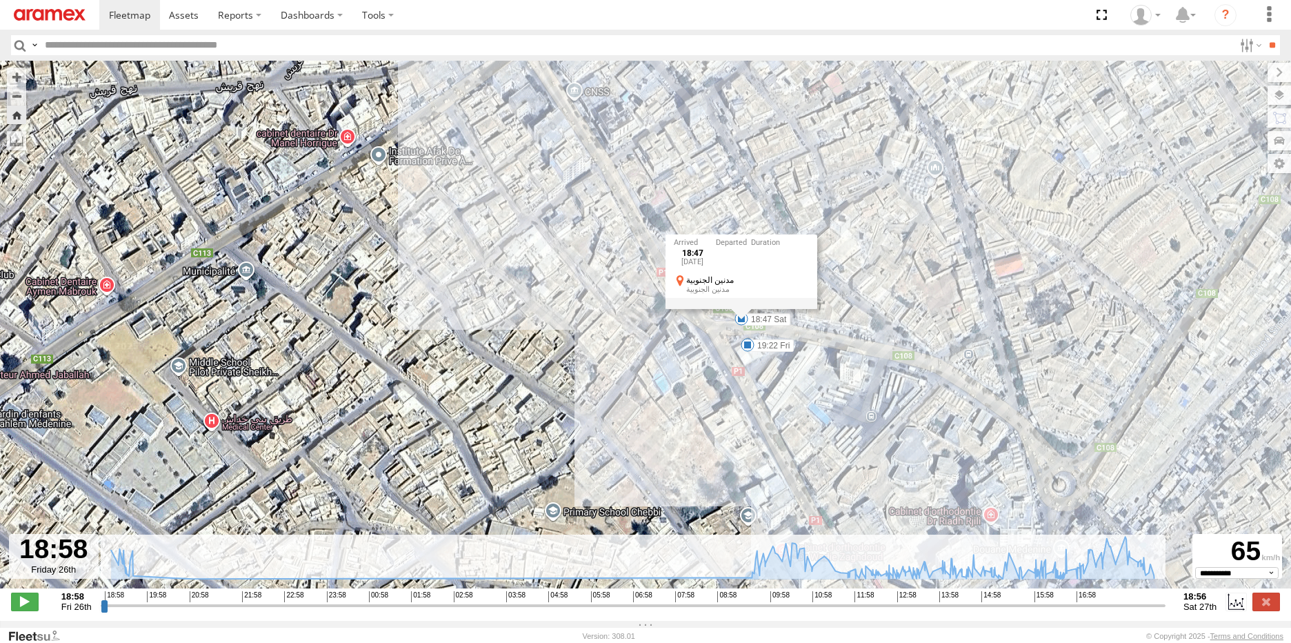
click at [637, 342] on div "231 TU 3157 19:28 Fri 19:29 Fri 09:19 Sat 09:19 Sat 15:43 Sat 15:57 Sat 16:26 S…" at bounding box center [645, 332] width 1291 height 542
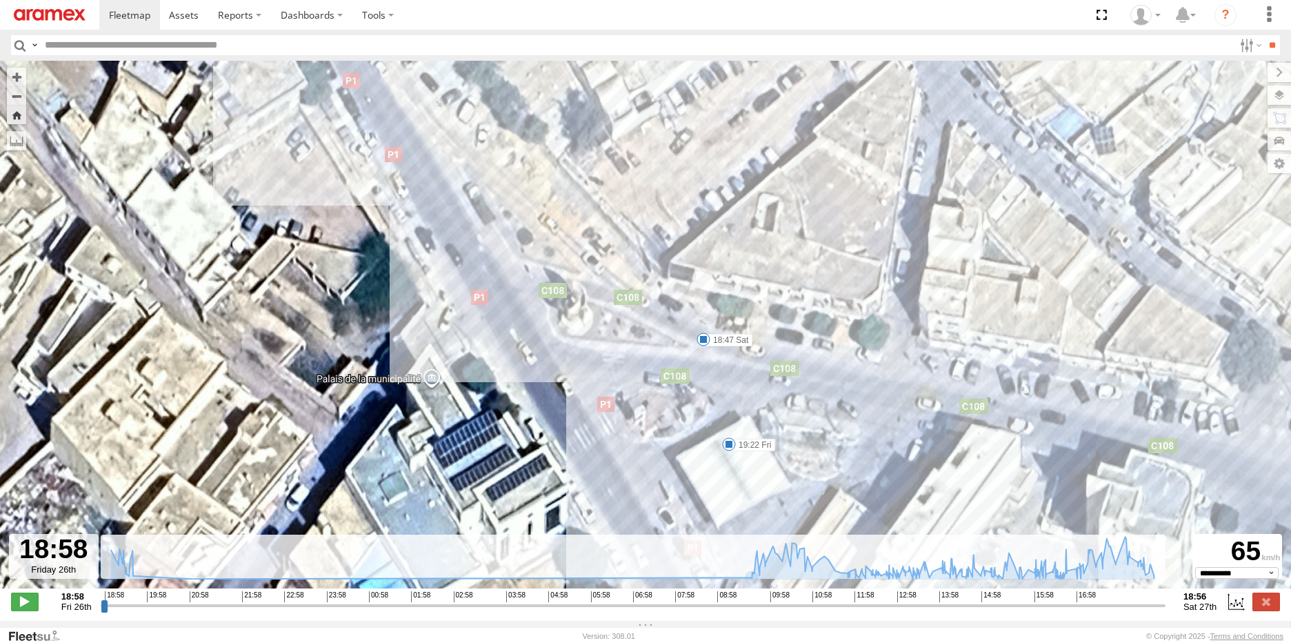
drag, startPoint x: 761, startPoint y: 261, endPoint x: 718, endPoint y: 378, distance: 125.6
click at [718, 378] on div "231 TU 3157 19:28 Fri 19:29 Fri 09:19 Sat 09:19 Sat 15:43 Sat 15:57 Sat 16:26 S…" at bounding box center [645, 332] width 1291 height 542
